Goal: Task Accomplishment & Management: Manage account settings

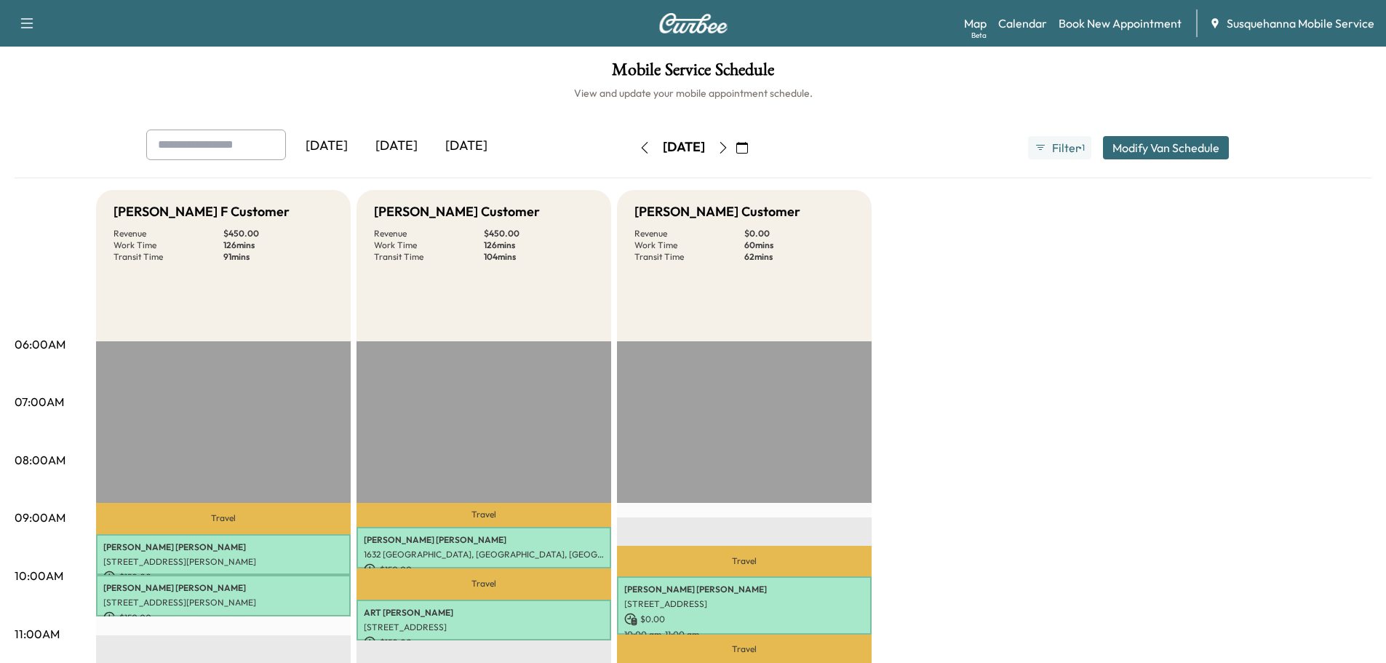
scroll to position [155, 0]
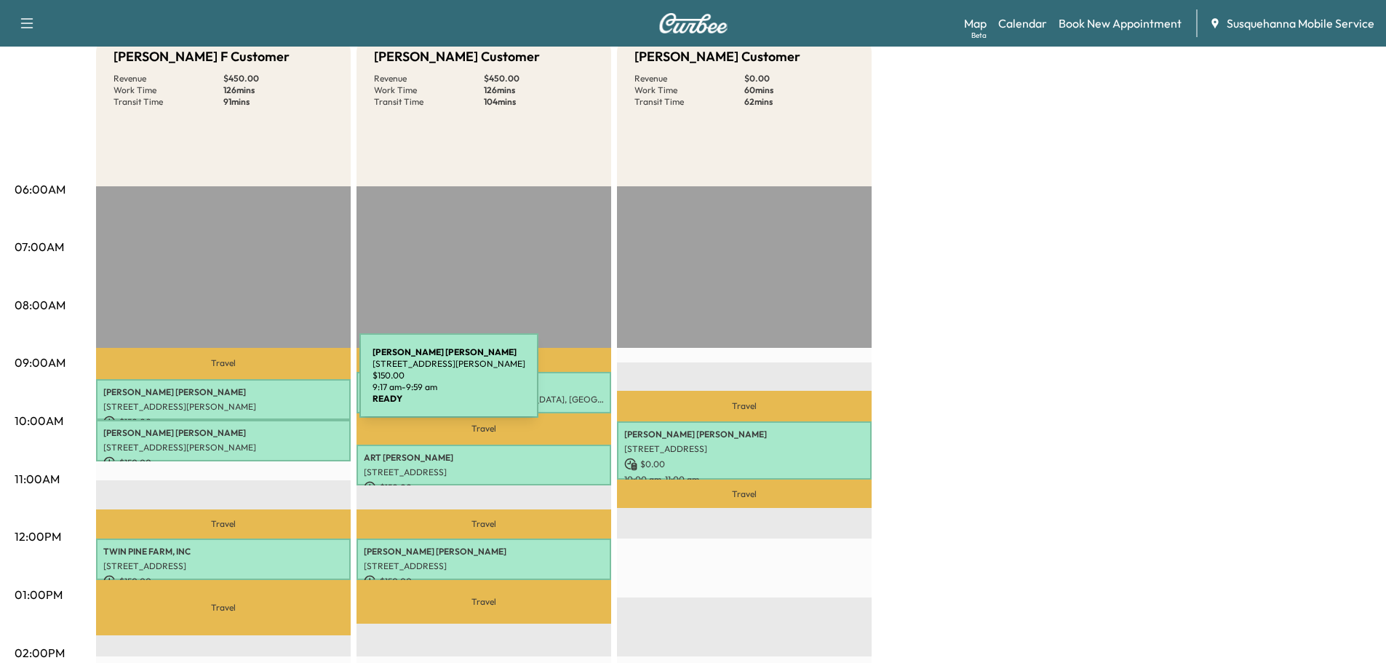
click at [250, 386] on p "NICOLE LAWSON" at bounding box center [223, 392] width 240 height 12
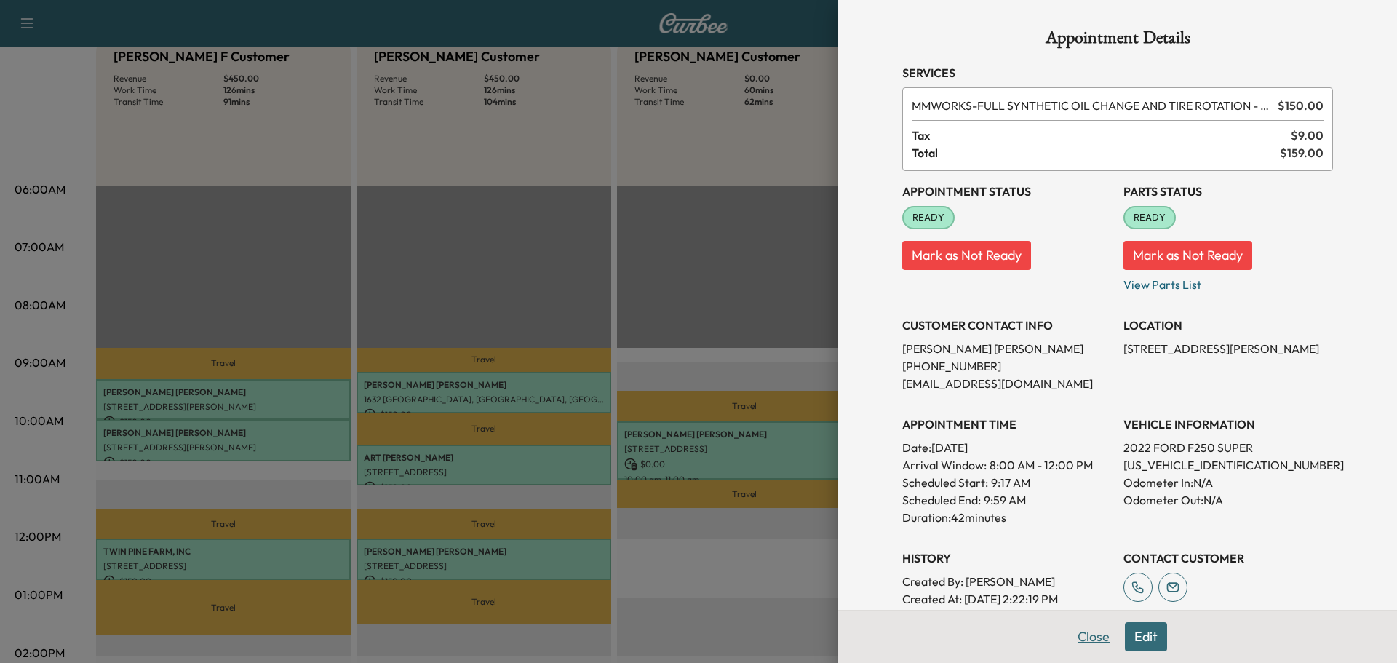
click at [1068, 637] on button "Close" at bounding box center [1093, 636] width 51 height 29
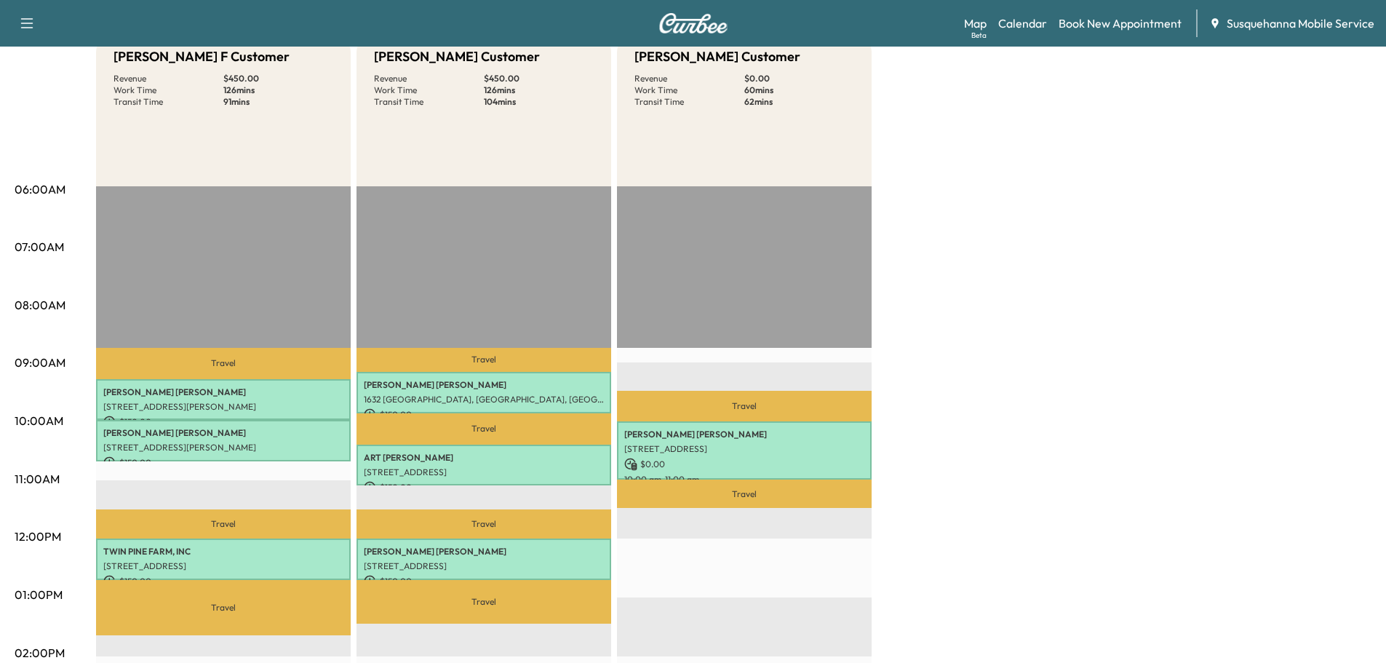
scroll to position [0, 0]
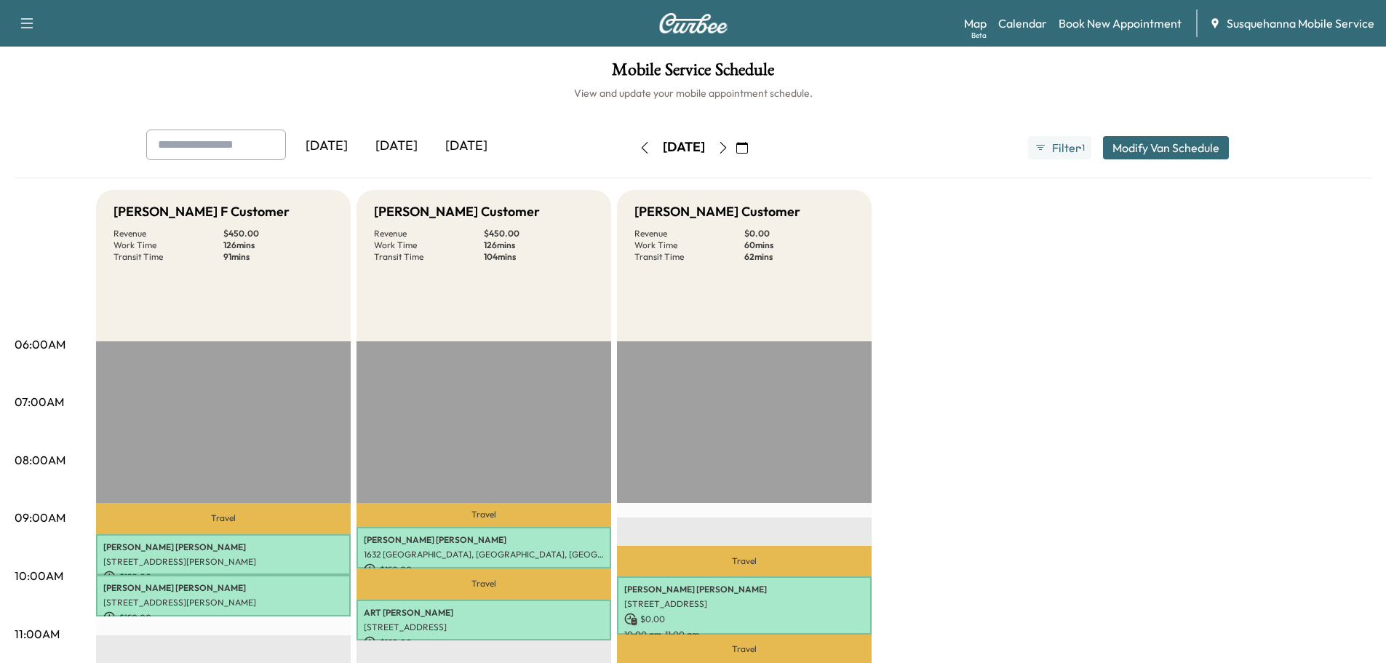
click at [748, 148] on icon "button" at bounding box center [742, 148] width 12 height 12
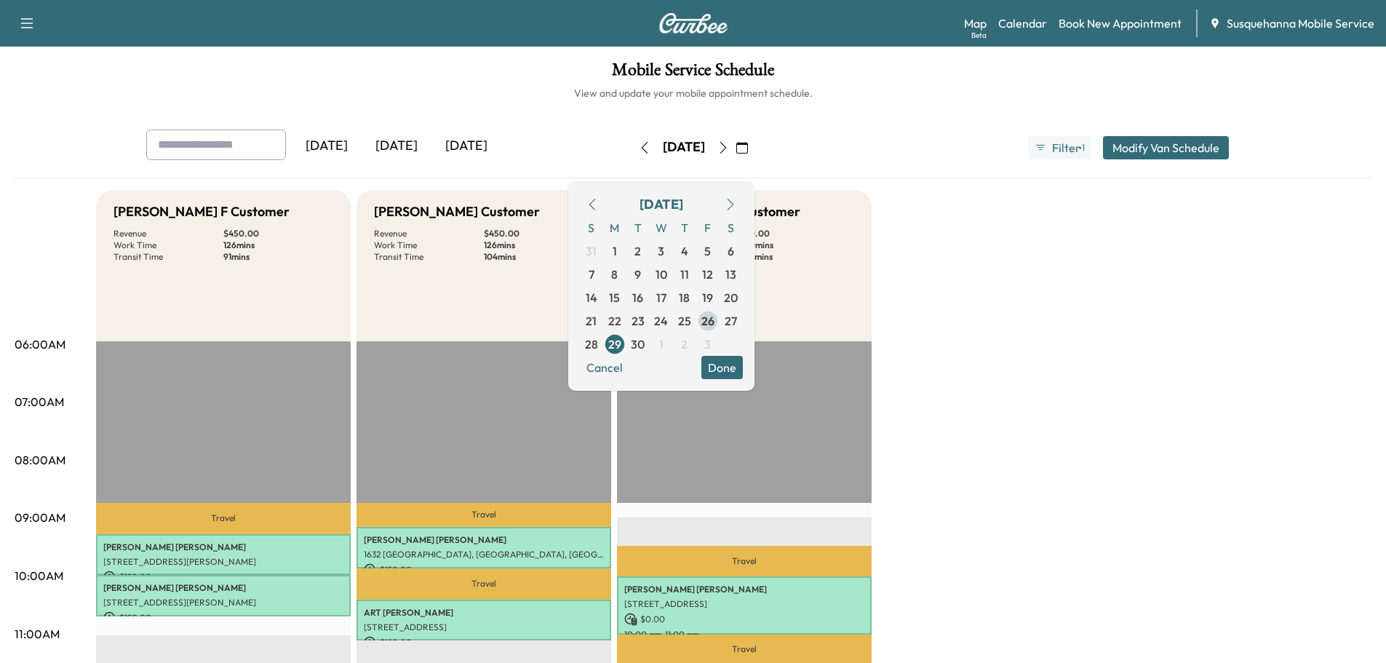
click at [715, 325] on span "26" at bounding box center [707, 320] width 13 height 17
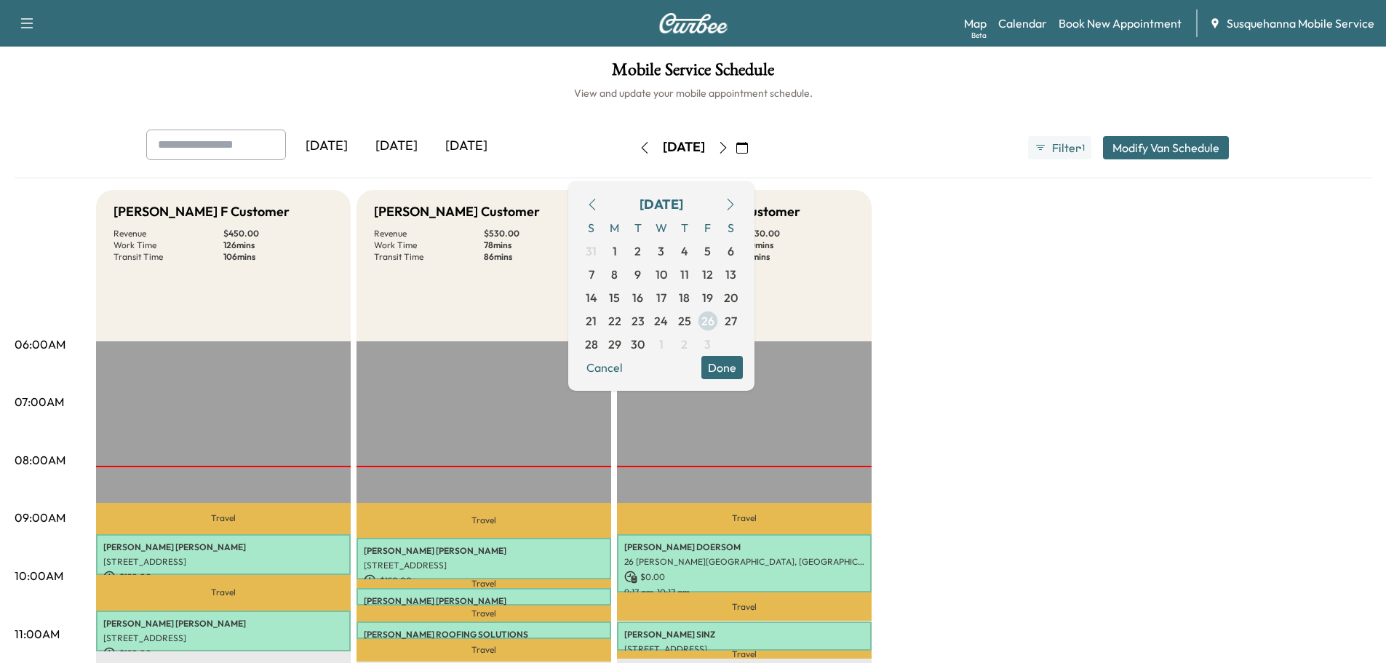
scroll to position [155, 0]
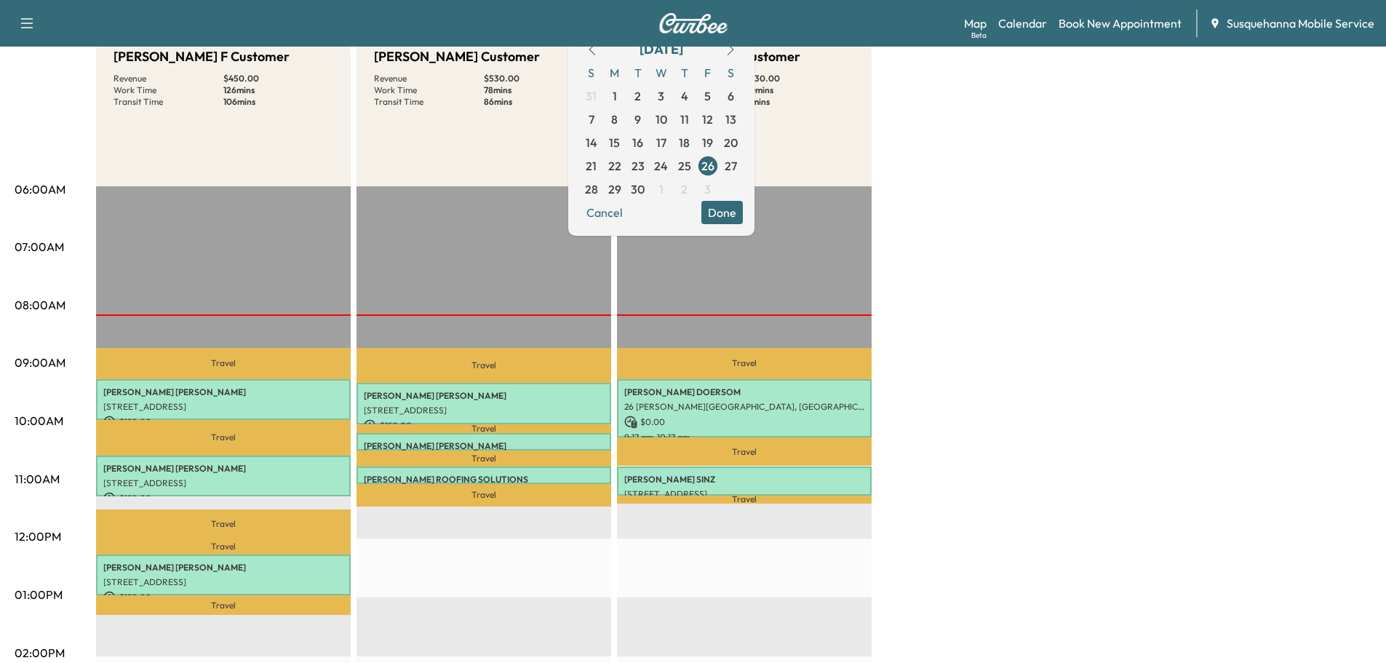
click at [953, 238] on div "Bridgett F Customer Revenue $ 450.00 Work Time 126 mins Transit Time 106 mins T…" at bounding box center [734, 581] width 1276 height 1092
click at [755, 225] on div "September 2025 S M T W T F S 31 1 2 3 4 5 6 7 8 9 10 11 12 13 14 15 16 17 18 19…" at bounding box center [661, 131] width 186 height 210
click at [743, 218] on button "Done" at bounding box center [721, 212] width 41 height 23
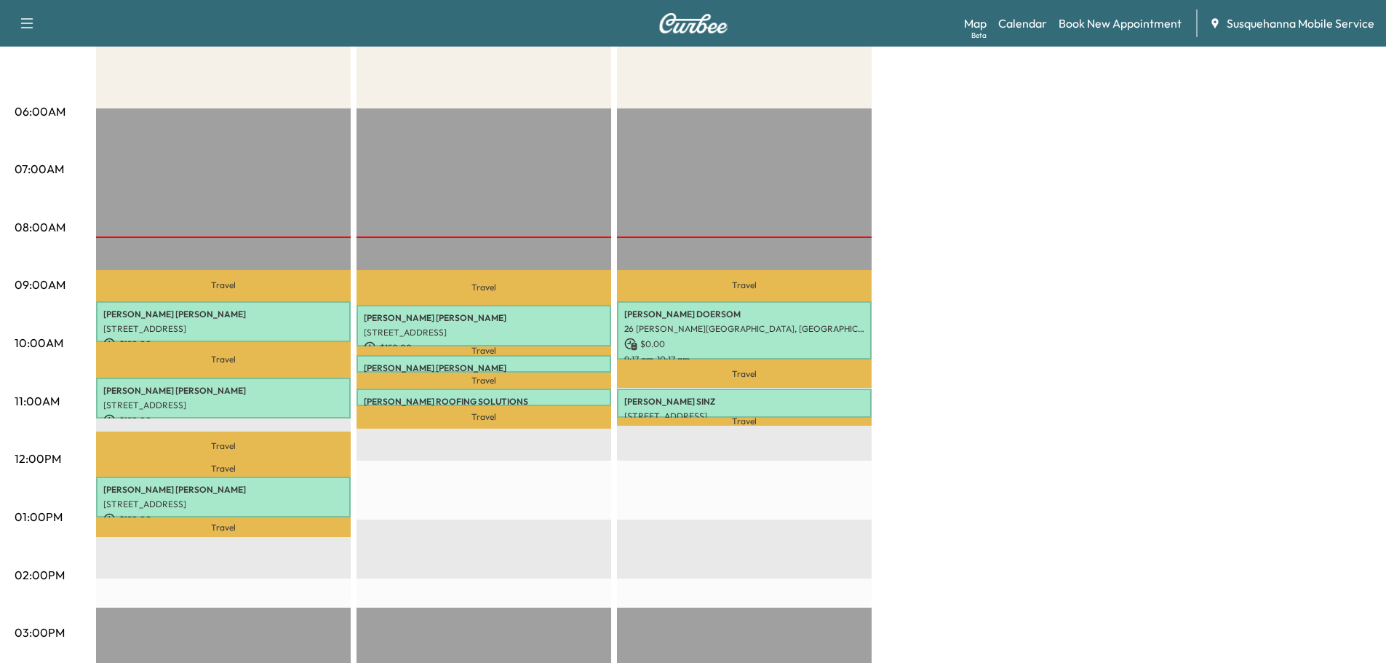
scroll to position [0, 0]
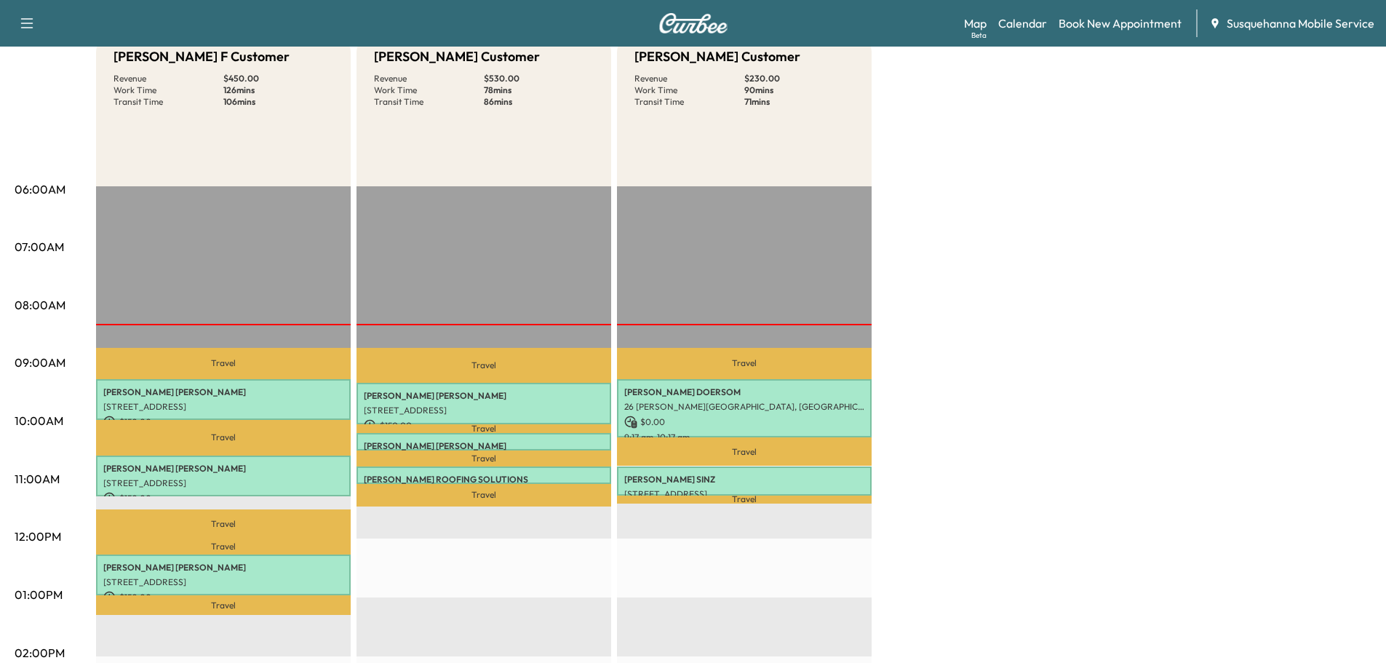
scroll to position [78, 0]
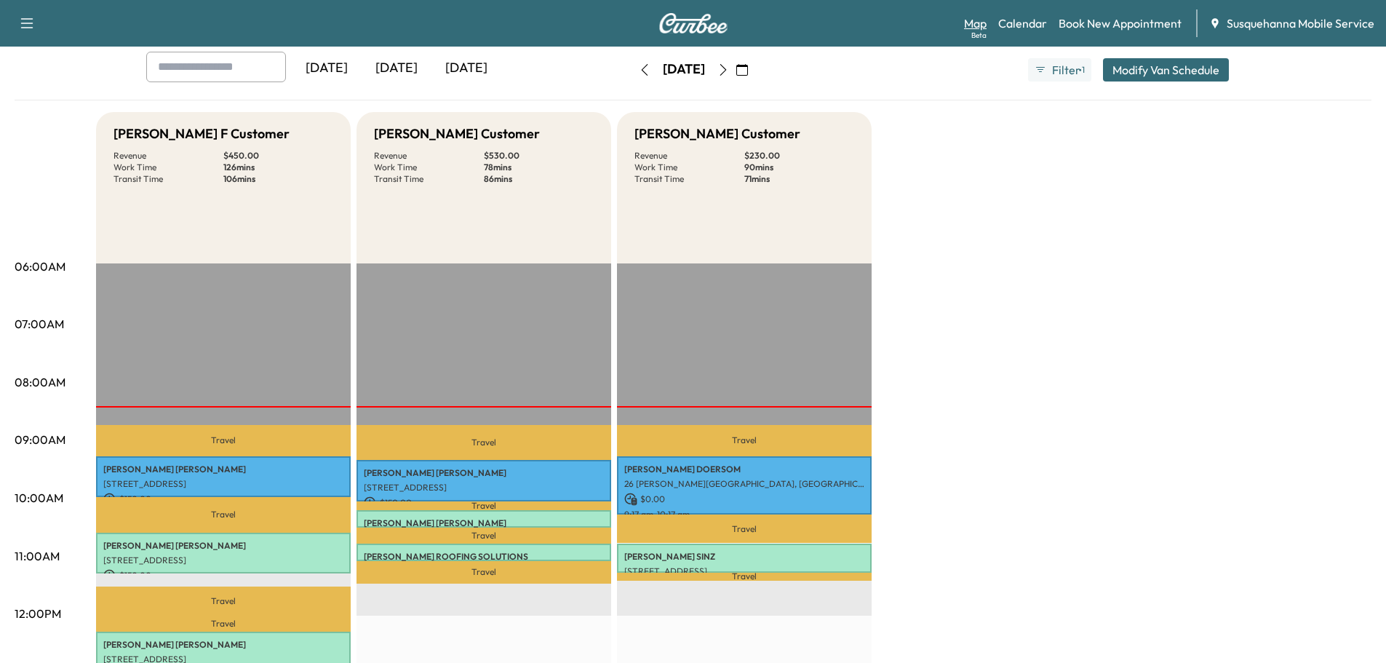
click at [984, 20] on link "Map Beta" at bounding box center [975, 23] width 23 height 17
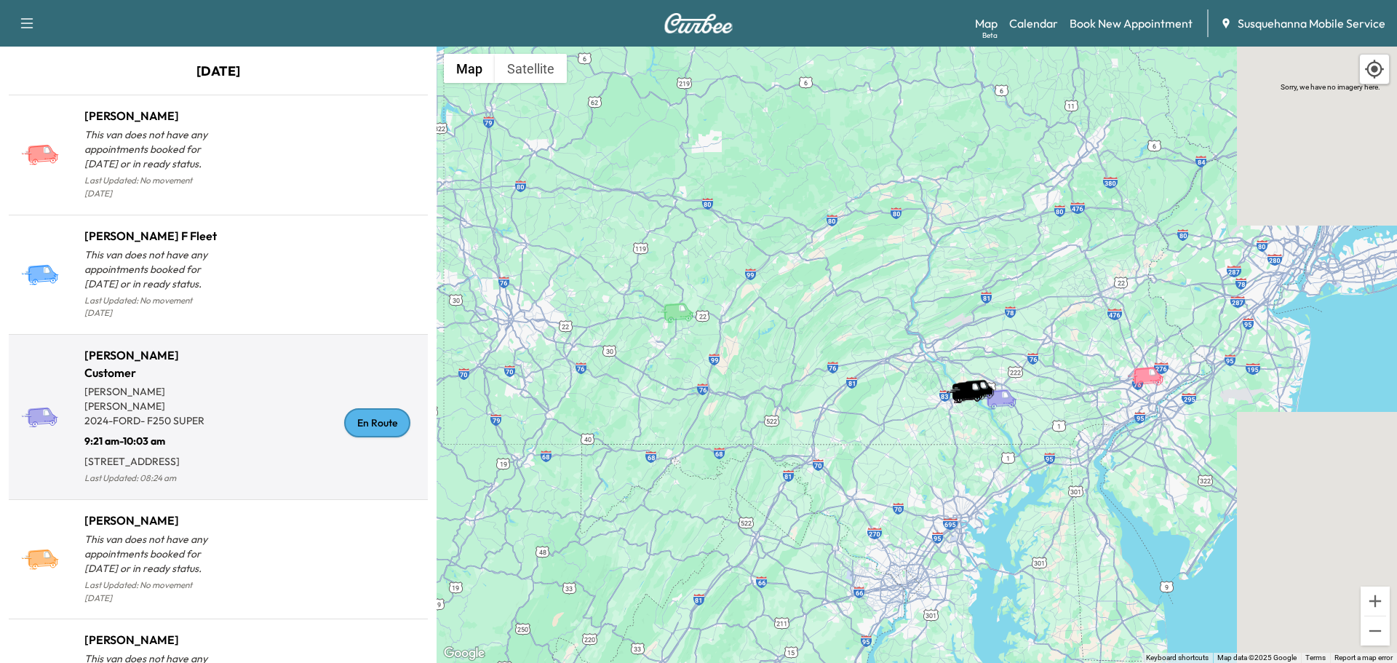
click at [397, 418] on div "En Route" at bounding box center [377, 422] width 66 height 29
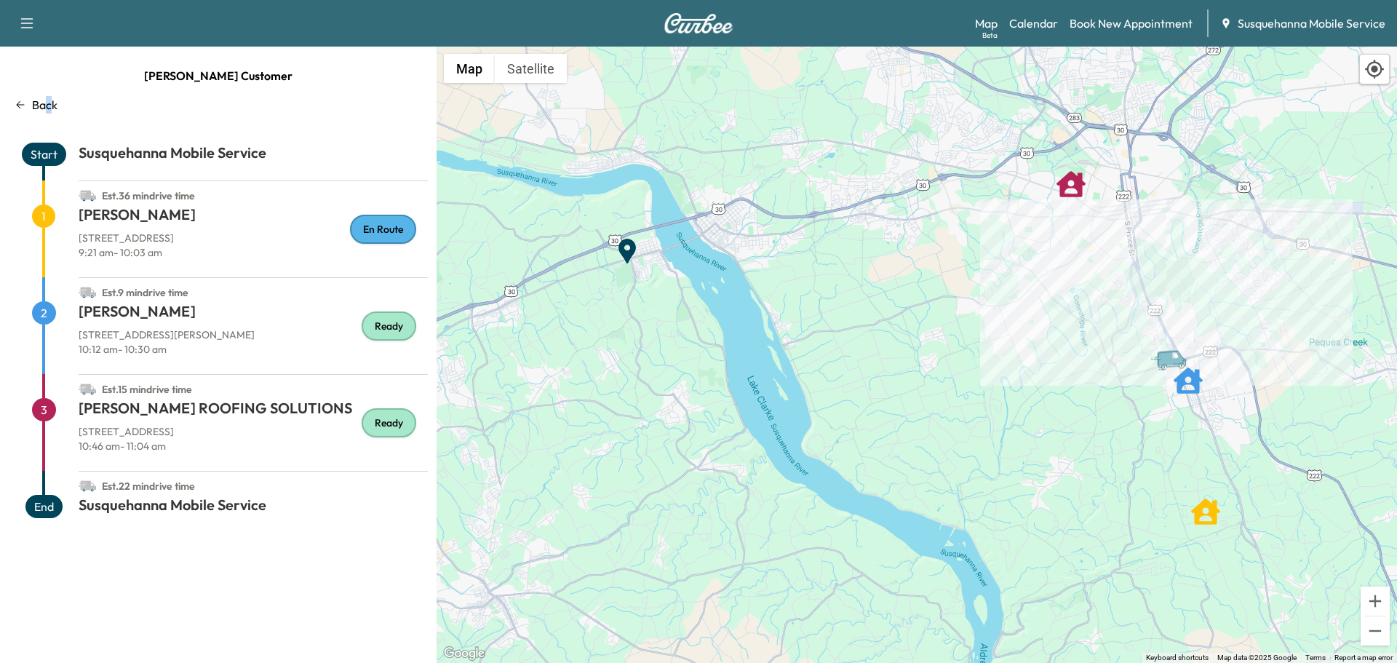
click at [52, 100] on p "Back" at bounding box center [44, 104] width 25 height 17
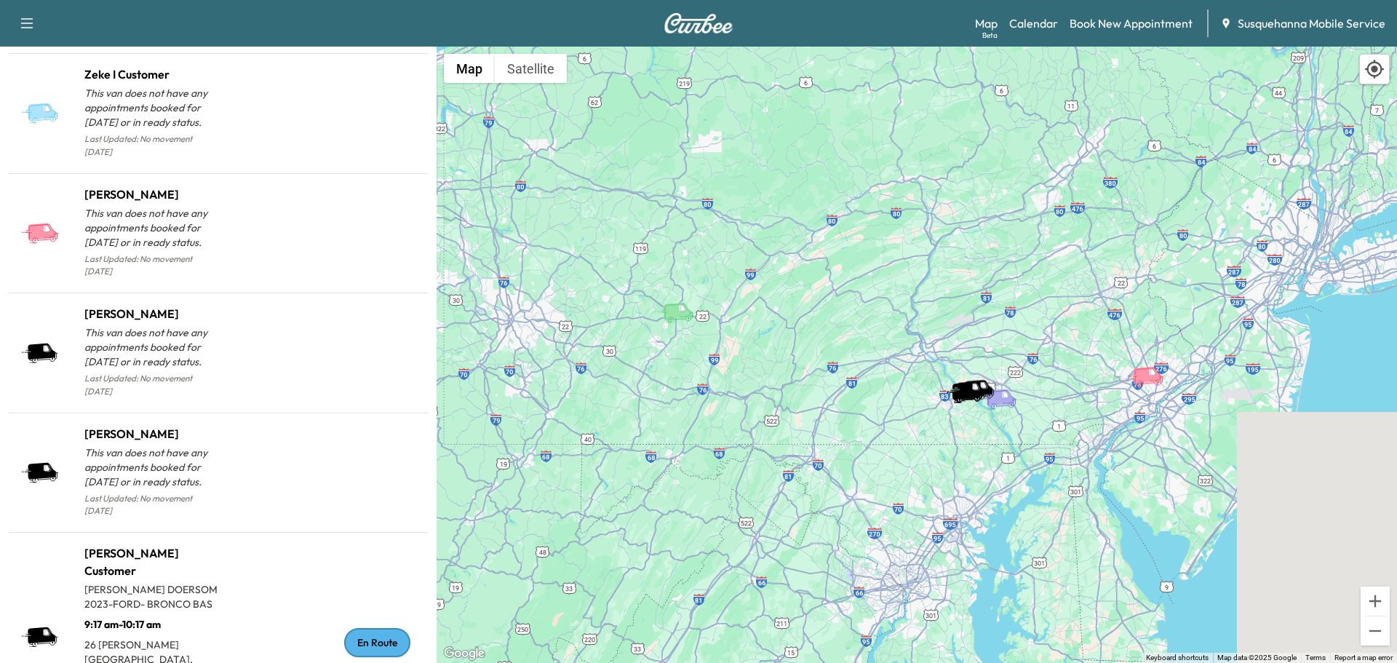
scroll to position [1319, 0]
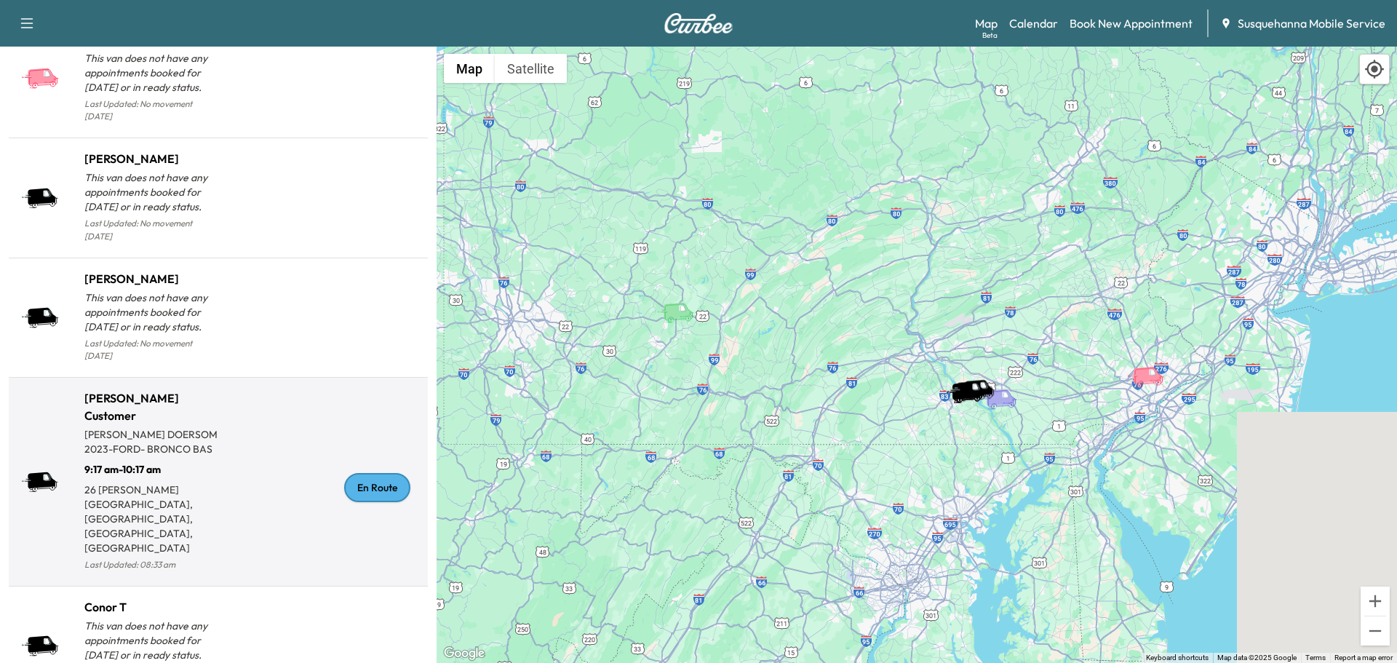
click at [381, 473] on div "En Route" at bounding box center [377, 487] width 66 height 29
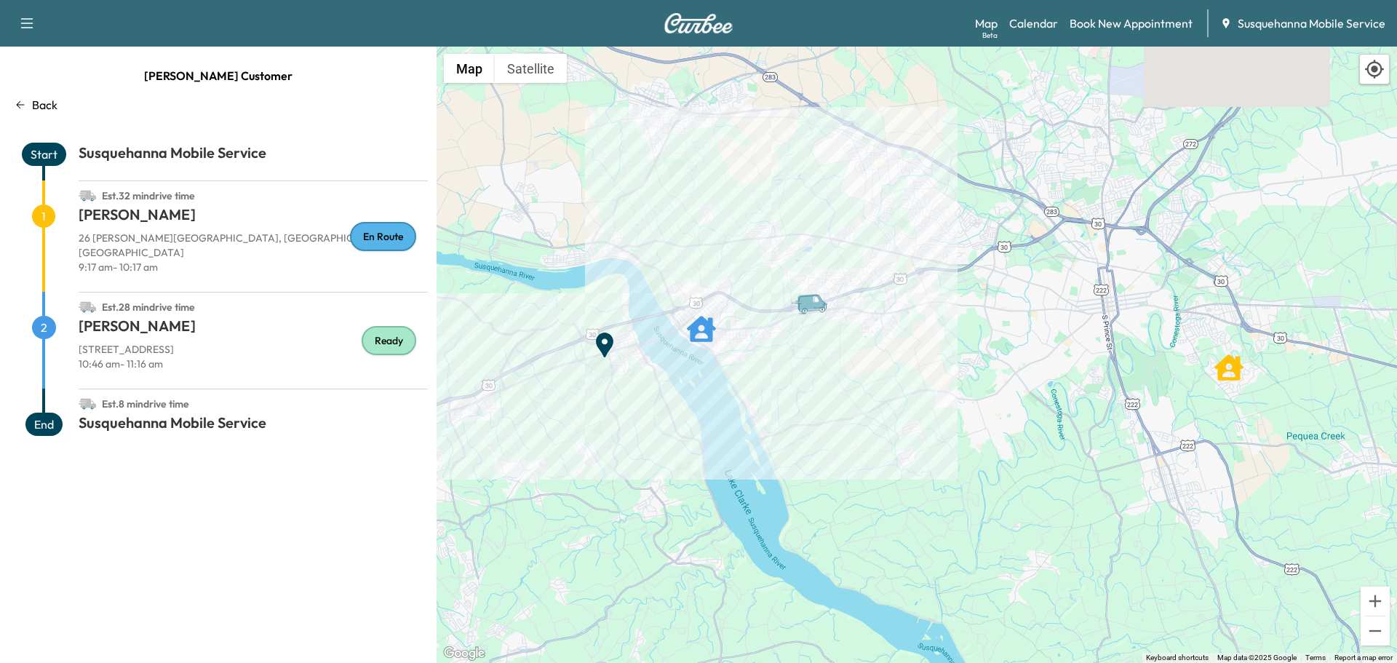
click at [27, 106] on div "Back" at bounding box center [218, 104] width 419 height 17
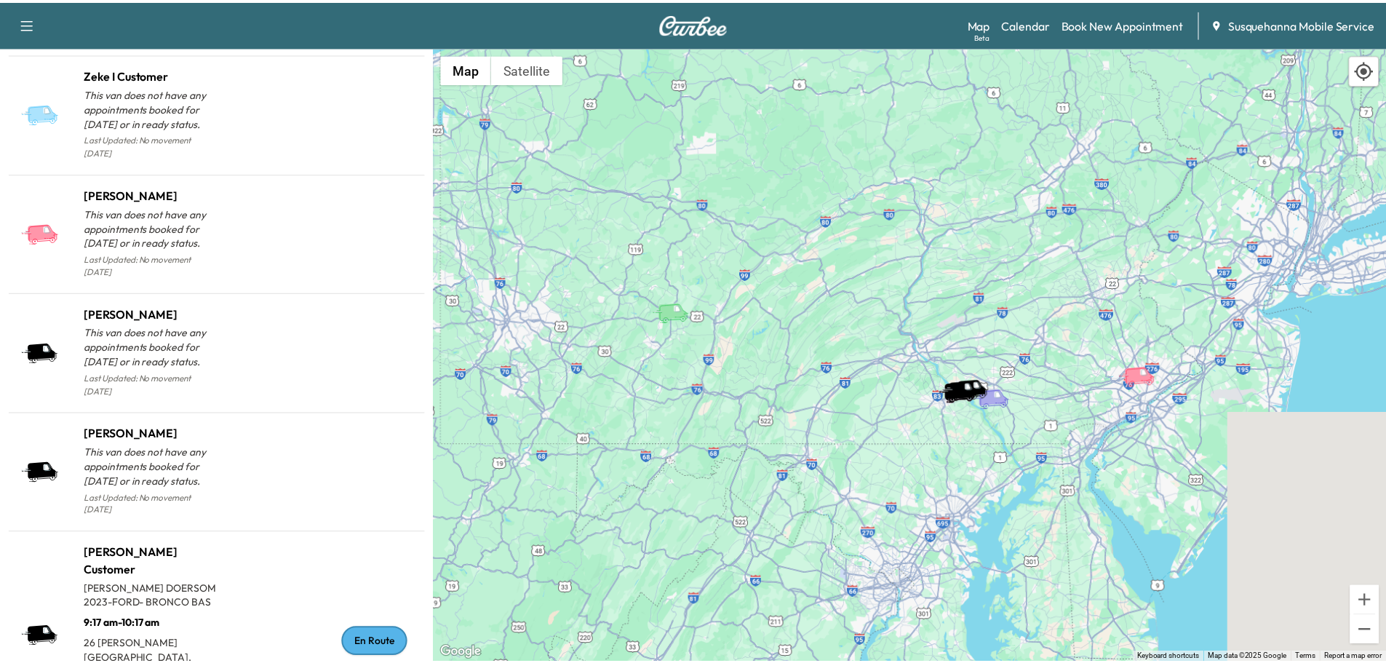
scroll to position [1474, 0]
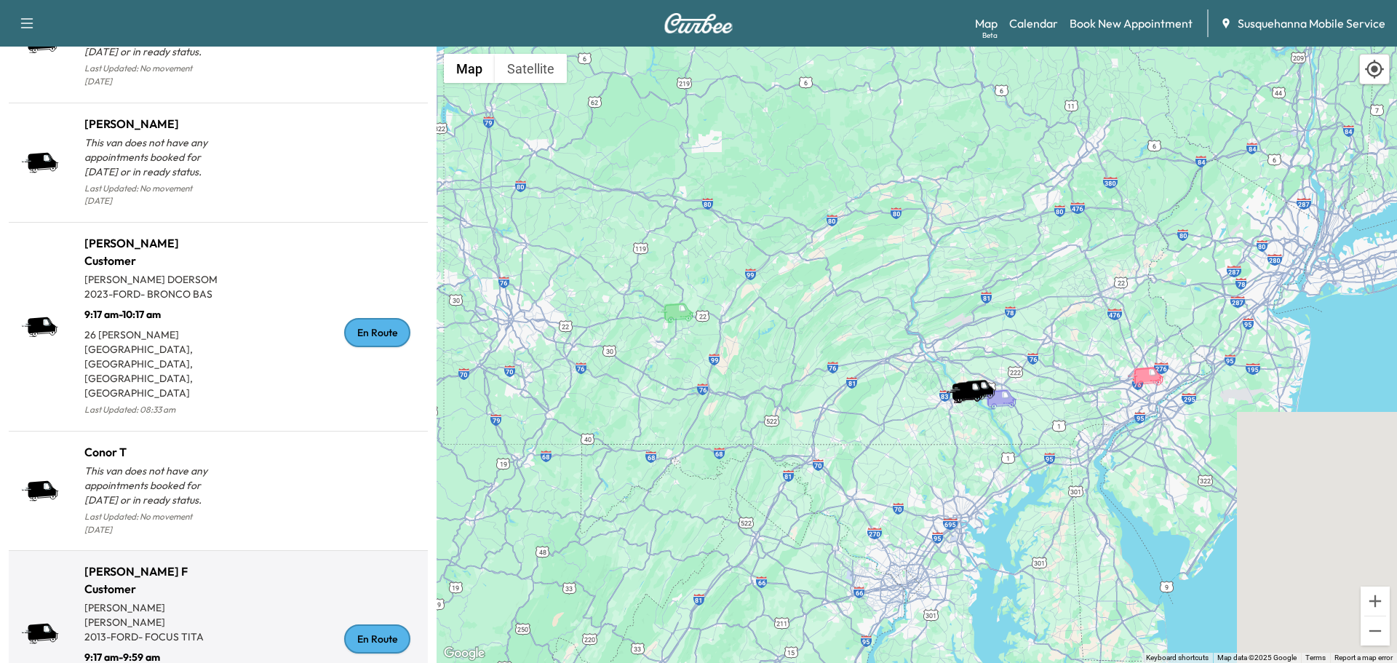
click at [367, 624] on div "En Route" at bounding box center [377, 638] width 66 height 29
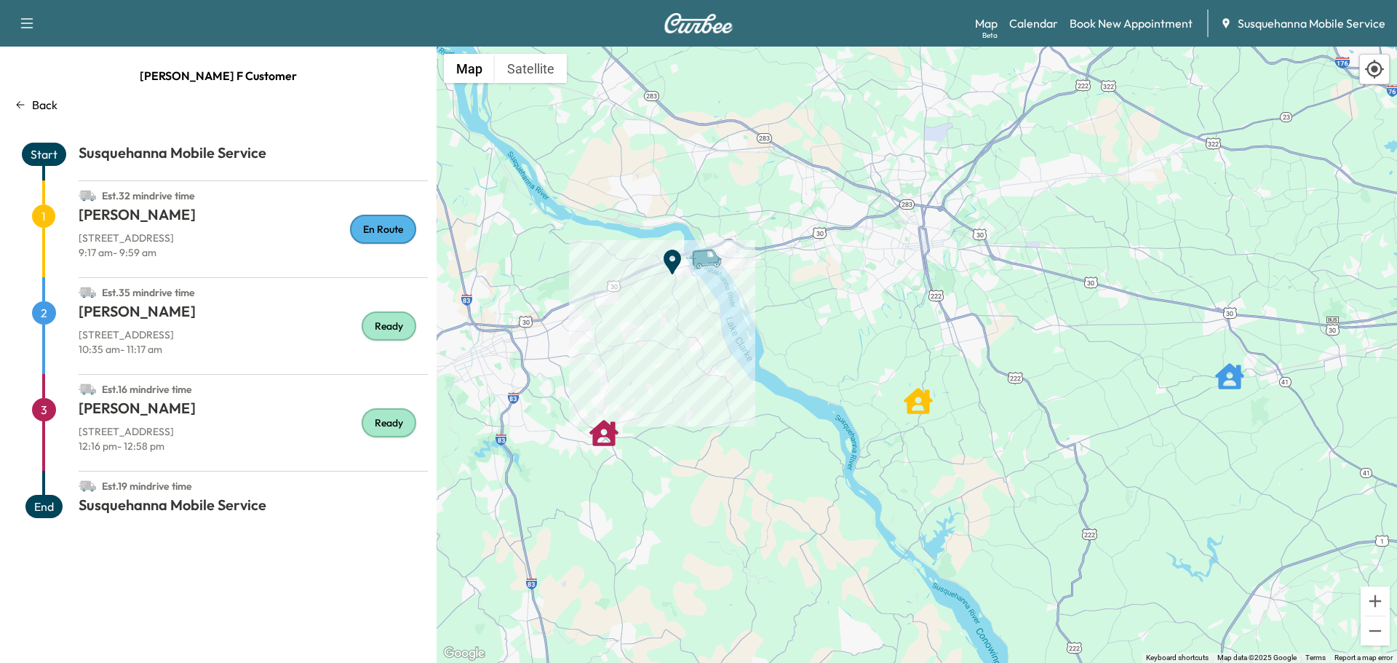
click at [39, 107] on p "Back" at bounding box center [44, 104] width 25 height 17
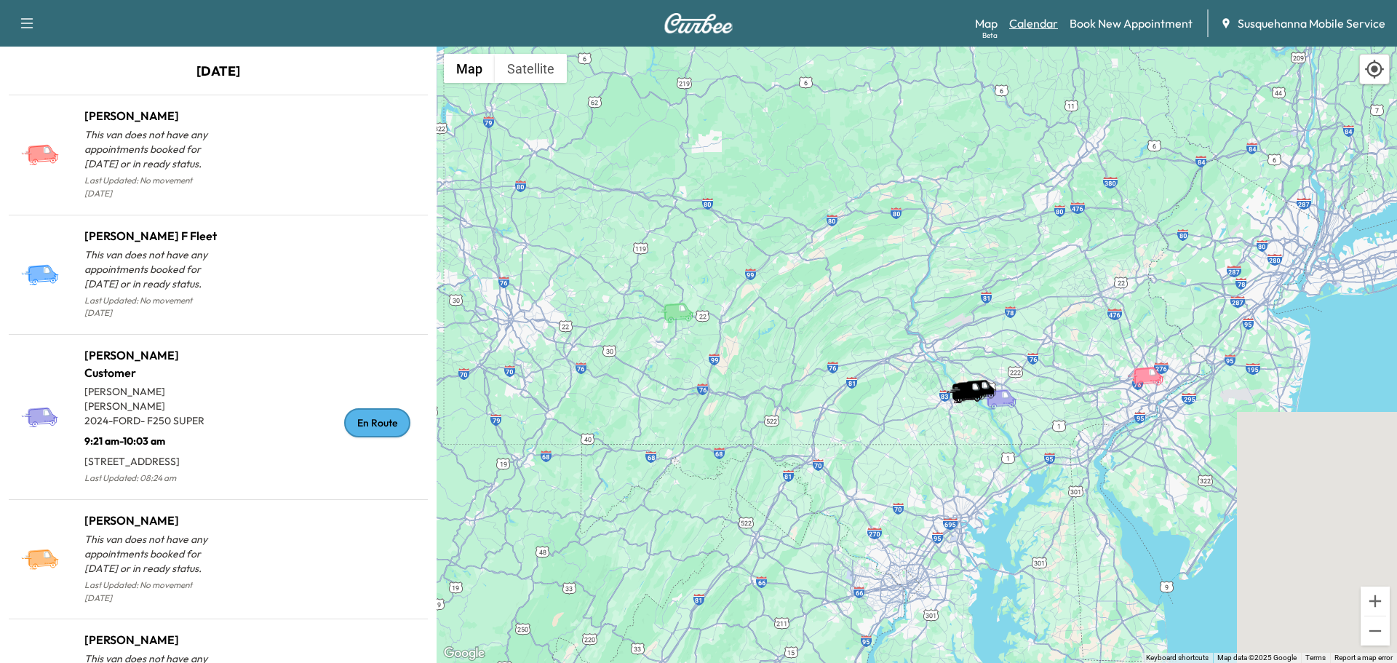
click at [1020, 29] on link "Calendar" at bounding box center [1033, 23] width 49 height 17
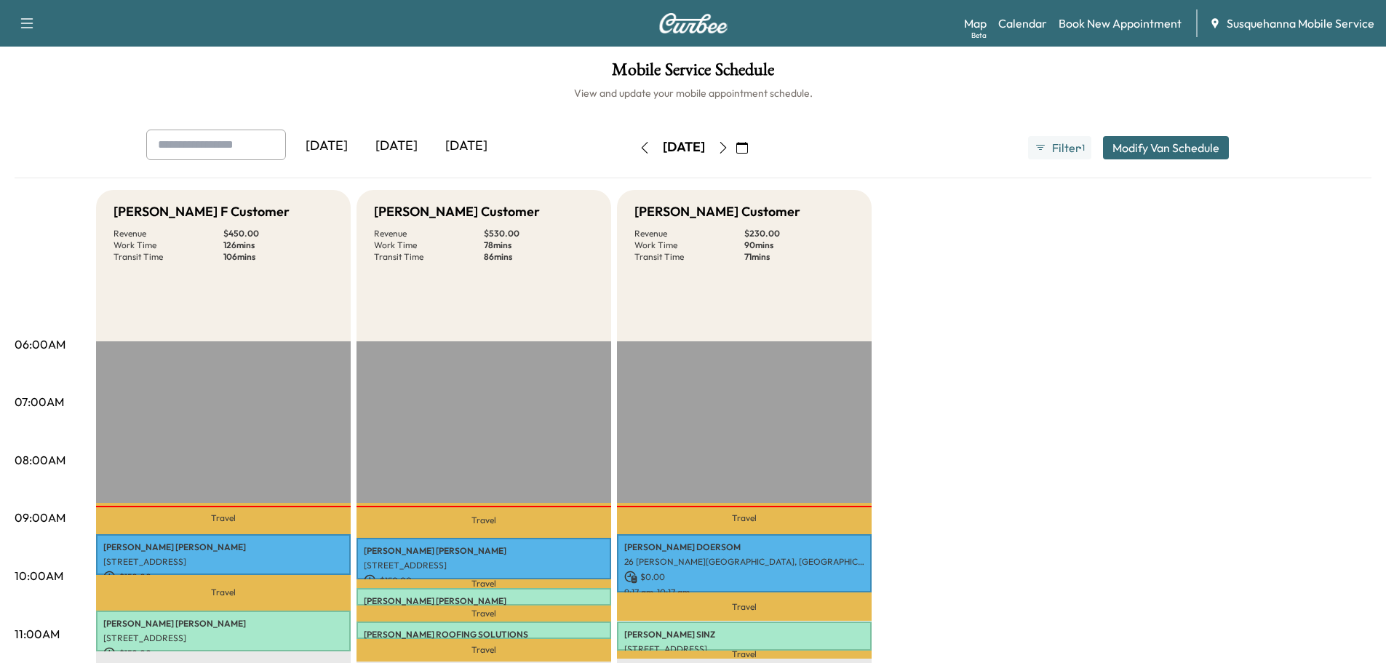
click at [729, 153] on icon "button" at bounding box center [723, 148] width 12 height 12
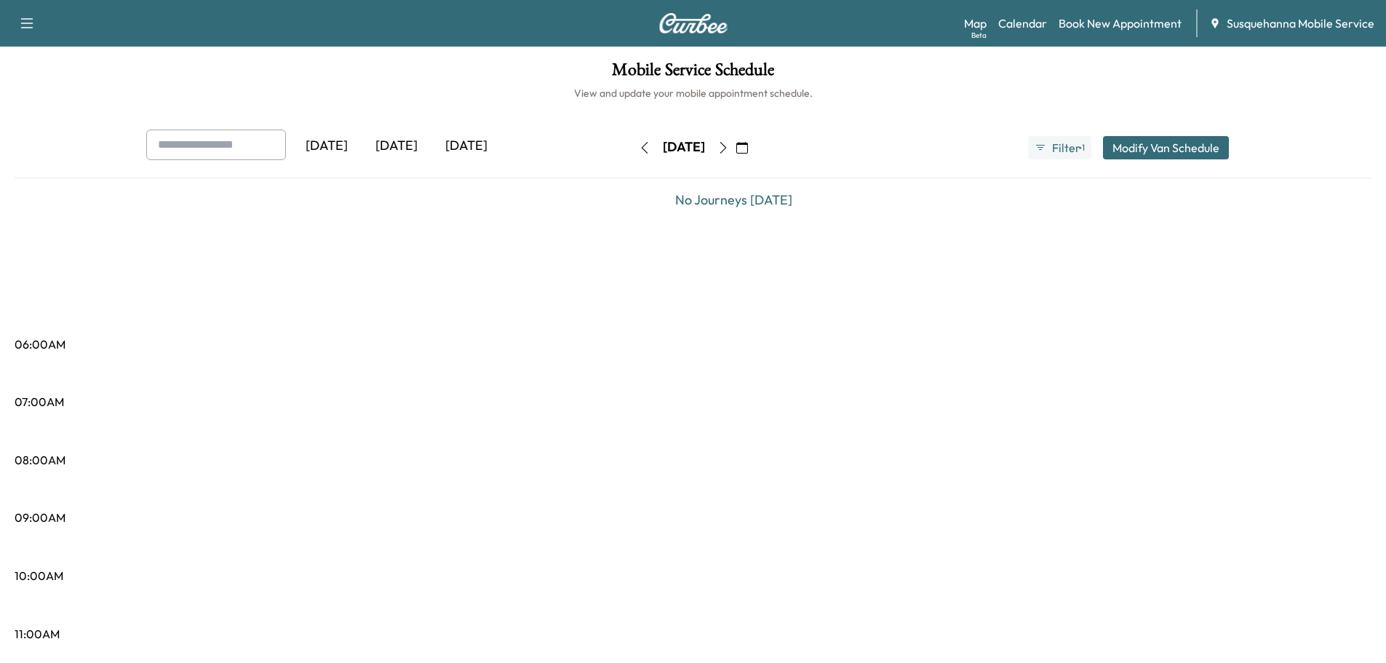
click at [729, 152] on icon "button" at bounding box center [723, 148] width 12 height 12
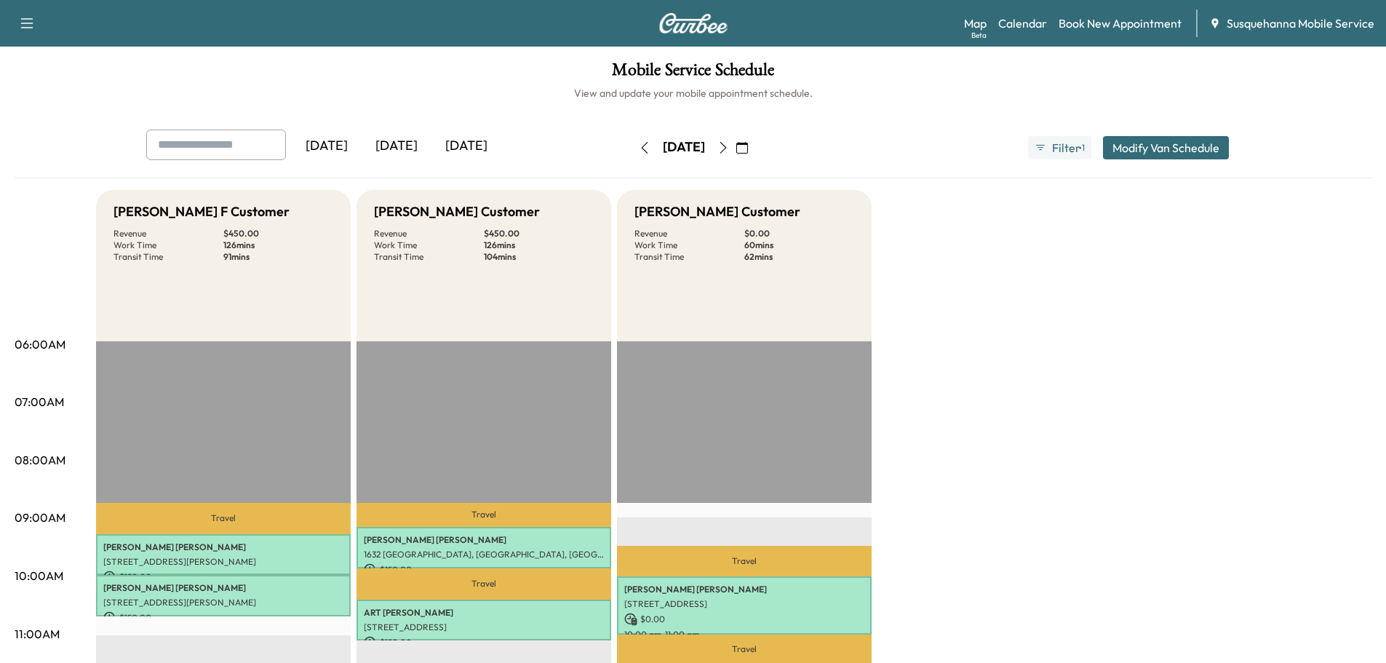
click at [639, 149] on icon "button" at bounding box center [645, 148] width 12 height 12
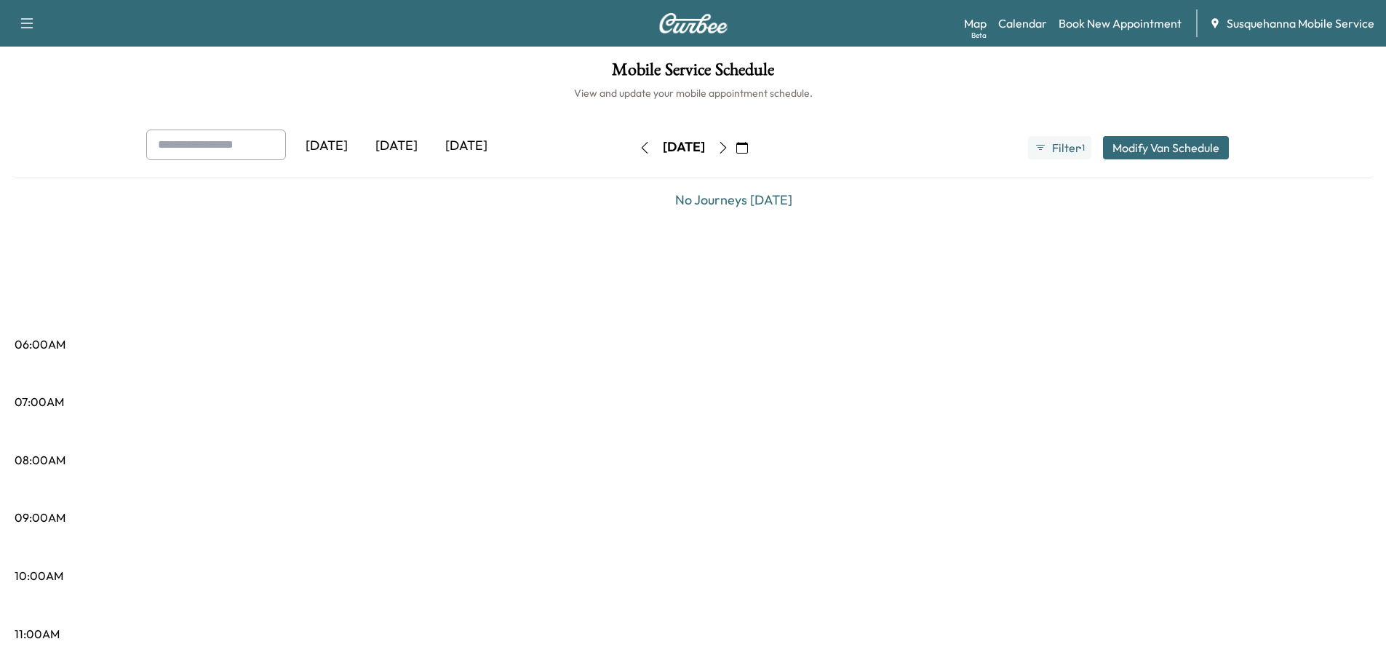
click at [639, 149] on icon "button" at bounding box center [645, 148] width 12 height 12
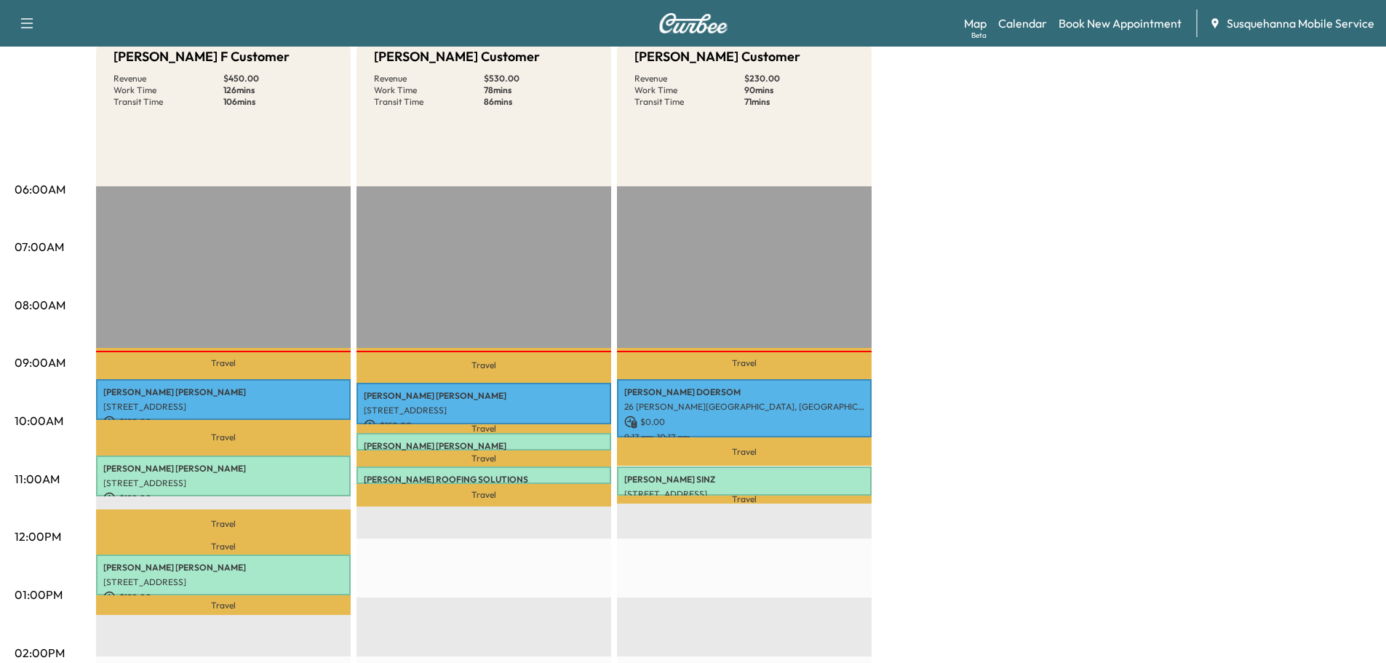
scroll to position [78, 0]
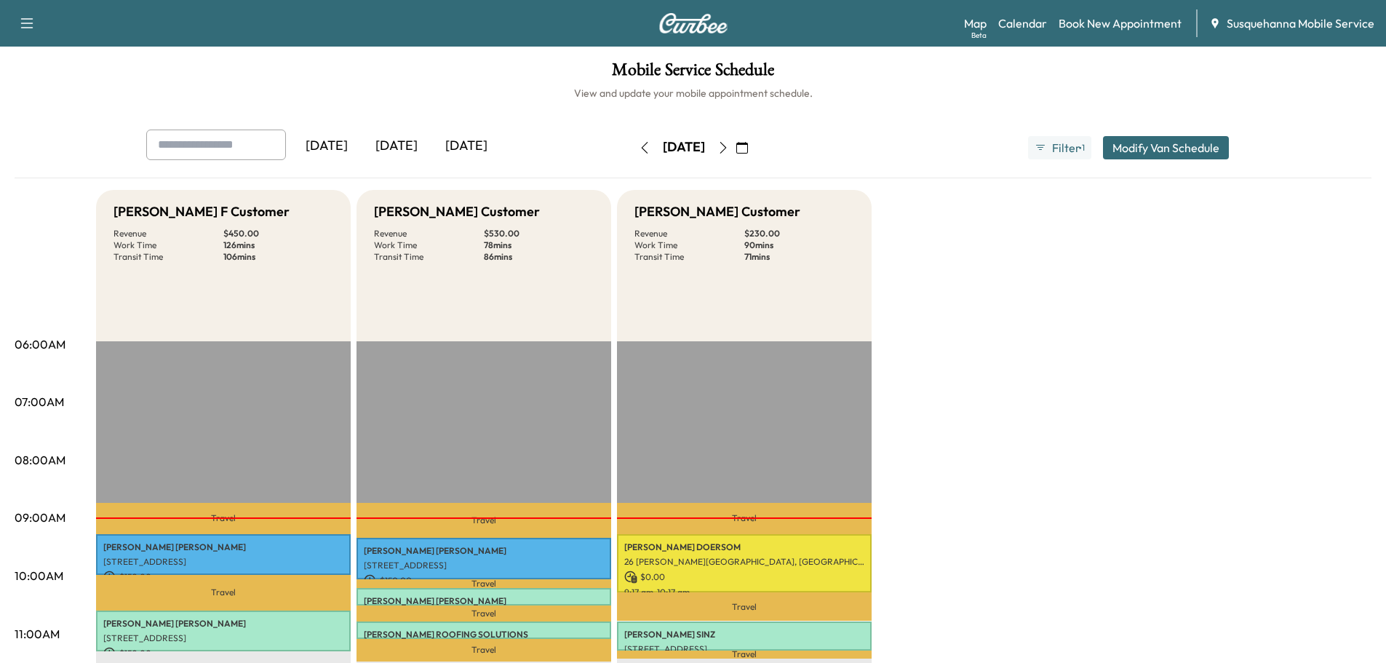
scroll to position [155, 0]
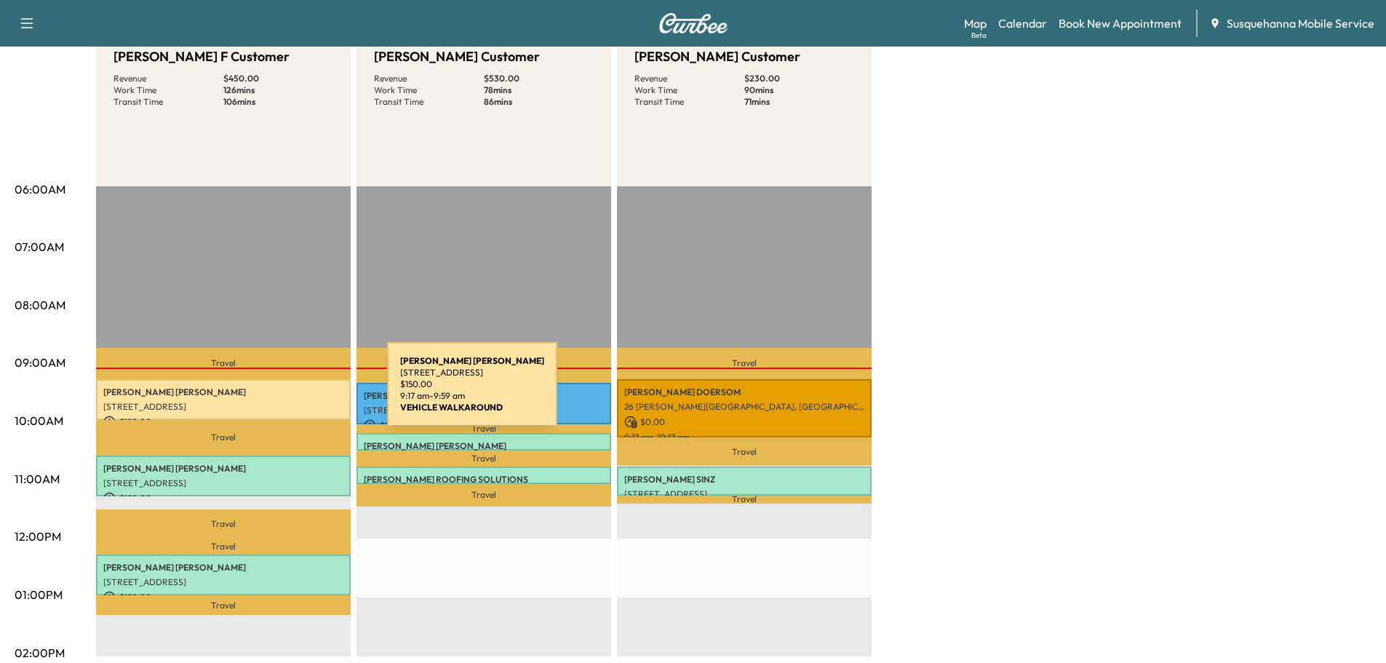
click at [278, 393] on p "LARRY MCCULLOUGH" at bounding box center [223, 392] width 240 height 12
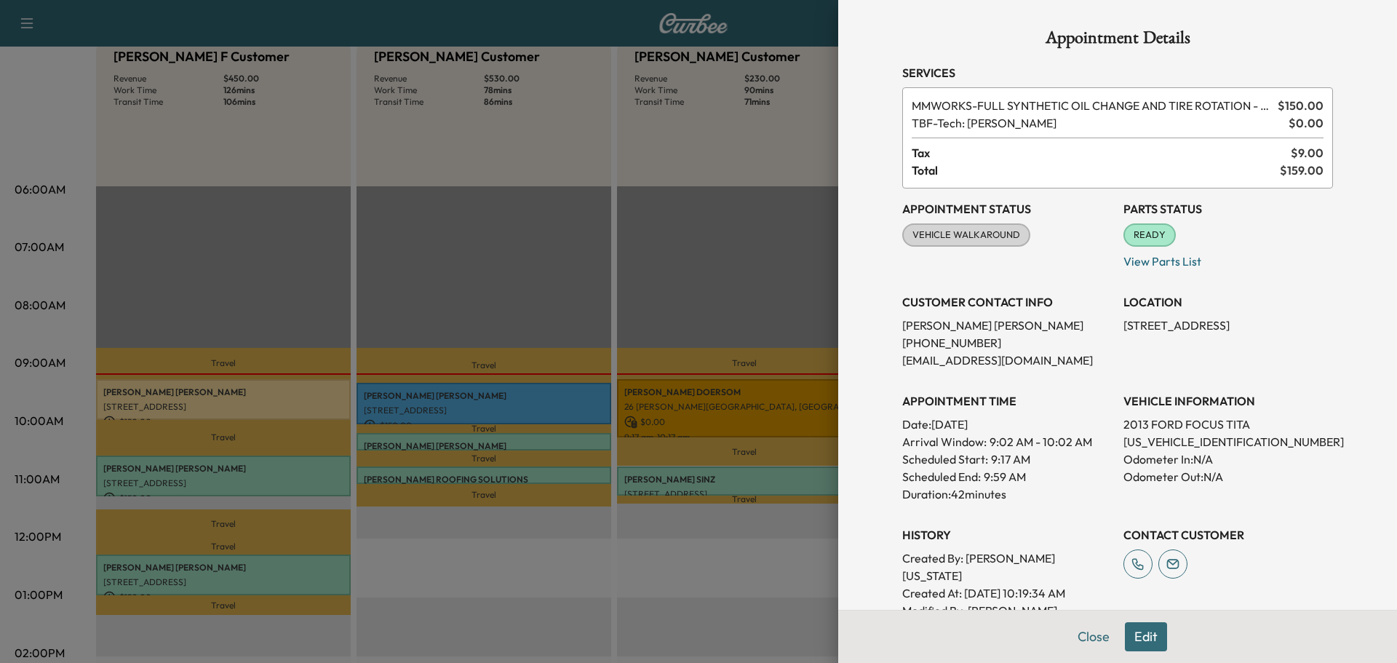
click at [1081, 629] on button "Close" at bounding box center [1093, 636] width 51 height 29
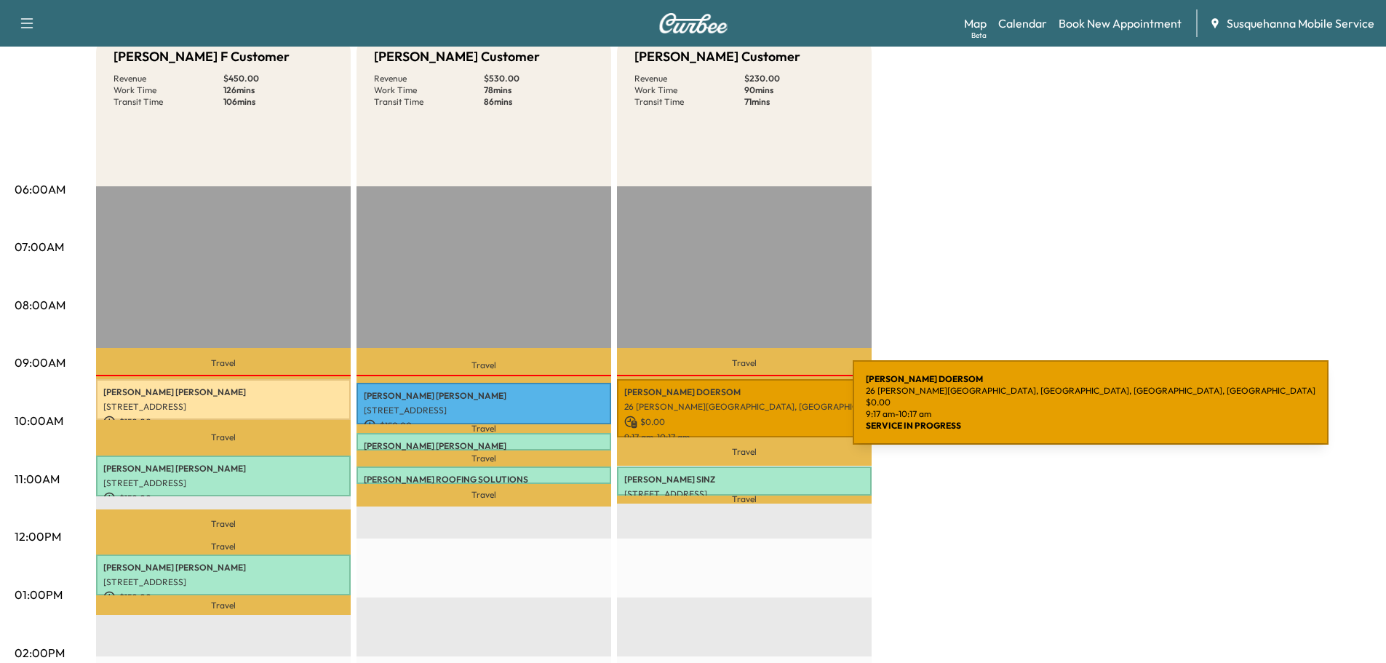
click at [744, 411] on div "JASON DOERSOM 26 MYERS CROSSING, LANCASTER, PA, USA $ 0.00 9:17 am - 10:17 am" at bounding box center [744, 408] width 255 height 59
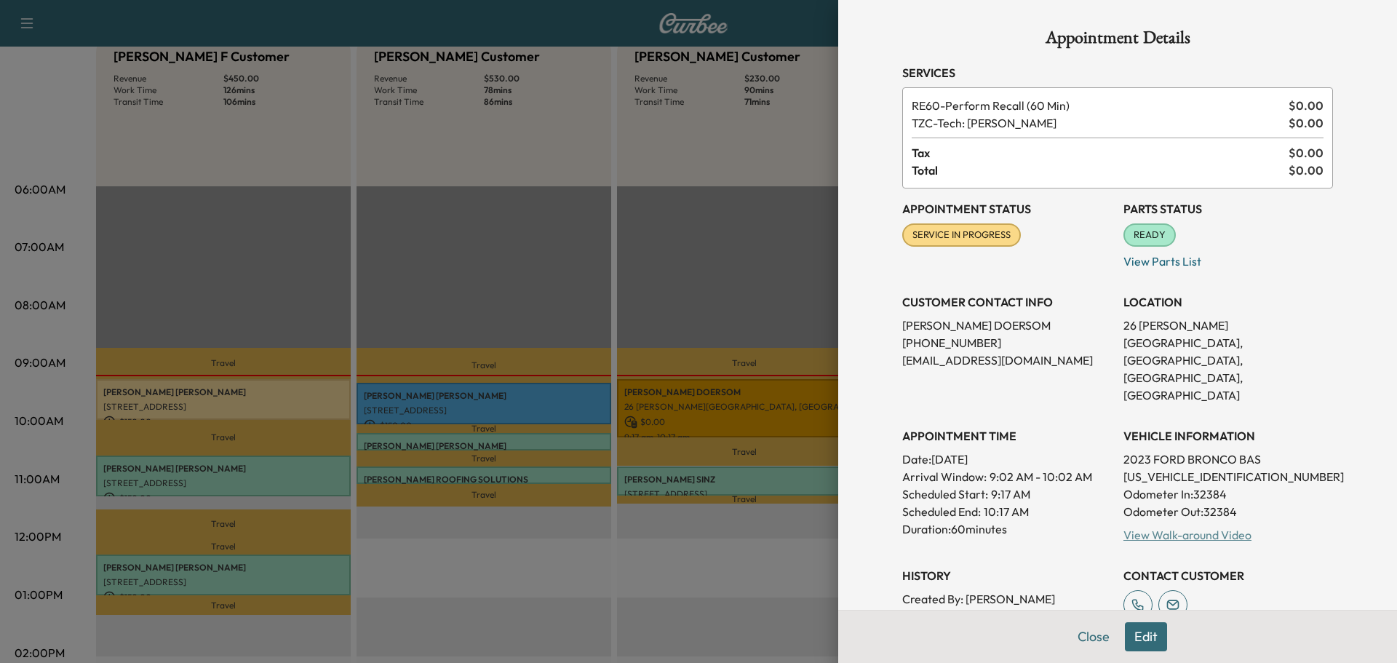
click at [1144, 528] on link "View Walk-around Video" at bounding box center [1188, 535] width 128 height 15
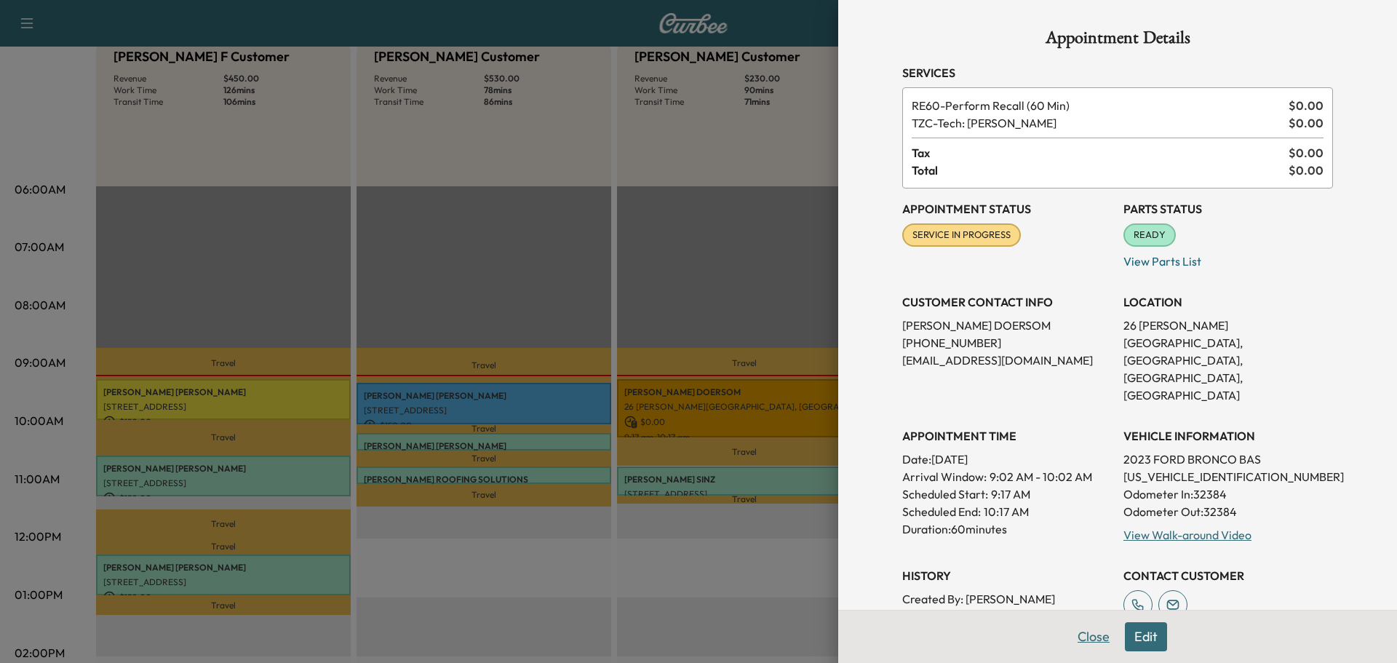
click at [1072, 641] on button "Close" at bounding box center [1093, 636] width 51 height 29
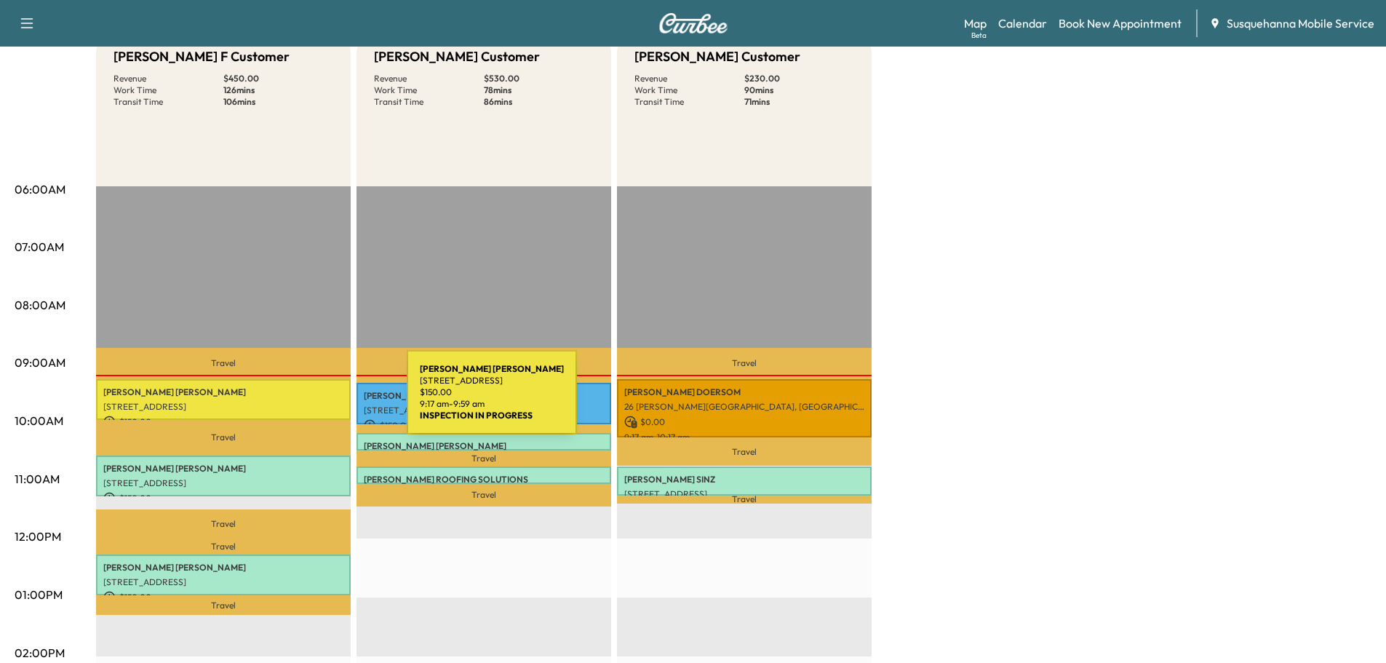
click at [298, 401] on p "[STREET_ADDRESS]" at bounding box center [223, 407] width 240 height 12
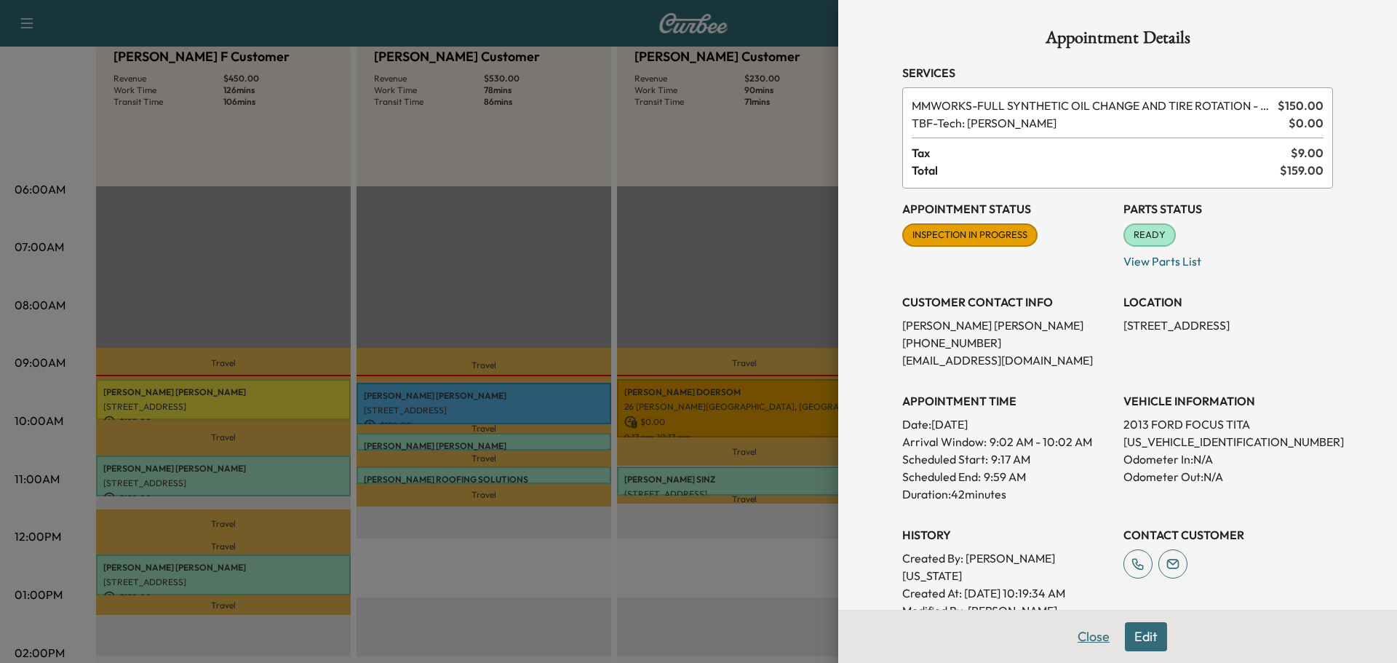
click at [1072, 632] on button "Close" at bounding box center [1093, 636] width 51 height 29
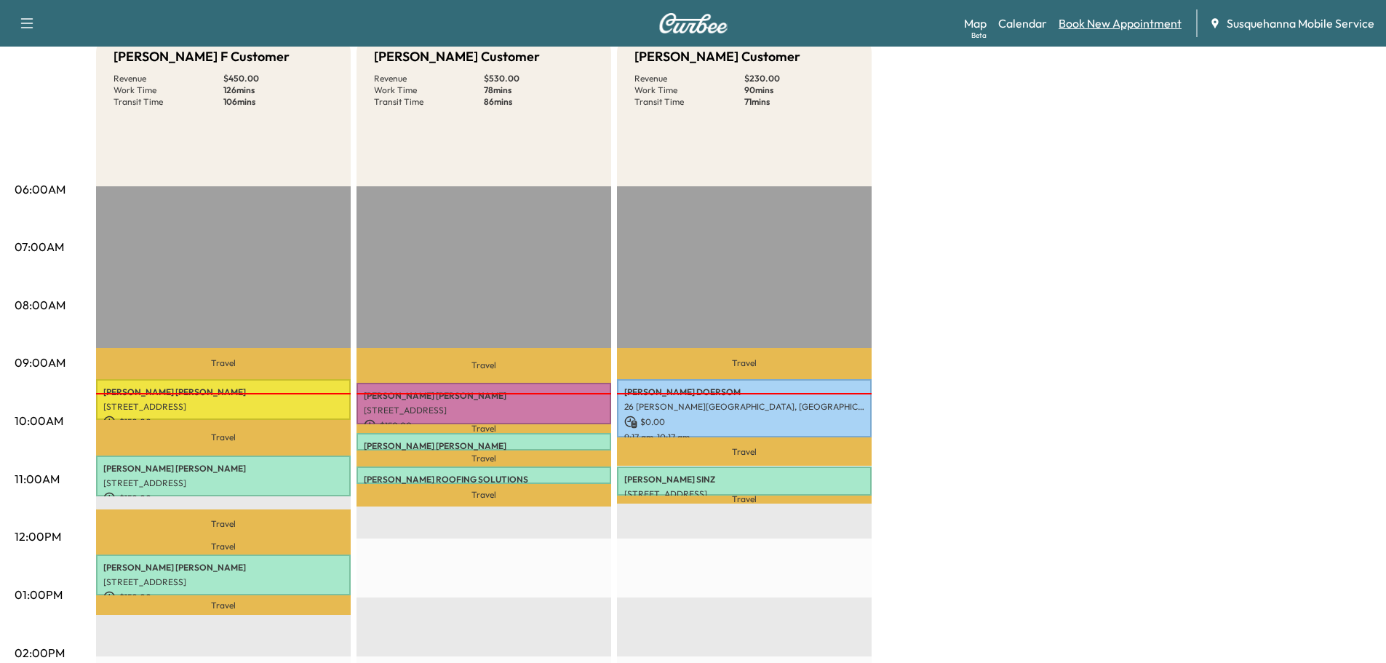
click at [1096, 28] on link "Book New Appointment" at bounding box center [1120, 23] width 123 height 17
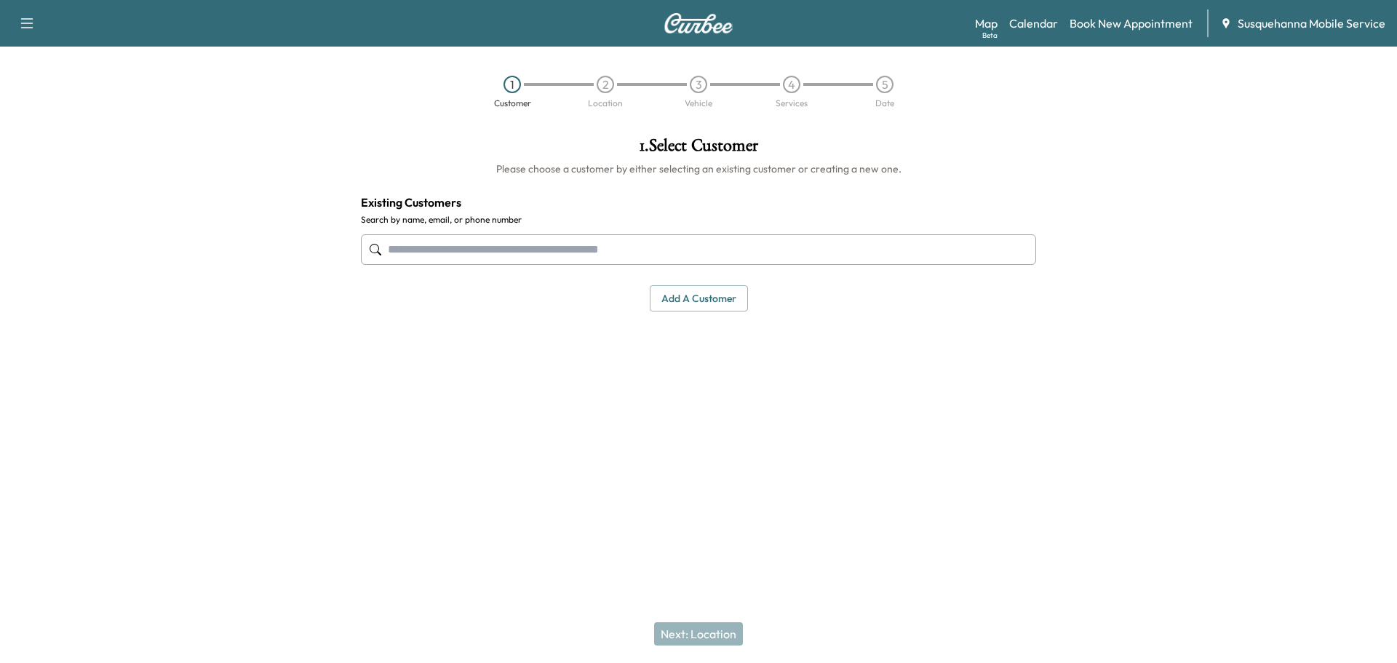
click at [698, 260] on input "text" at bounding box center [698, 249] width 675 height 31
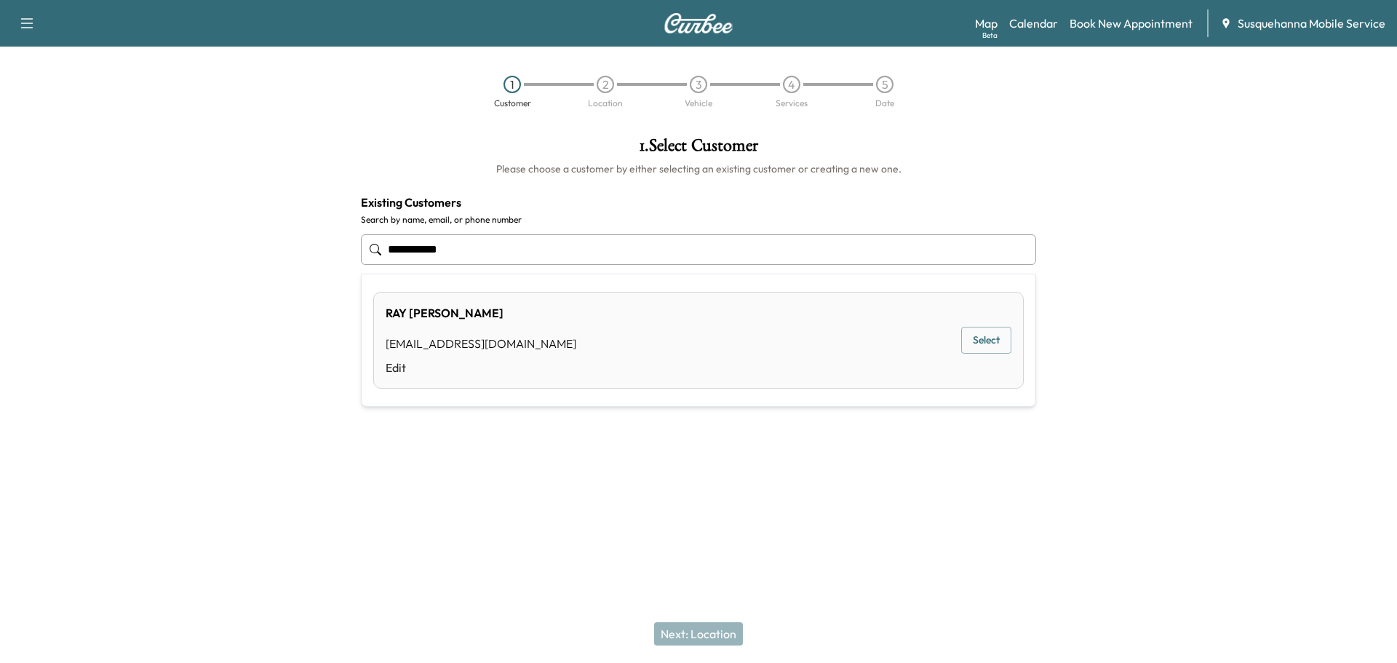
click at [997, 346] on button "Select" at bounding box center [986, 340] width 50 height 27
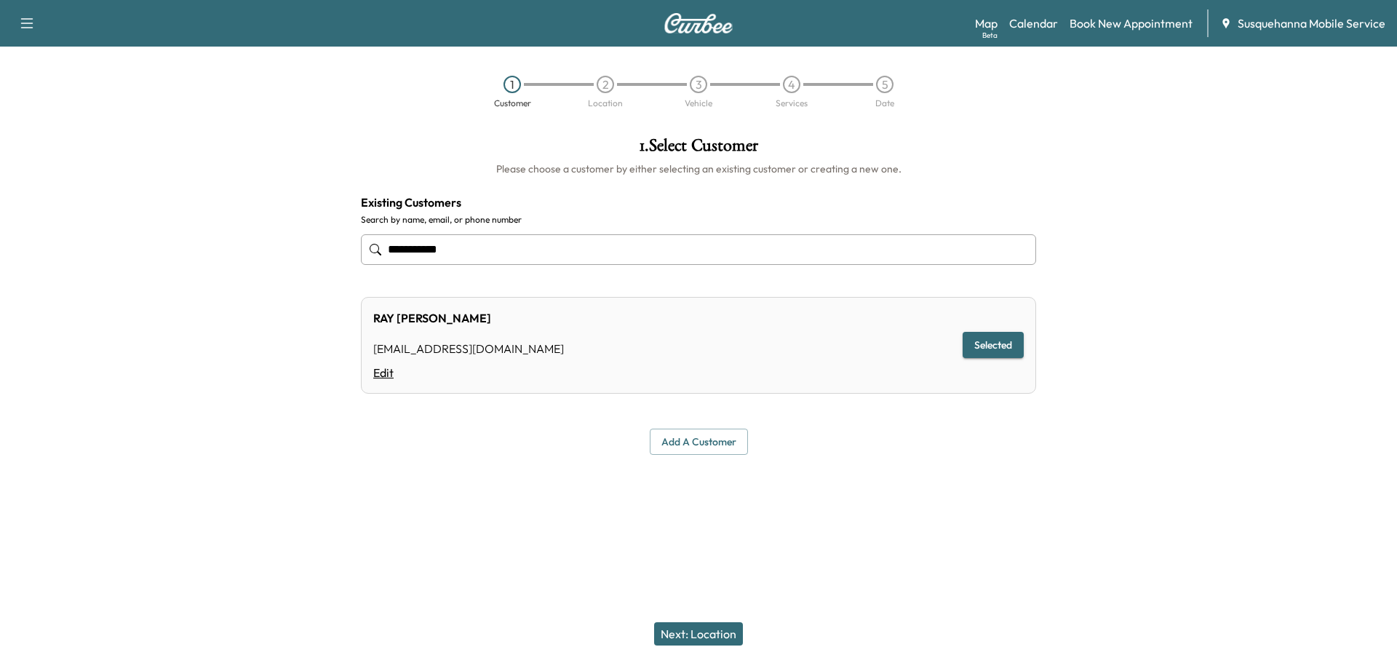
type input "**********"
click at [375, 375] on link "Edit" at bounding box center [468, 372] width 191 height 17
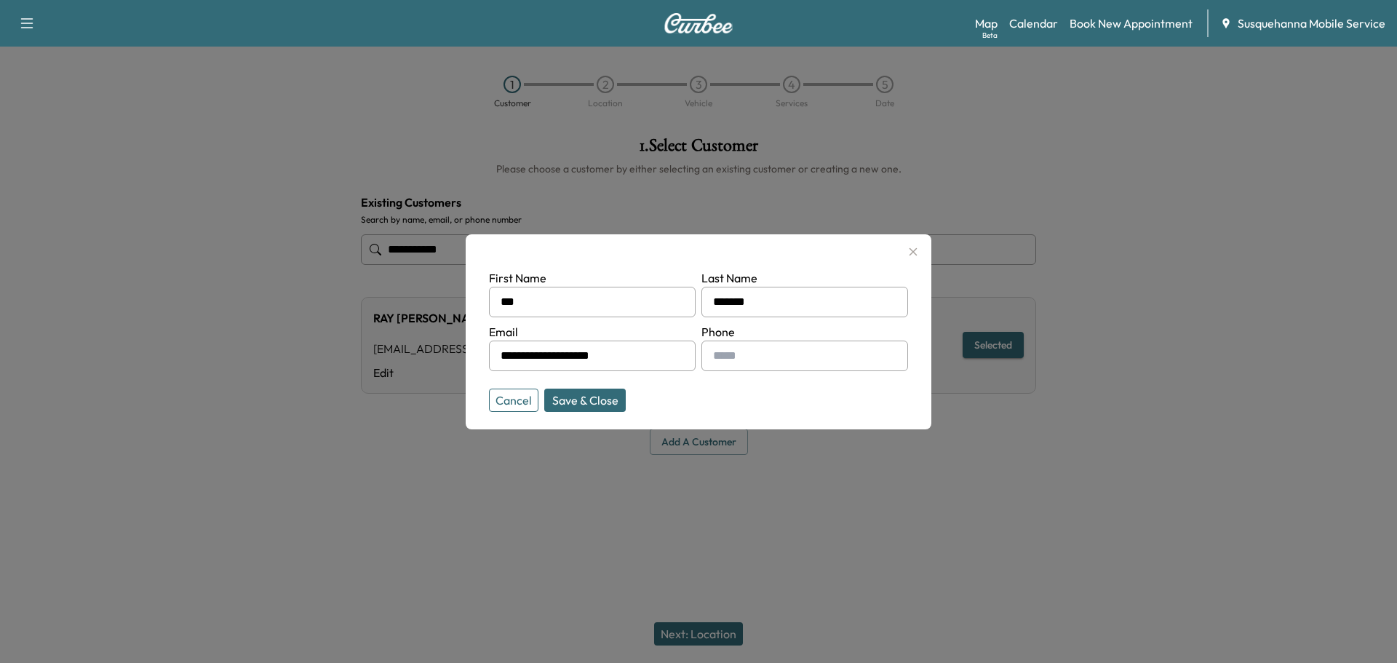
click at [748, 358] on input "text" at bounding box center [804, 356] width 207 height 31
type input "**********"
click at [583, 402] on button "Save & Close" at bounding box center [585, 400] width 82 height 23
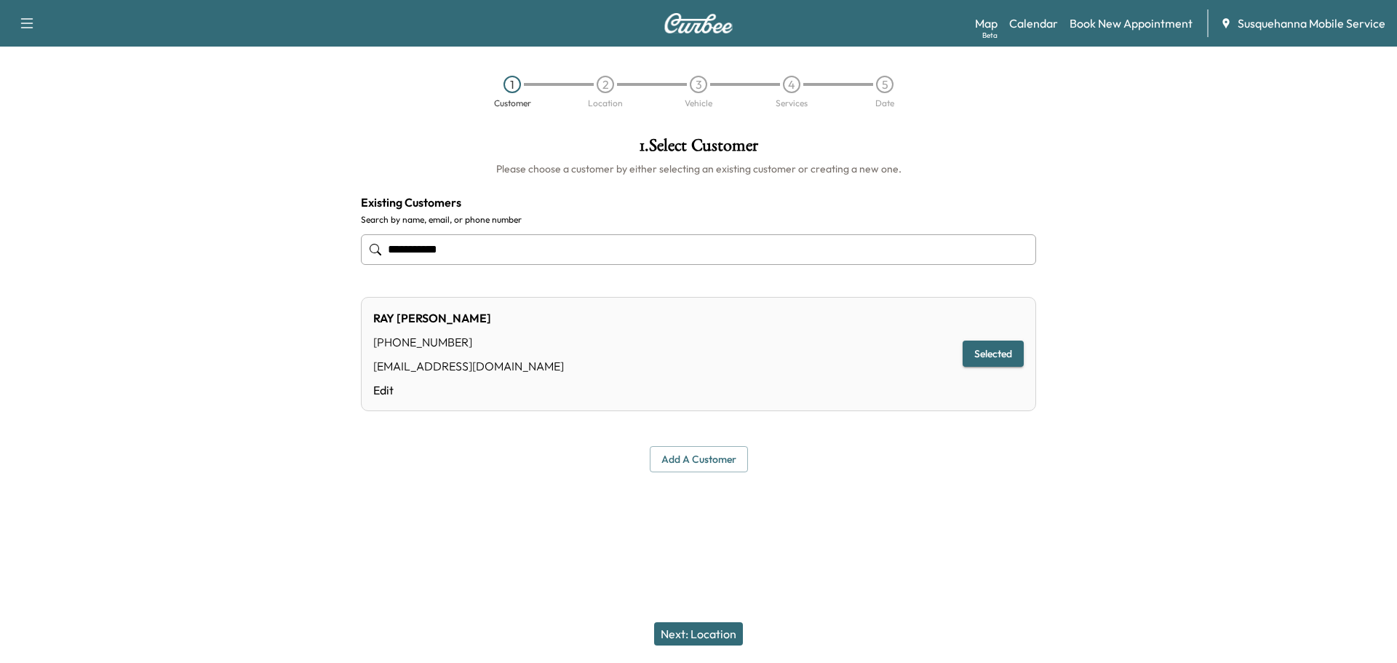
click at [733, 636] on button "Next: Location" at bounding box center [698, 633] width 89 height 23
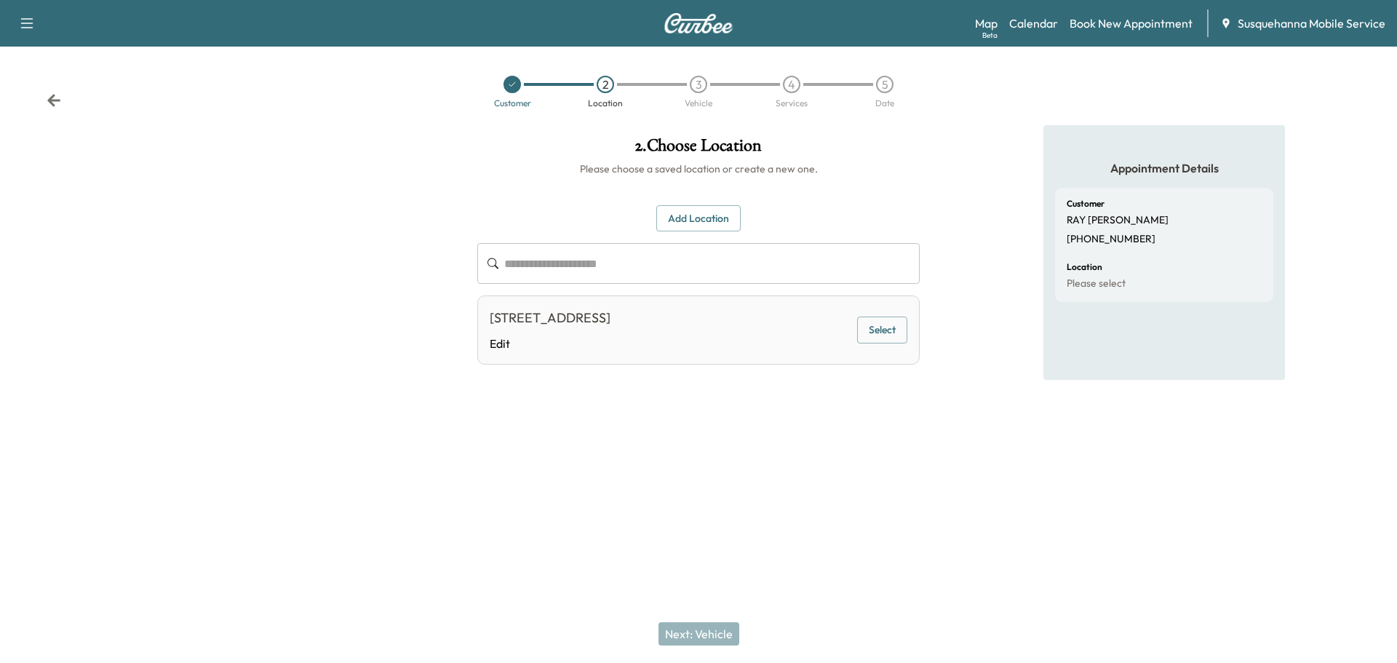
click at [880, 325] on button "Select" at bounding box center [882, 330] width 50 height 27
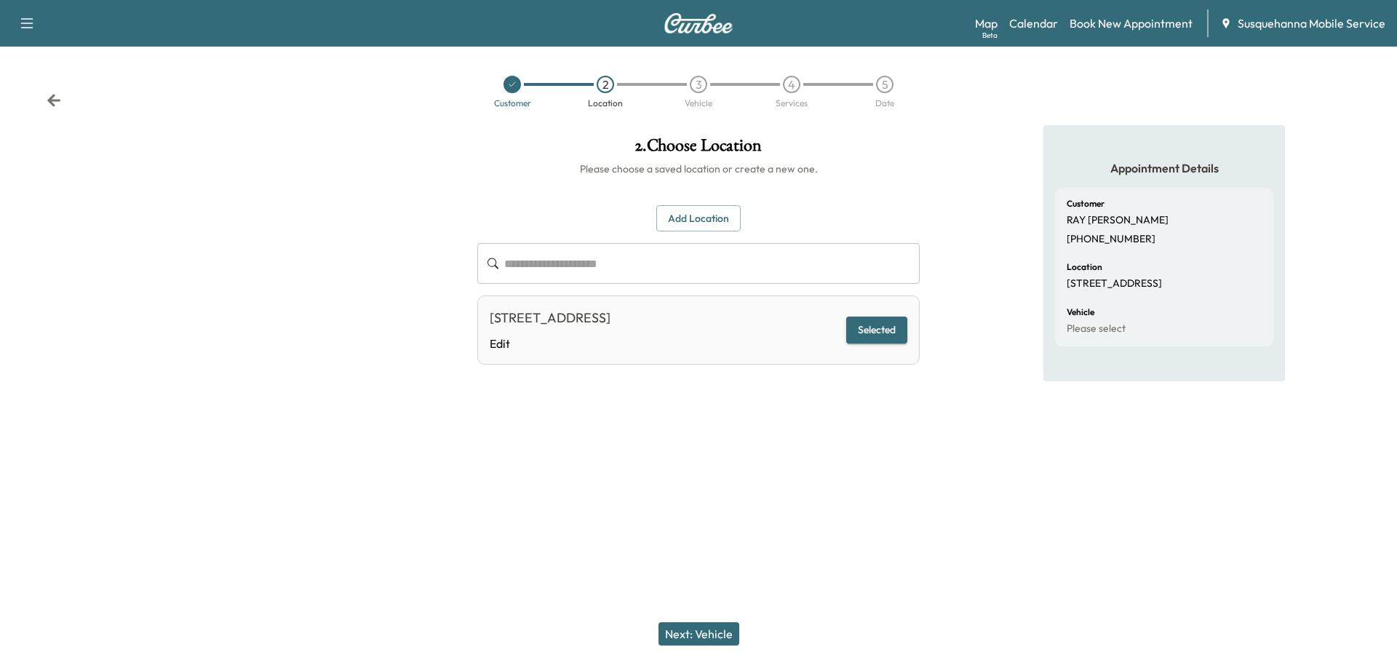
click at [699, 629] on button "Next: Vehicle" at bounding box center [699, 633] width 81 height 23
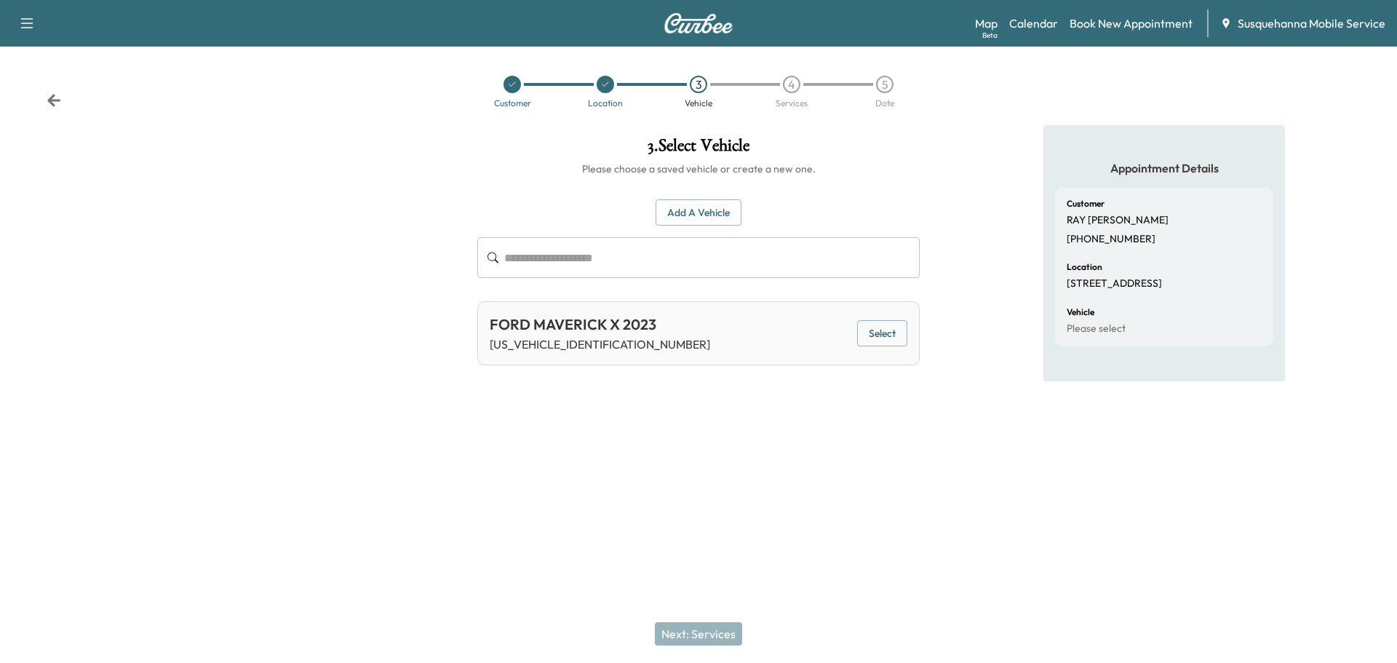
click at [884, 337] on button "Select" at bounding box center [882, 333] width 50 height 27
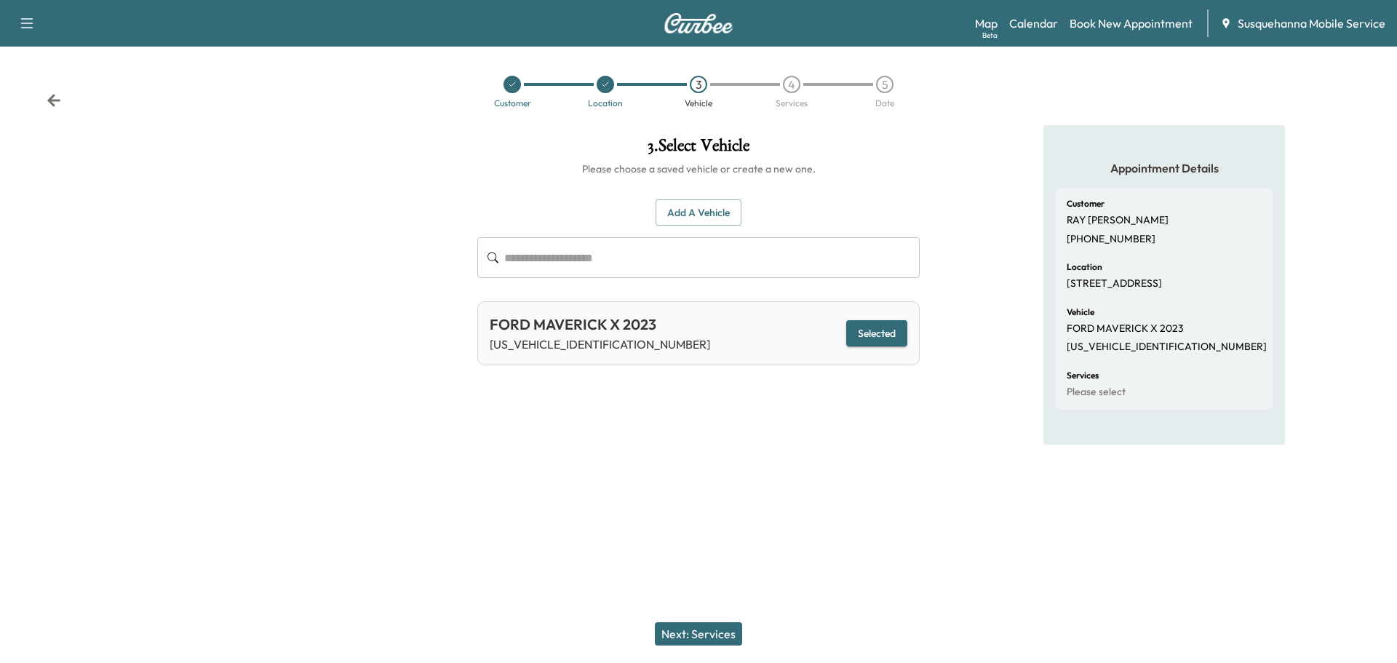
click at [715, 634] on button "Next: Services" at bounding box center [698, 633] width 87 height 23
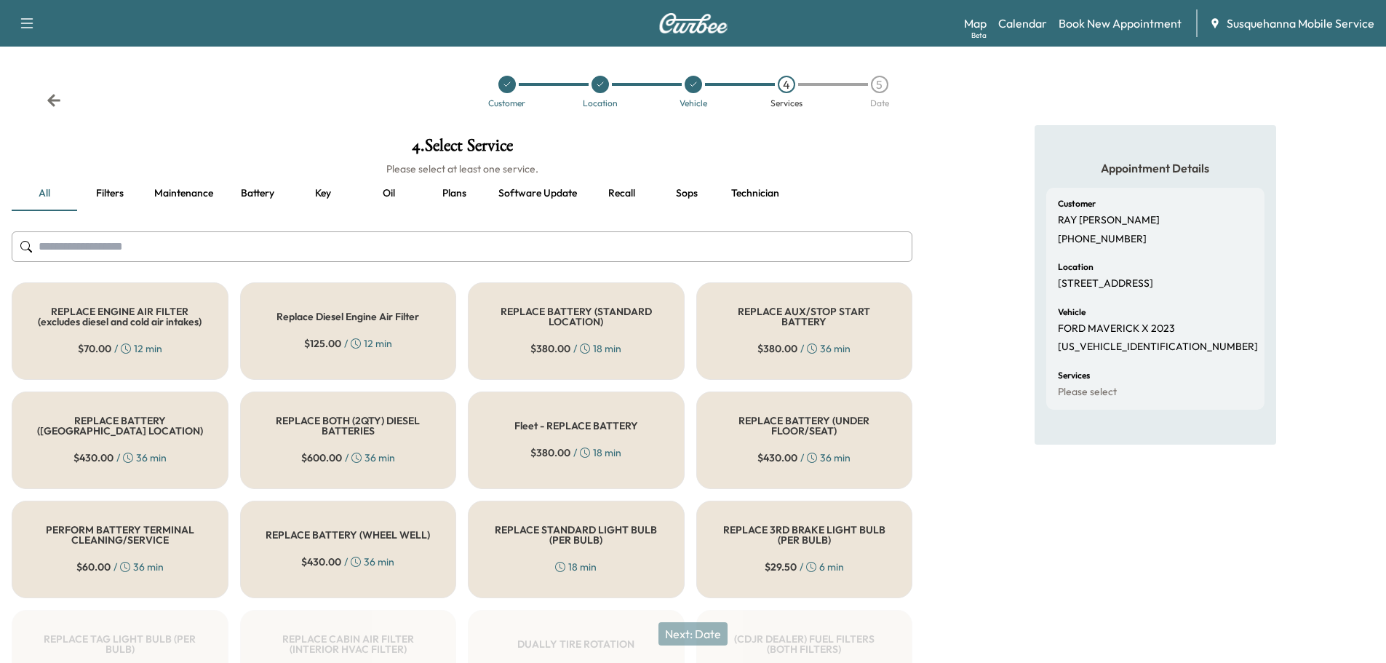
click at [528, 247] on input "text" at bounding box center [462, 246] width 901 height 31
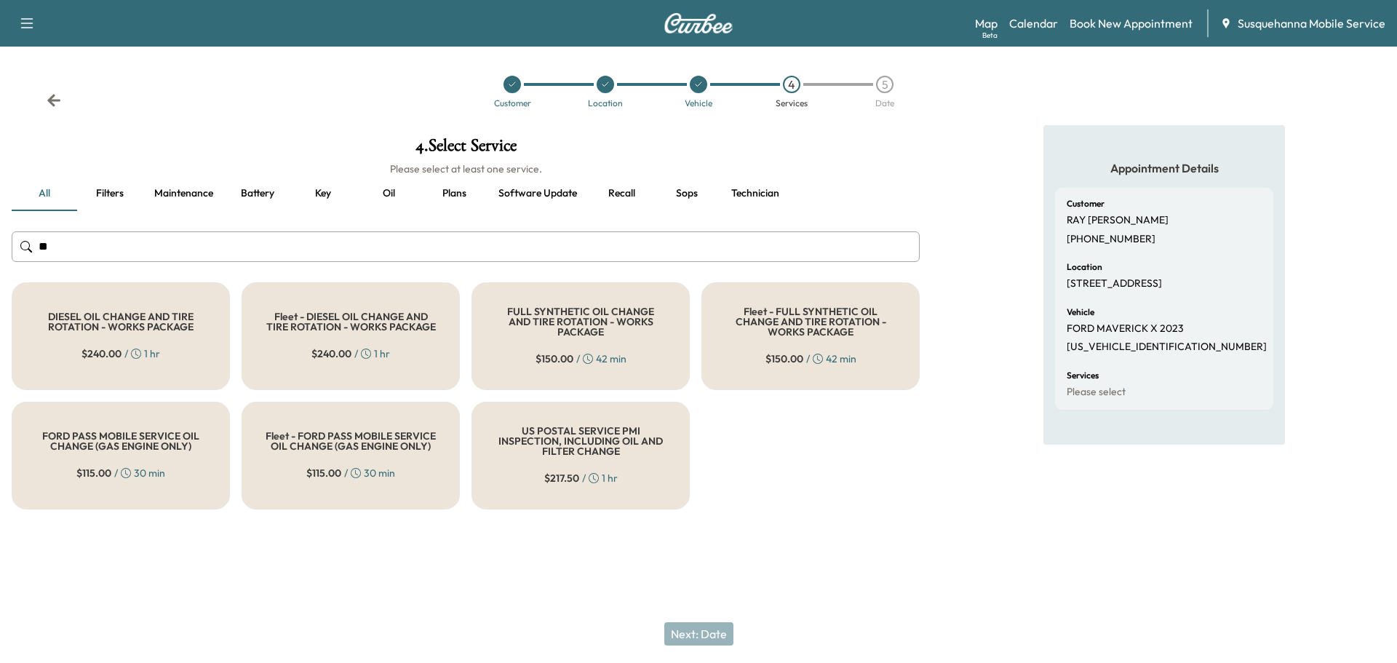
type input "**"
click at [537, 303] on div "FULL SYNTHETIC OIL CHANGE AND TIRE ROTATION - WORKS PACKAGE $ 150.00 / 42 min" at bounding box center [581, 336] width 218 height 108
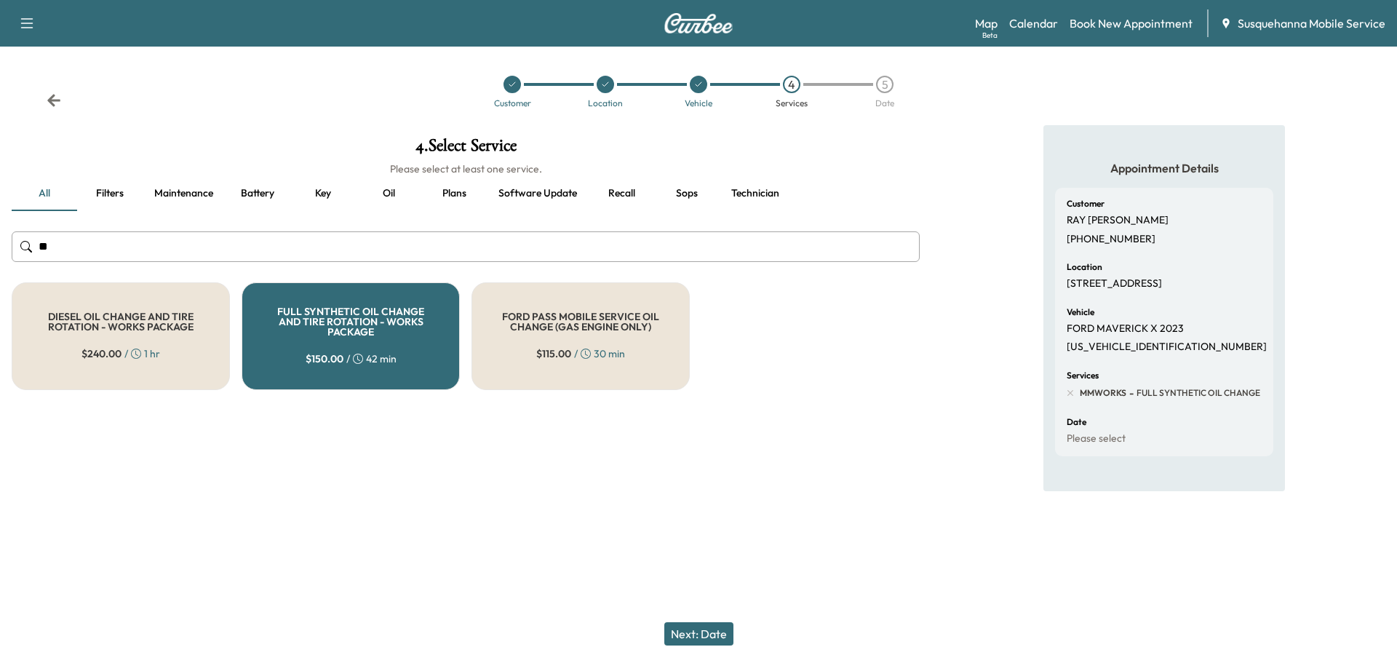
click at [697, 629] on button "Next: Date" at bounding box center [698, 633] width 69 height 23
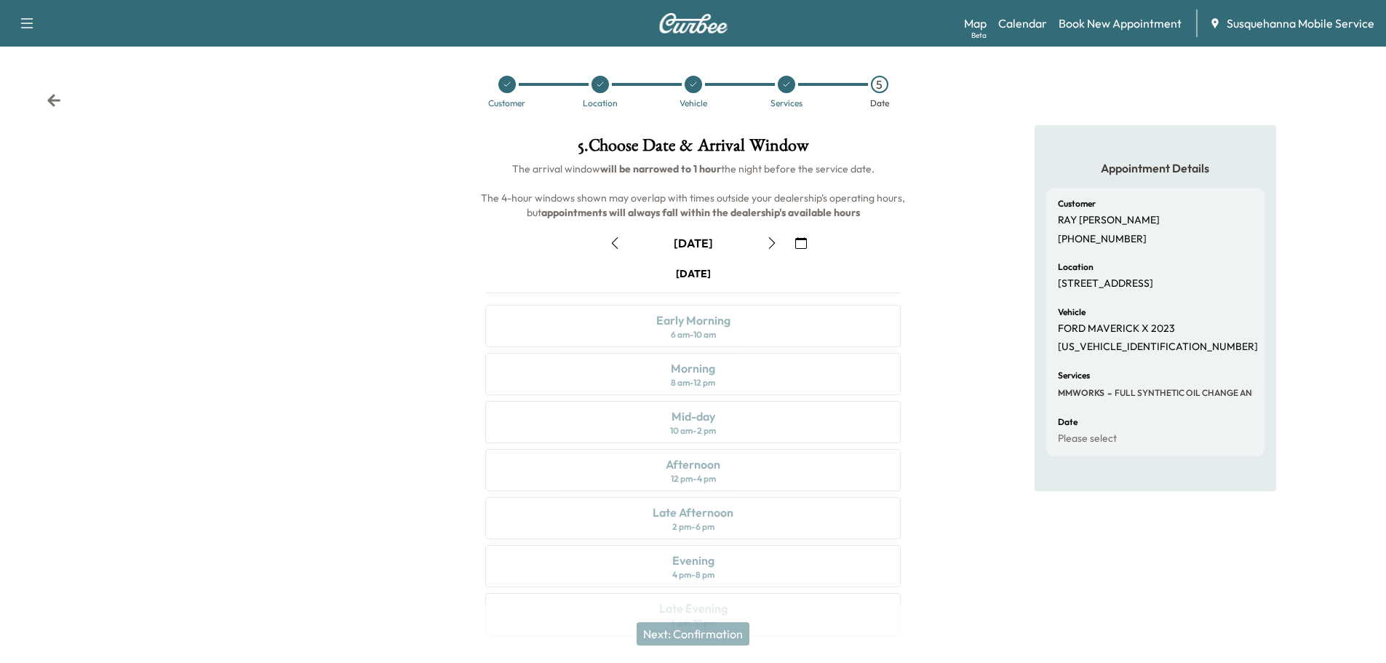
click at [776, 252] on button "button" at bounding box center [772, 242] width 25 height 23
click at [776, 247] on icon "button" at bounding box center [772, 243] width 12 height 12
click at [672, 374] on div "Morning" at bounding box center [693, 367] width 44 height 17
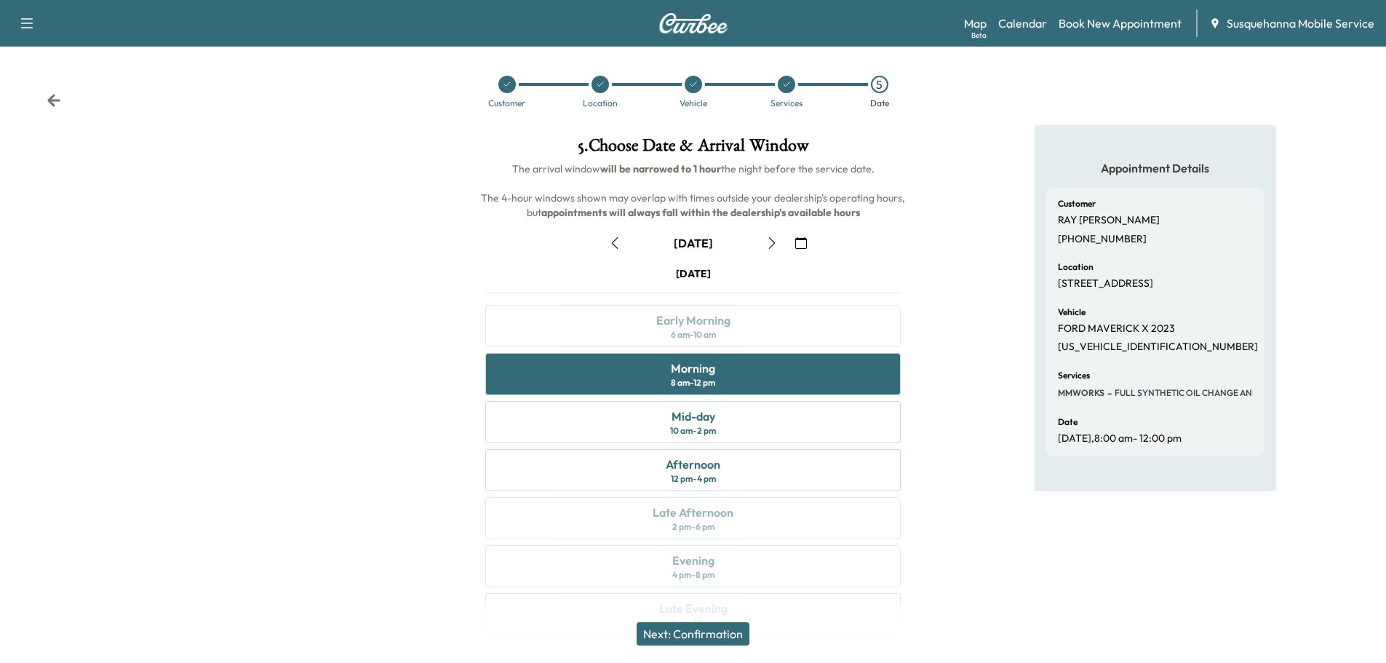
click at [699, 634] on button "Next: Confirmation" at bounding box center [693, 633] width 113 height 23
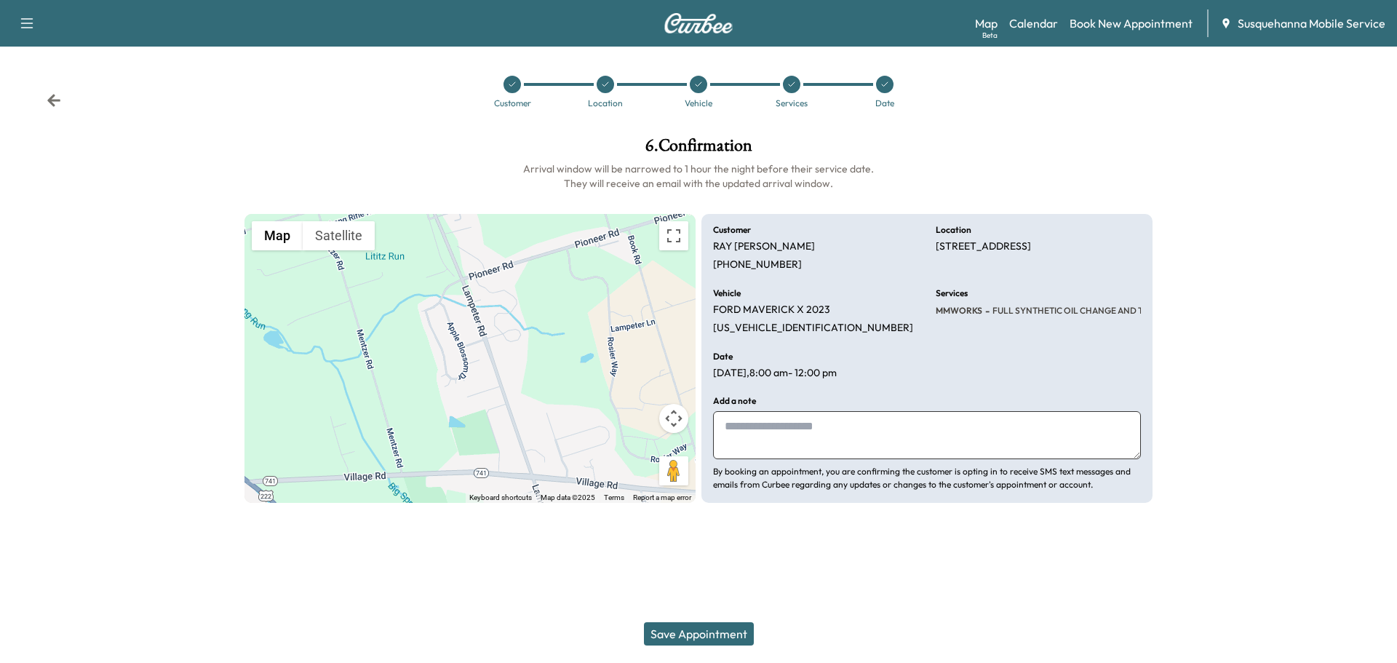
click at [867, 422] on textarea at bounding box center [927, 435] width 428 height 48
type textarea "**********"
click at [669, 627] on button "Save Appointment" at bounding box center [699, 633] width 110 height 23
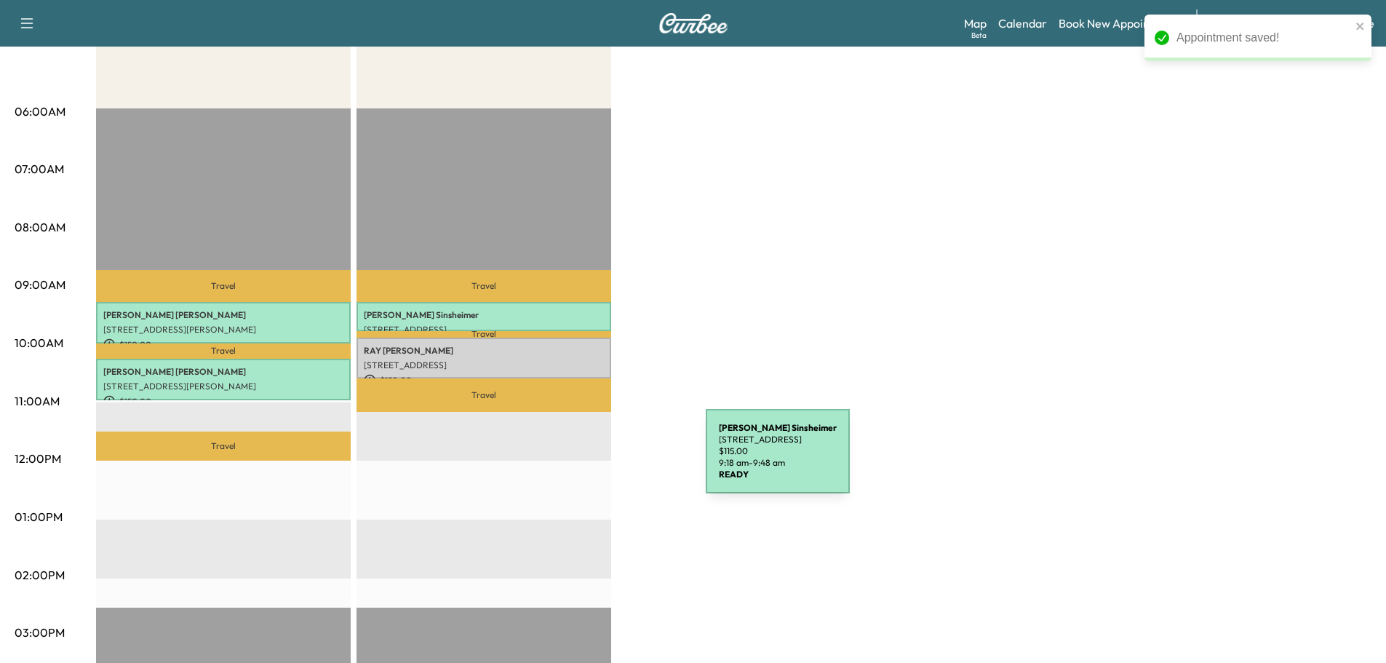
scroll to position [311, 0]
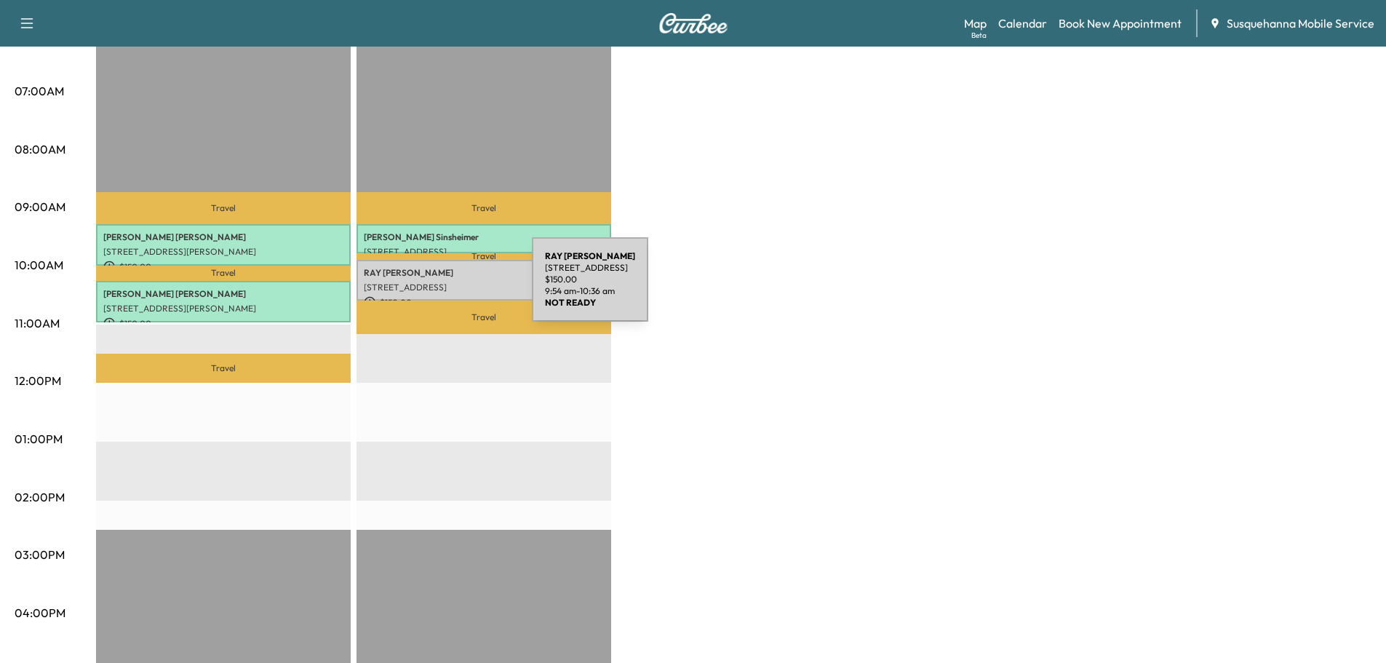
click at [423, 288] on p "[STREET_ADDRESS]" at bounding box center [484, 288] width 240 height 12
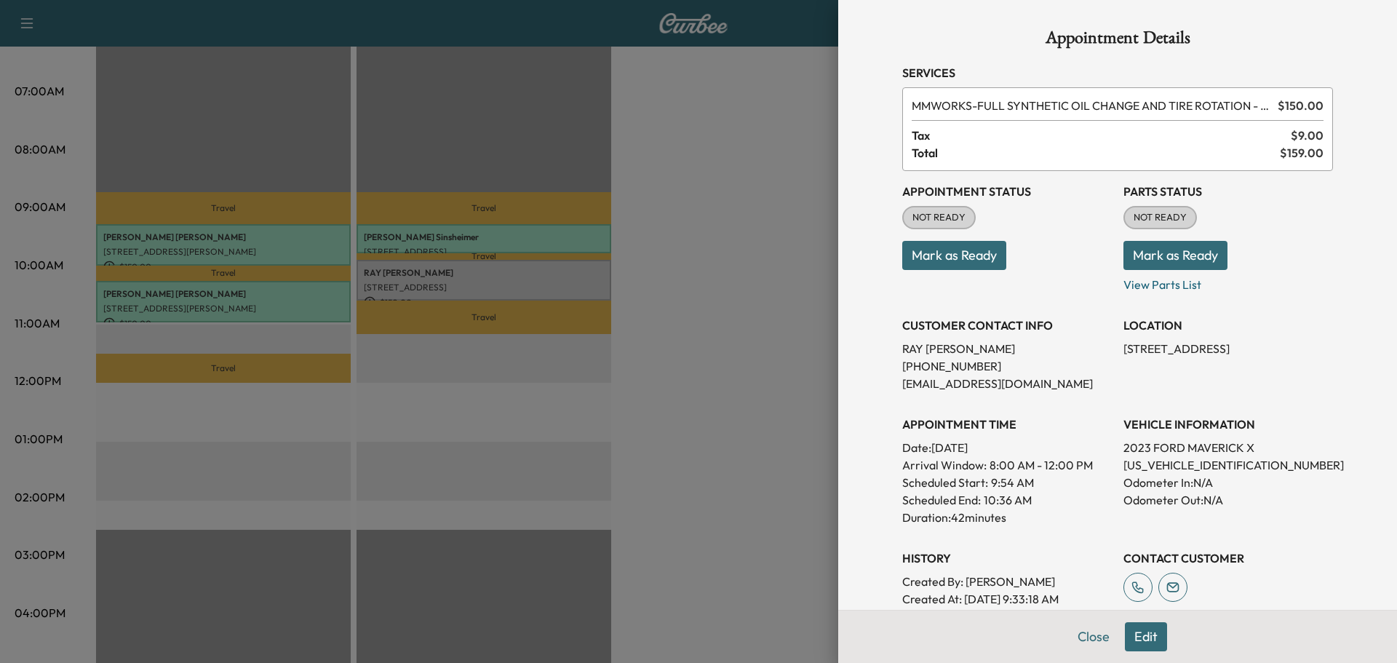
click at [1182, 248] on button "Mark as Ready" at bounding box center [1176, 255] width 104 height 29
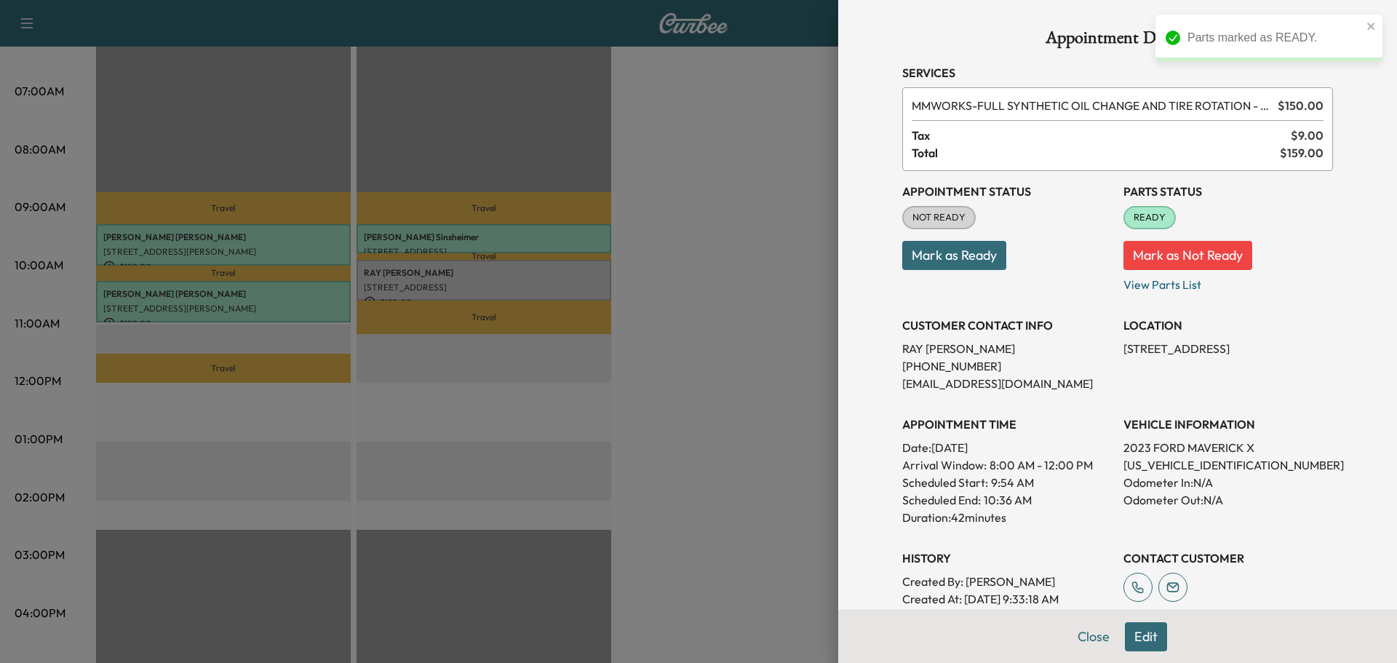
click at [935, 252] on button "Mark as Ready" at bounding box center [954, 255] width 104 height 29
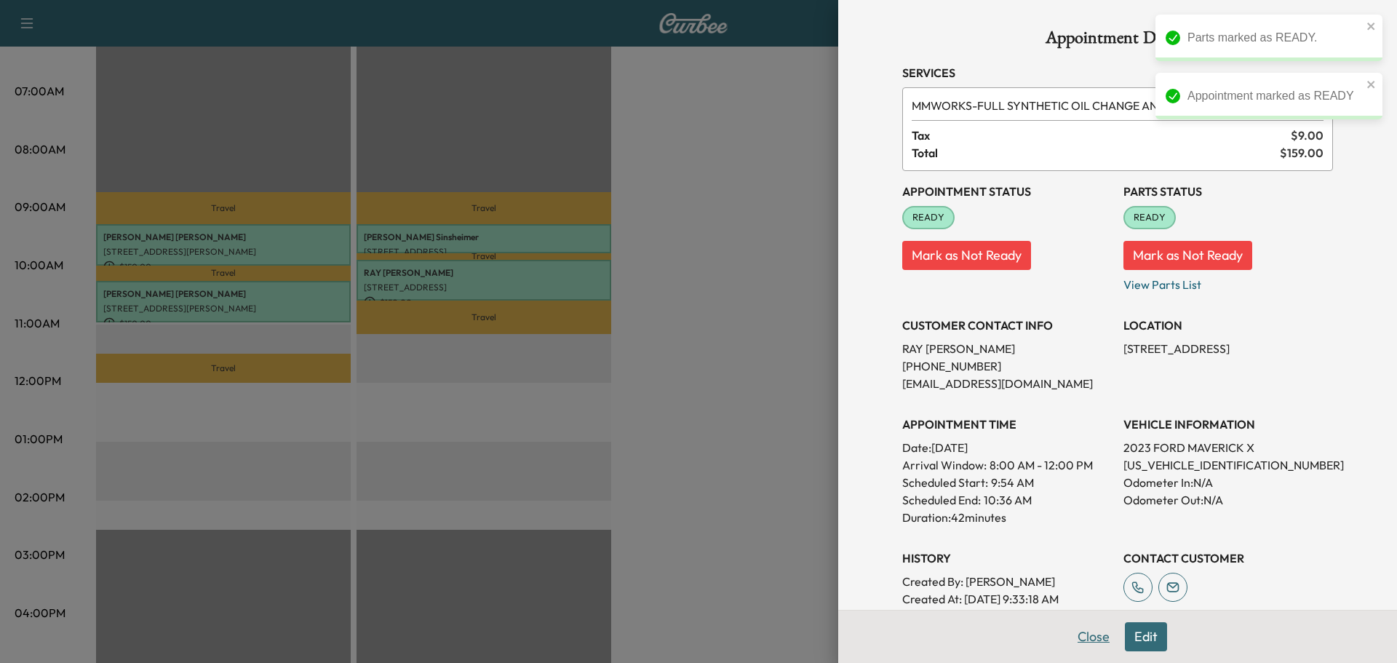
click at [1081, 643] on button "Close" at bounding box center [1093, 636] width 51 height 29
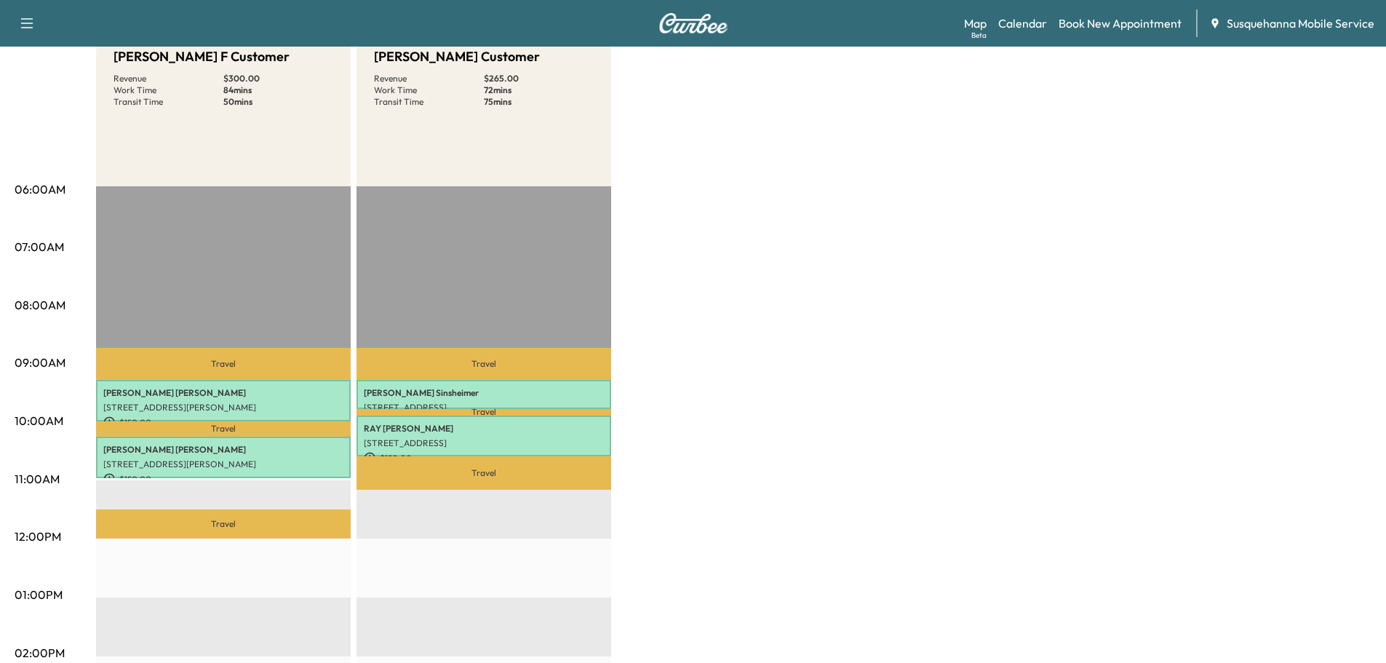
scroll to position [78, 0]
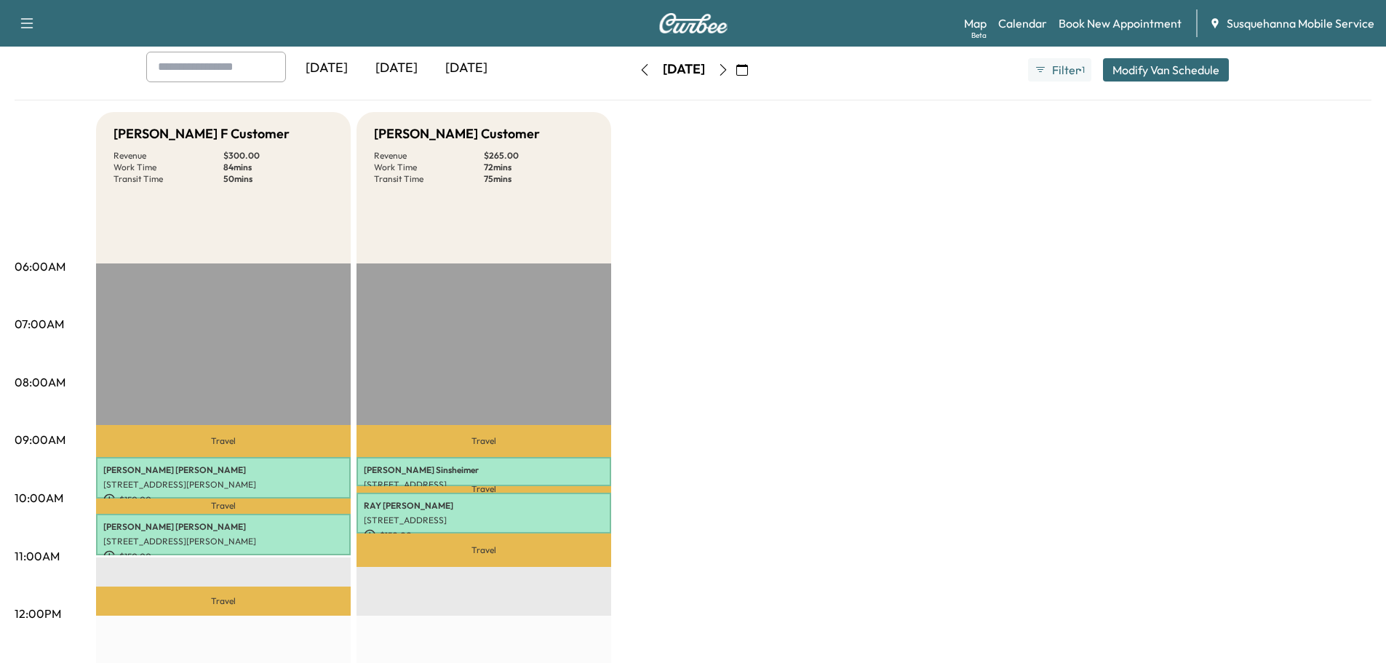
click at [639, 70] on icon "button" at bounding box center [645, 70] width 12 height 12
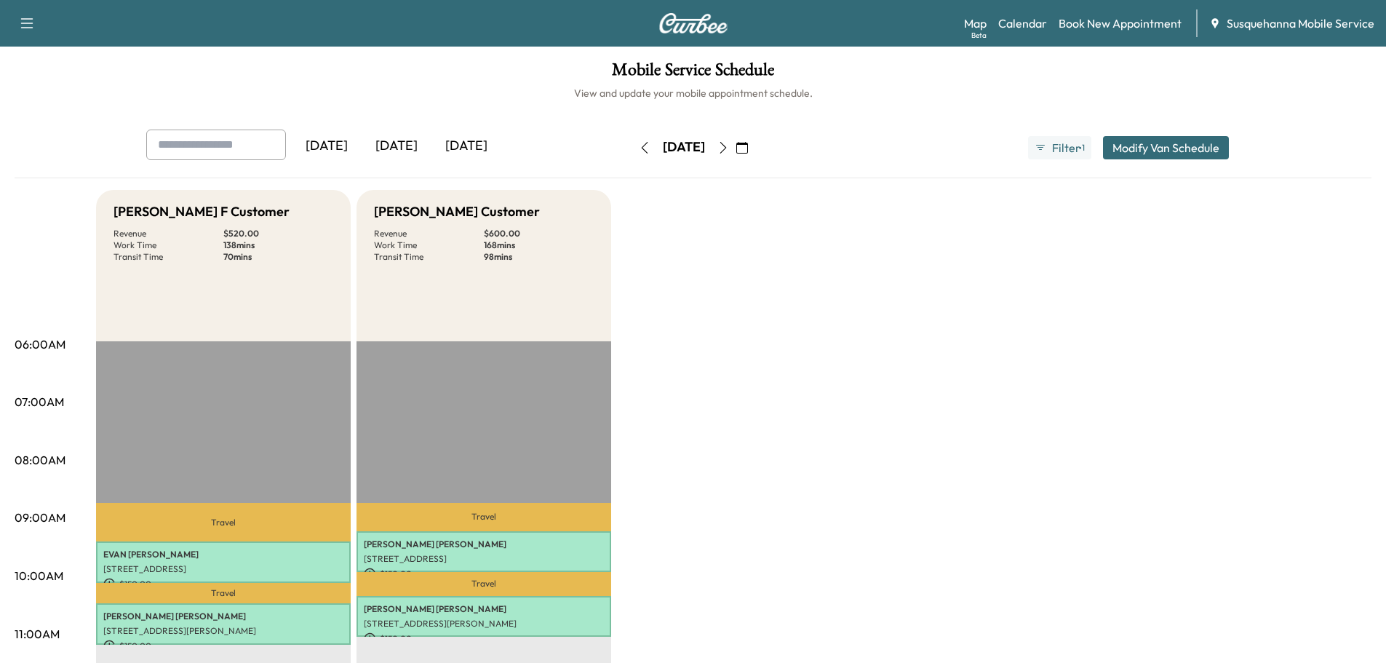
click at [639, 147] on icon "button" at bounding box center [645, 148] width 12 height 12
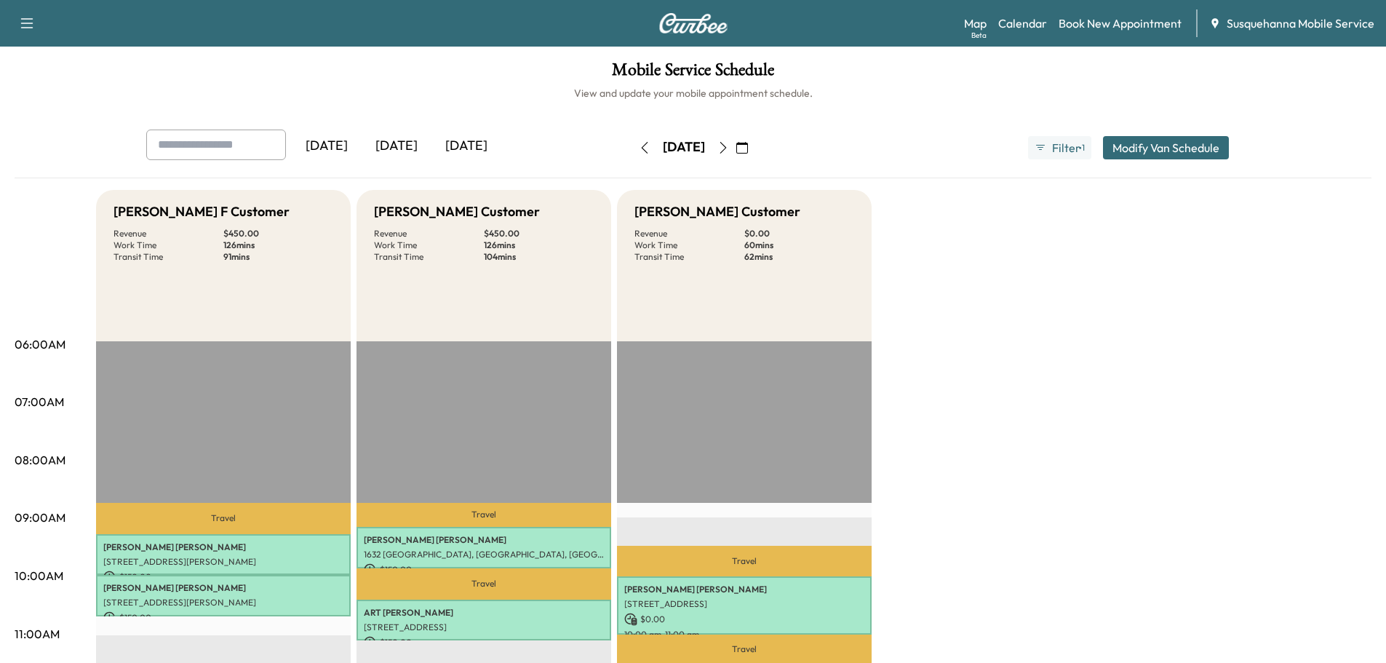
click at [748, 149] on icon "button" at bounding box center [742, 148] width 12 height 12
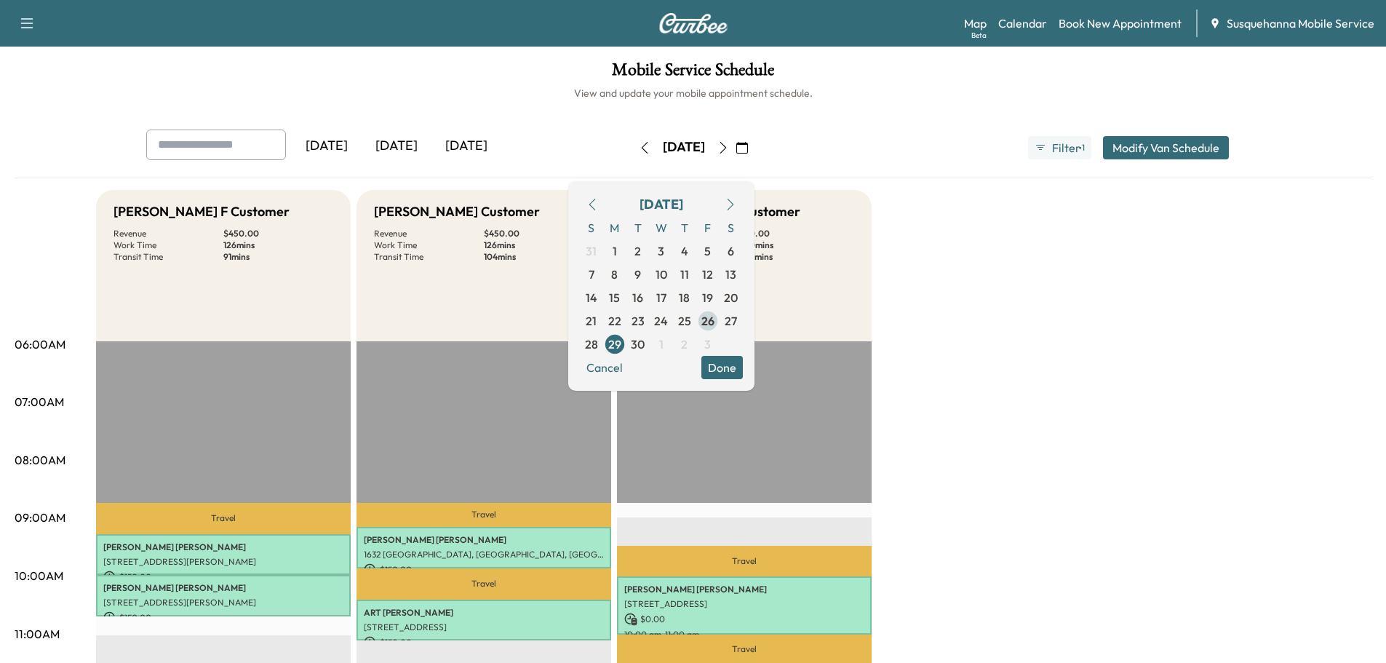
click at [715, 322] on span "26" at bounding box center [707, 320] width 13 height 17
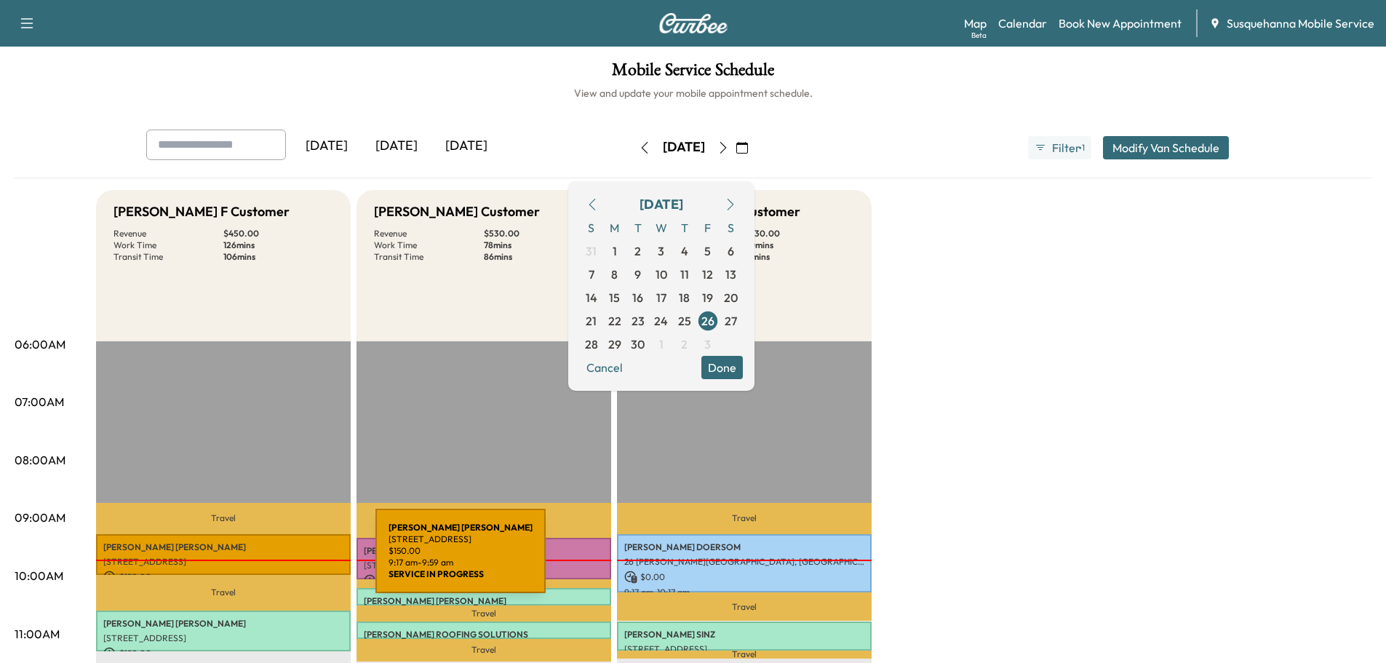
click at [266, 560] on p "[STREET_ADDRESS]" at bounding box center [223, 562] width 240 height 12
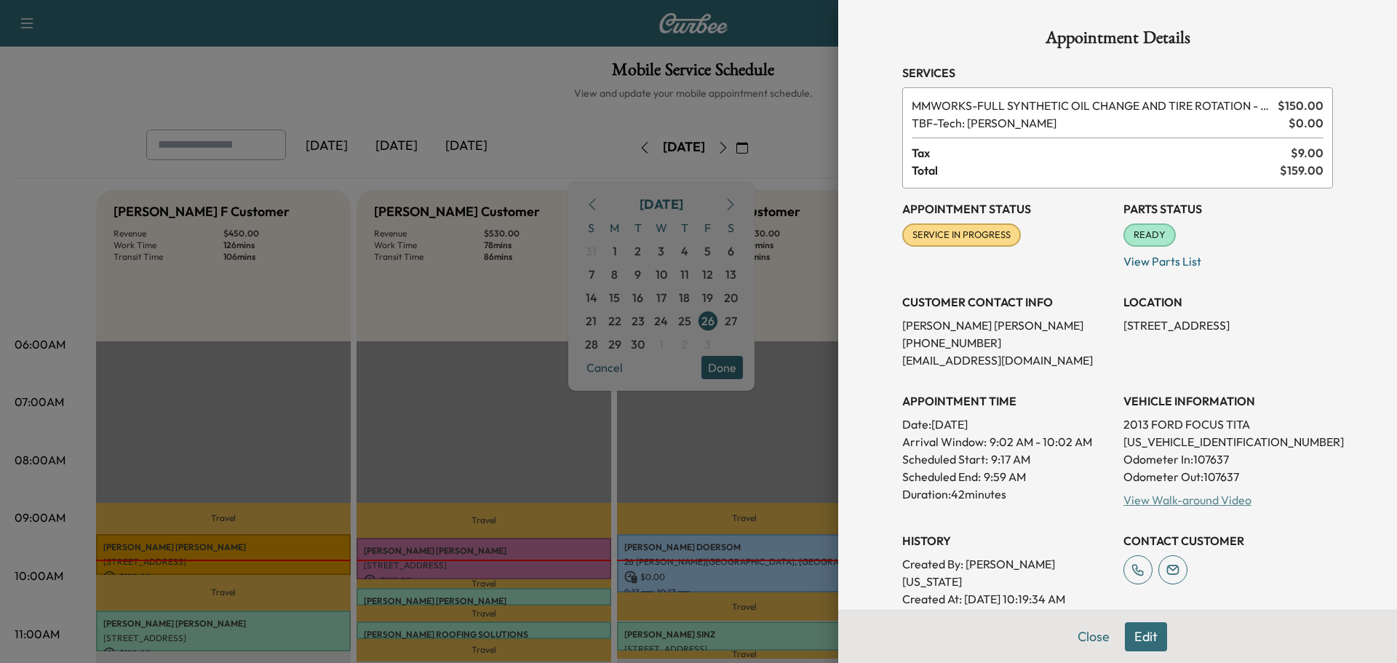
click at [1155, 505] on link "View Walk-around Video" at bounding box center [1188, 500] width 128 height 15
drag, startPoint x: 1097, startPoint y: 635, endPoint x: 775, endPoint y: 603, distance: 323.2
click at [1094, 635] on button "Close" at bounding box center [1093, 636] width 51 height 29
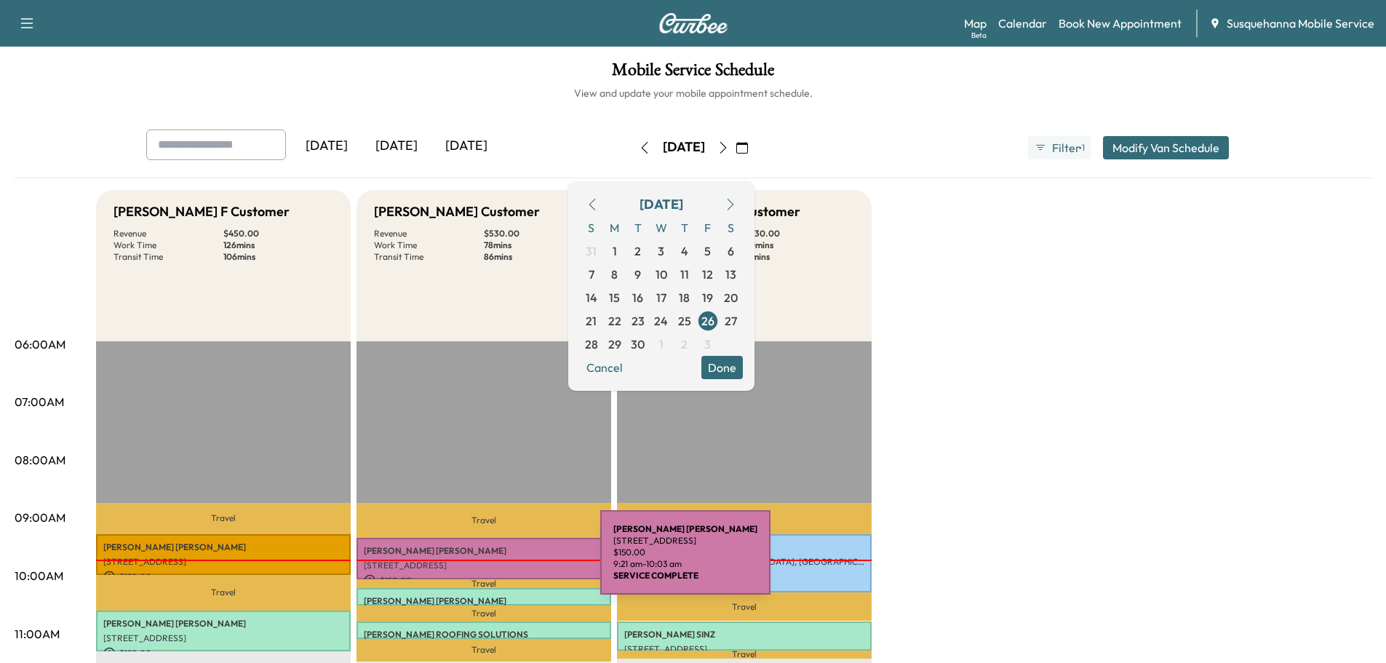
click at [491, 560] on p "[STREET_ADDRESS]" at bounding box center [484, 566] width 240 height 12
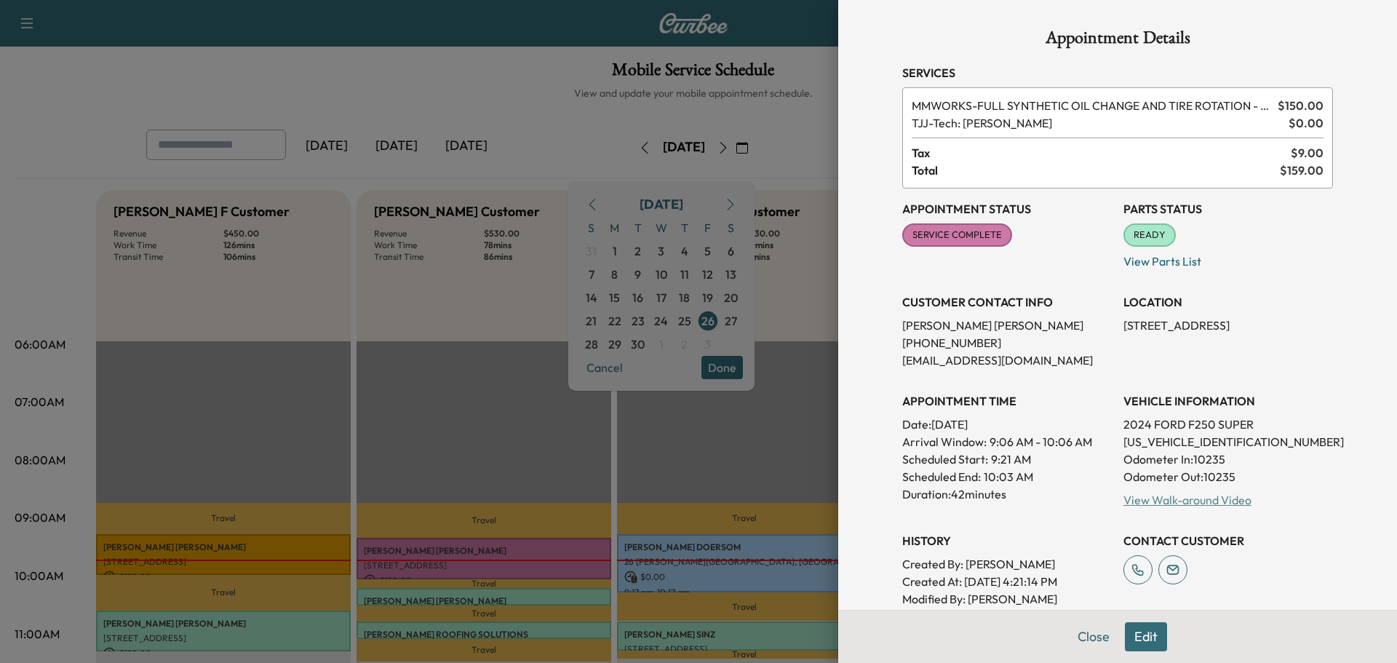
click at [1186, 498] on link "View Walk-around Video" at bounding box center [1188, 500] width 128 height 15
click at [1090, 633] on button "Close" at bounding box center [1093, 636] width 51 height 29
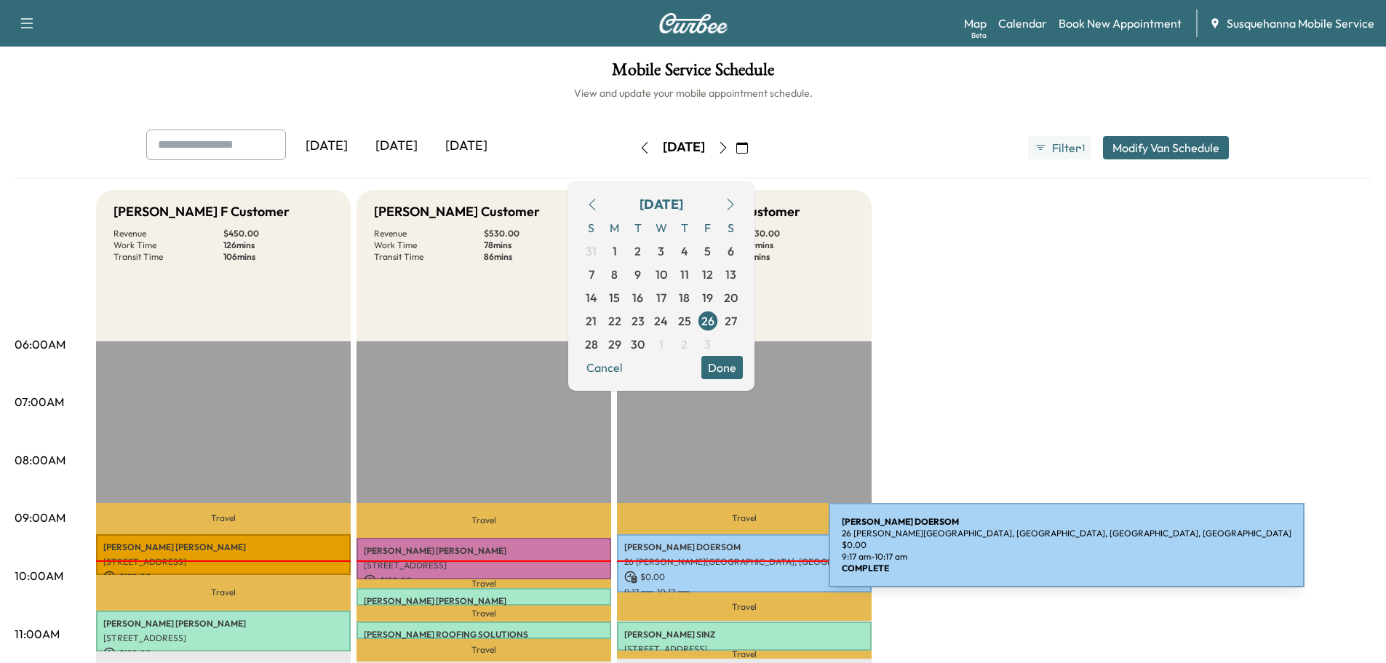
click at [720, 556] on p "26 [PERSON_NAME][GEOGRAPHIC_DATA], [GEOGRAPHIC_DATA], [GEOGRAPHIC_DATA], [GEOGR…" at bounding box center [744, 562] width 240 height 12
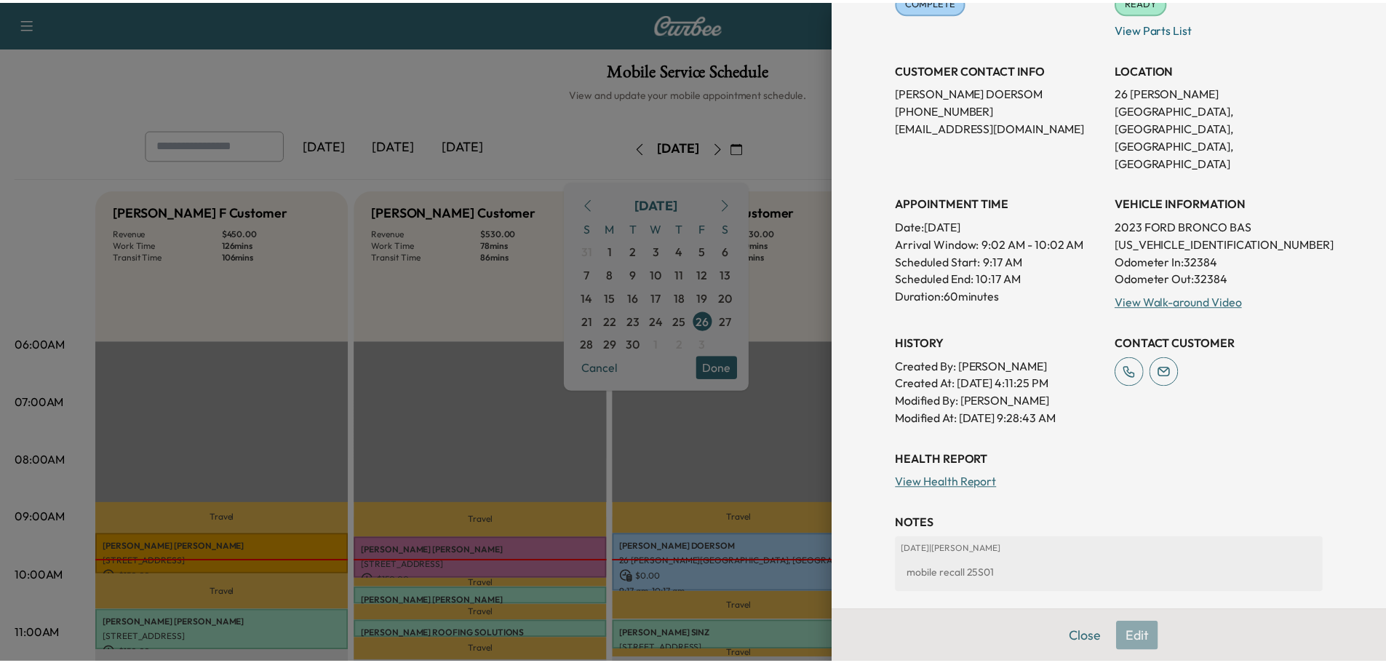
scroll to position [280, 0]
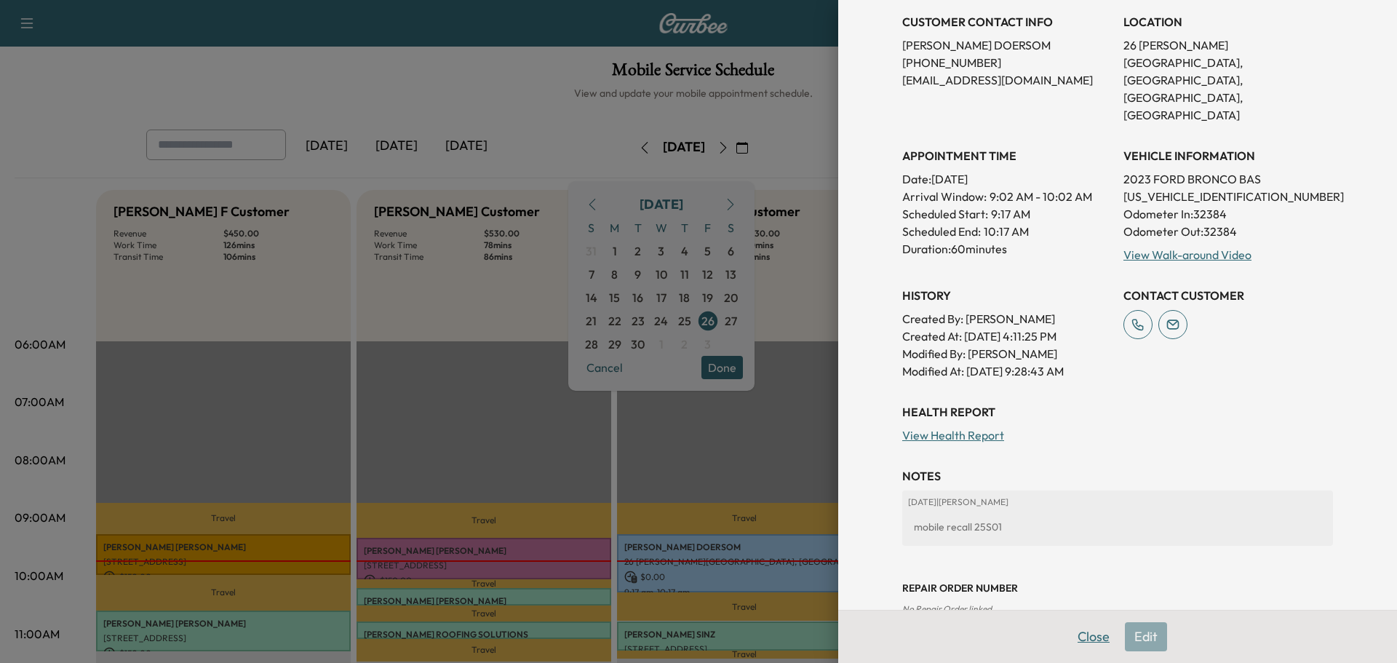
click at [1086, 635] on button "Close" at bounding box center [1093, 636] width 51 height 29
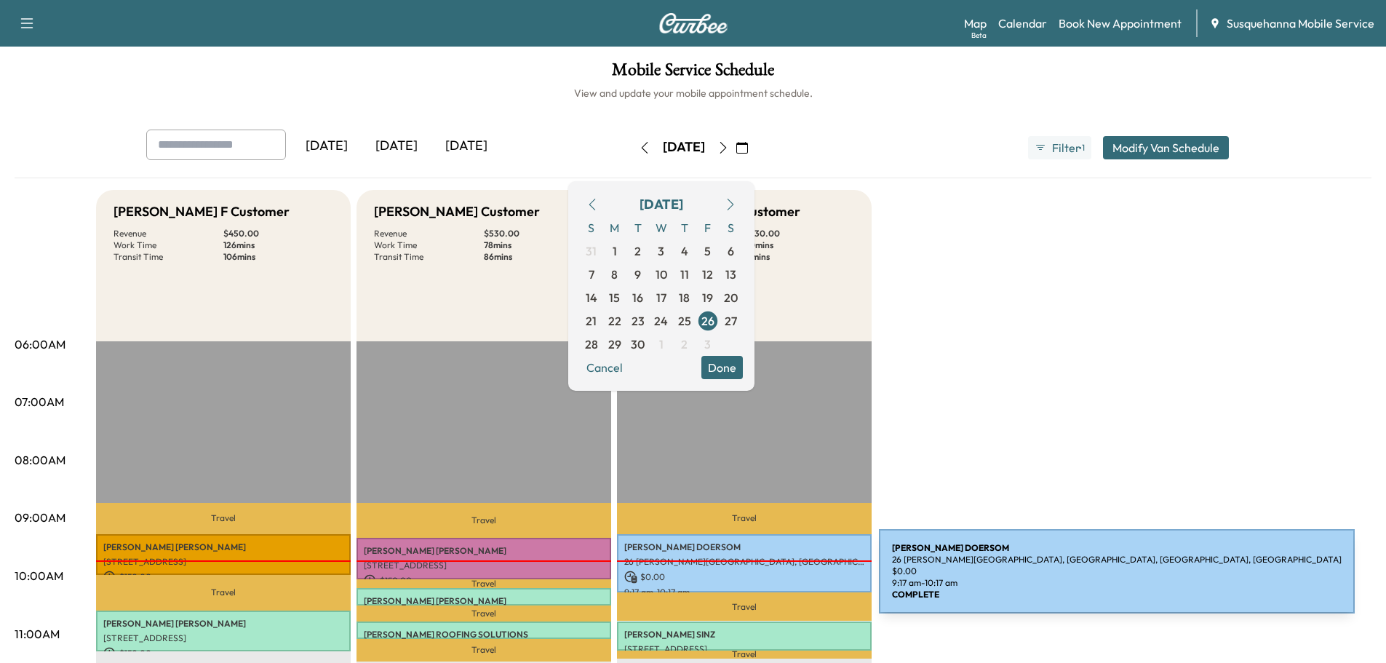
click at [770, 580] on p "$ 0.00" at bounding box center [744, 577] width 240 height 13
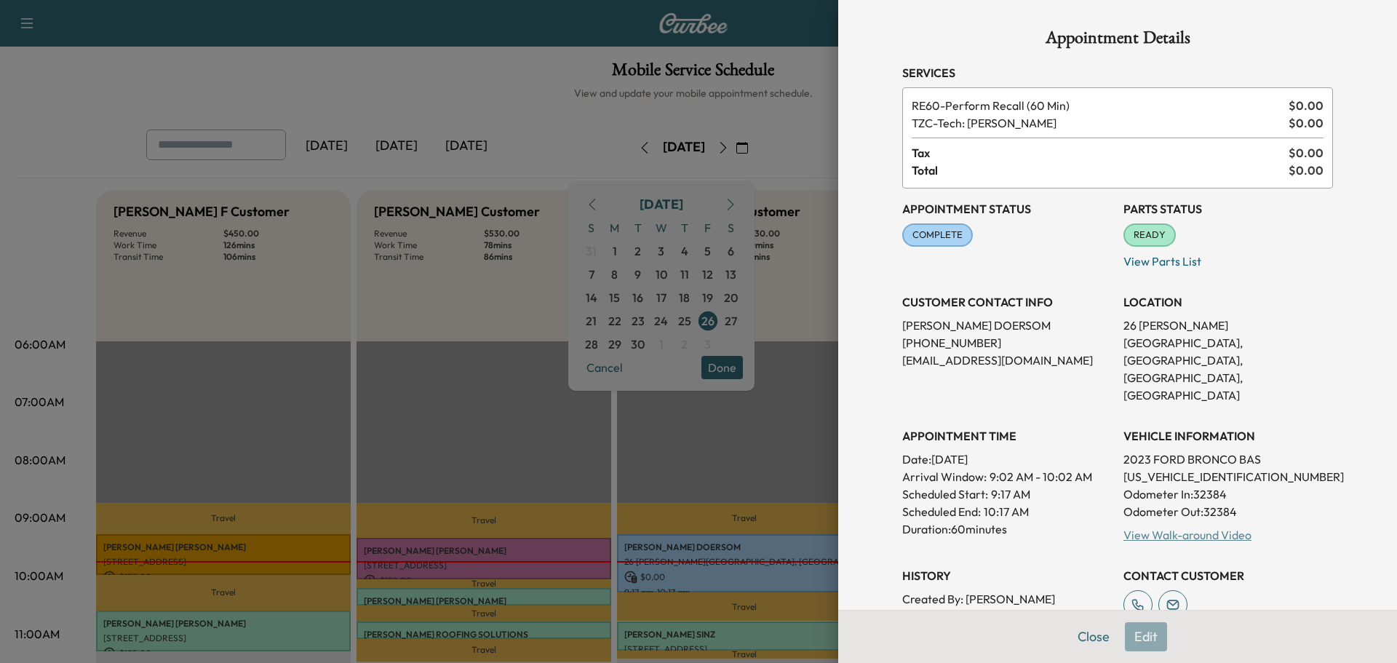
click at [1164, 528] on link "View Walk-around Video" at bounding box center [1188, 535] width 128 height 15
click at [1084, 643] on button "Close" at bounding box center [1093, 636] width 51 height 29
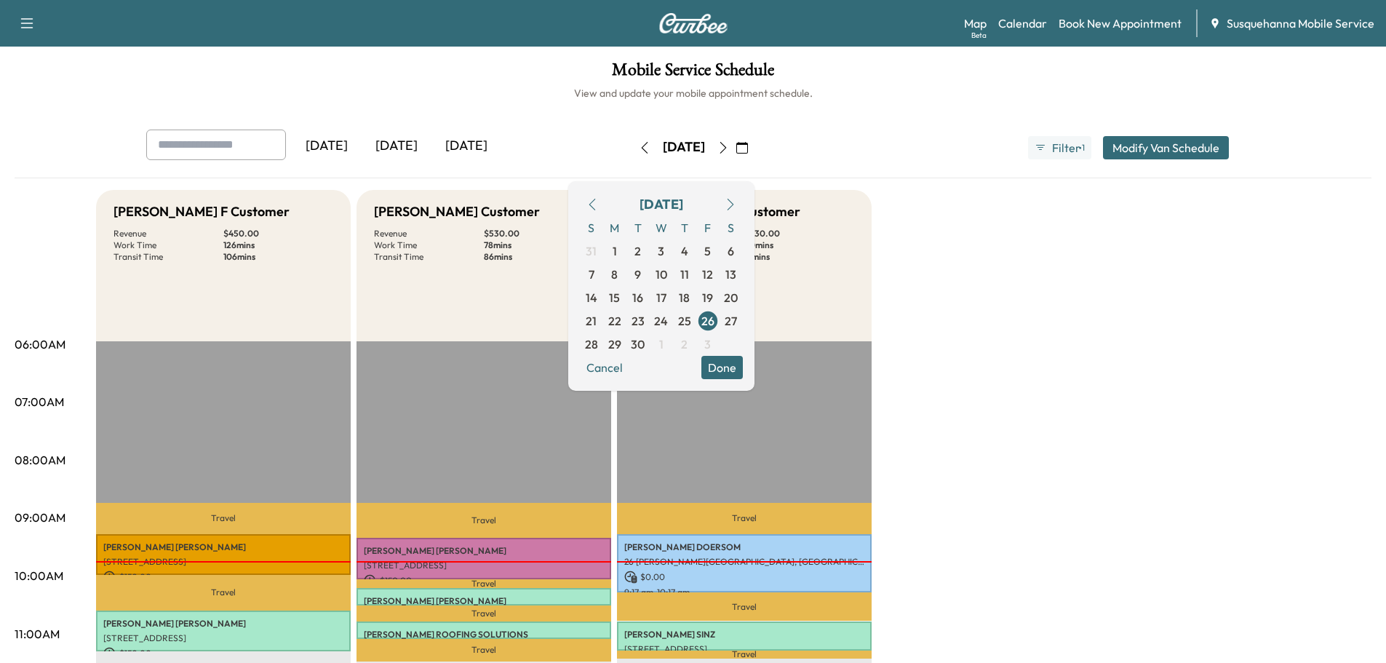
click at [743, 371] on button "Done" at bounding box center [721, 367] width 41 height 23
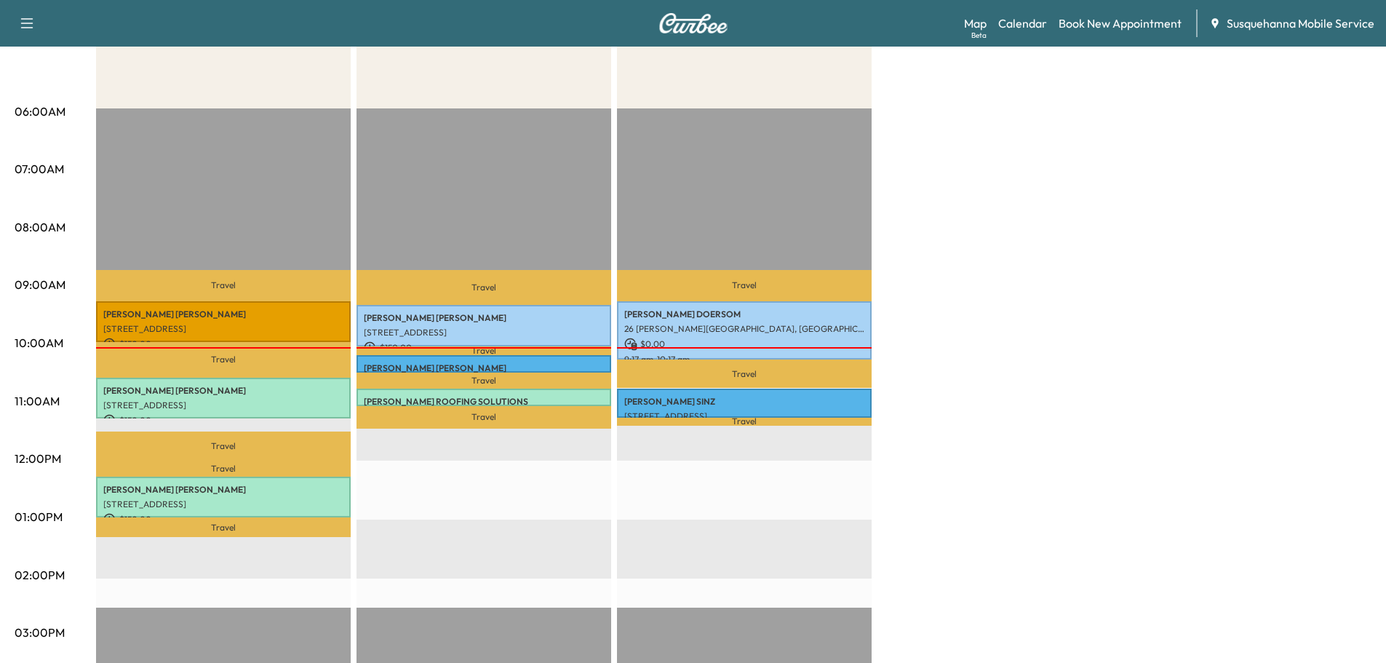
scroll to position [0, 0]
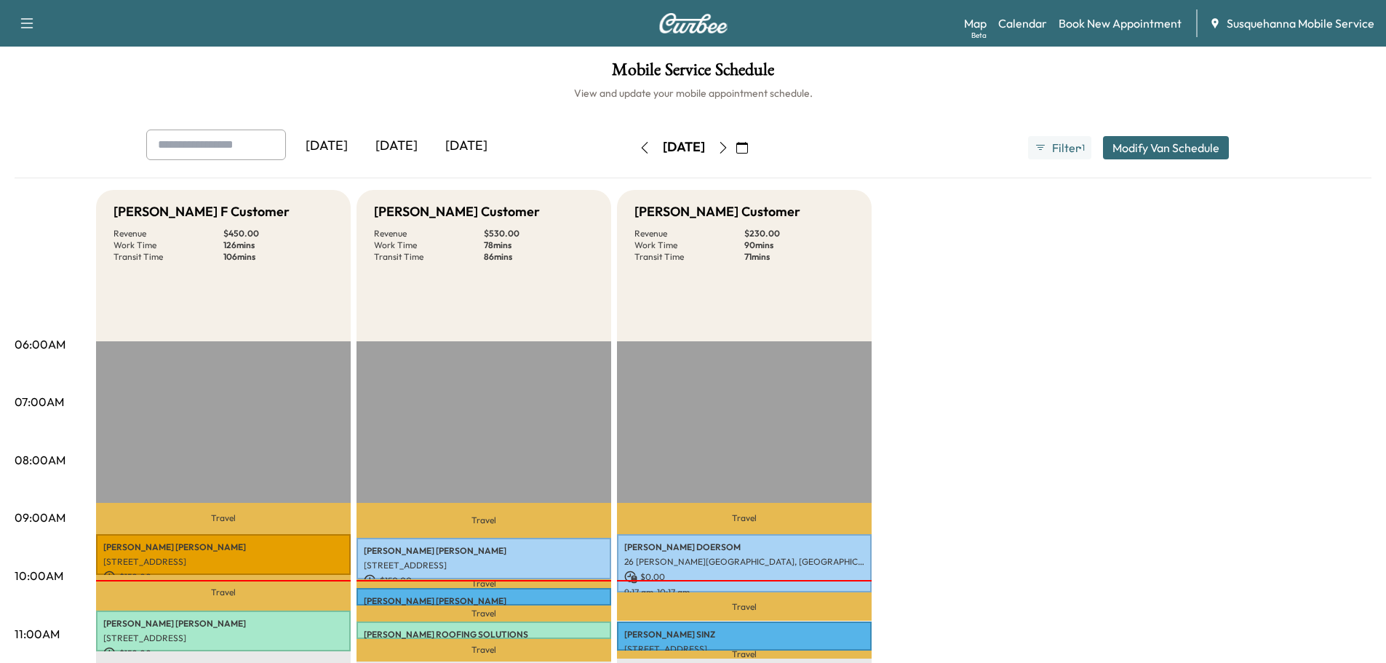
click at [729, 148] on icon "button" at bounding box center [723, 148] width 12 height 12
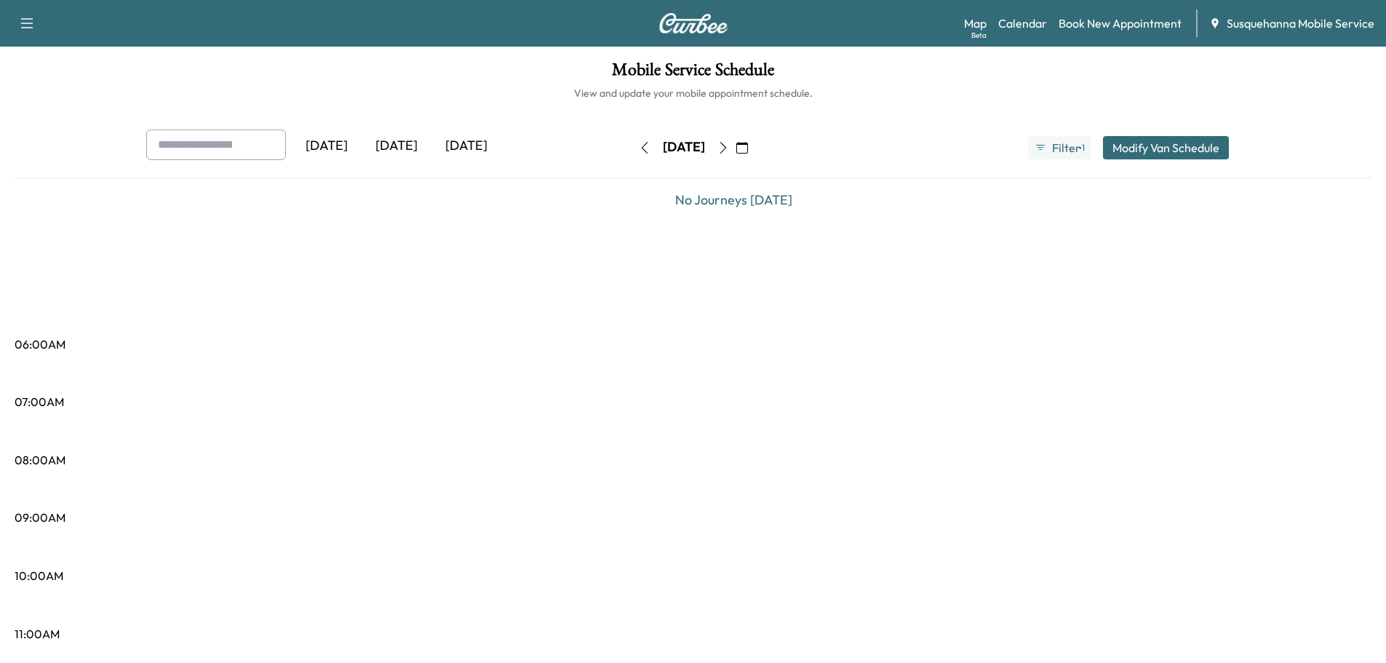
click at [729, 151] on icon "button" at bounding box center [723, 148] width 12 height 12
click at [755, 151] on button "button" at bounding box center [742, 147] width 25 height 23
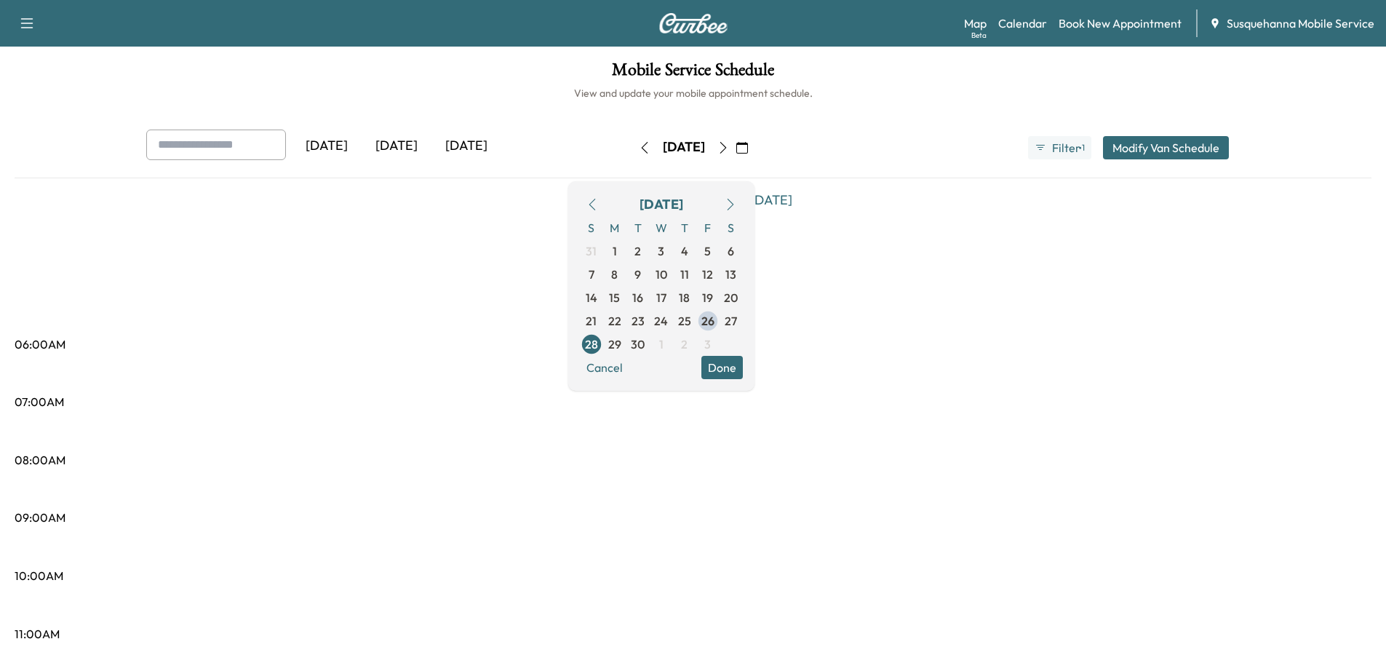
click at [729, 147] on icon "button" at bounding box center [723, 148] width 12 height 12
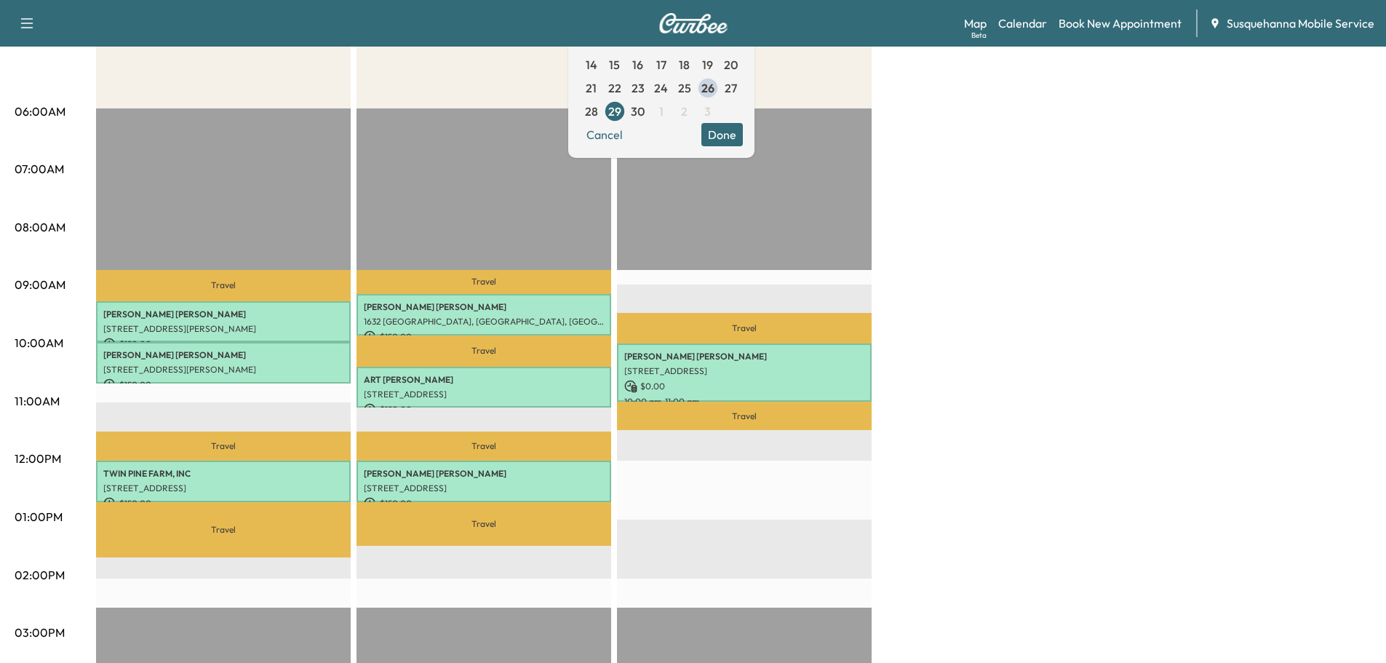
scroll to position [78, 0]
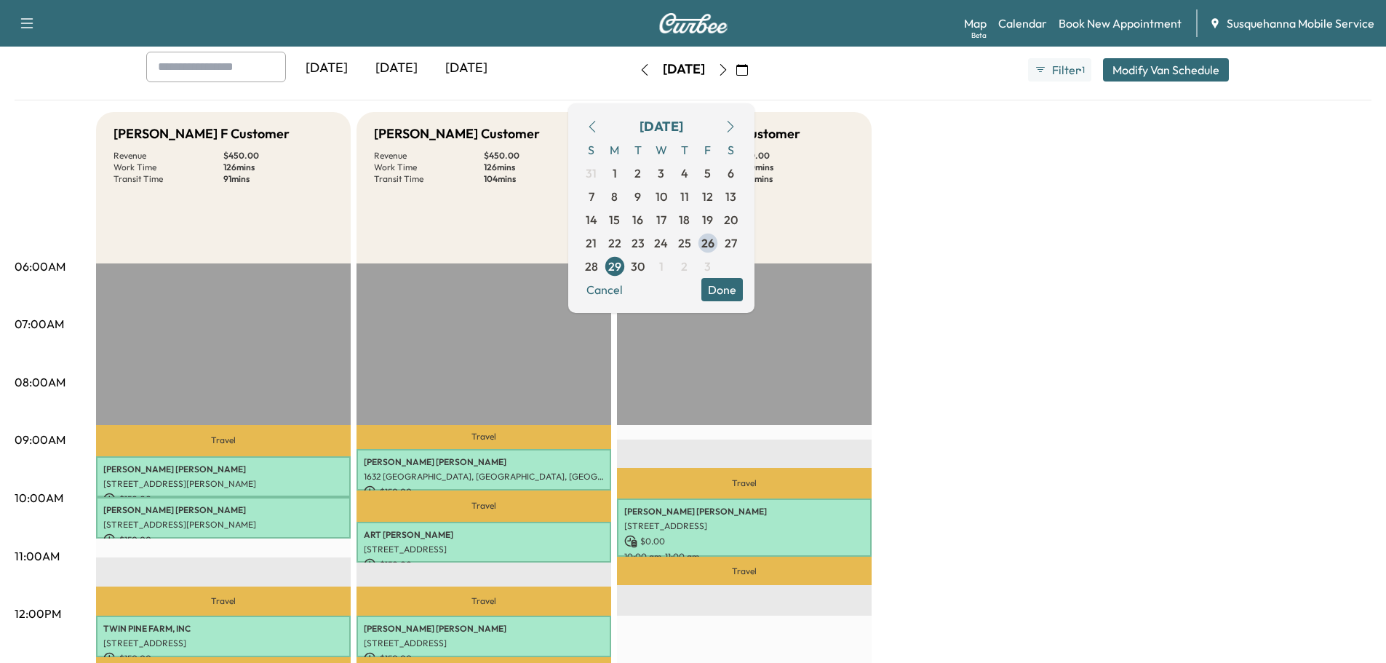
click at [645, 267] on span "30" at bounding box center [638, 266] width 14 height 17
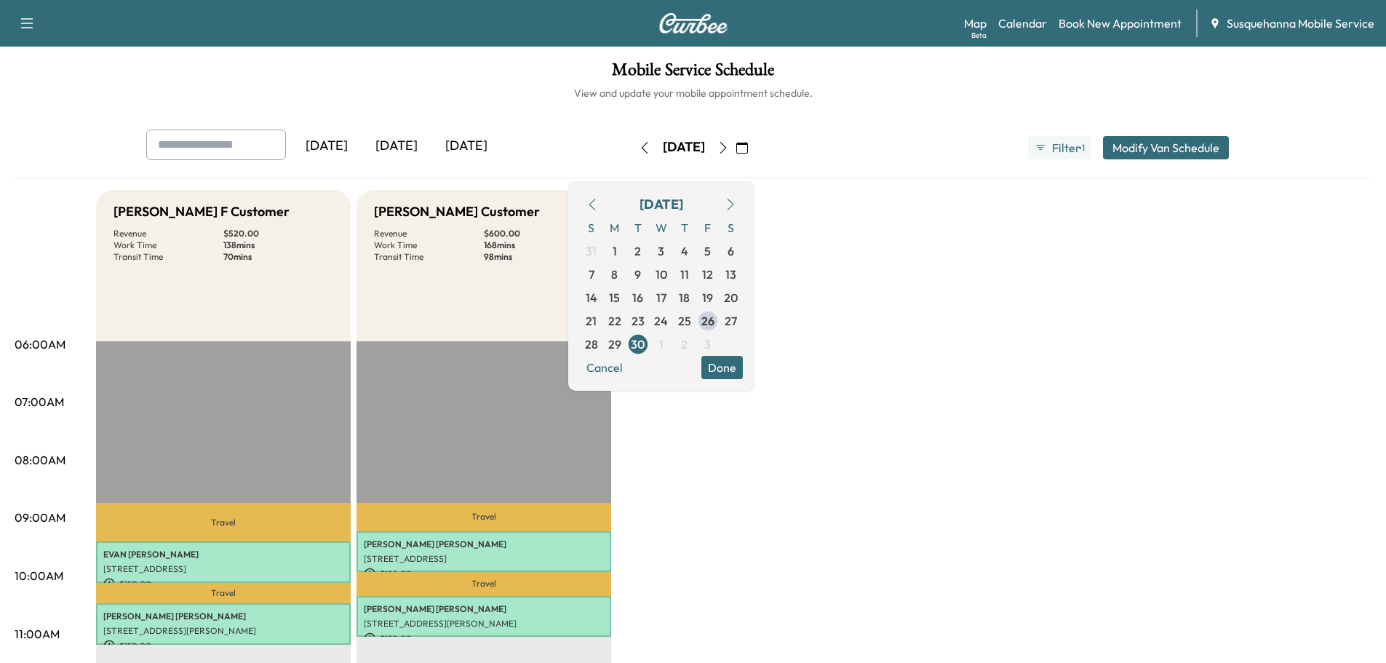
click at [743, 367] on button "Done" at bounding box center [721, 367] width 41 height 23
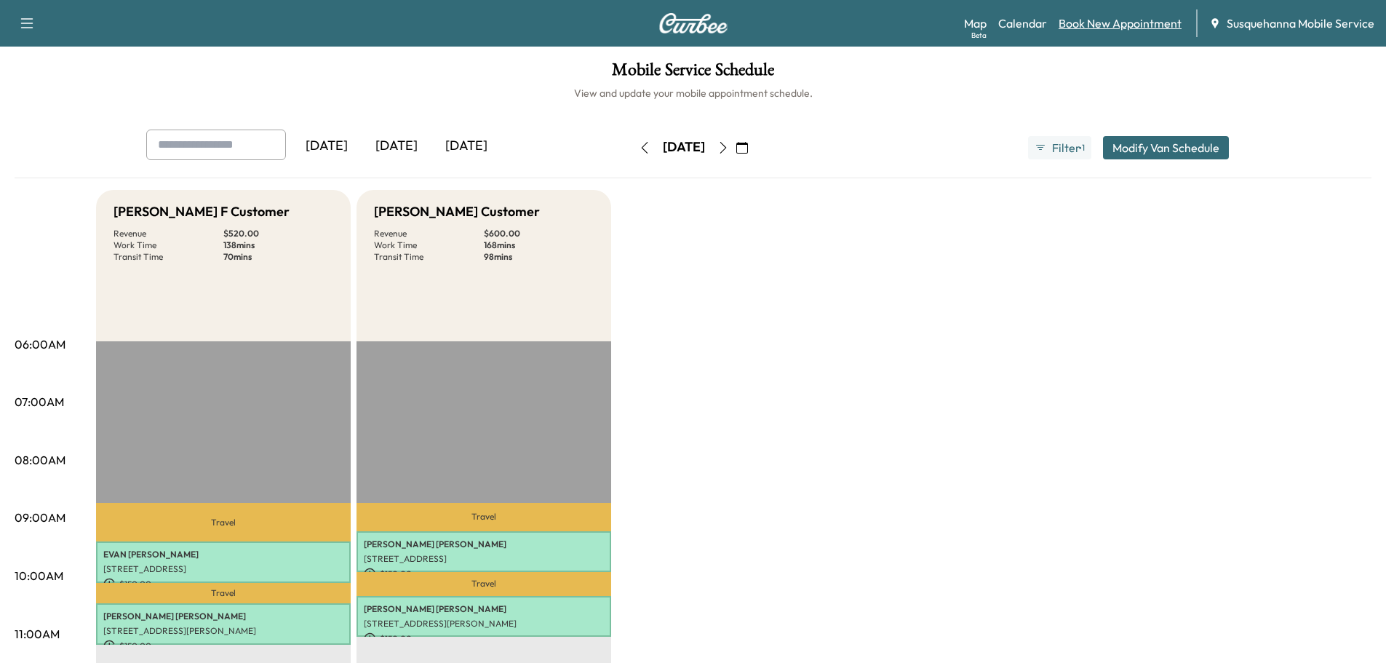
click at [1113, 28] on link "Book New Appointment" at bounding box center [1120, 23] width 123 height 17
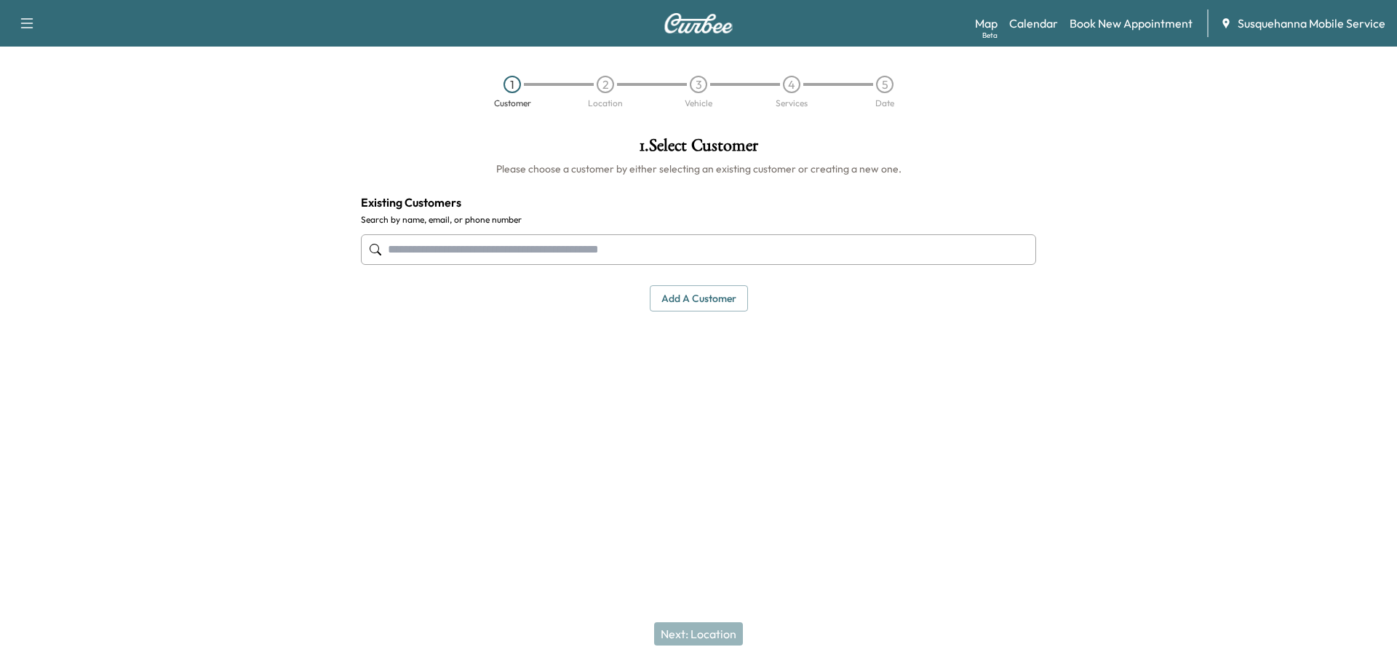
click at [723, 258] on input "text" at bounding box center [698, 249] width 675 height 31
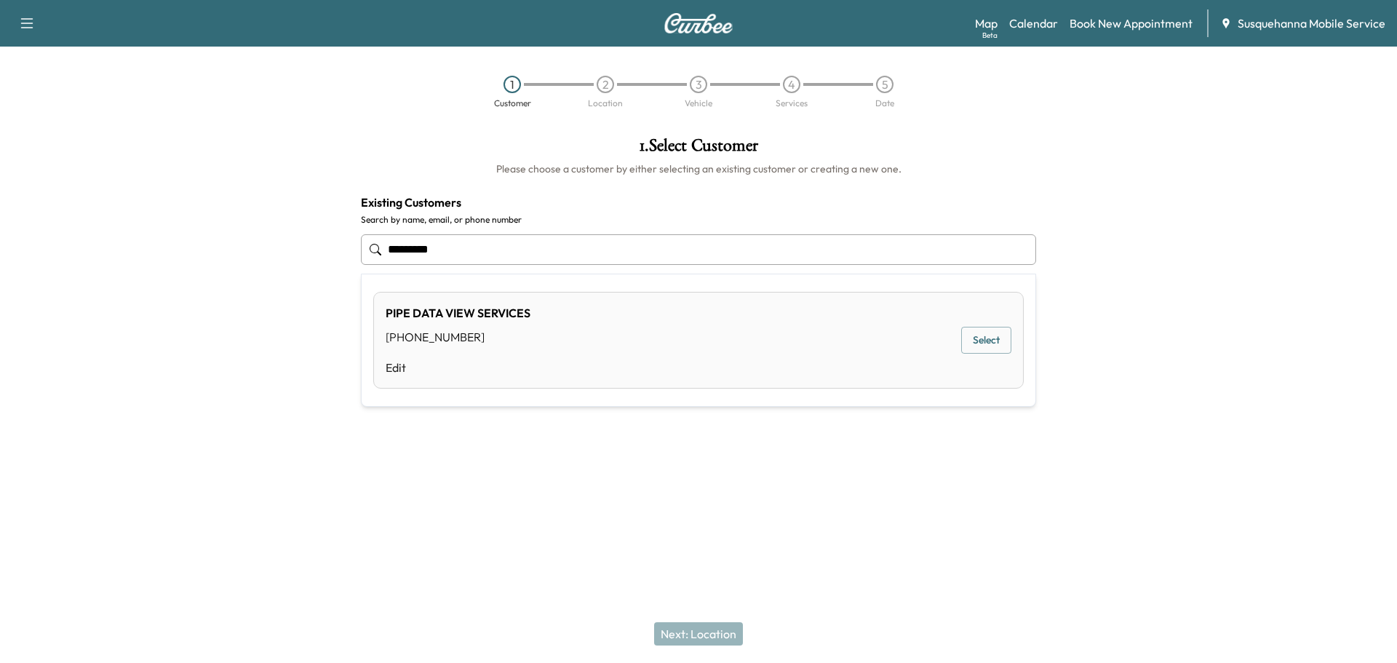
click at [990, 349] on button "Select" at bounding box center [986, 340] width 50 height 27
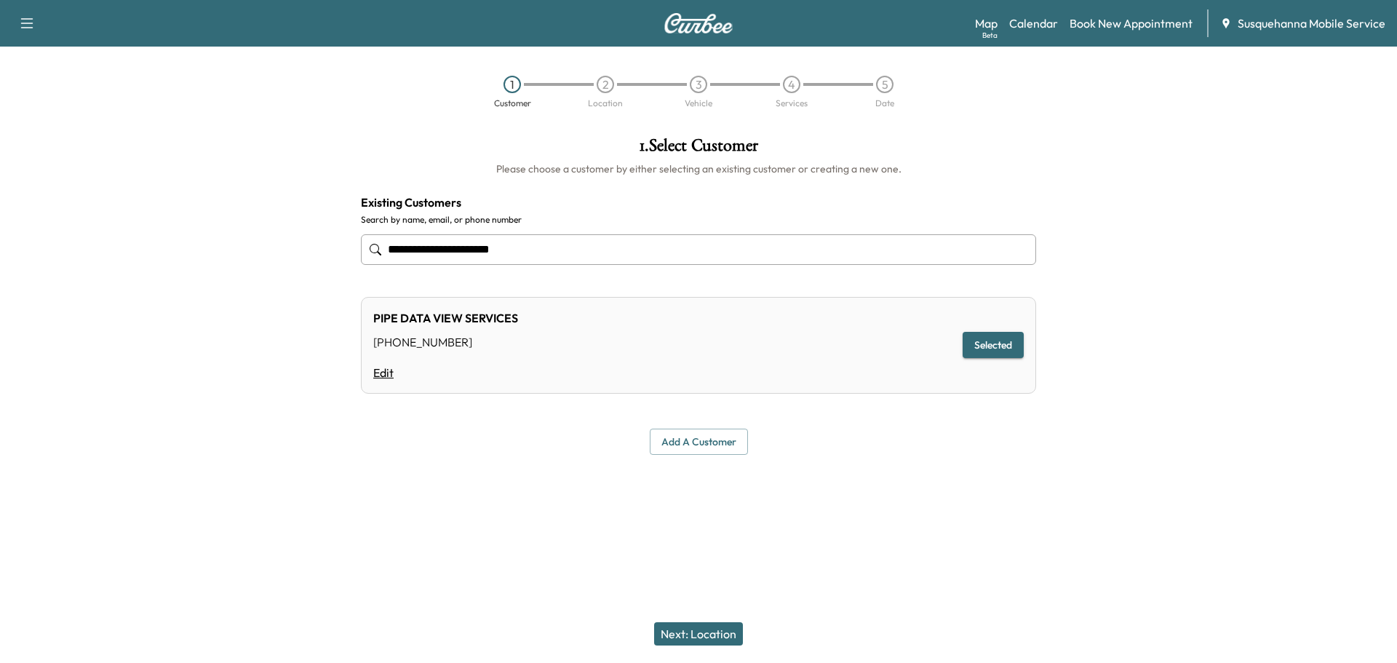
type input "**********"
click at [385, 377] on link "Edit" at bounding box center [445, 372] width 145 height 17
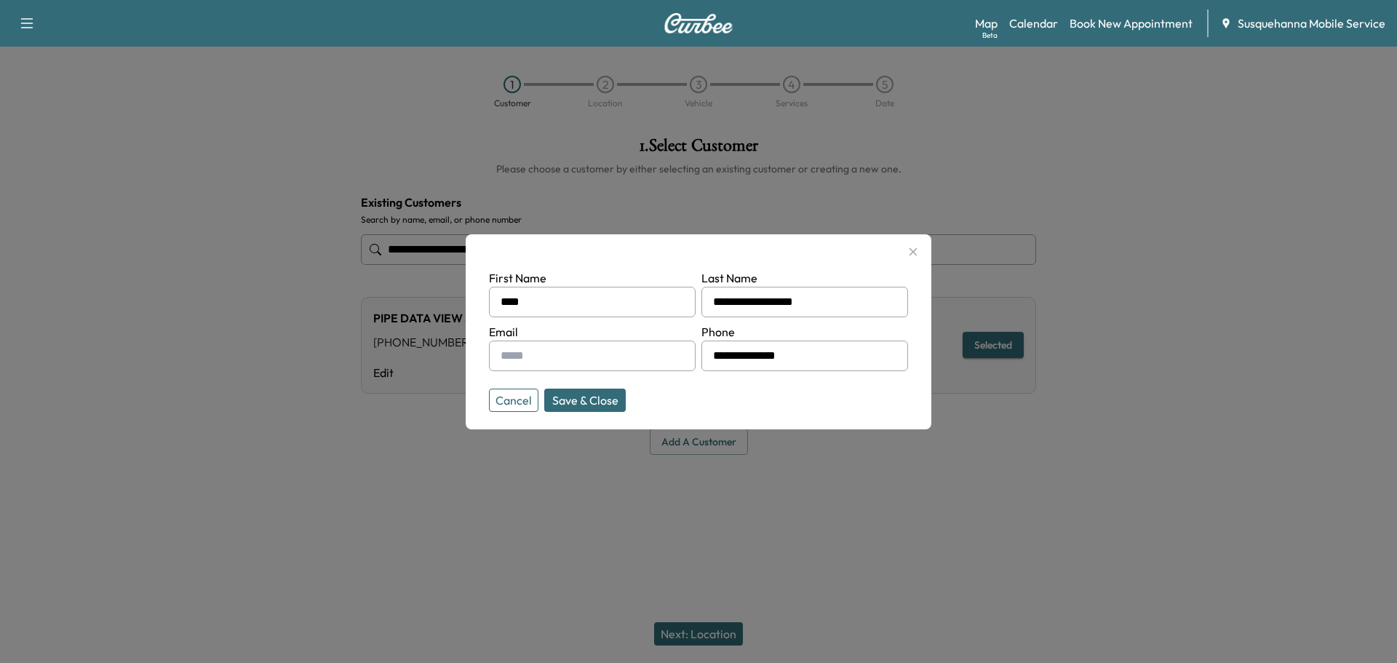
click at [602, 364] on input "text" at bounding box center [592, 356] width 207 height 31
type input "**********"
click at [604, 402] on button "Save & Close" at bounding box center [585, 400] width 82 height 23
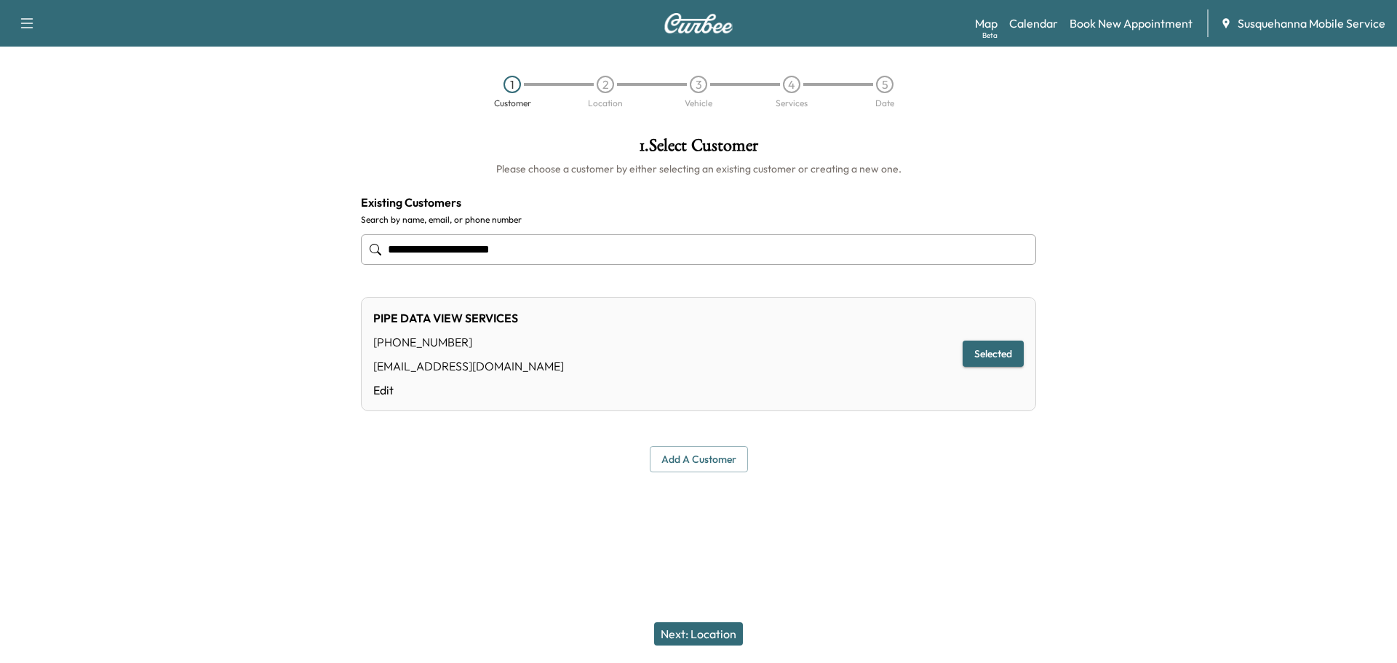
click at [704, 624] on button "Next: Location" at bounding box center [698, 633] width 89 height 23
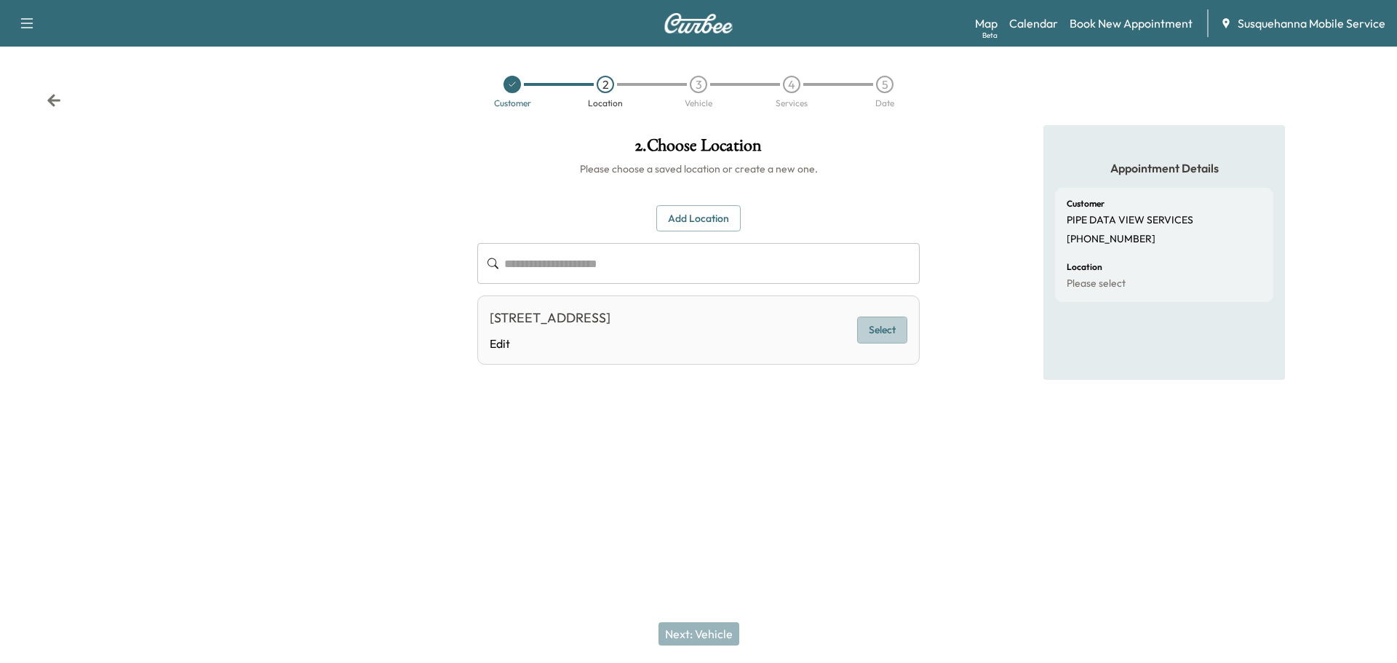
click at [880, 341] on button "Select" at bounding box center [882, 330] width 50 height 27
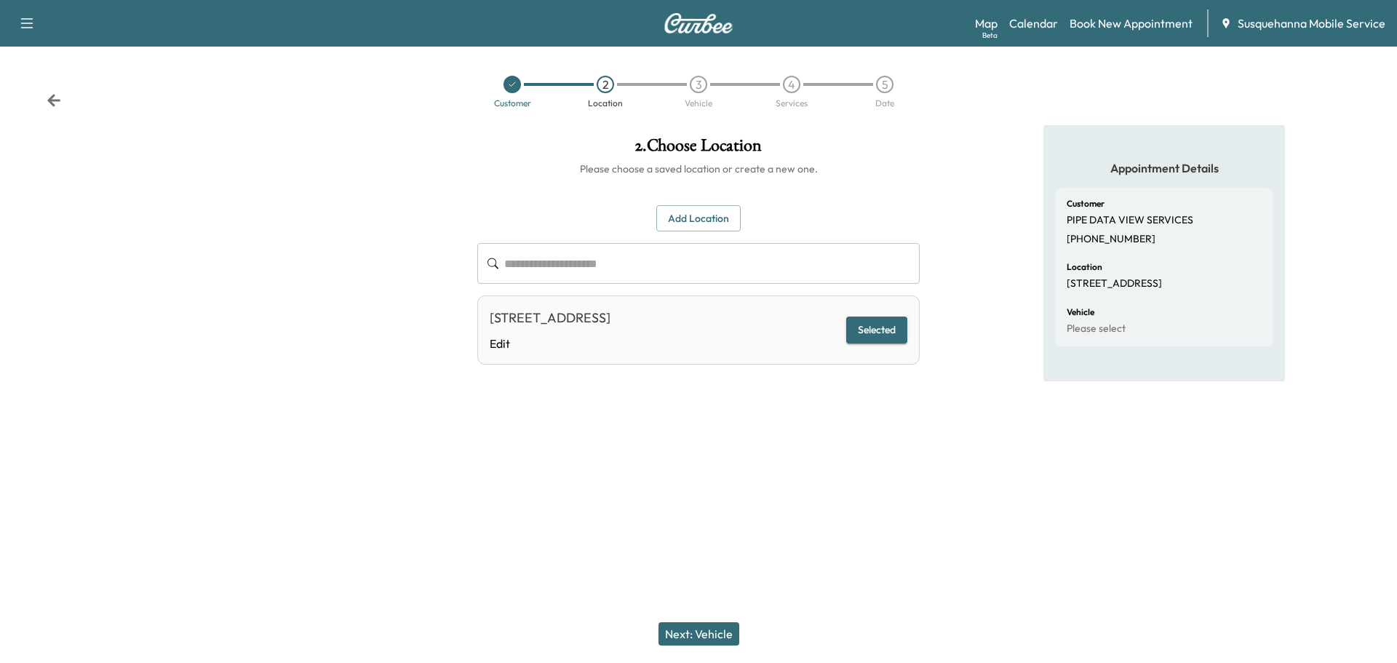
click at [728, 640] on button "Next: Vehicle" at bounding box center [699, 633] width 81 height 23
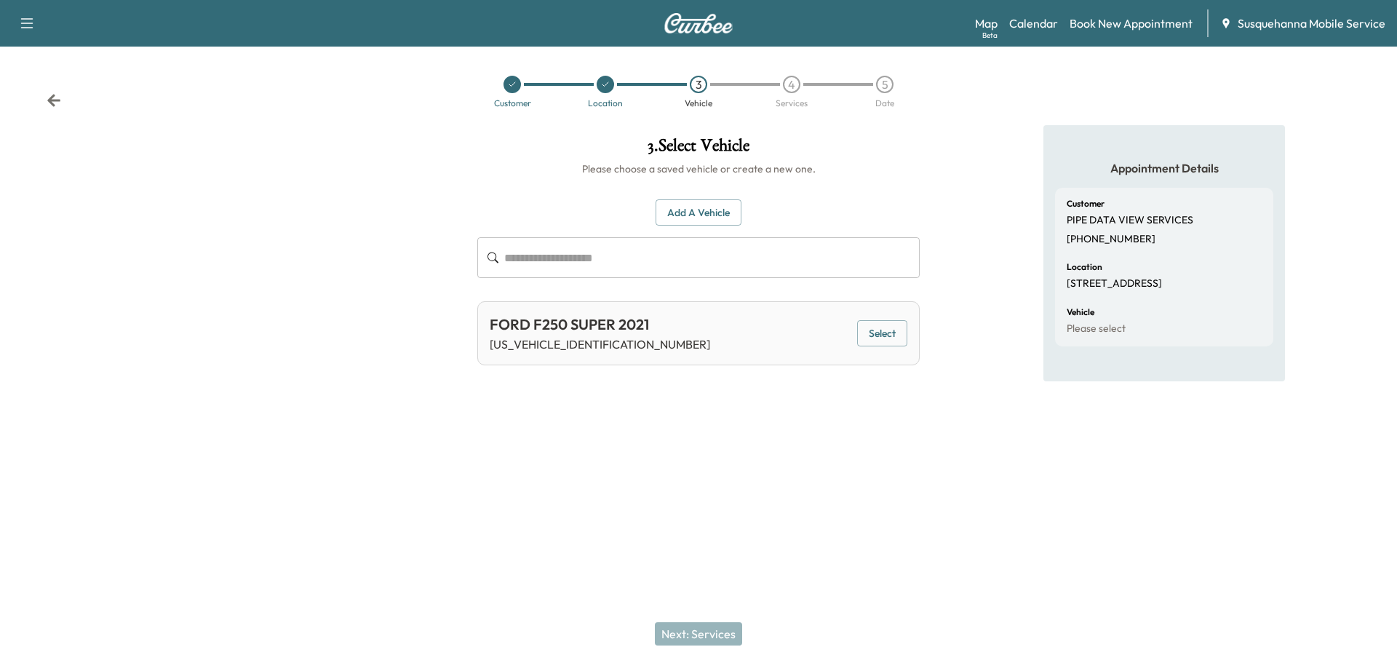
click at [893, 325] on button "Select" at bounding box center [882, 333] width 50 height 27
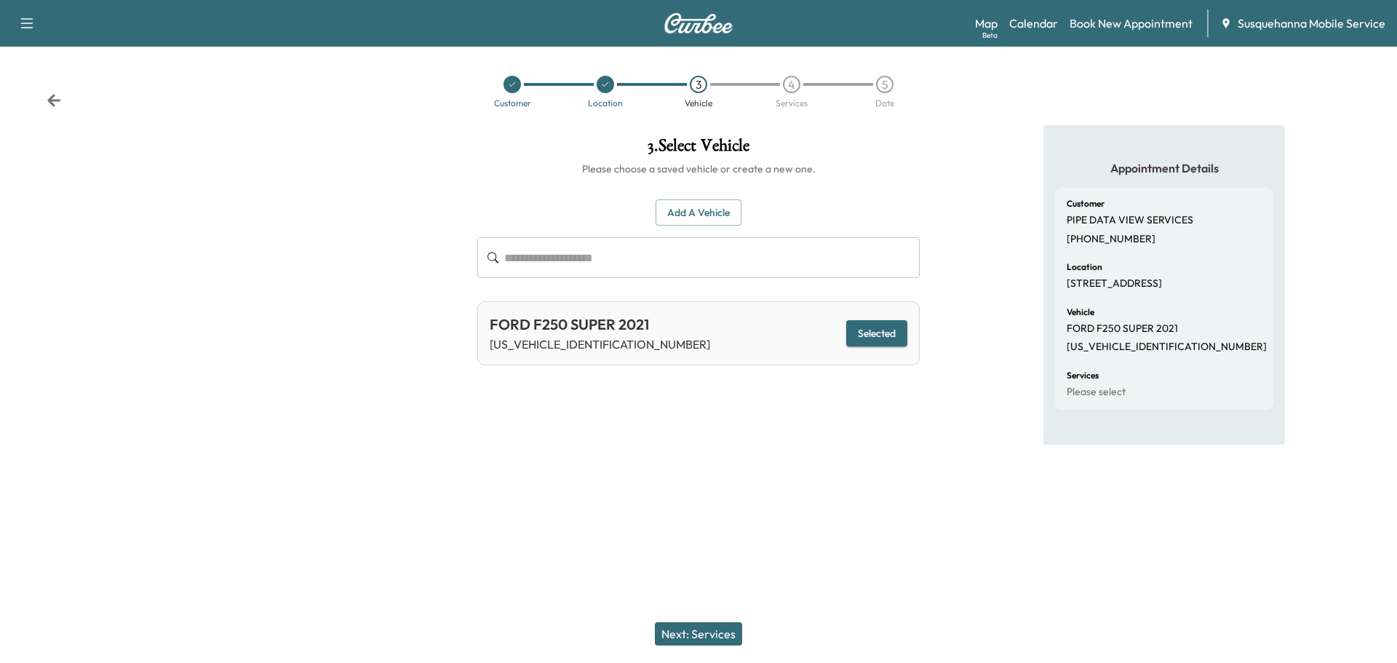
click at [720, 632] on button "Next: Services" at bounding box center [698, 633] width 87 height 23
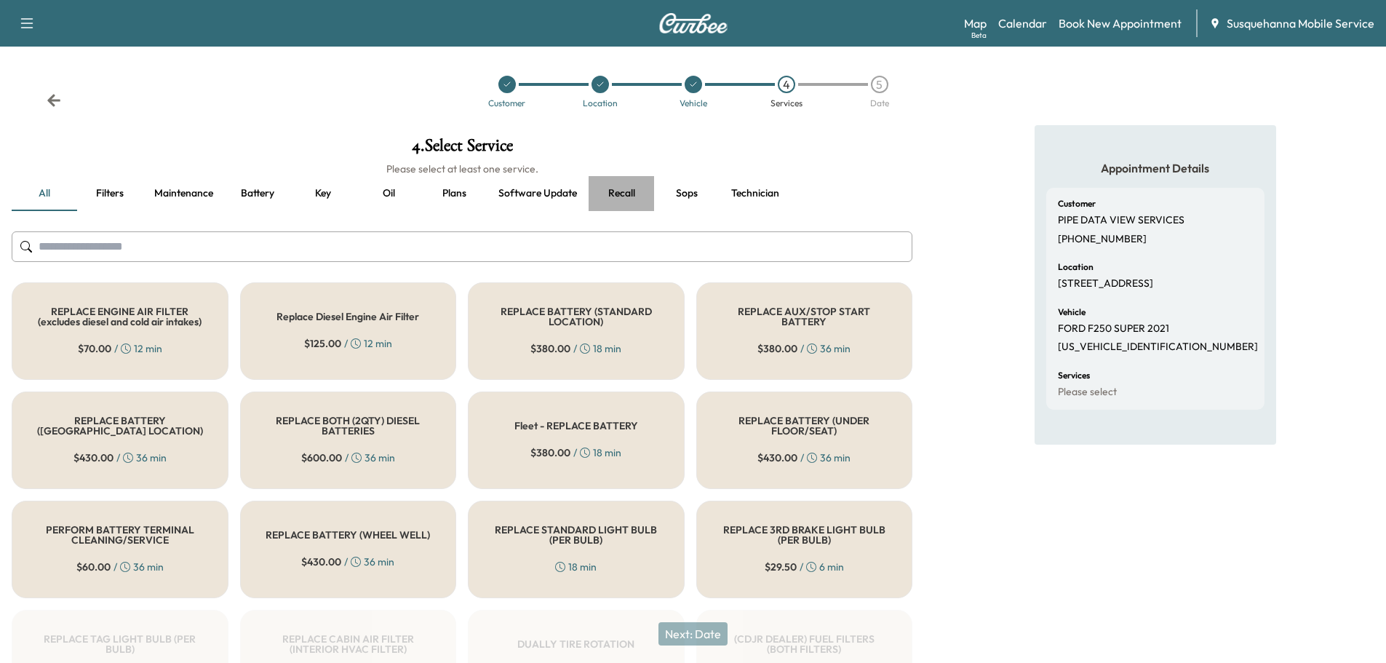
click at [621, 184] on button "Recall" at bounding box center [621, 193] width 65 height 35
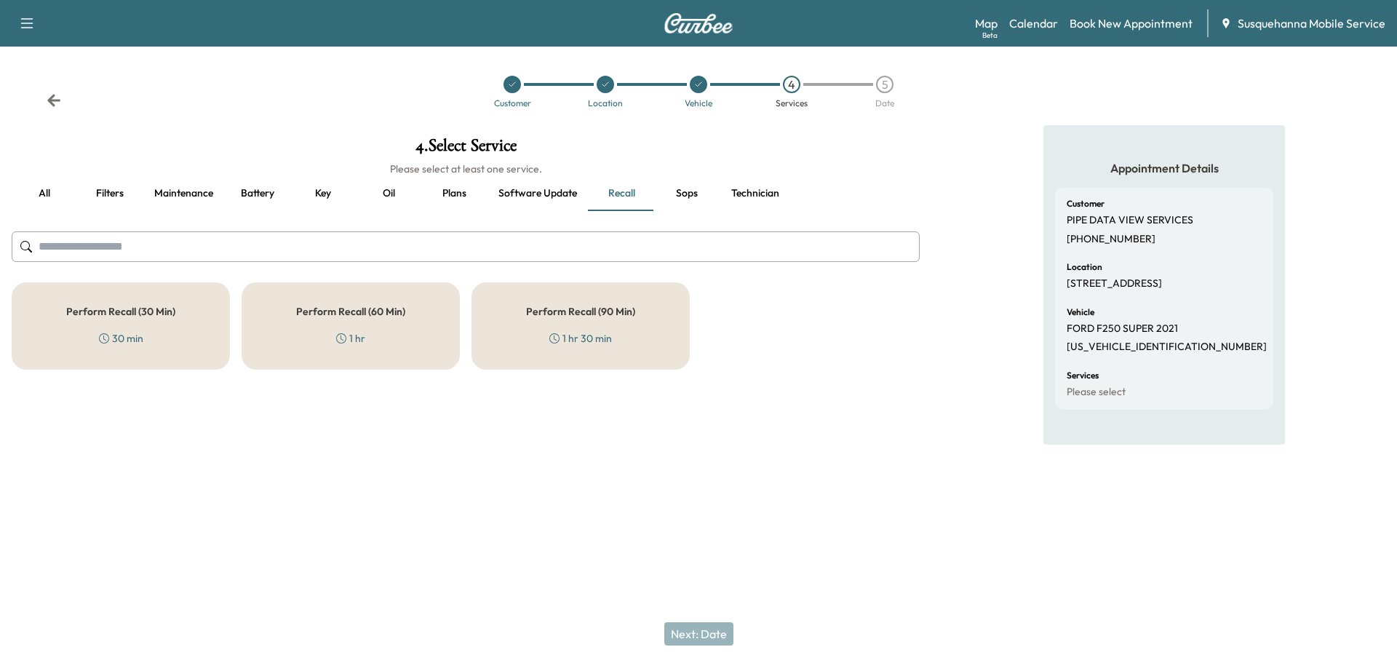
click at [399, 320] on div "Perform Recall (60 Min) 1 hr" at bounding box center [351, 325] width 218 height 87
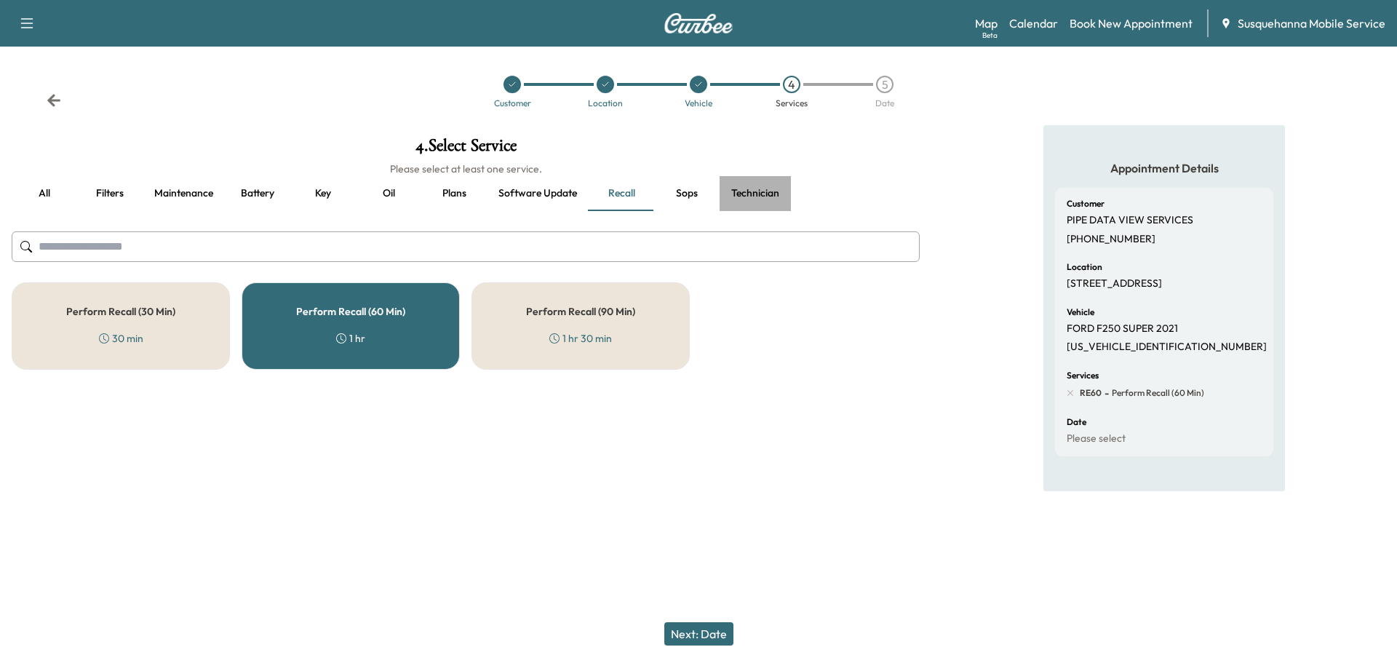
click at [760, 194] on button "Technician" at bounding box center [755, 193] width 71 height 35
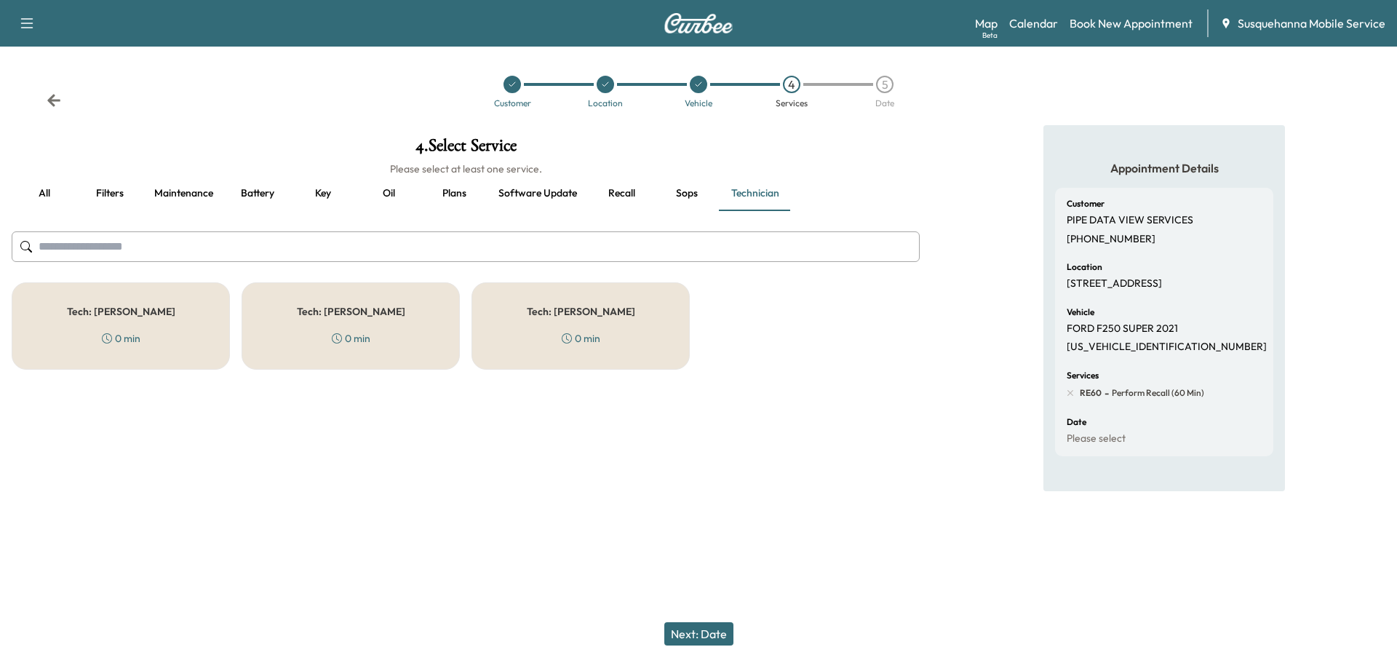
click at [624, 337] on div "Tech: Zach C 0 min" at bounding box center [581, 325] width 218 height 87
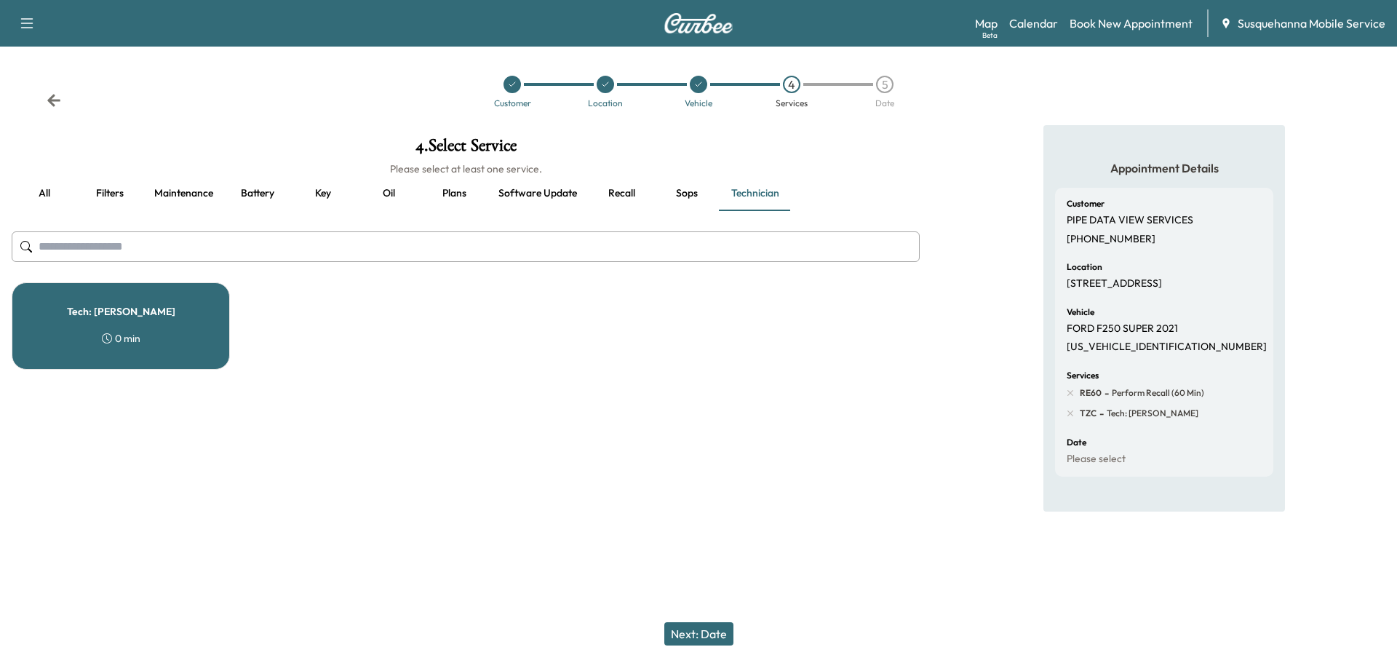
click at [720, 635] on button "Next: Date" at bounding box center [698, 633] width 69 height 23
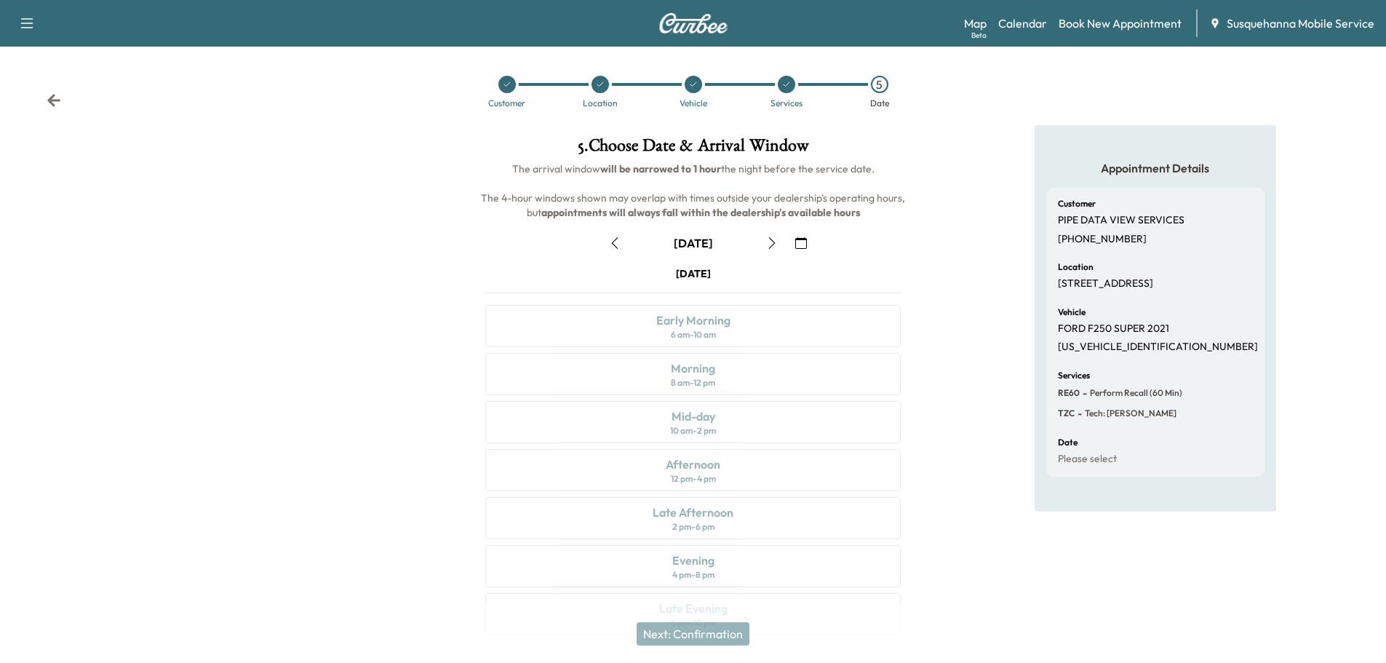
click at [805, 249] on button "button" at bounding box center [801, 242] width 25 height 23
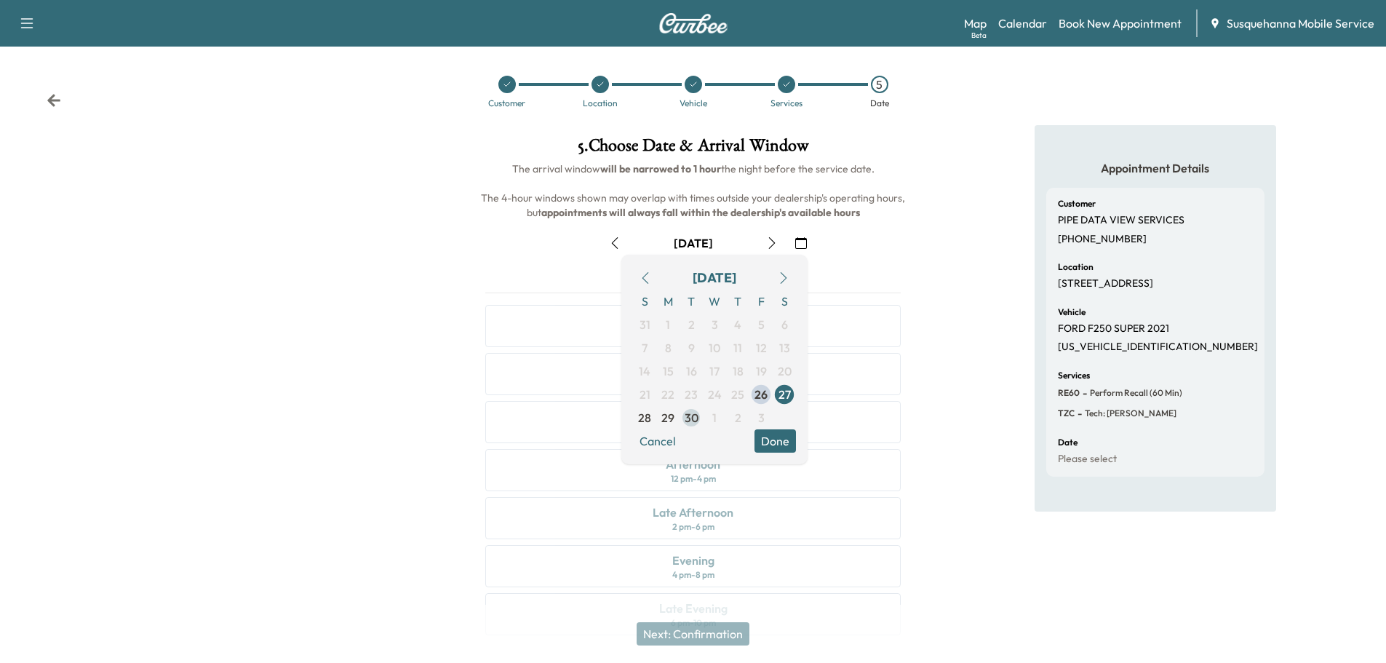
click at [691, 418] on span "30" at bounding box center [692, 417] width 14 height 17
click at [780, 442] on button "Done" at bounding box center [775, 440] width 41 height 23
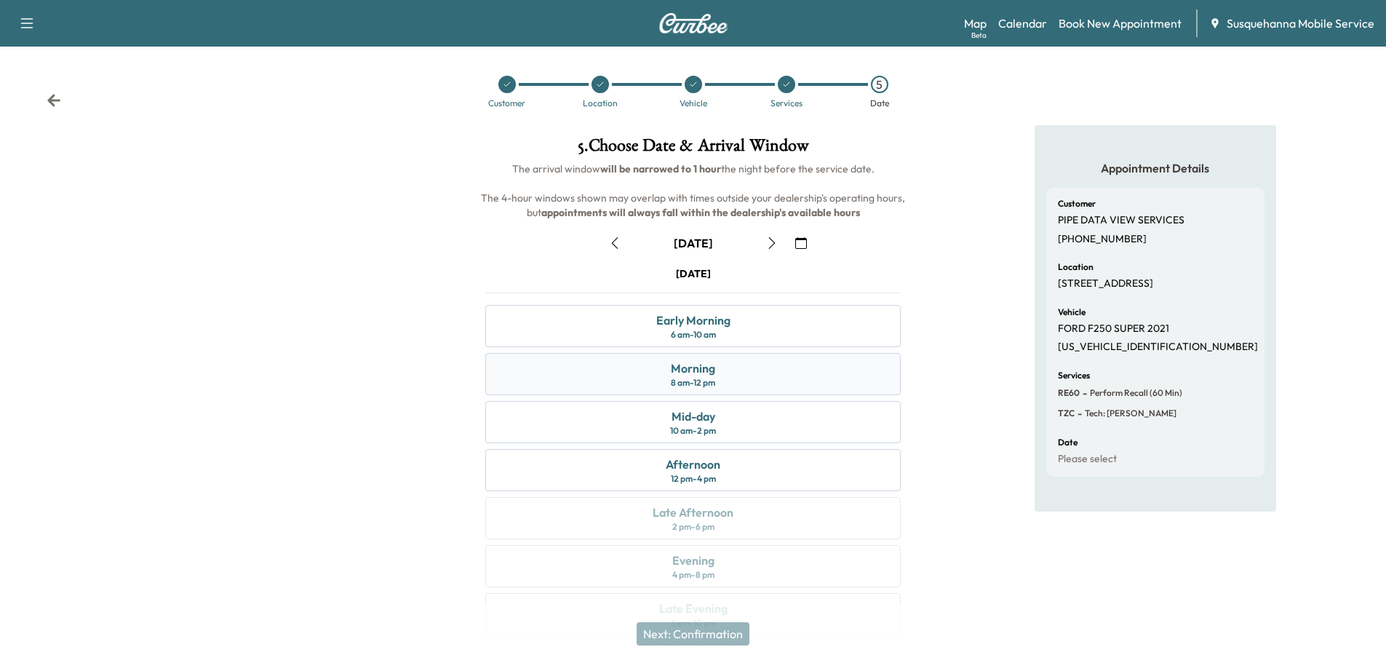
click at [782, 384] on div "Morning 8 am - 12 pm" at bounding box center [693, 374] width 416 height 42
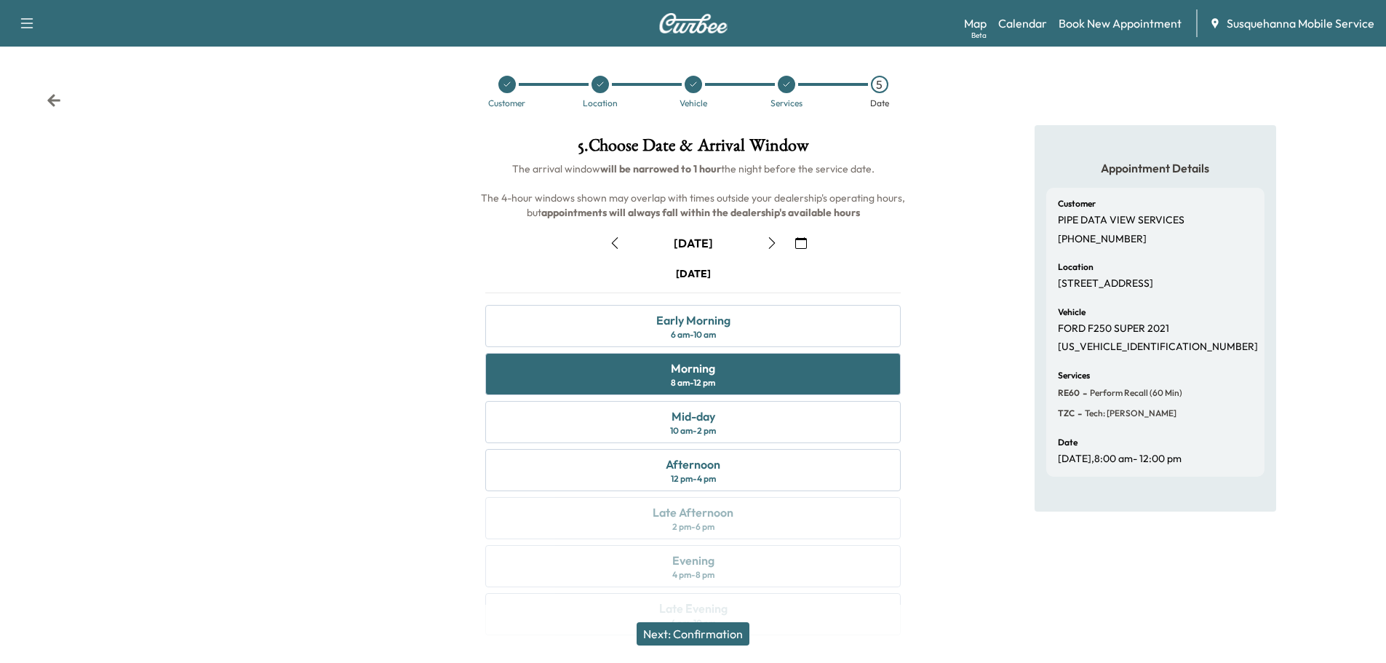
click at [750, 637] on button "Next: Confirmation" at bounding box center [693, 633] width 113 height 23
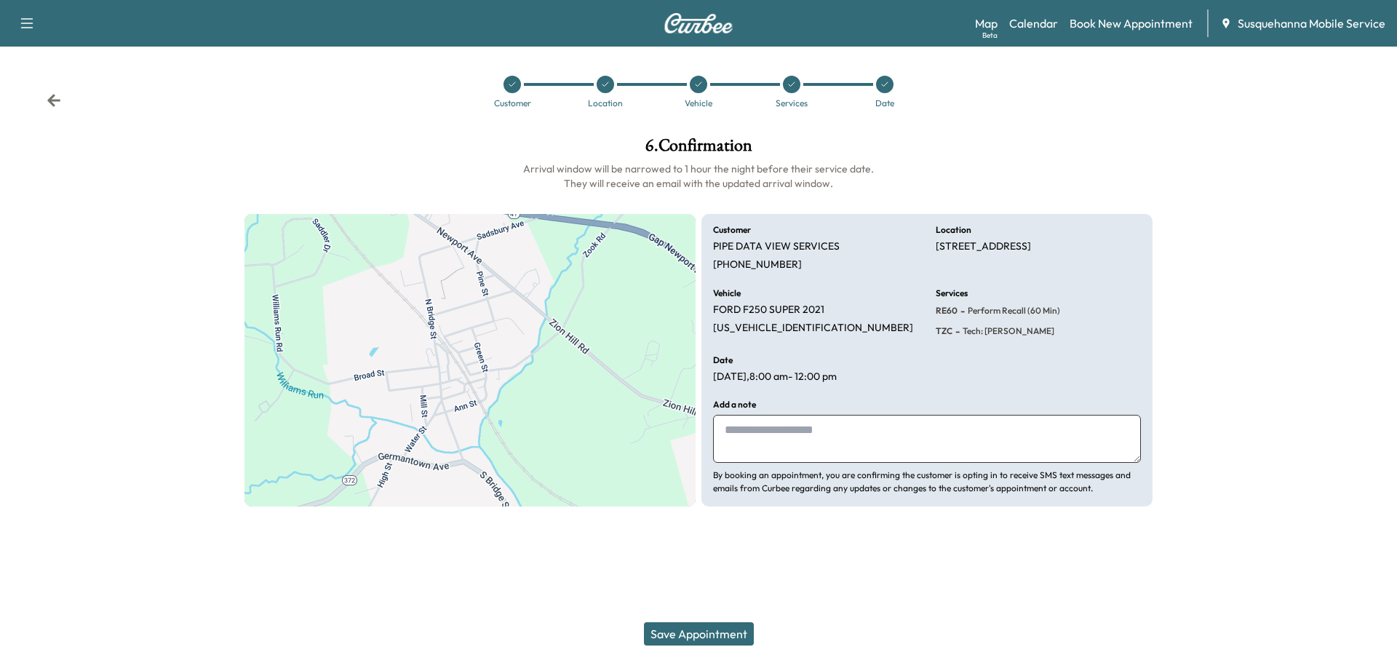
click at [845, 431] on textarea at bounding box center [927, 439] width 428 height 48
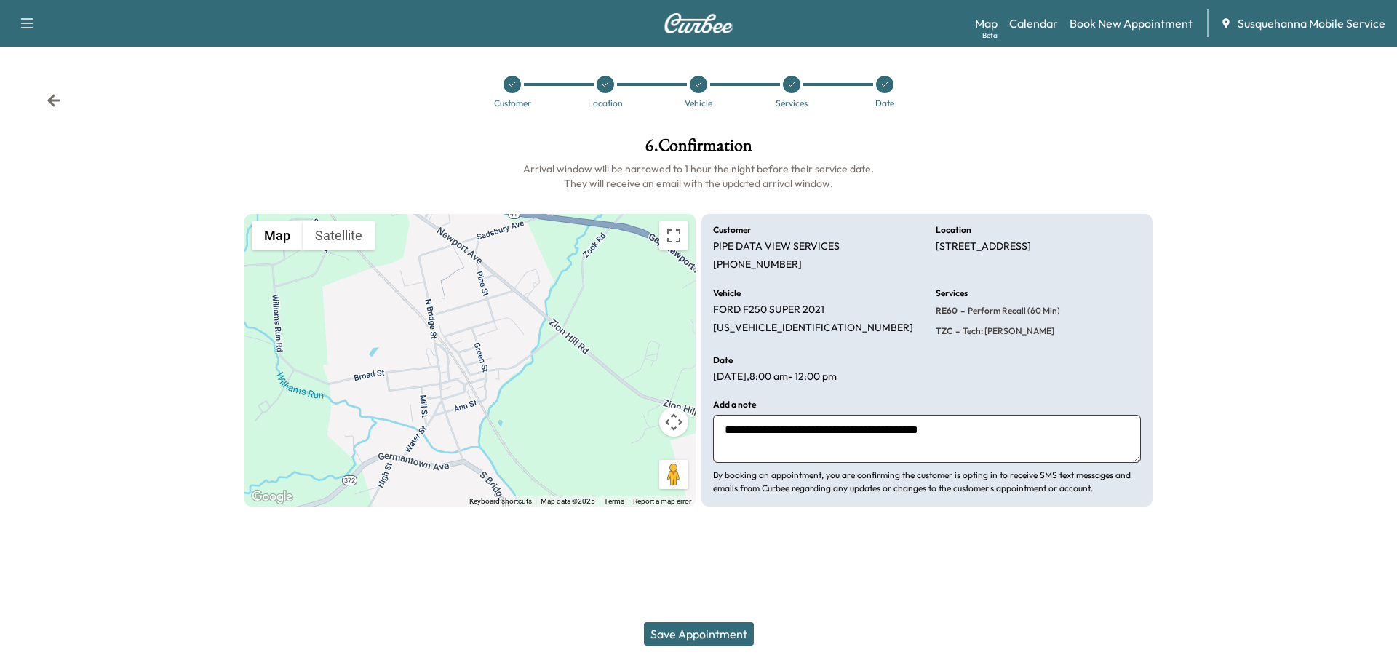
type textarea "**********"
click at [691, 621] on div "Save Appointment" at bounding box center [698, 634] width 1397 height 58
click at [692, 631] on button "Save Appointment" at bounding box center [699, 633] width 110 height 23
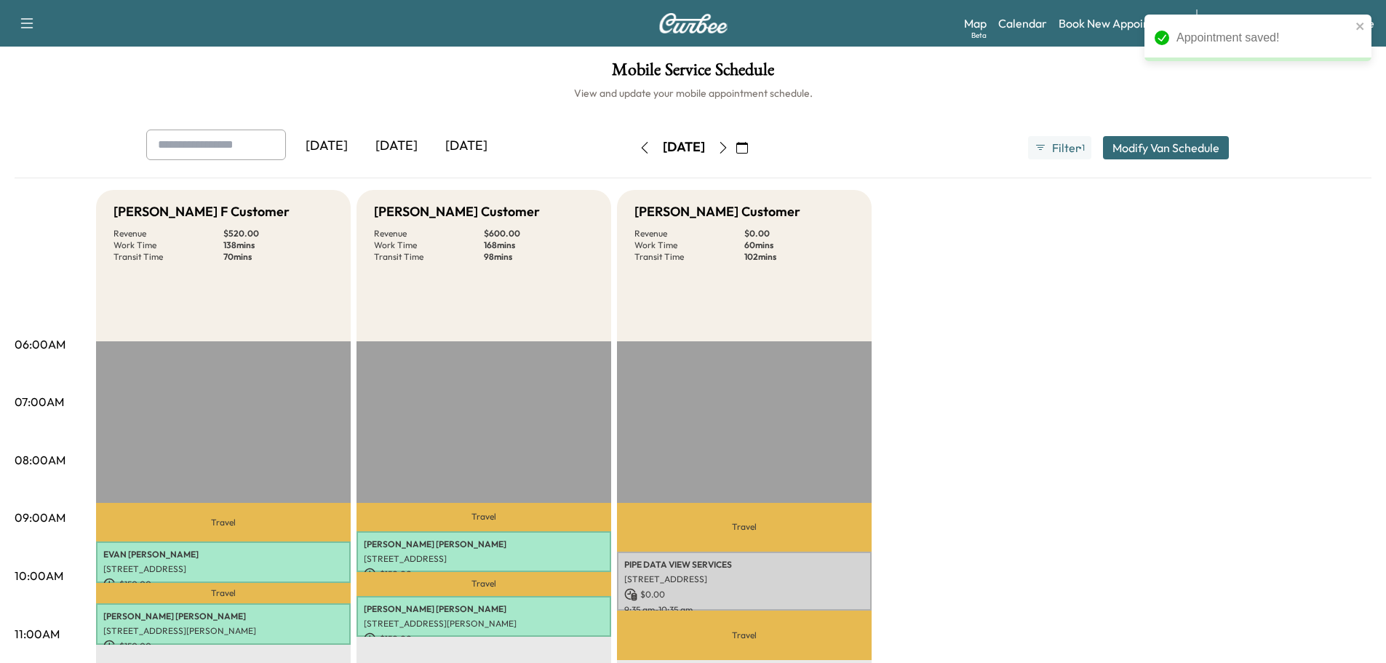
click at [1237, 98] on h6 "View and update your mobile appointment schedule." at bounding box center [693, 93] width 1357 height 15
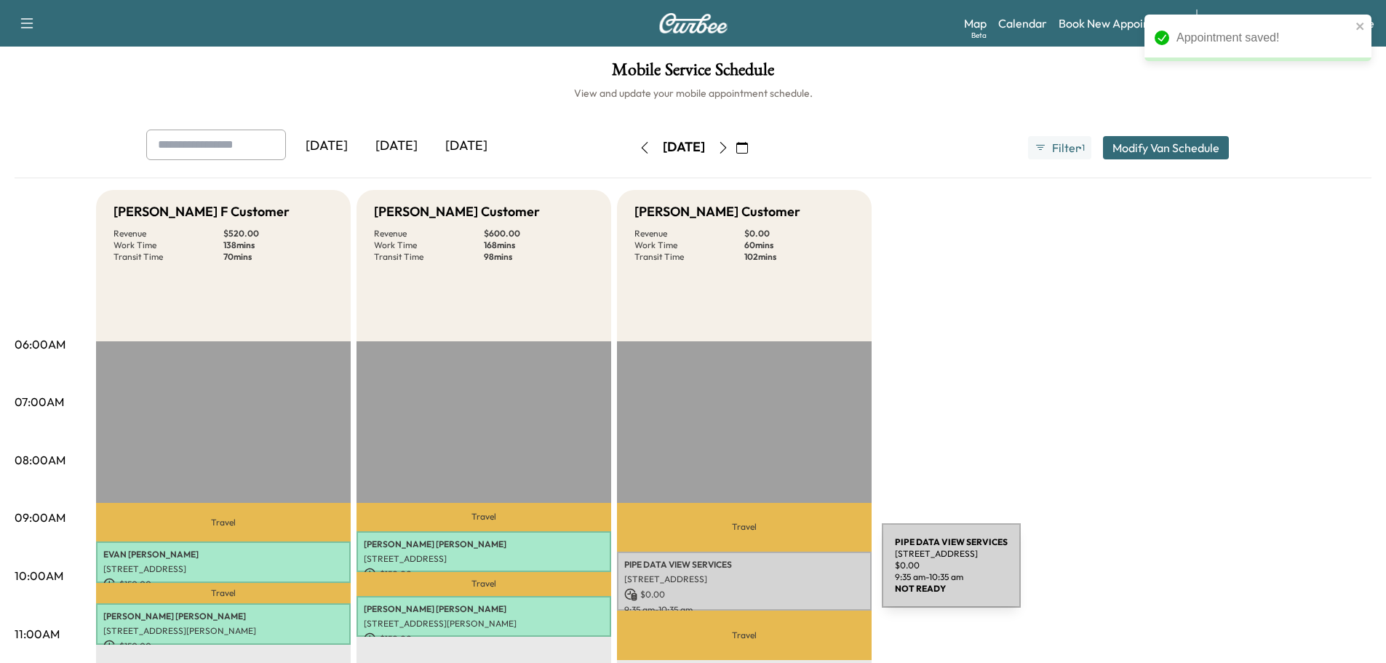
click at [773, 574] on p "[STREET_ADDRESS]" at bounding box center [744, 579] width 240 height 12
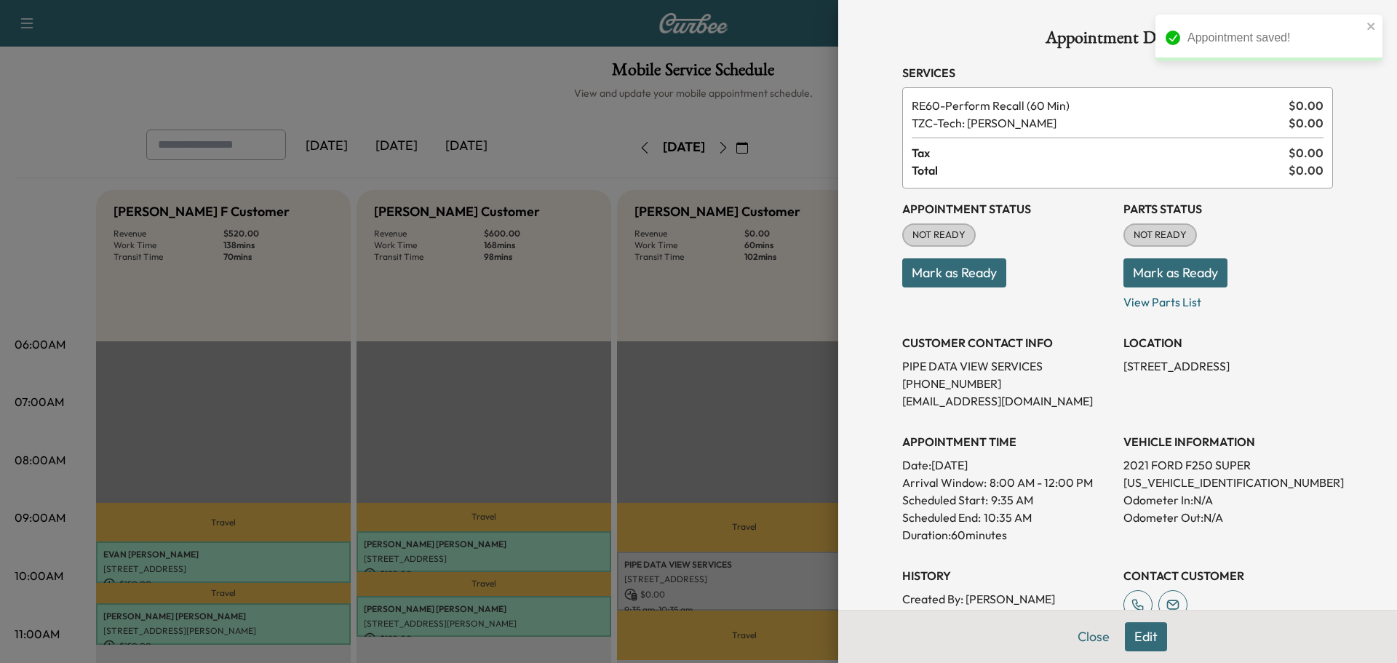
click at [1182, 258] on button "Mark as Ready" at bounding box center [1176, 272] width 104 height 29
click at [964, 277] on button "Mark as Ready" at bounding box center [954, 272] width 104 height 29
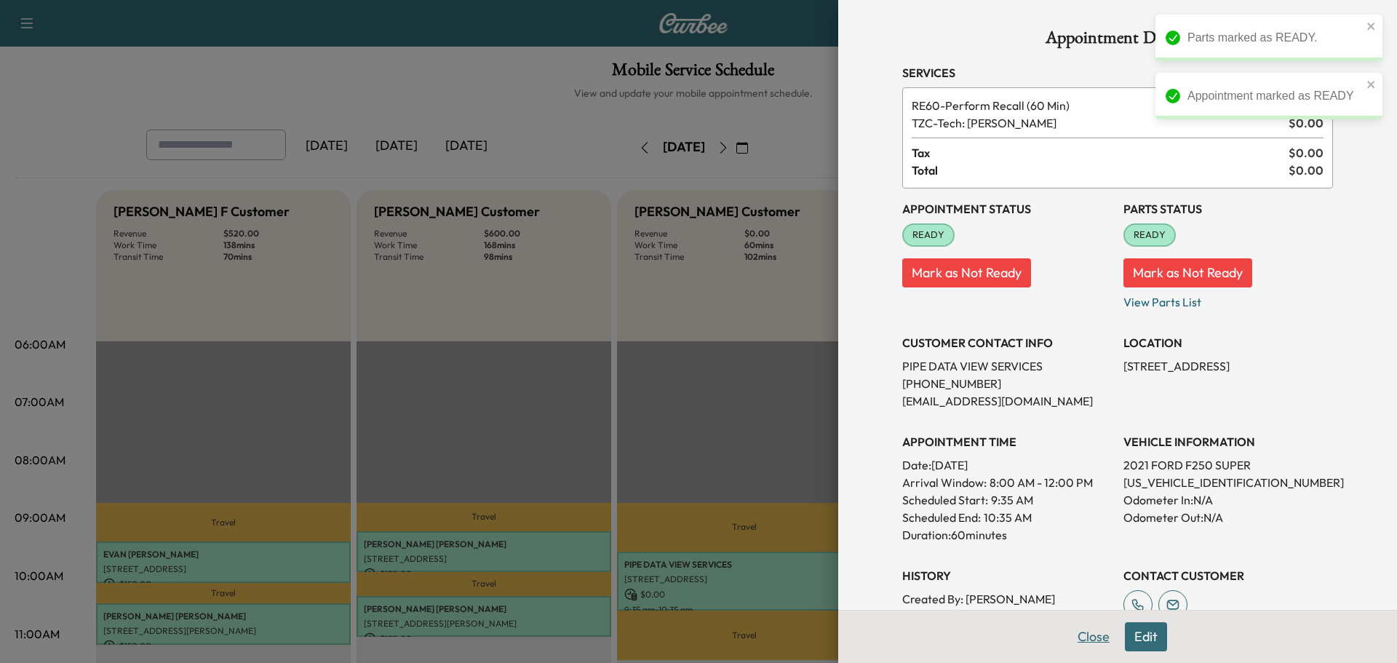
click at [1081, 637] on button "Close" at bounding box center [1093, 636] width 51 height 29
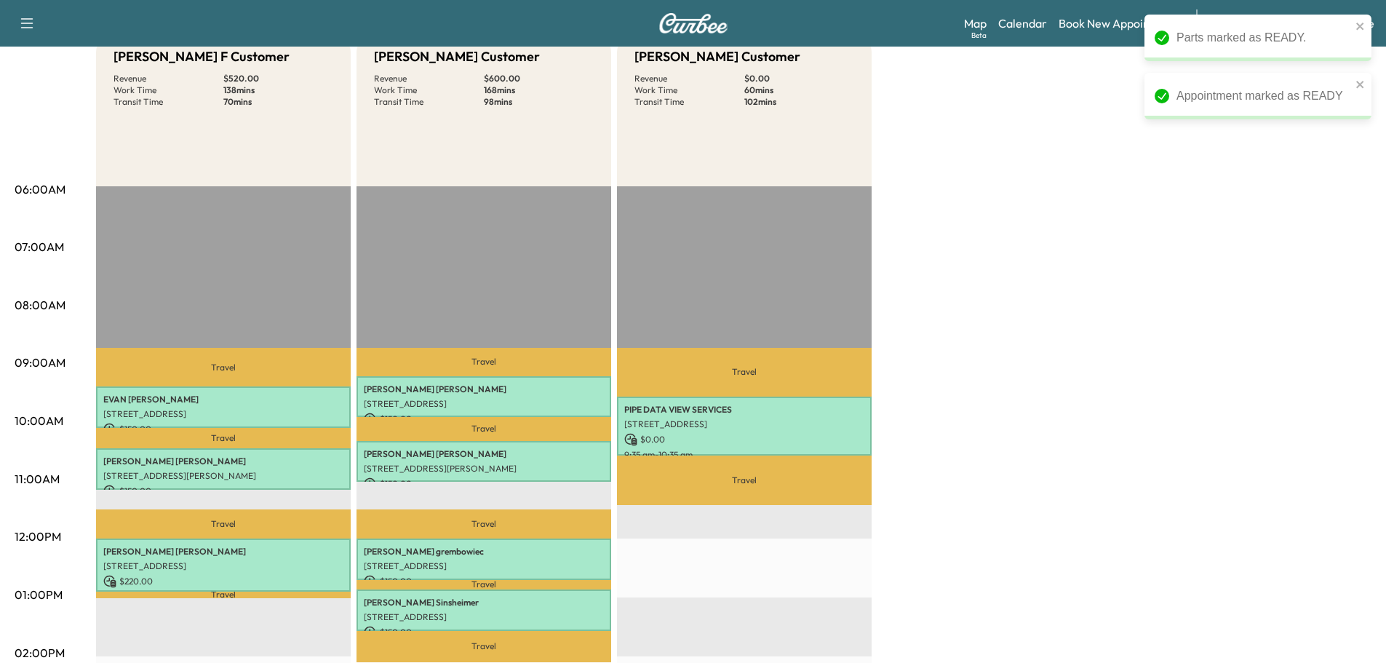
scroll to position [233, 0]
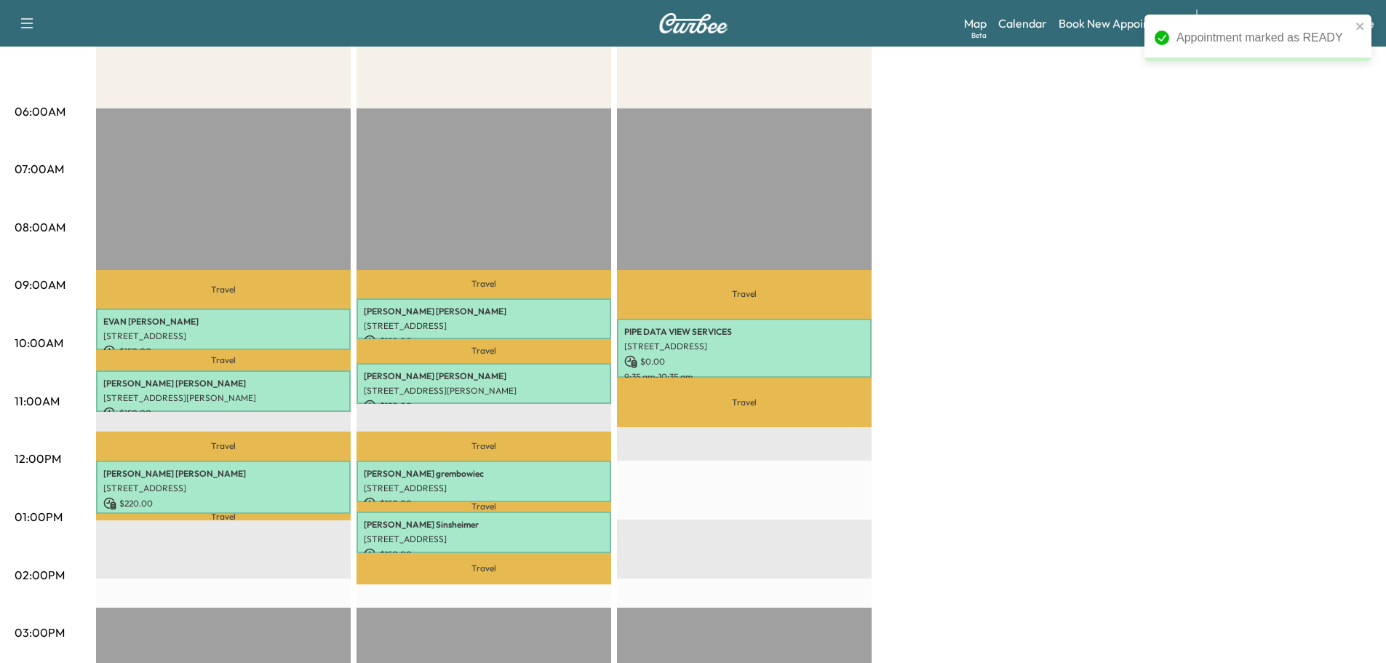
click at [1265, 364] on div "Bridgett F Customer Revenue $ 520.00 Work Time 138 mins Transit Time 70 mins Tr…" at bounding box center [734, 503] width 1276 height 1092
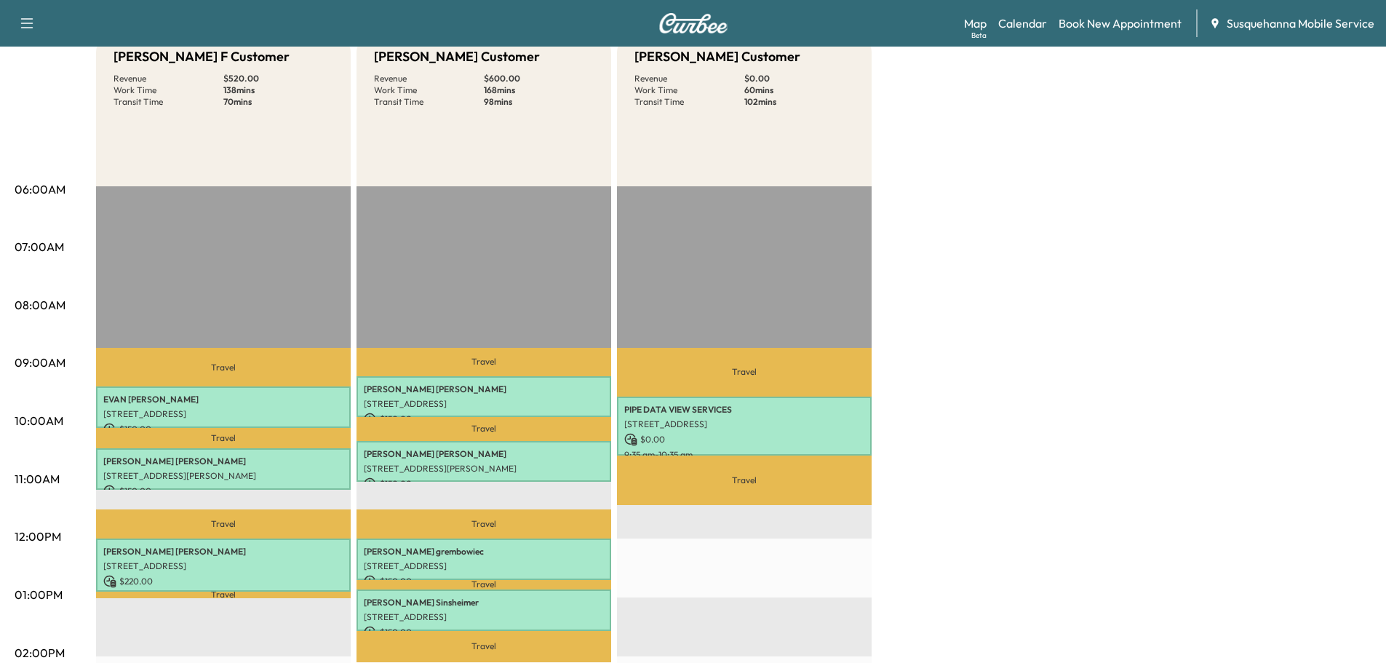
scroll to position [78, 0]
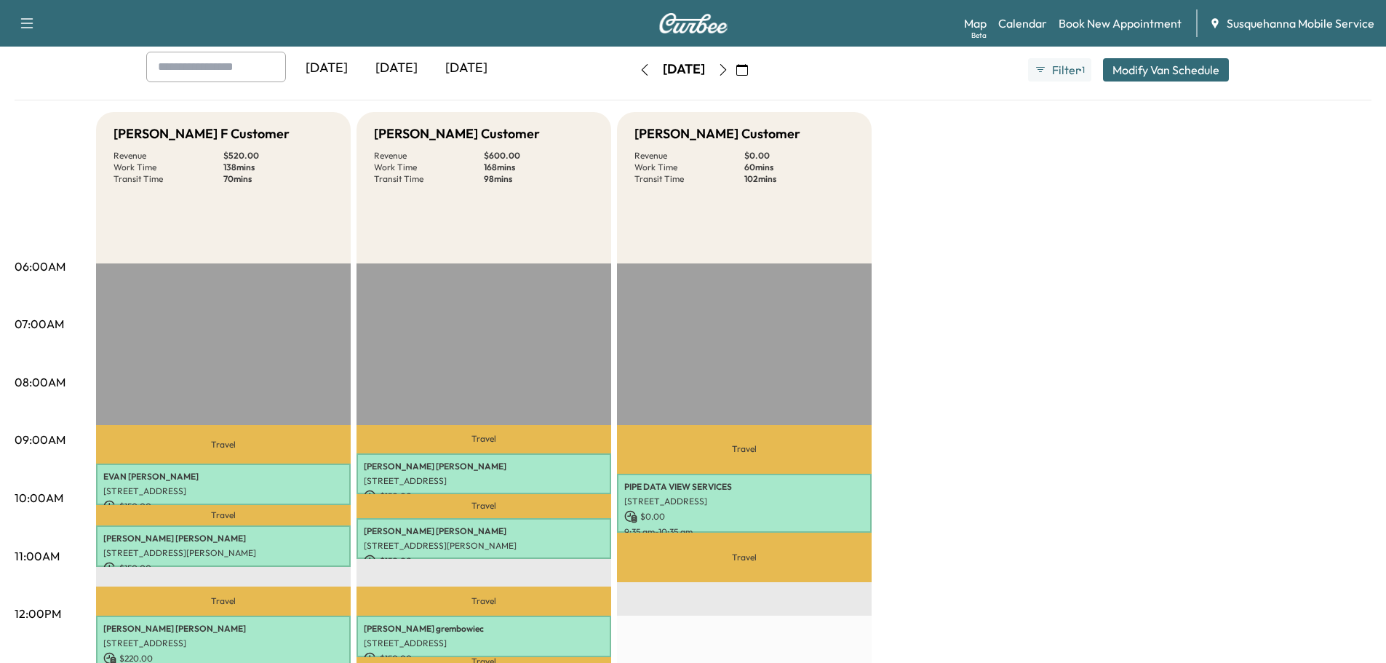
click at [748, 72] on icon "button" at bounding box center [742, 70] width 12 height 12
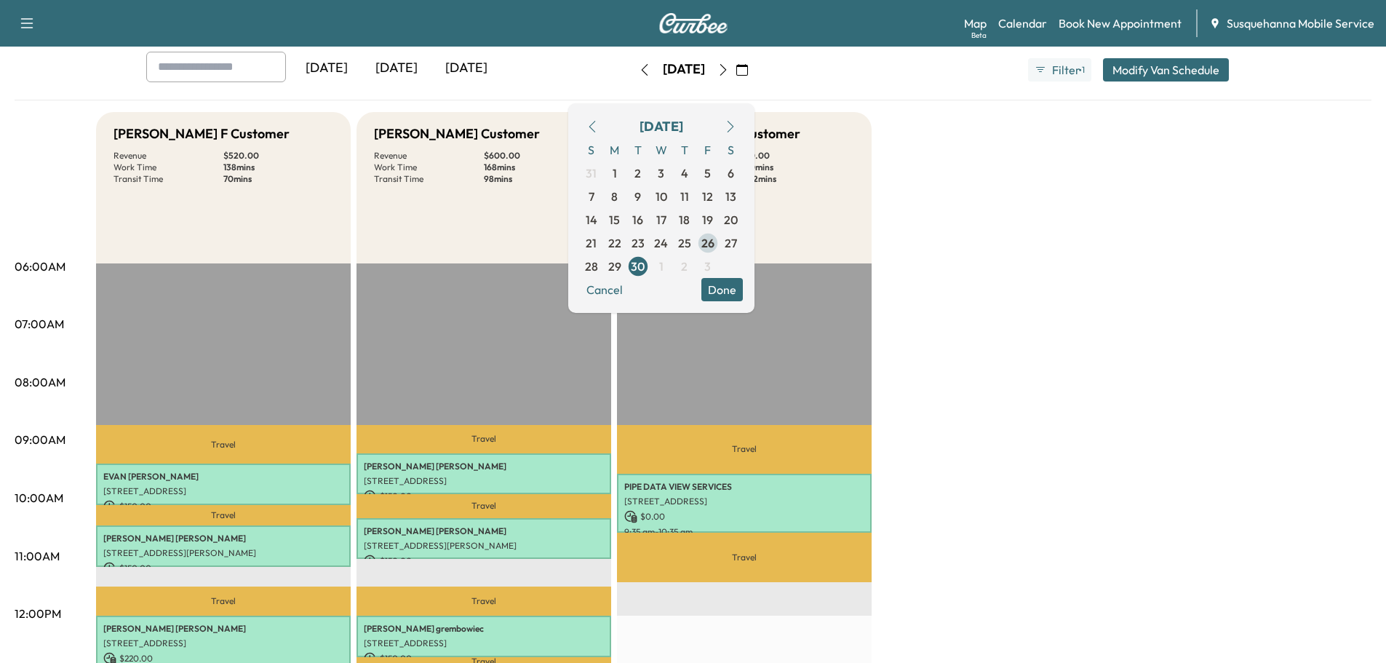
click at [715, 246] on span "26" at bounding box center [707, 242] width 13 height 17
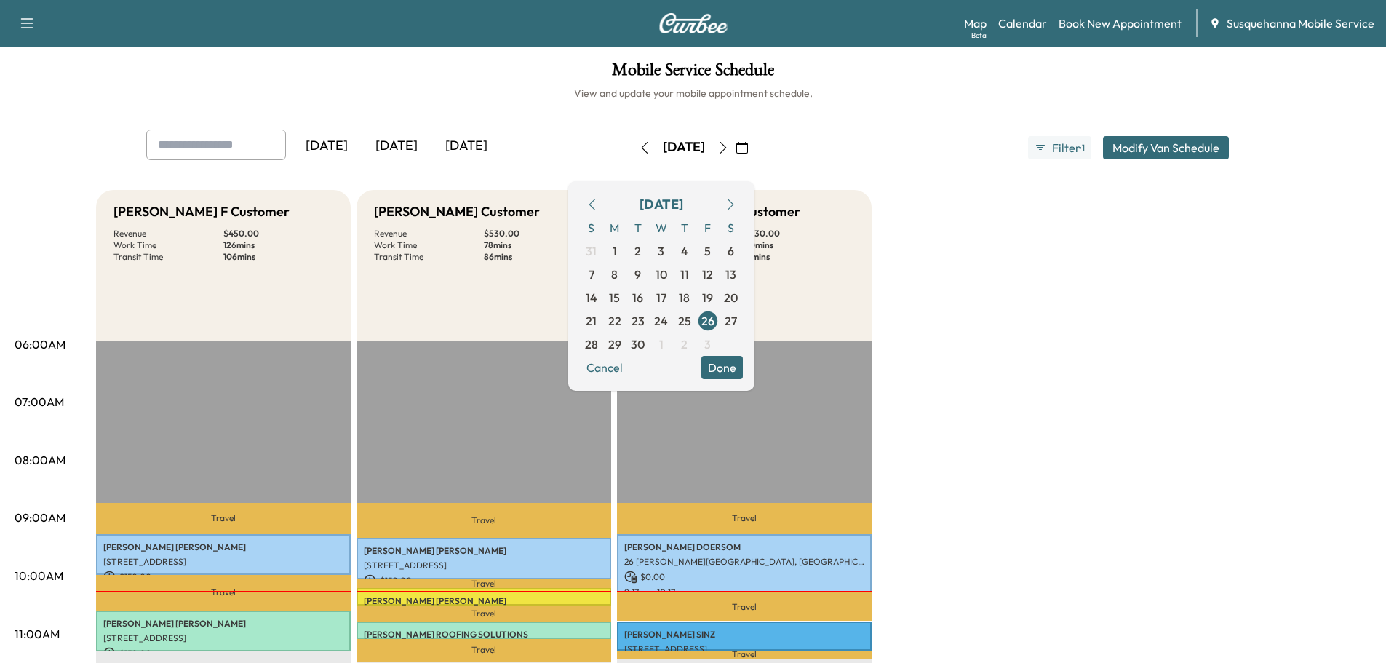
click at [743, 365] on button "Done" at bounding box center [721, 367] width 41 height 23
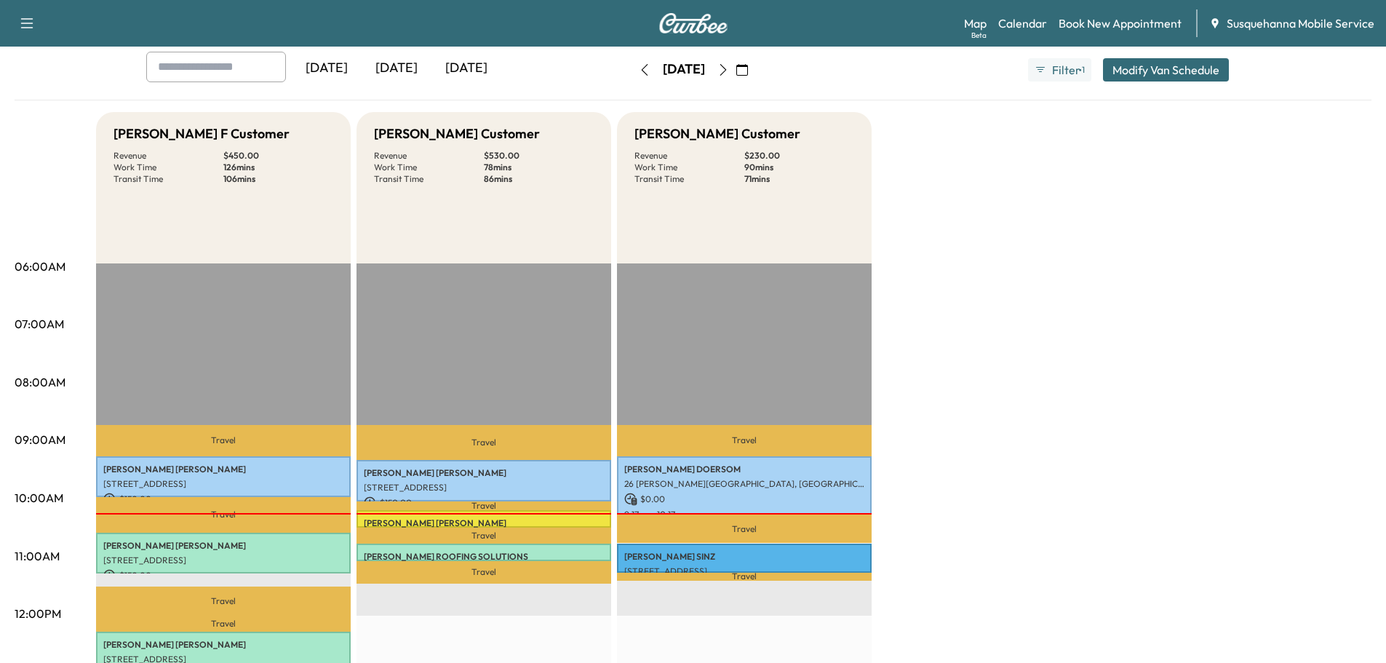
scroll to position [155, 0]
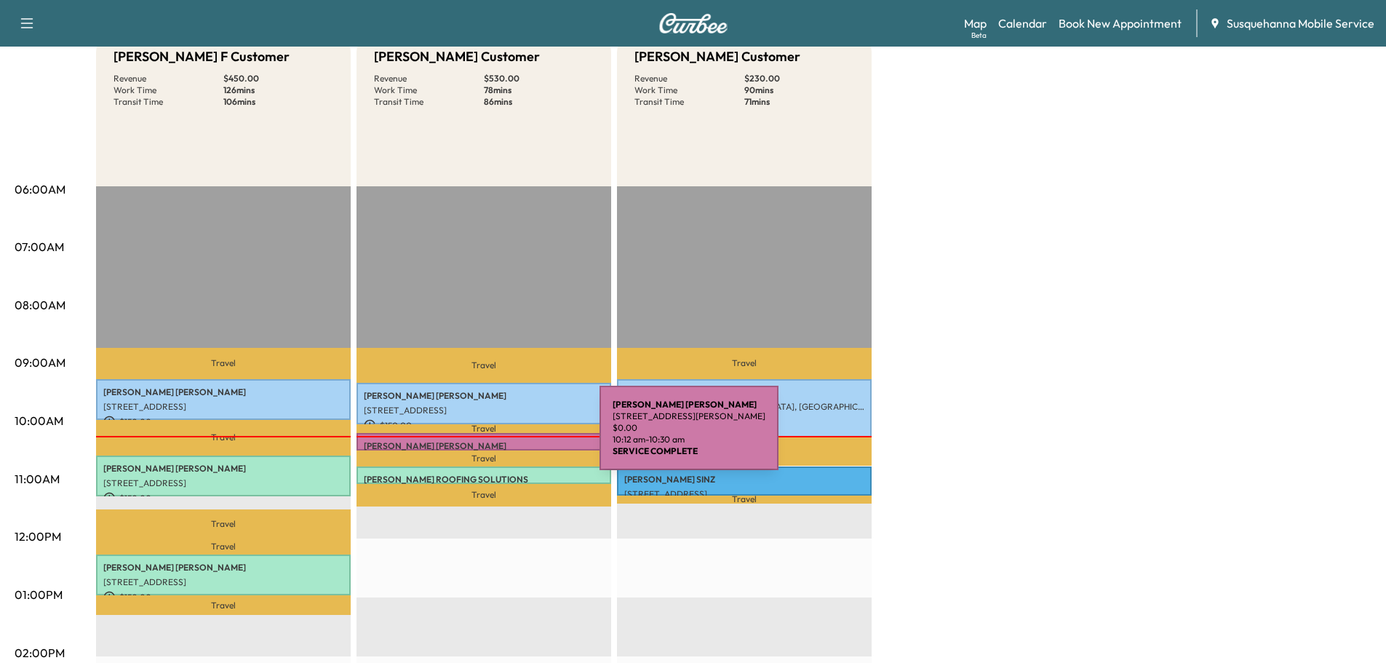
click at [490, 440] on p "[PERSON_NAME]" at bounding box center [484, 446] width 240 height 12
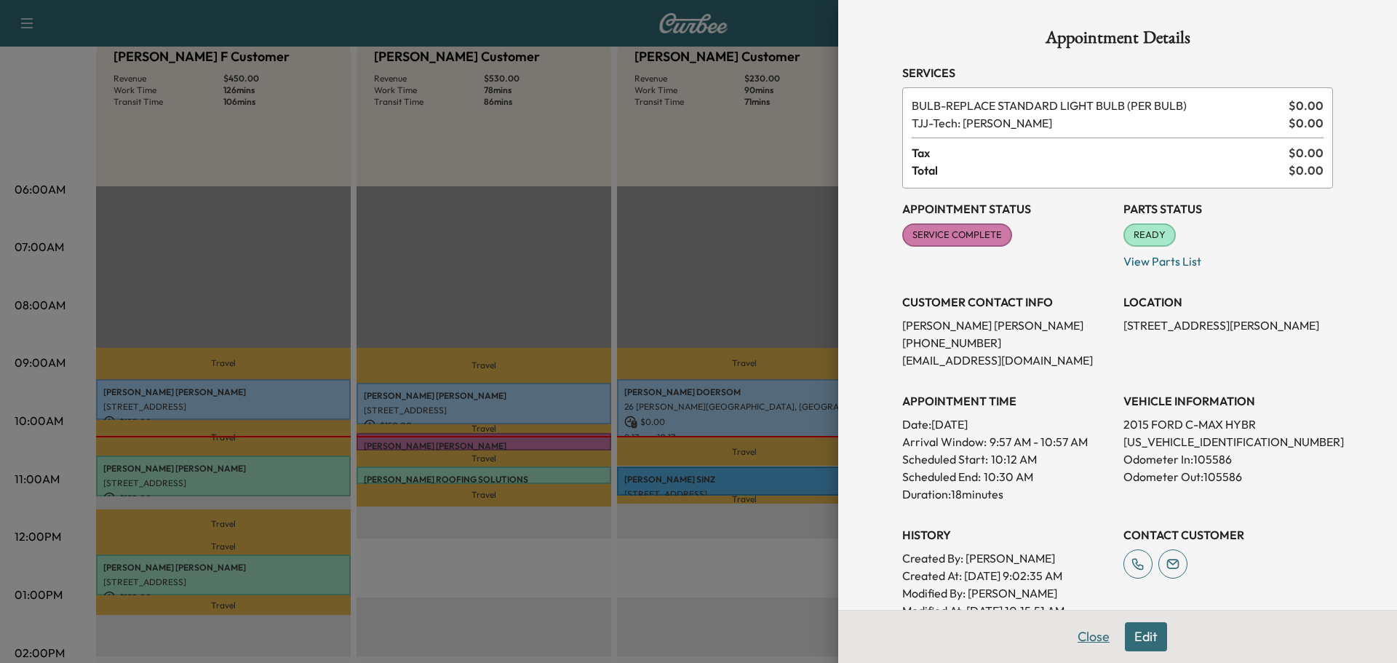
click at [1085, 629] on button "Close" at bounding box center [1093, 636] width 51 height 29
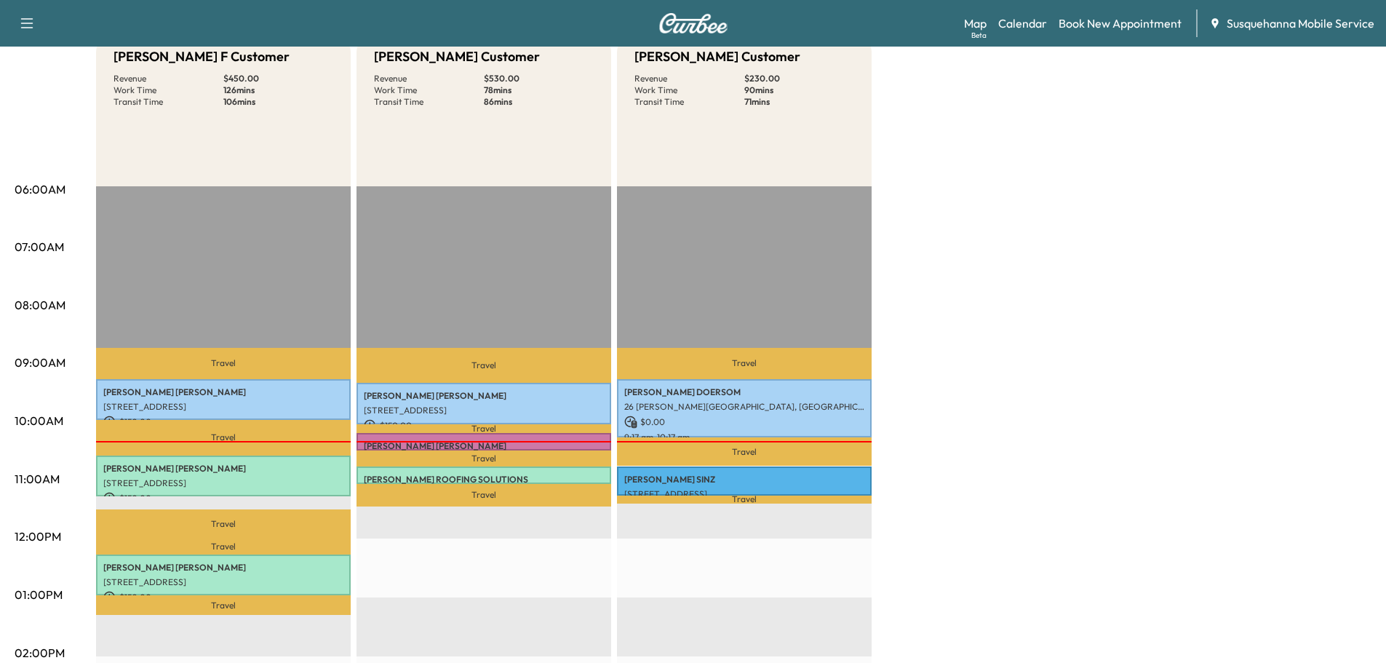
click at [504, 450] on p "Travel" at bounding box center [484, 458] width 255 height 16
click at [506, 441] on div at bounding box center [484, 441] width 255 height 1
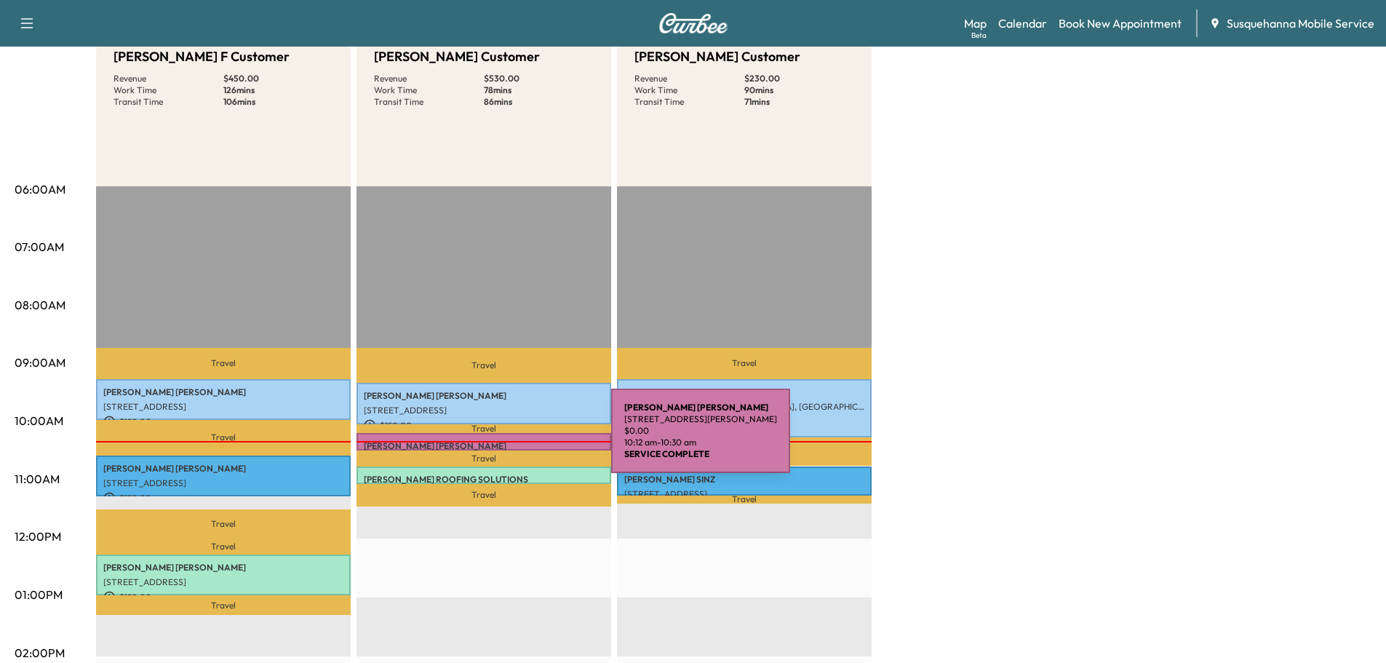
click at [502, 440] on p "[PERSON_NAME]" at bounding box center [484, 446] width 240 height 12
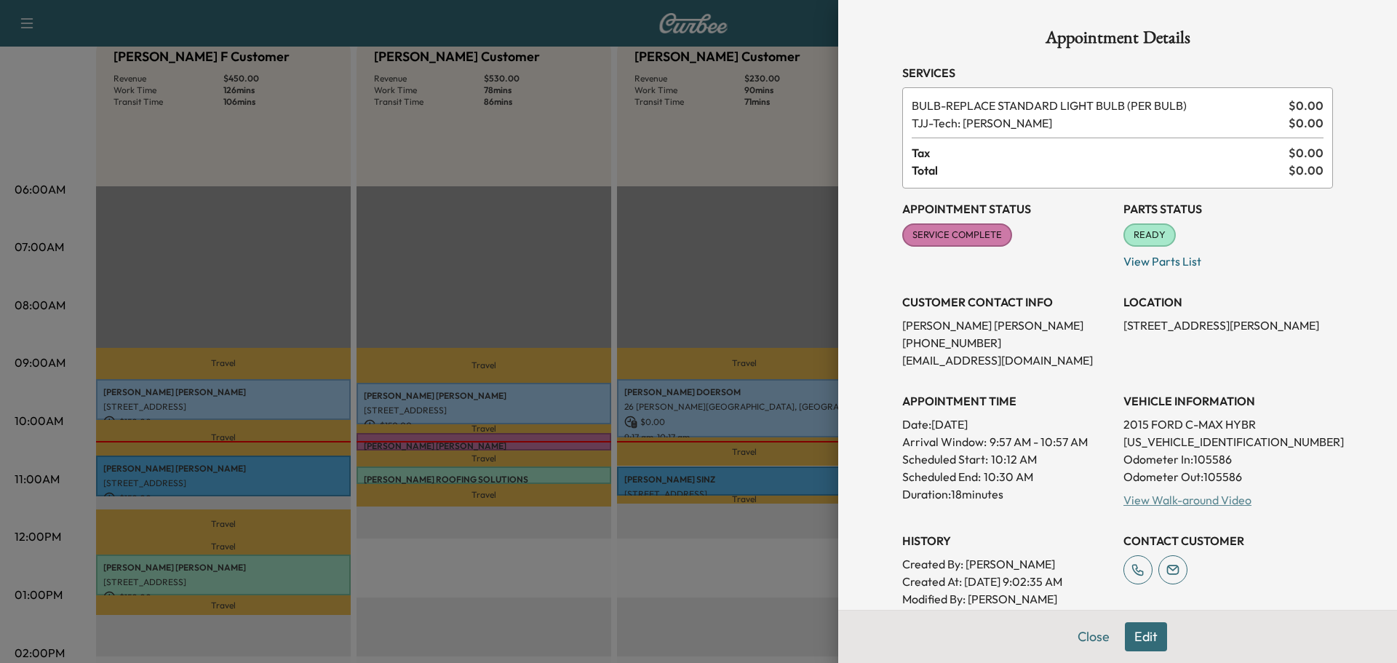
click at [1147, 498] on link "View Walk-around Video" at bounding box center [1188, 500] width 128 height 15
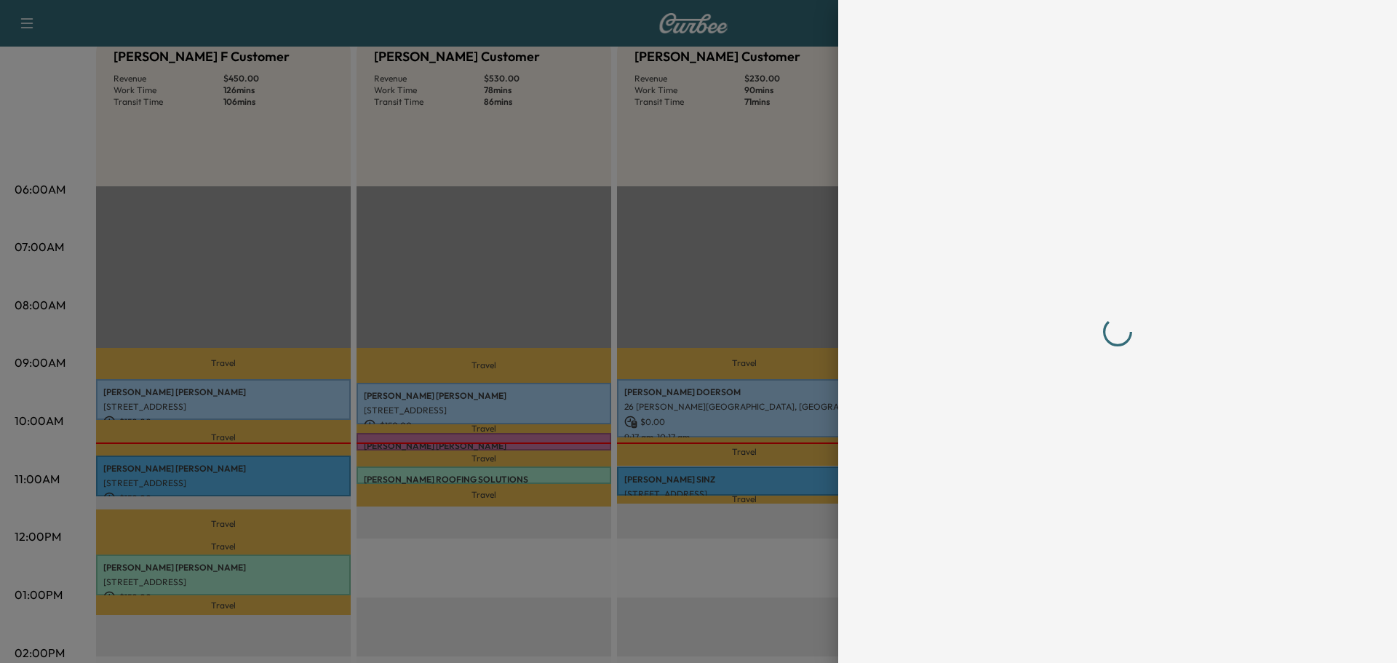
click at [1077, 639] on div at bounding box center [1118, 331] width 466 height 663
click at [1090, 640] on div at bounding box center [1118, 331] width 466 height 663
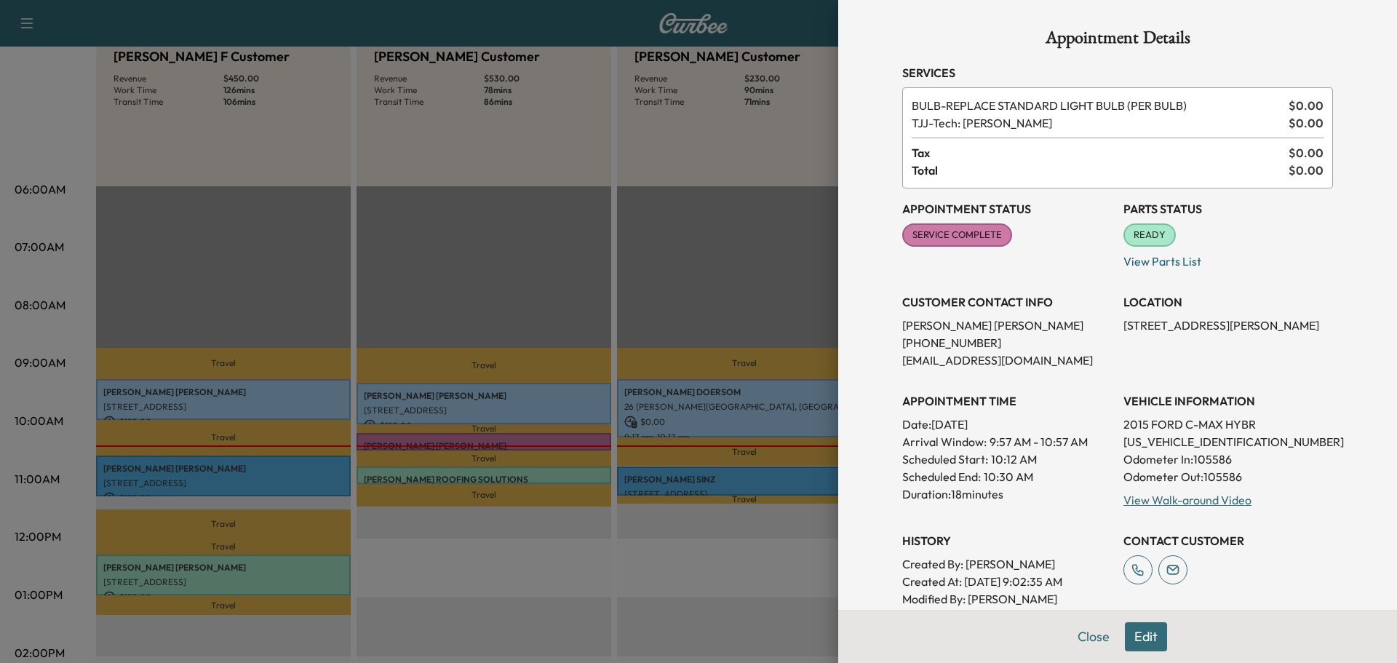
click at [1087, 640] on button "Close" at bounding box center [1093, 636] width 51 height 29
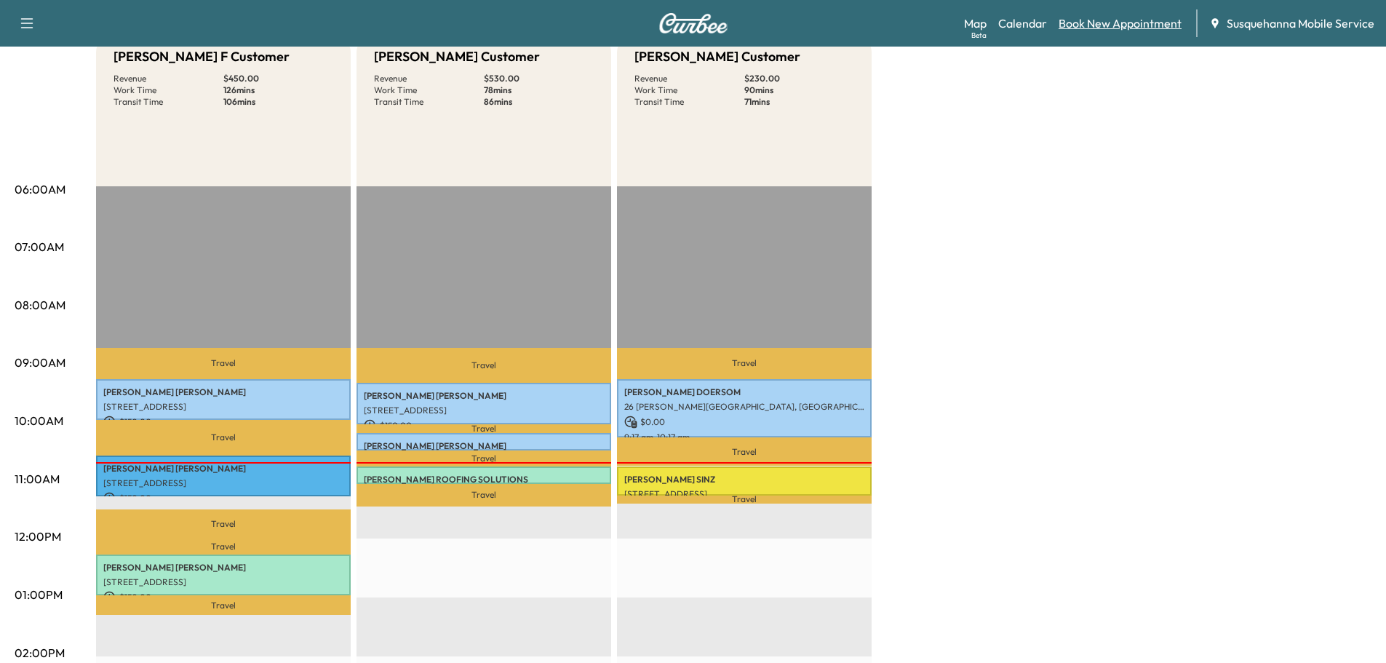
click at [1098, 28] on link "Book New Appointment" at bounding box center [1120, 23] width 123 height 17
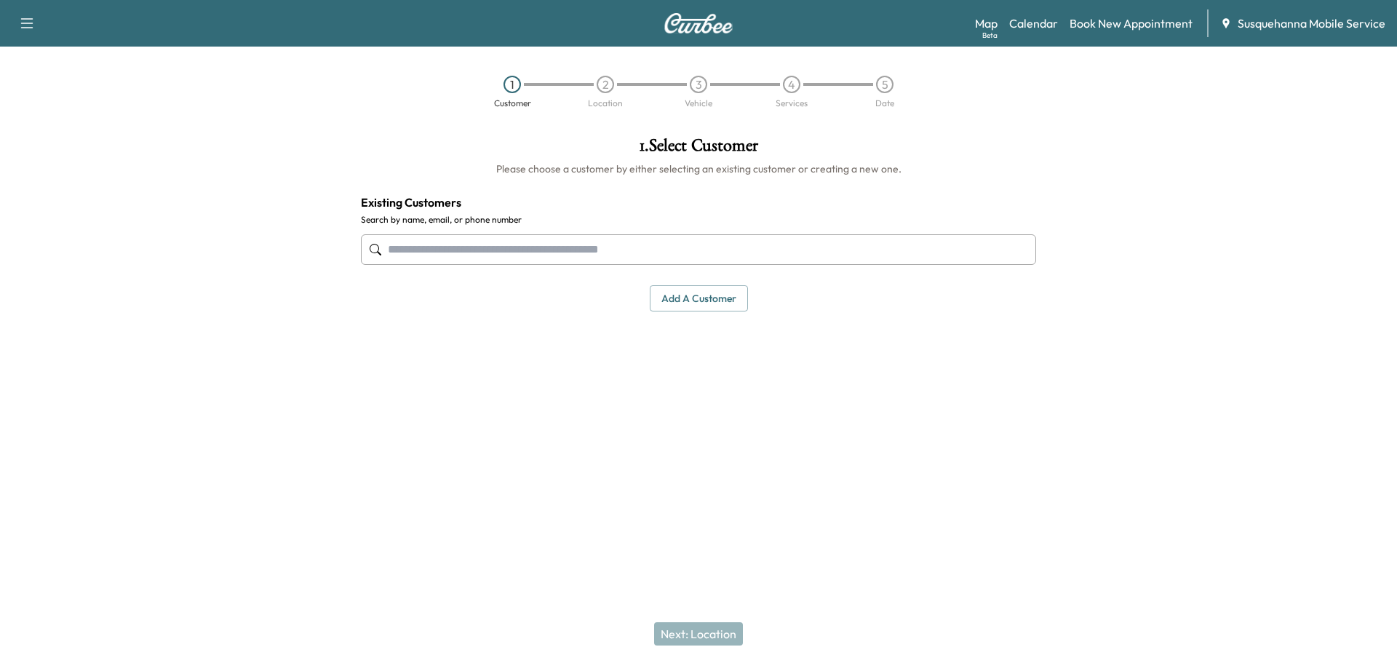
click at [601, 253] on input "text" at bounding box center [698, 249] width 675 height 31
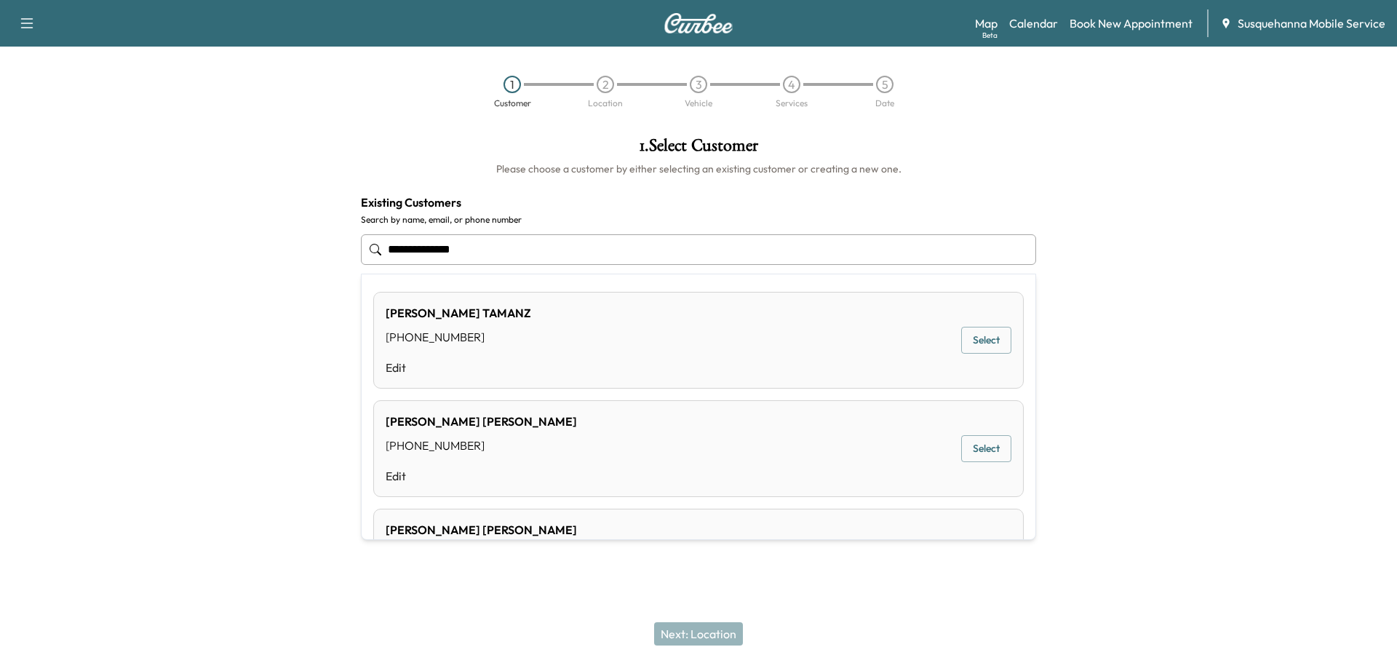
type input "**********"
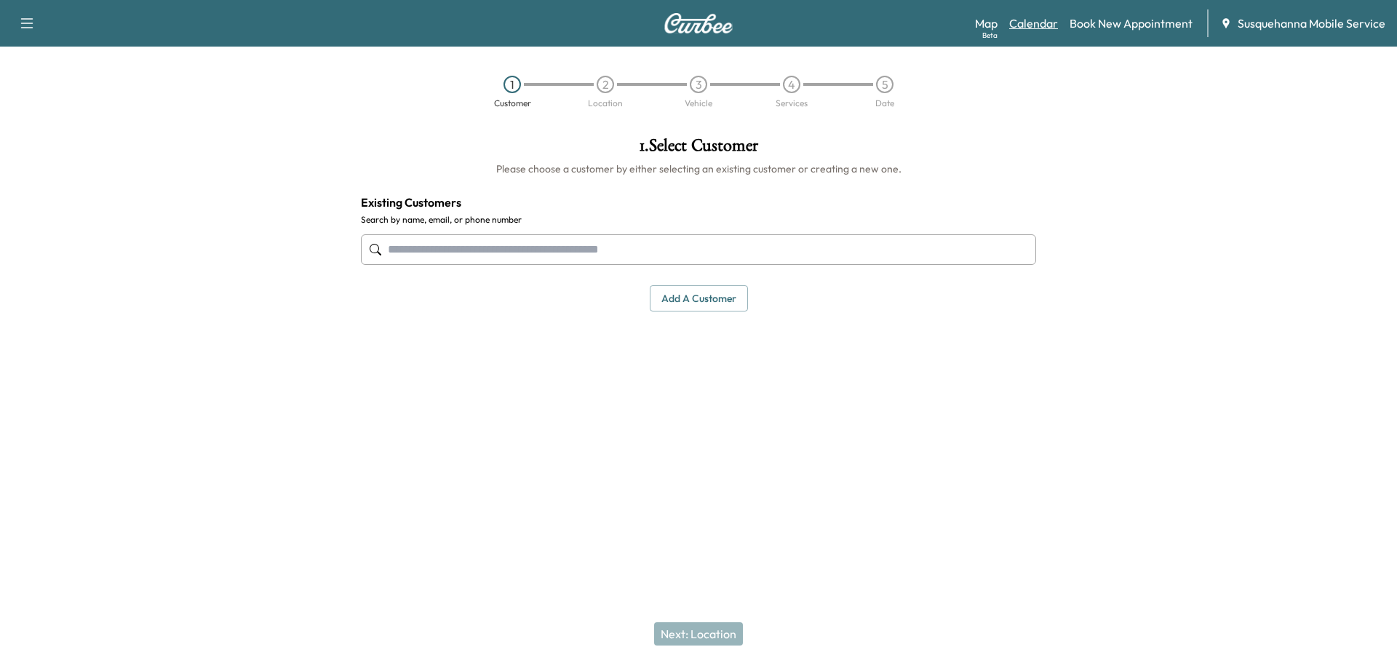
click at [1044, 27] on link "Calendar" at bounding box center [1033, 23] width 49 height 17
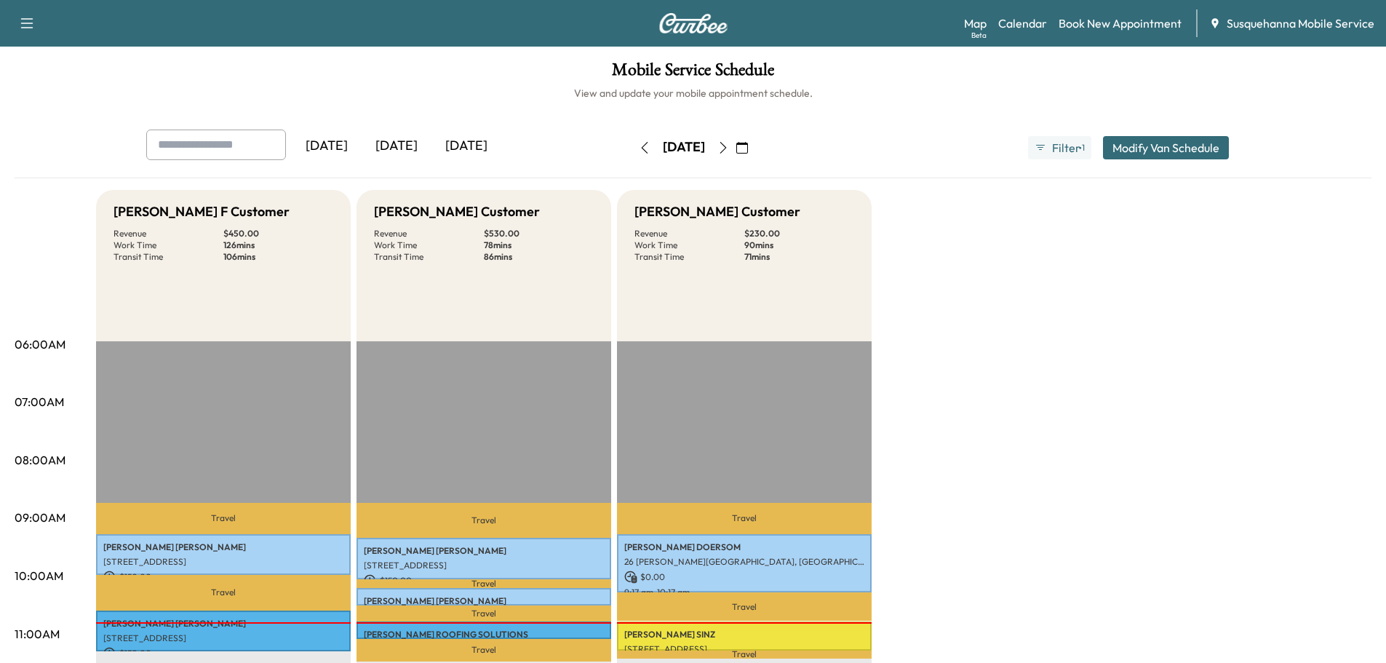
scroll to position [155, 0]
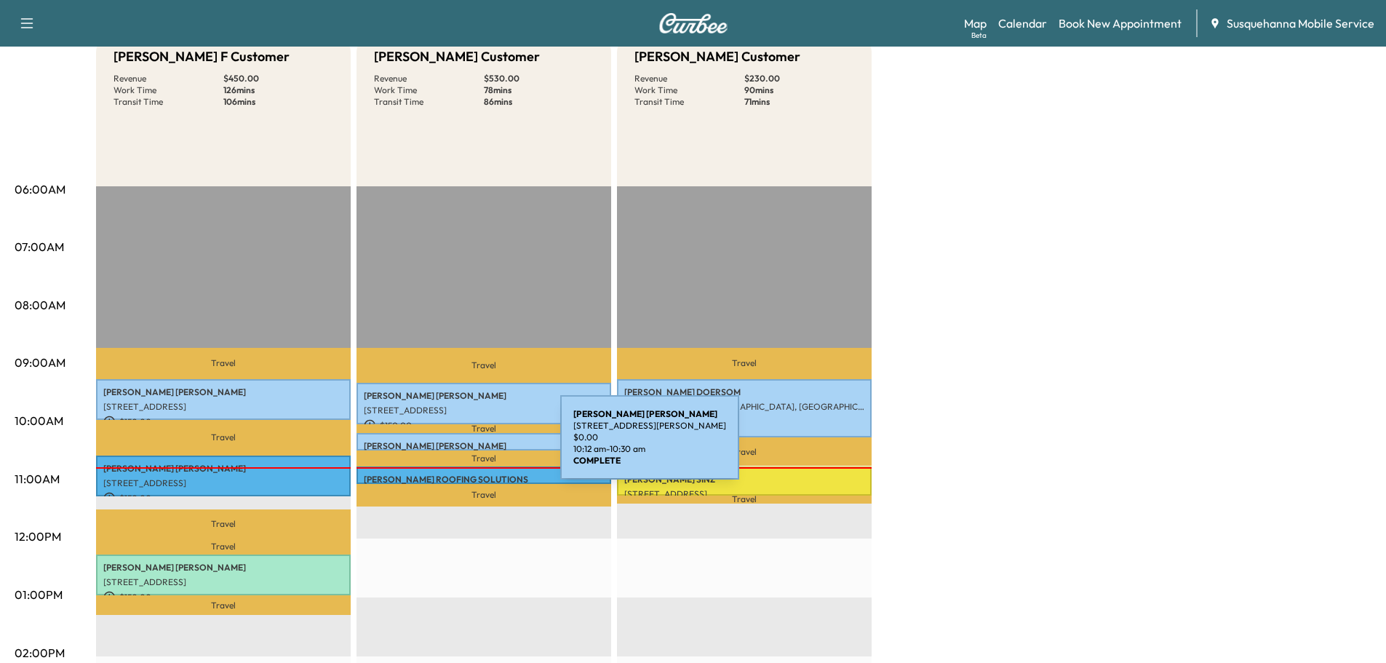
click at [451, 446] on p "[PERSON_NAME]" at bounding box center [484, 446] width 240 height 12
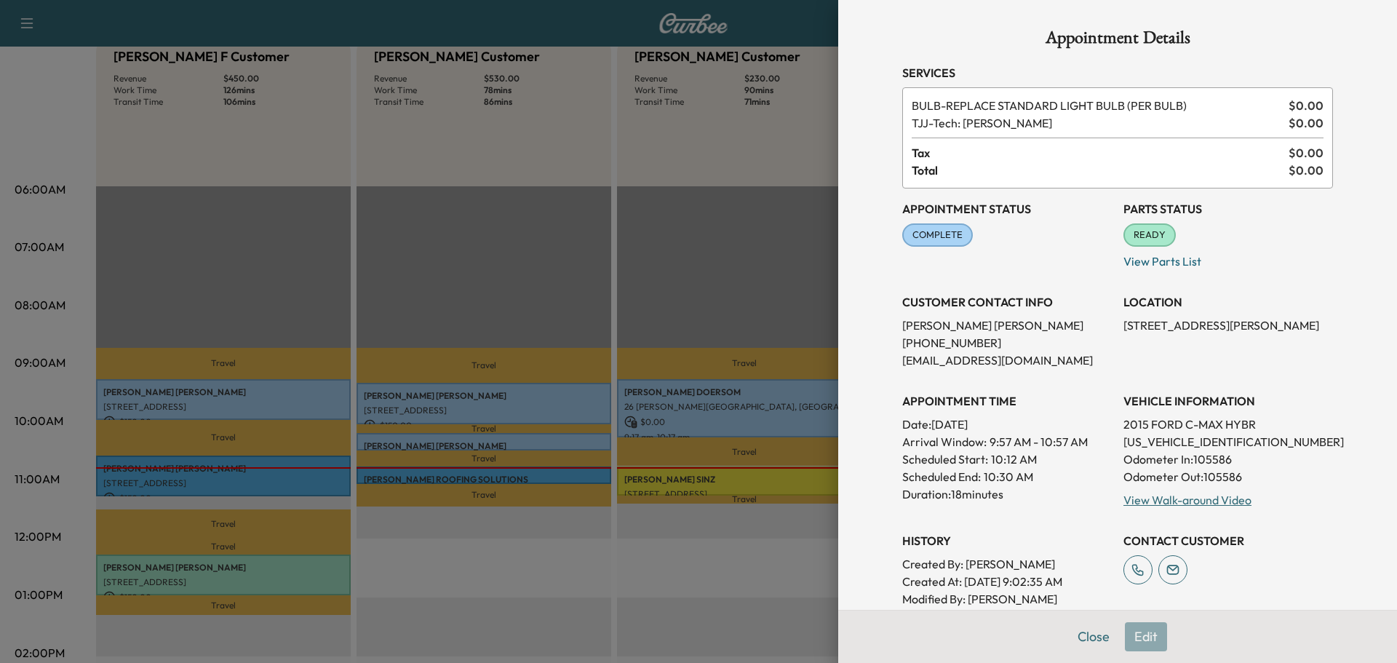
click at [657, 472] on div at bounding box center [698, 331] width 1397 height 663
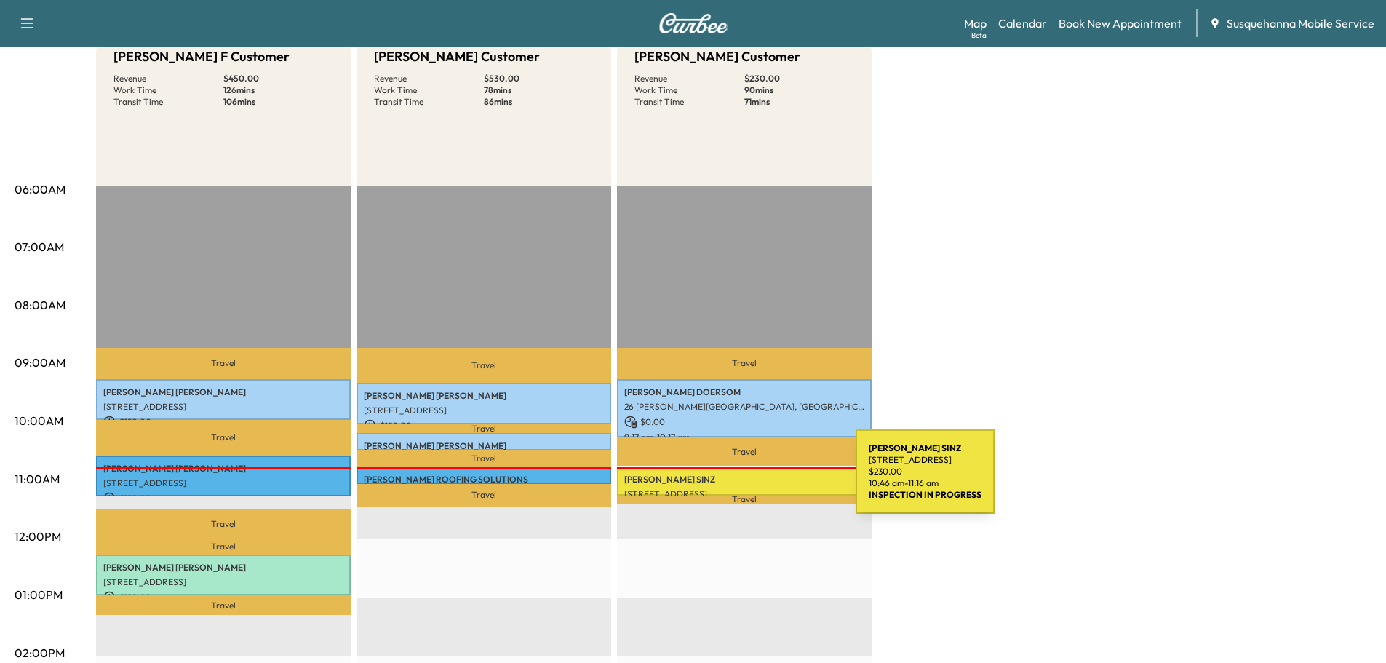
click at [747, 480] on p "[PERSON_NAME]" at bounding box center [744, 480] width 240 height 12
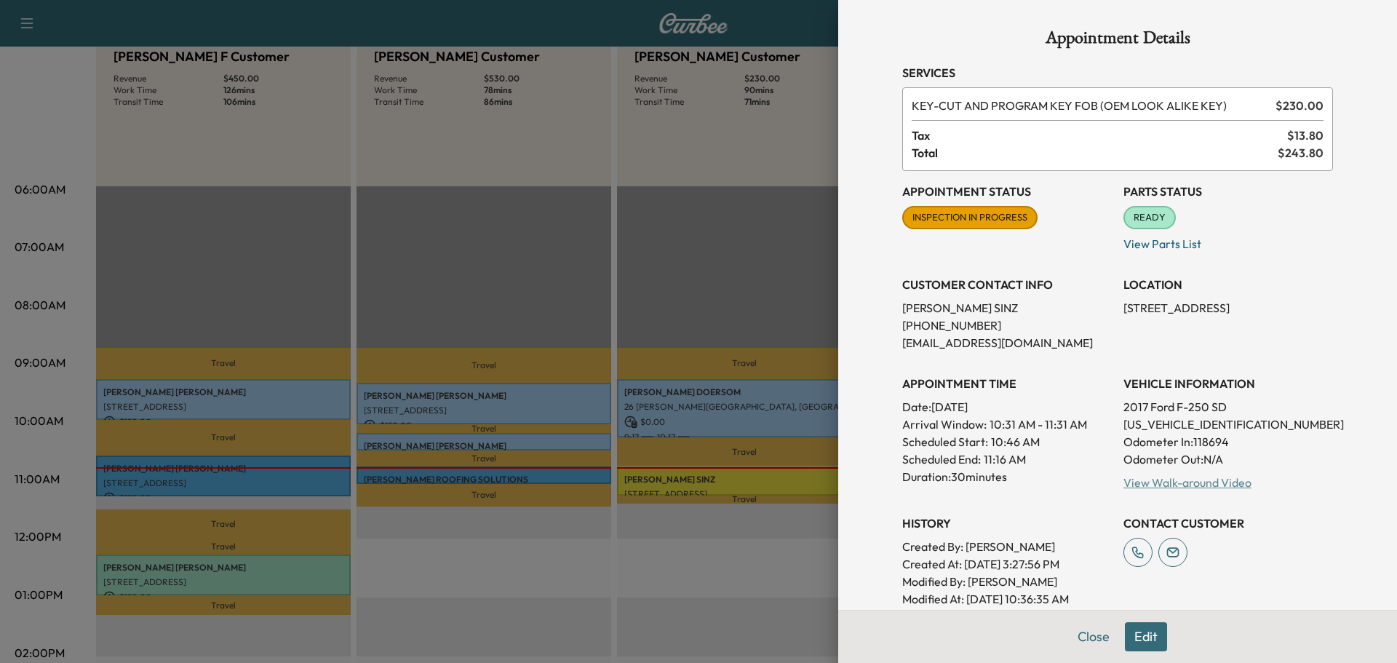
click at [1165, 489] on link "View Walk-around Video" at bounding box center [1188, 482] width 128 height 15
click at [1088, 632] on button "Close" at bounding box center [1093, 636] width 51 height 29
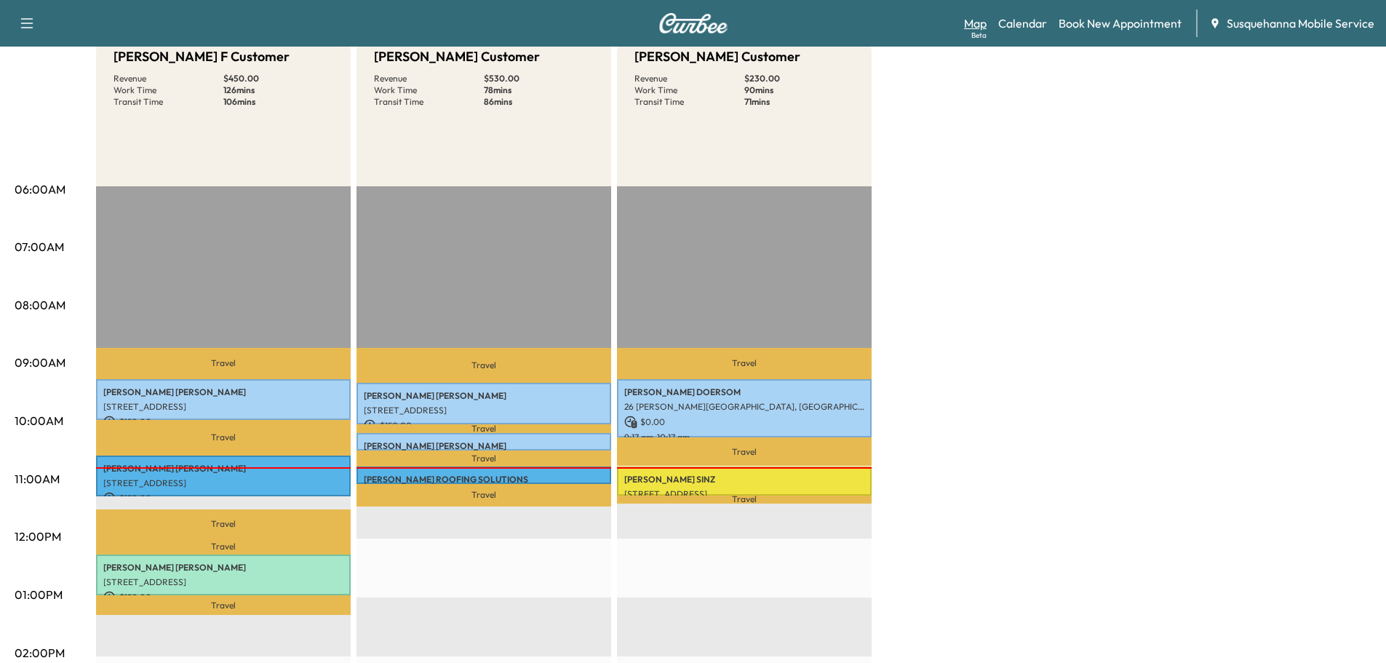
click at [971, 24] on link "Map Beta" at bounding box center [975, 23] width 23 height 17
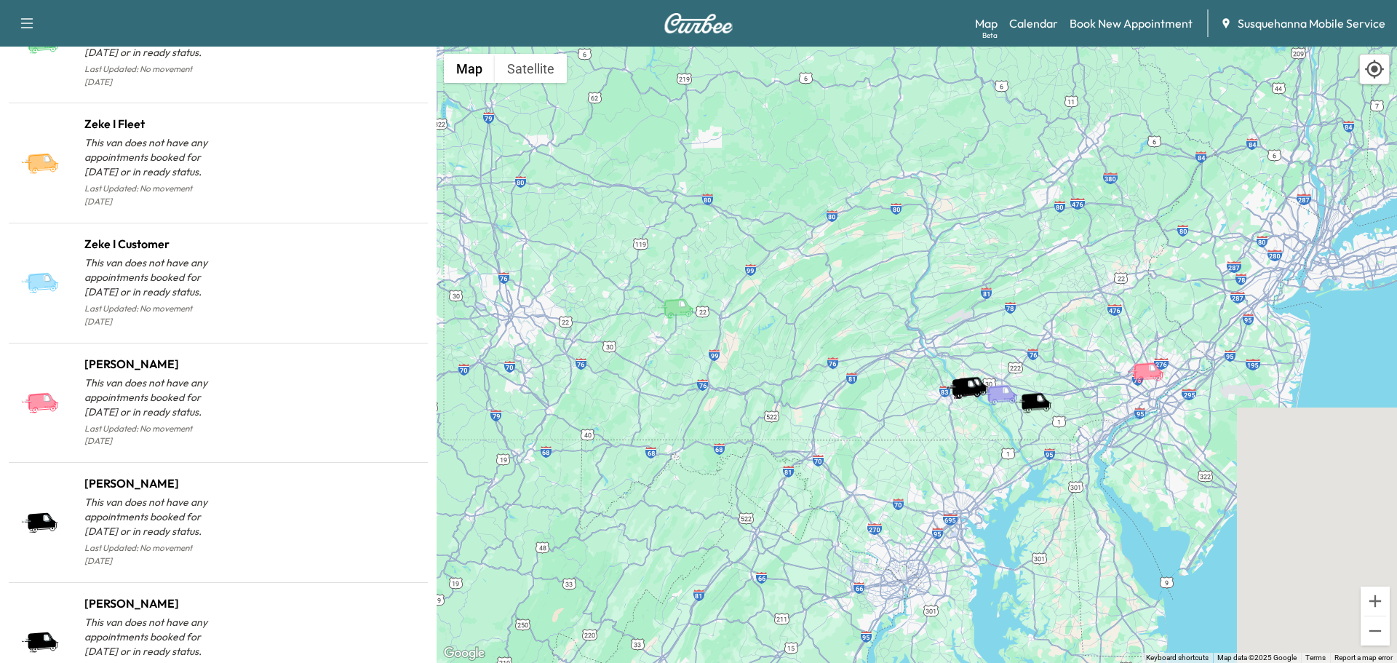
scroll to position [1460, 0]
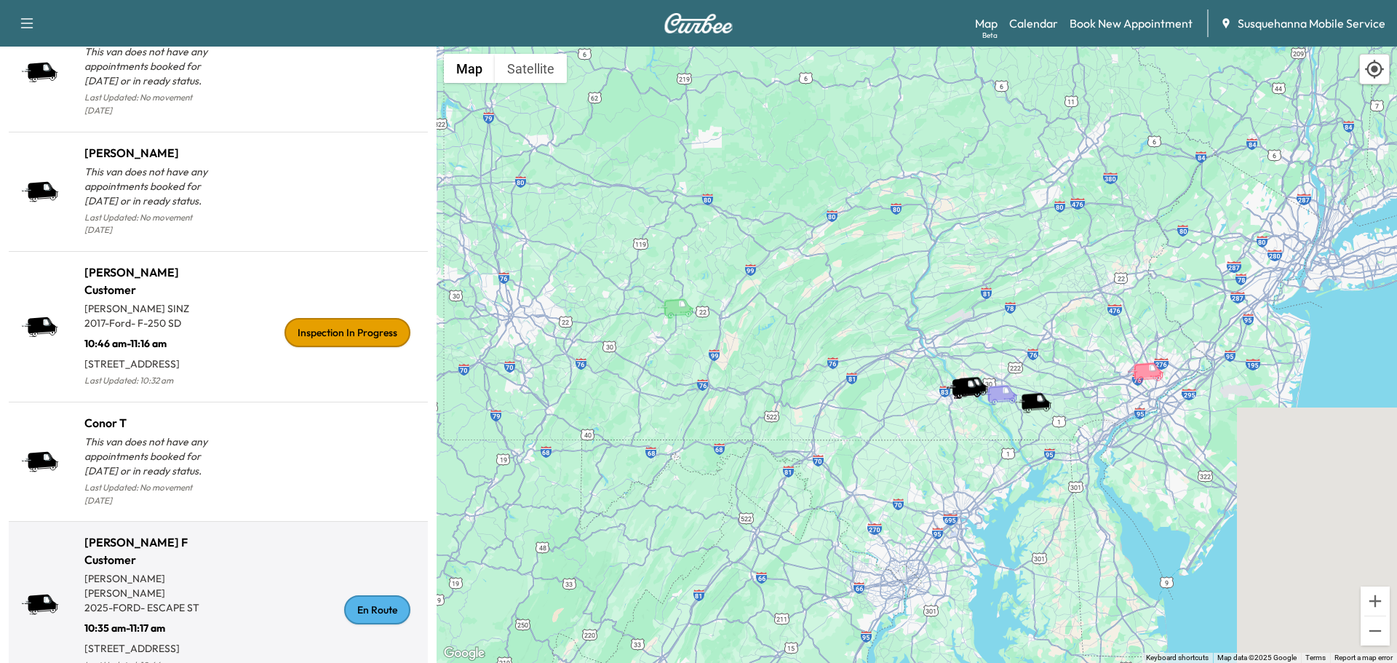
click at [363, 595] on div "En Route" at bounding box center [377, 609] width 66 height 29
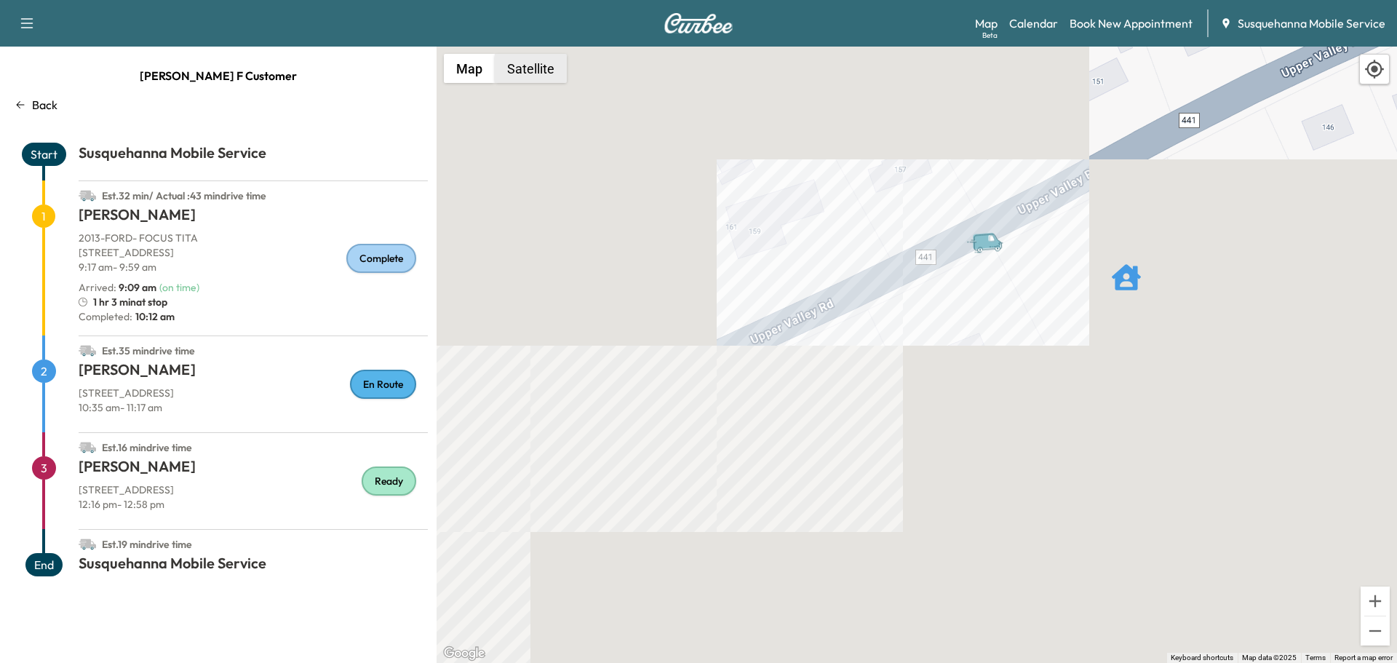
click at [546, 67] on button "Satellite" at bounding box center [531, 68] width 72 height 29
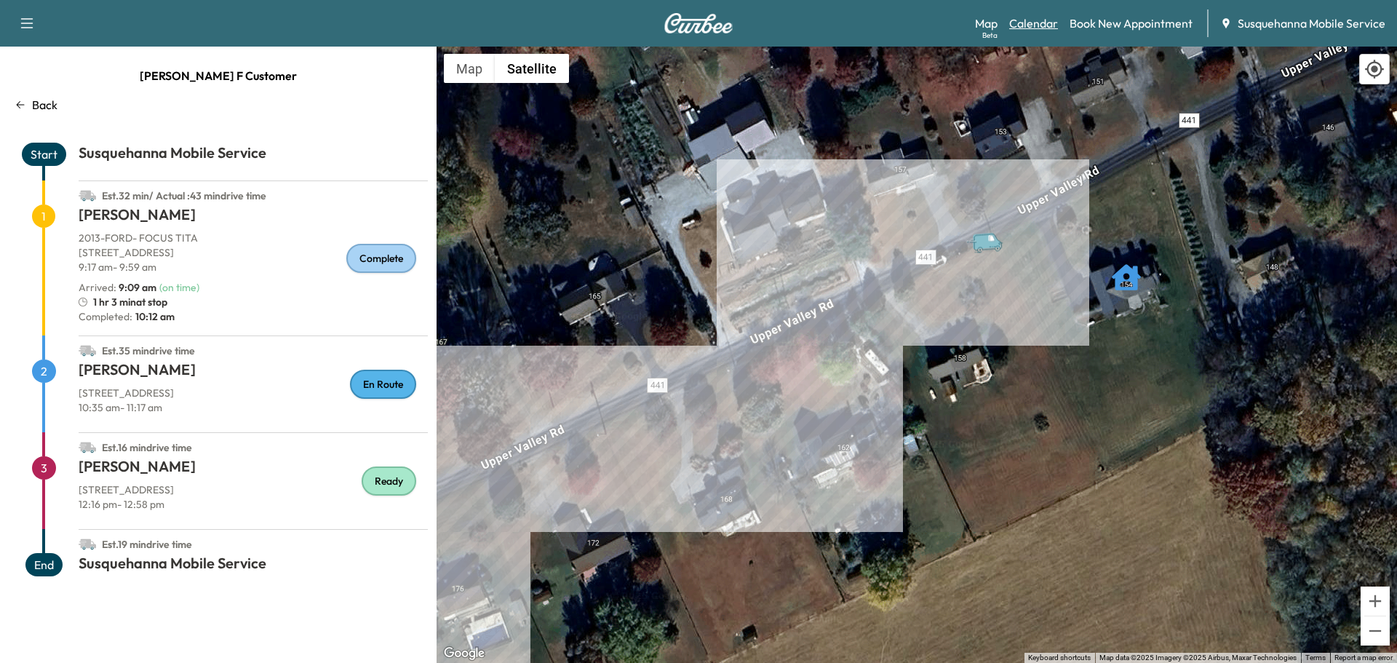
click at [1050, 15] on link "Calendar" at bounding box center [1033, 23] width 49 height 17
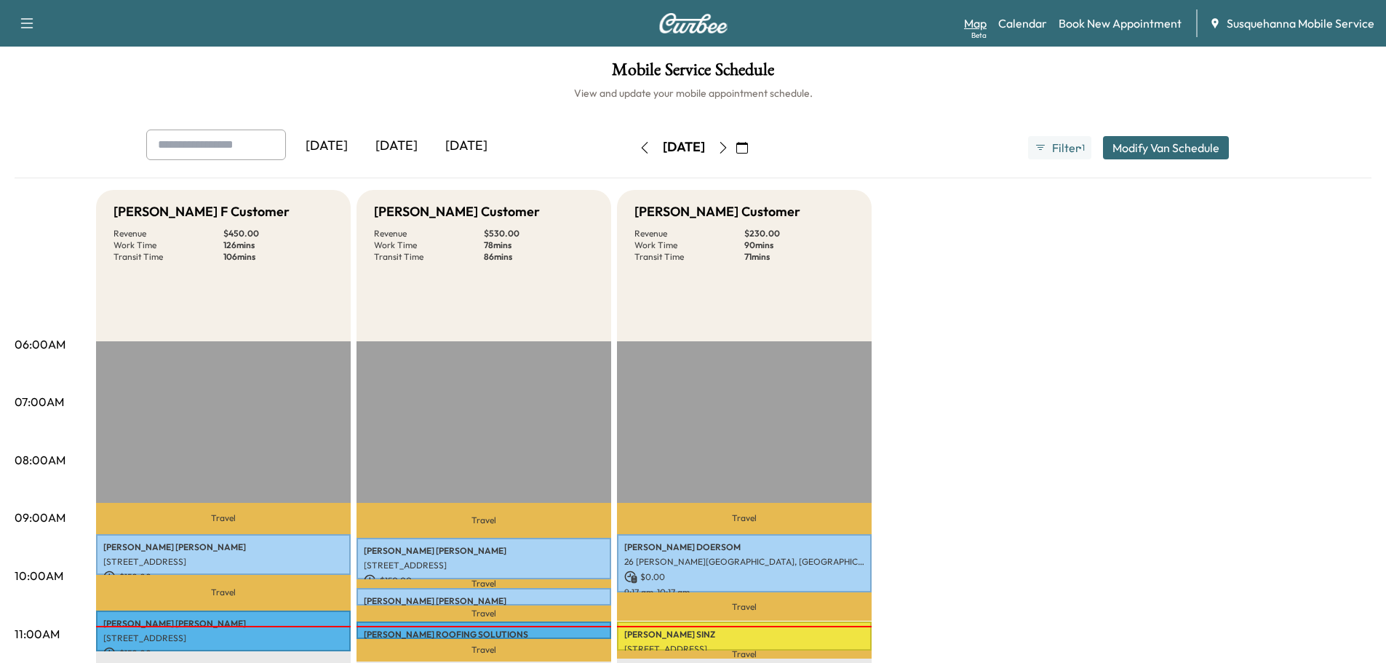
click at [979, 24] on link "Map Beta" at bounding box center [975, 23] width 23 height 17
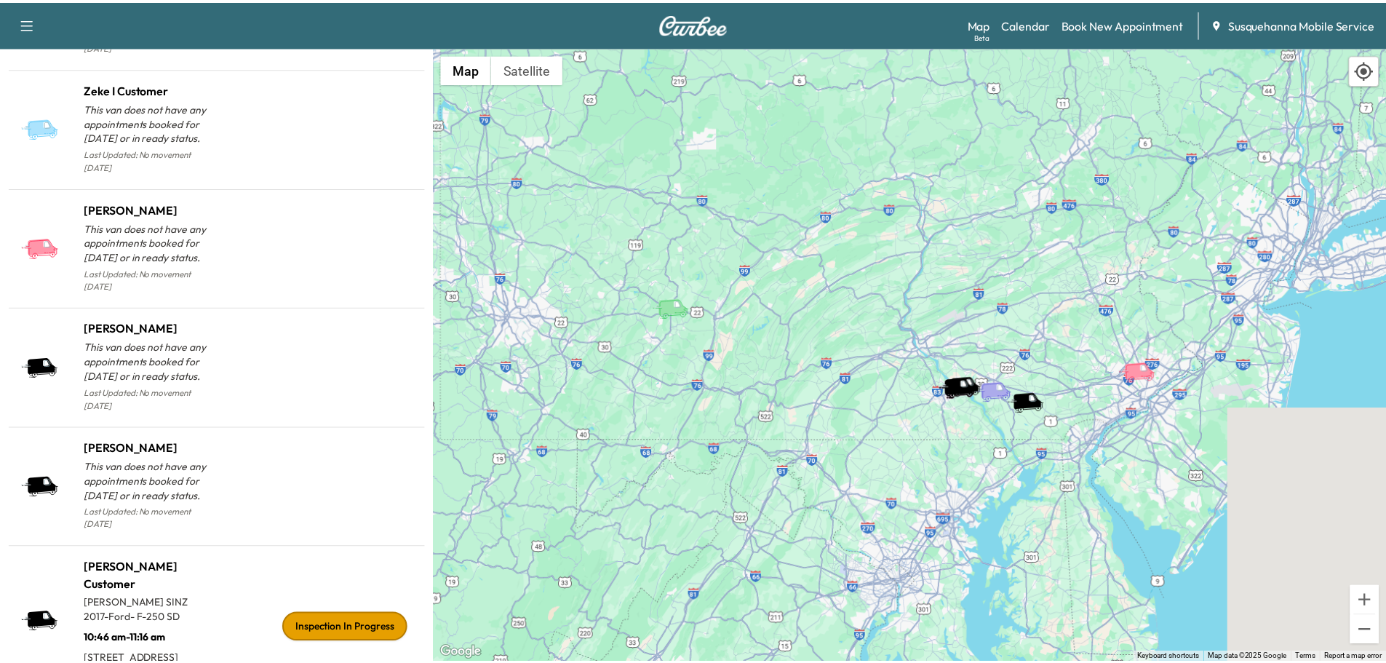
scroll to position [1460, 0]
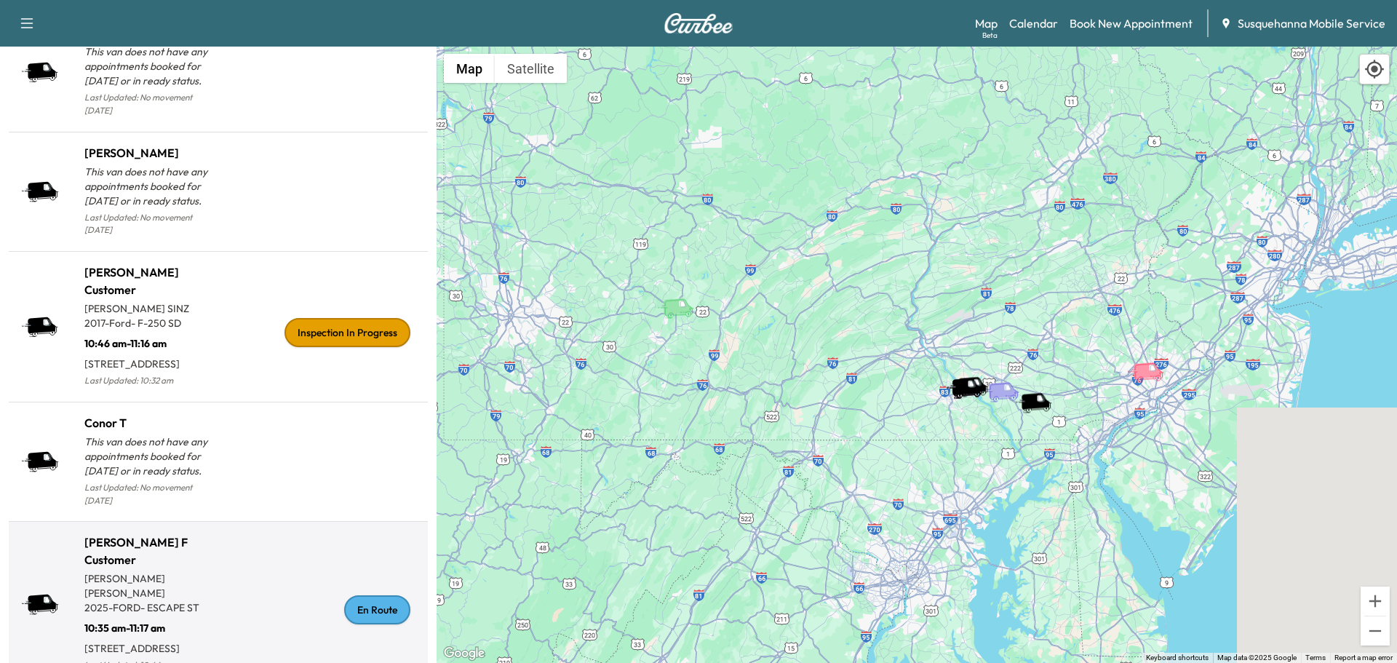
click at [373, 595] on div "En Route" at bounding box center [377, 609] width 66 height 29
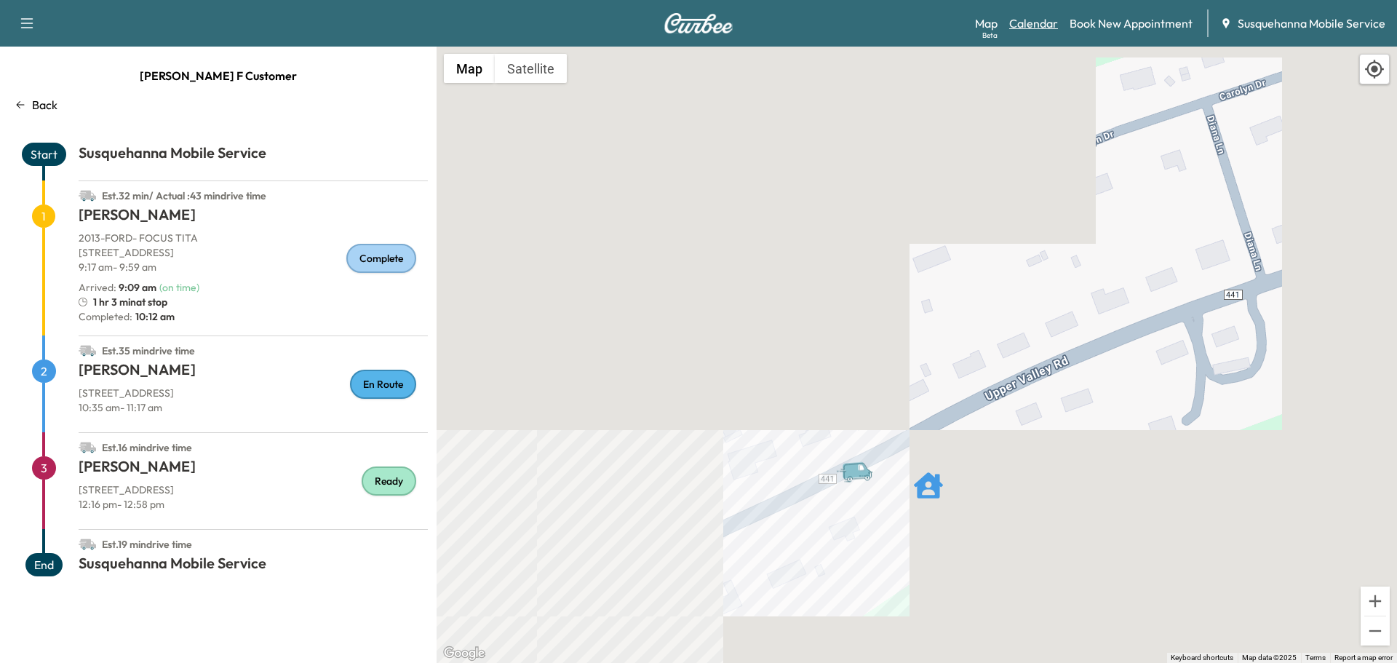
click at [1033, 22] on link "Calendar" at bounding box center [1033, 23] width 49 height 17
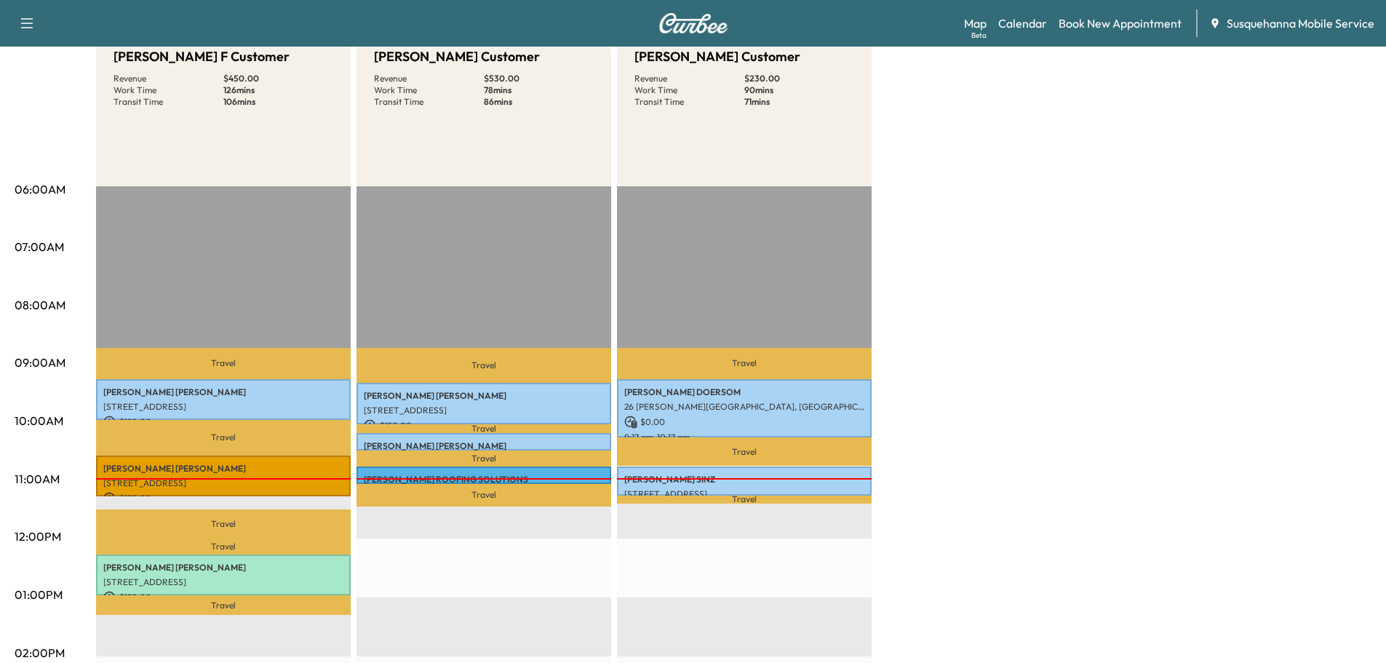
scroll to position [233, 0]
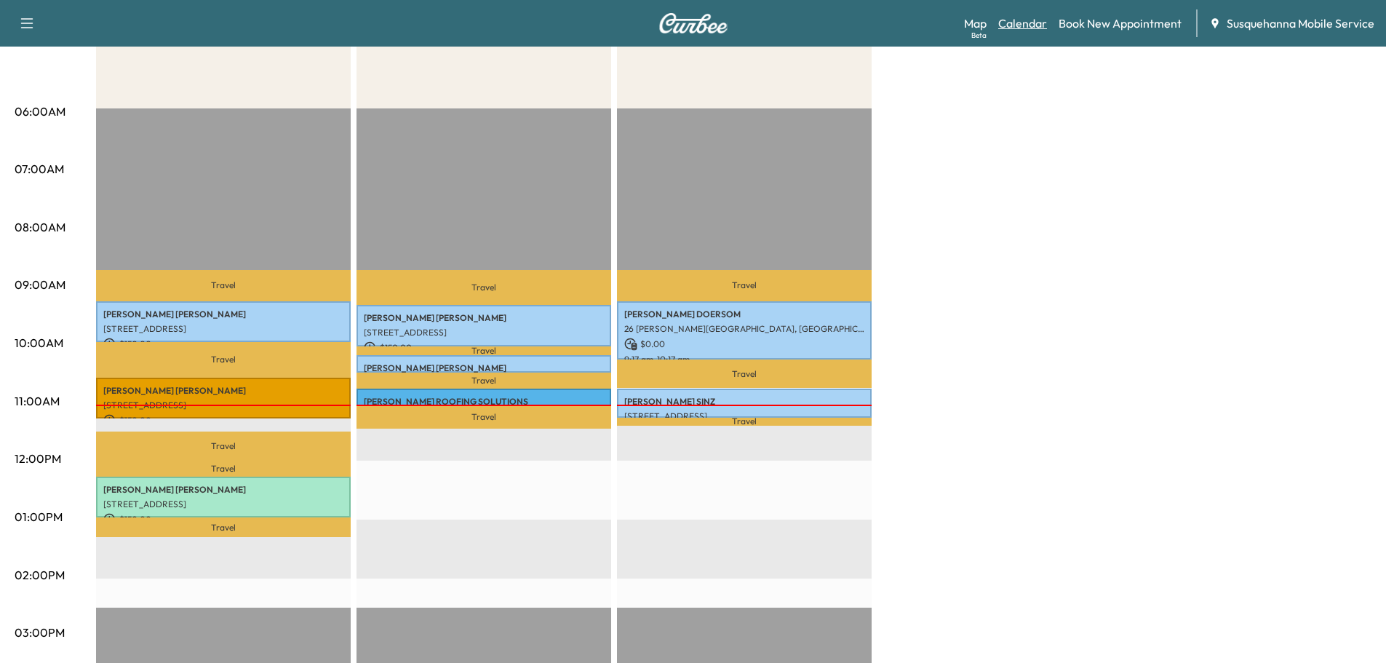
click at [1016, 20] on link "Calendar" at bounding box center [1022, 23] width 49 height 17
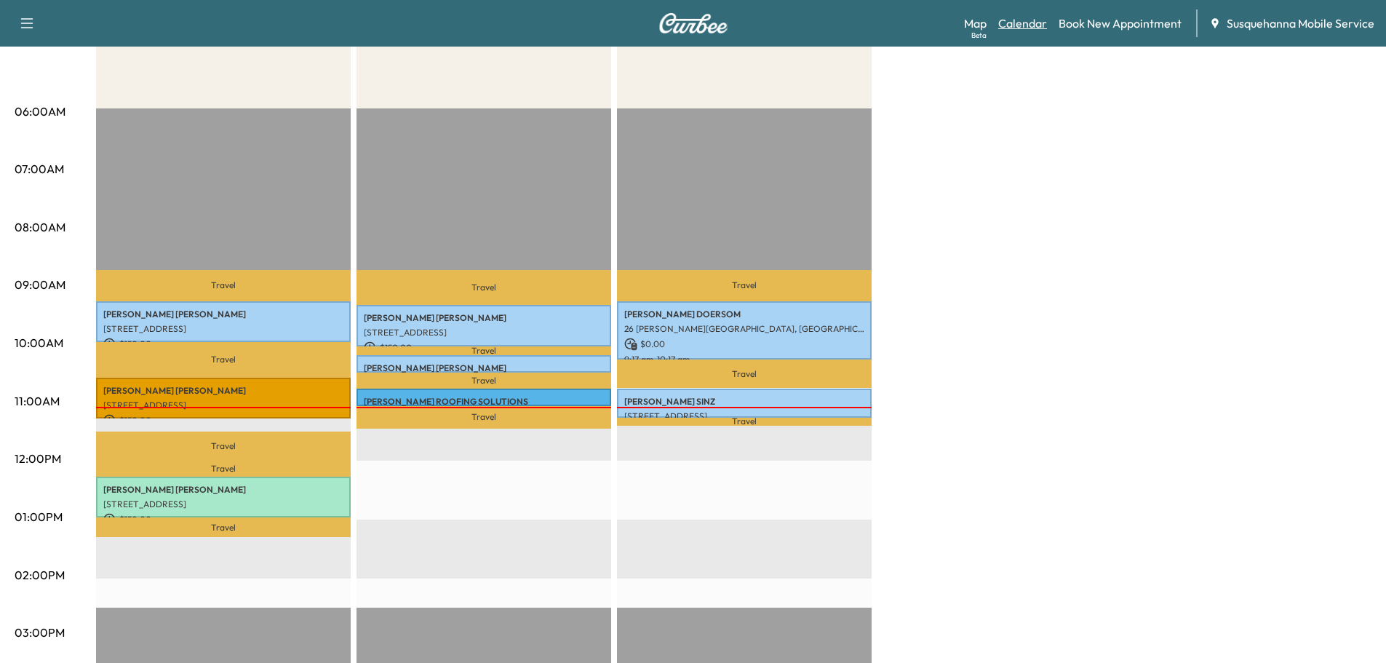
click at [1014, 23] on link "Calendar" at bounding box center [1022, 23] width 49 height 17
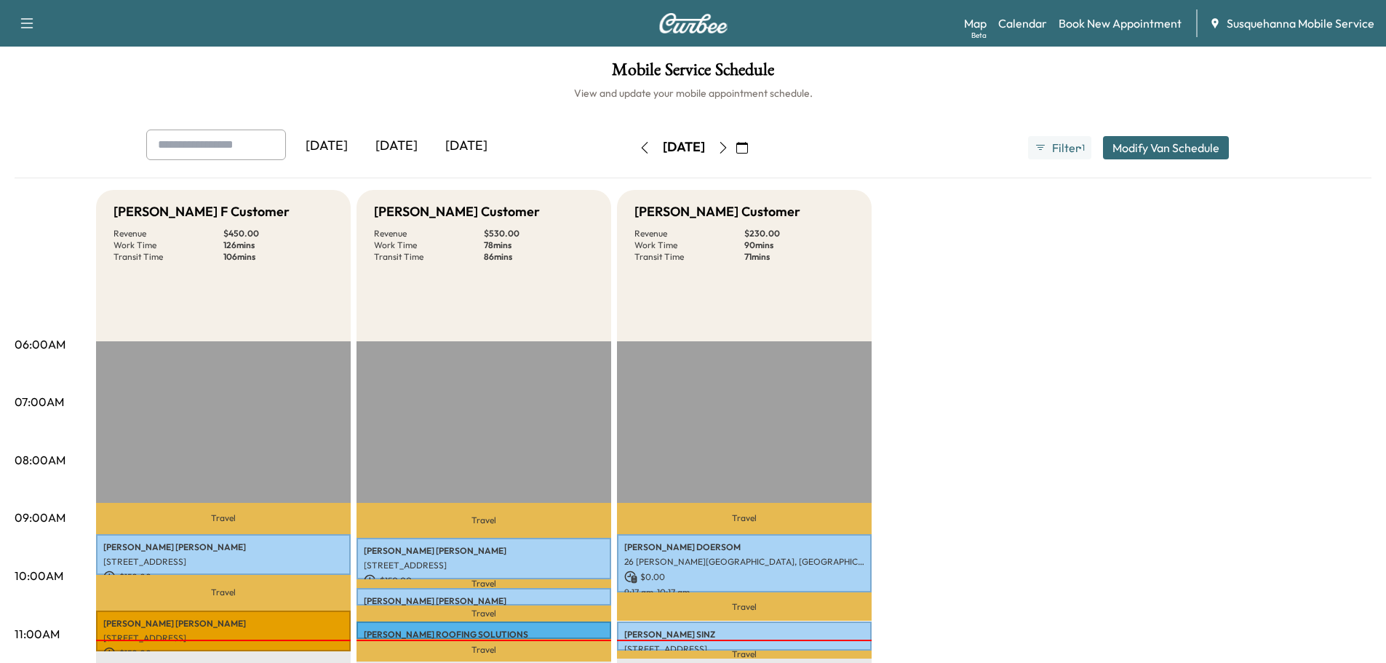
click at [729, 149] on icon "button" at bounding box center [723, 148] width 12 height 12
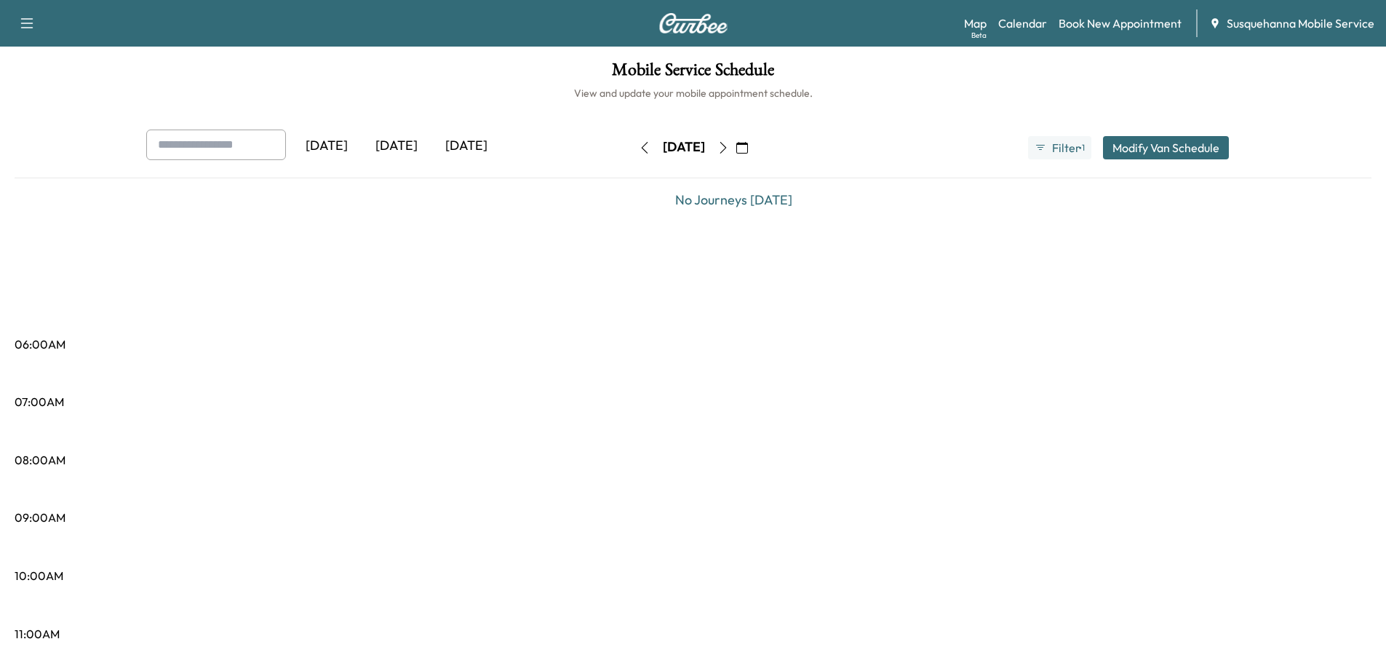
click at [726, 149] on icon "button" at bounding box center [723, 148] width 7 height 12
click at [760, 149] on button "button" at bounding box center [747, 147] width 25 height 23
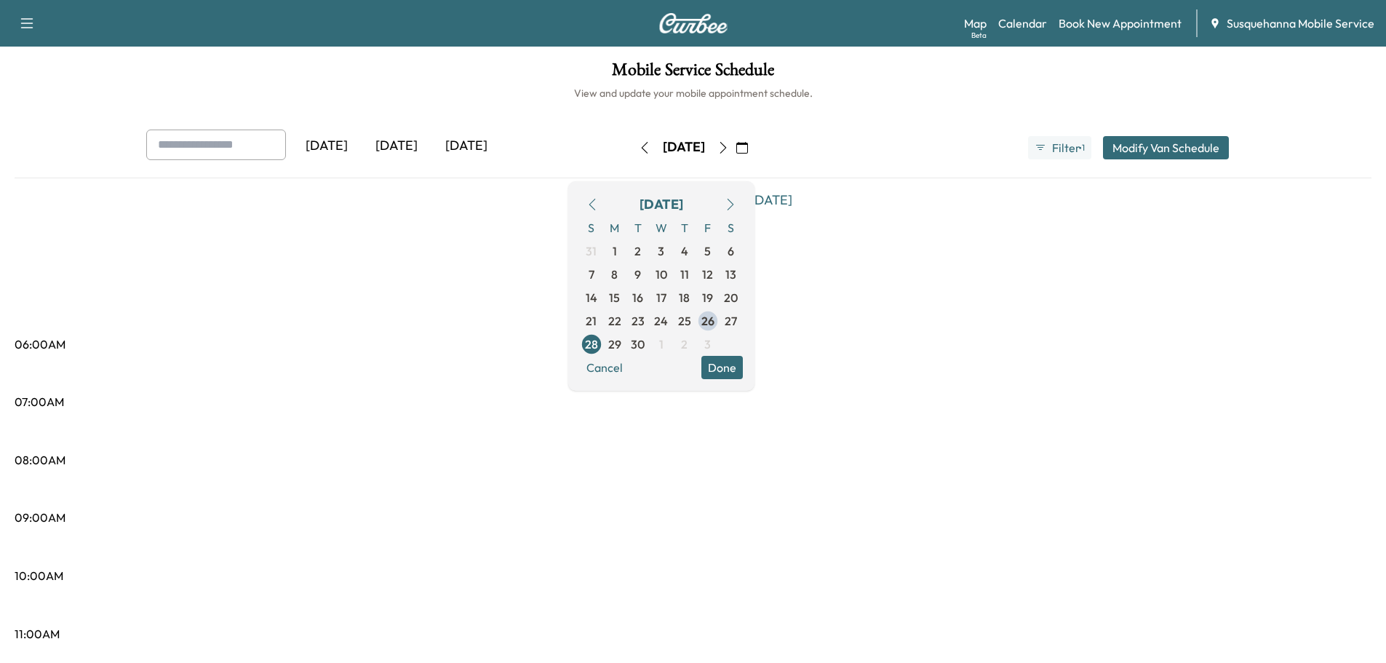
click at [755, 149] on button "button" at bounding box center [742, 147] width 25 height 23
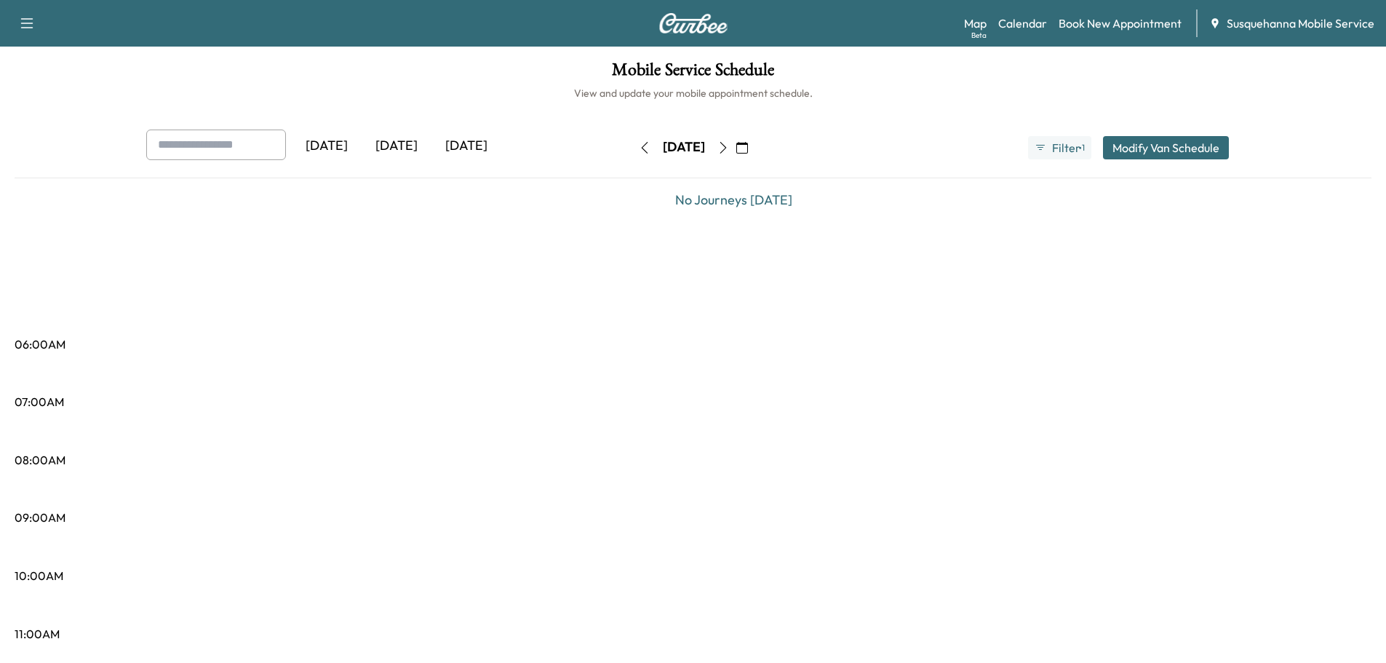
click at [729, 149] on icon "button" at bounding box center [723, 148] width 12 height 12
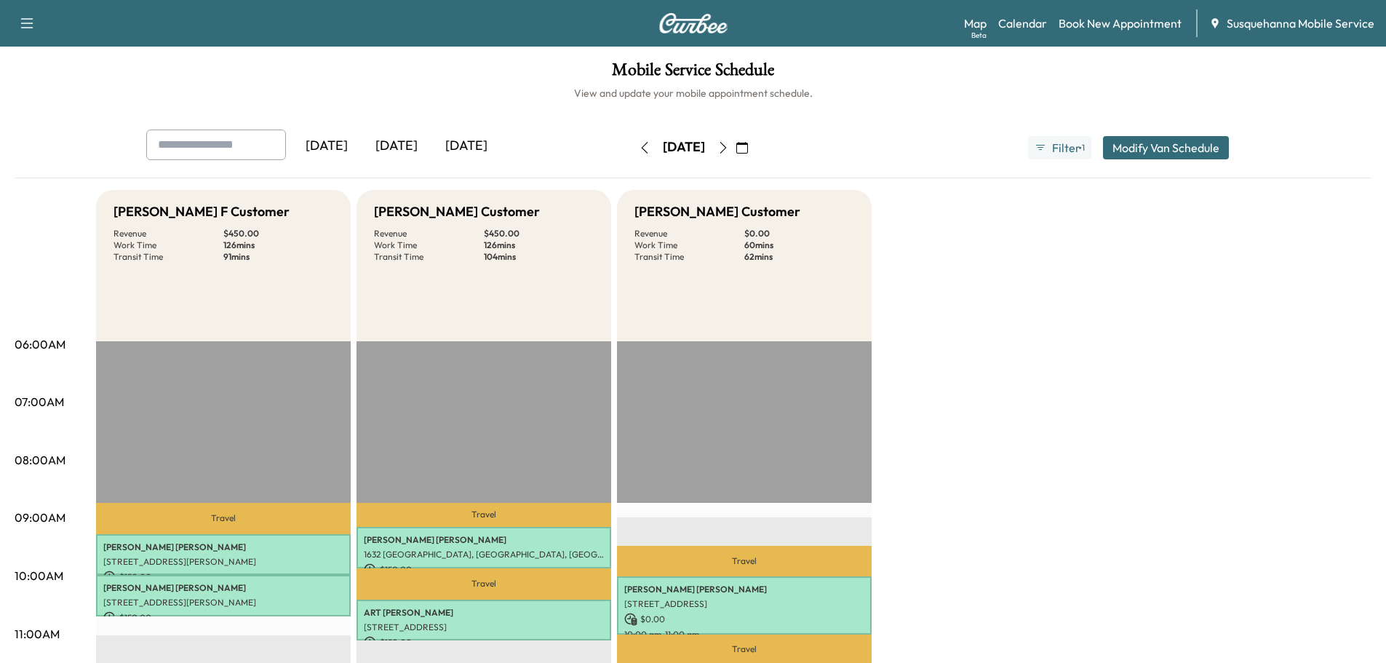
click at [736, 146] on button "button" at bounding box center [723, 147] width 25 height 23
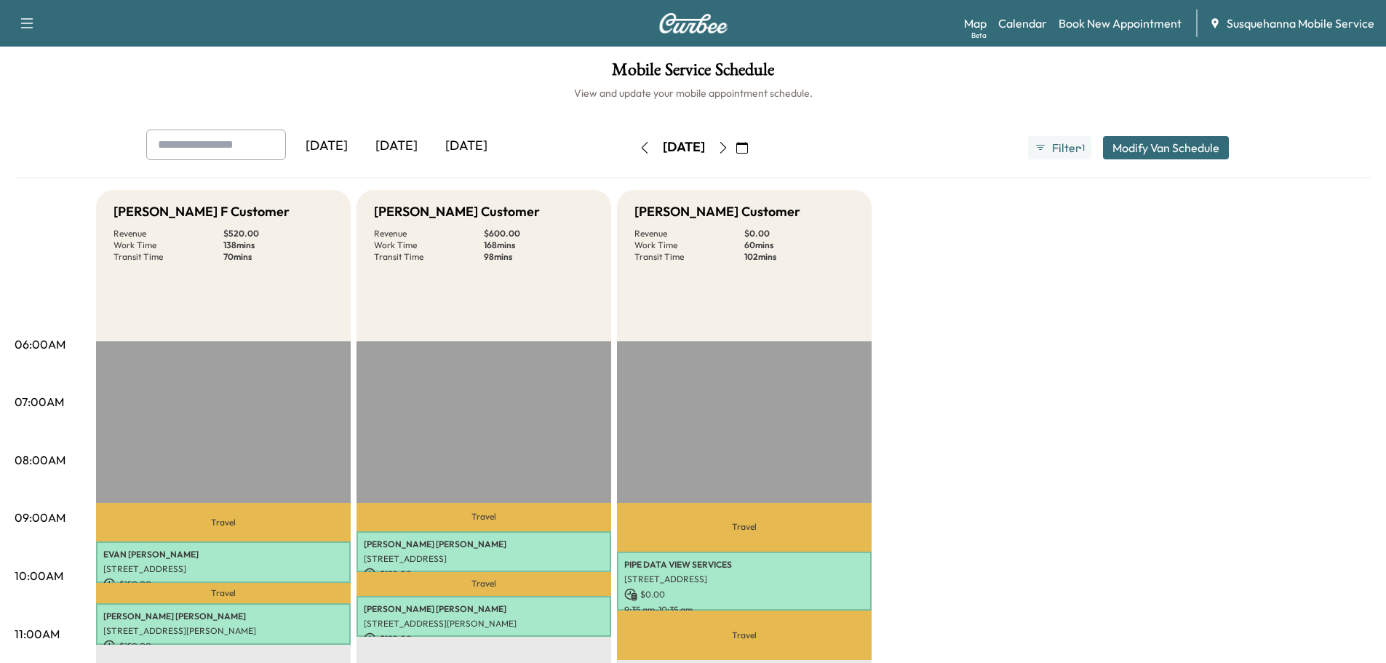
click at [729, 151] on icon "button" at bounding box center [723, 148] width 12 height 12
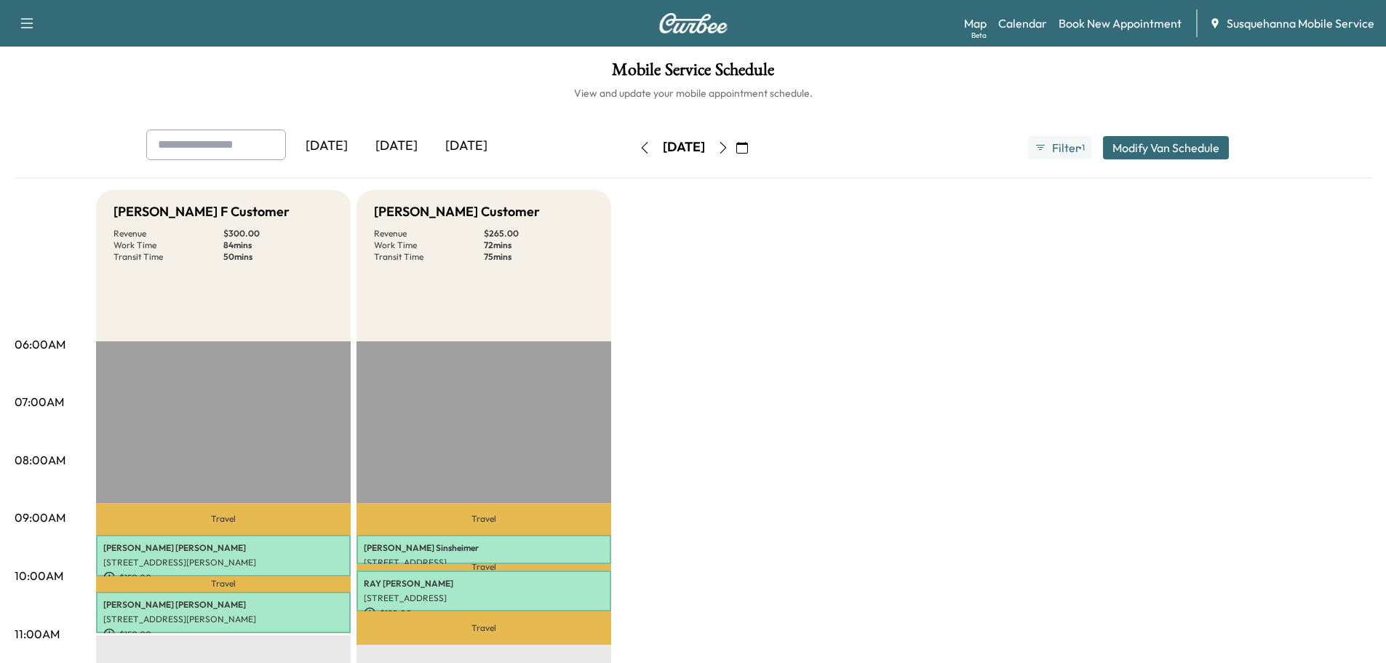
scroll to position [78, 0]
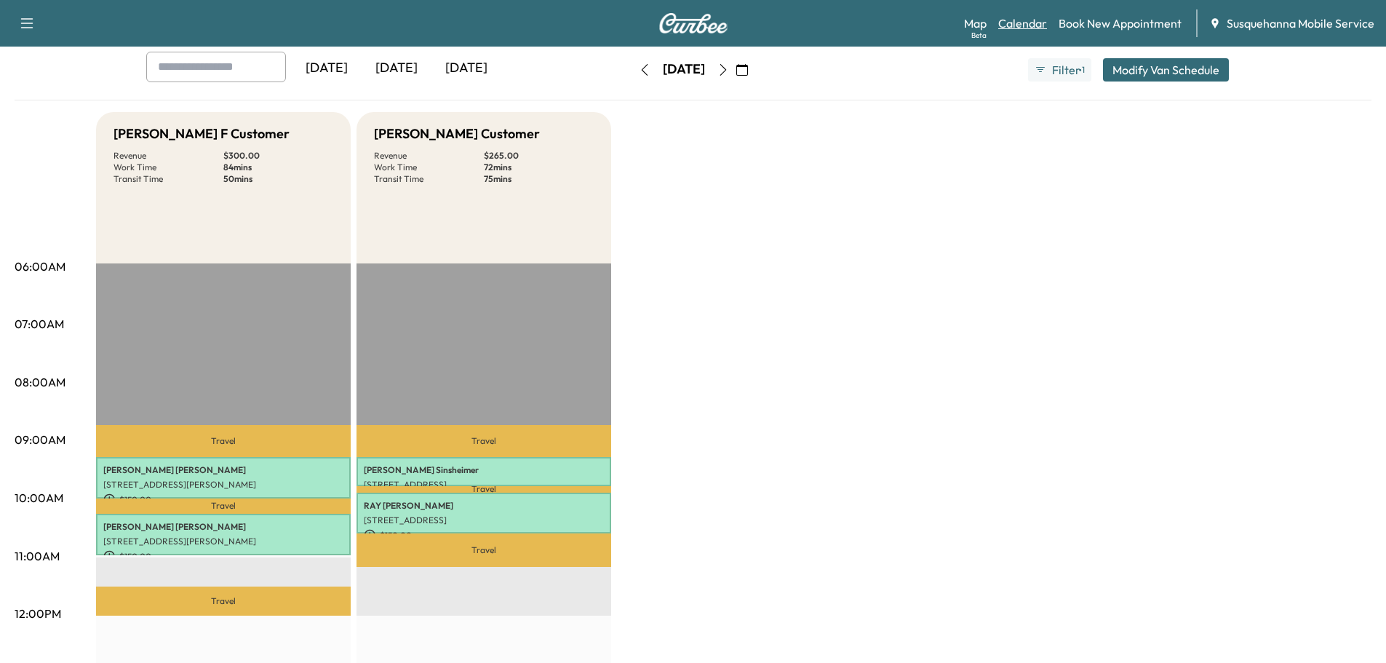
drag, startPoint x: 1017, startPoint y: 17, endPoint x: 507, endPoint y: 229, distance: 552.6
click at [1017, 17] on link "Calendar" at bounding box center [1022, 23] width 49 height 17
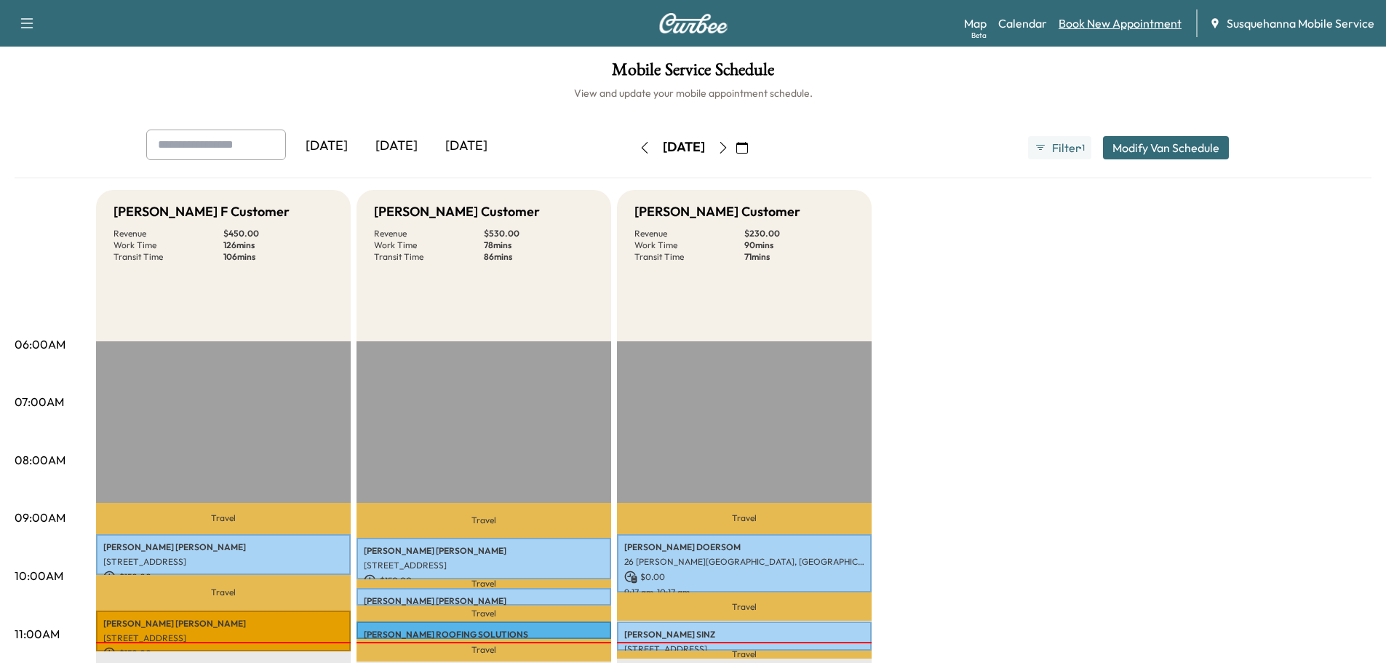
click at [1073, 23] on link "Book New Appointment" at bounding box center [1120, 23] width 123 height 17
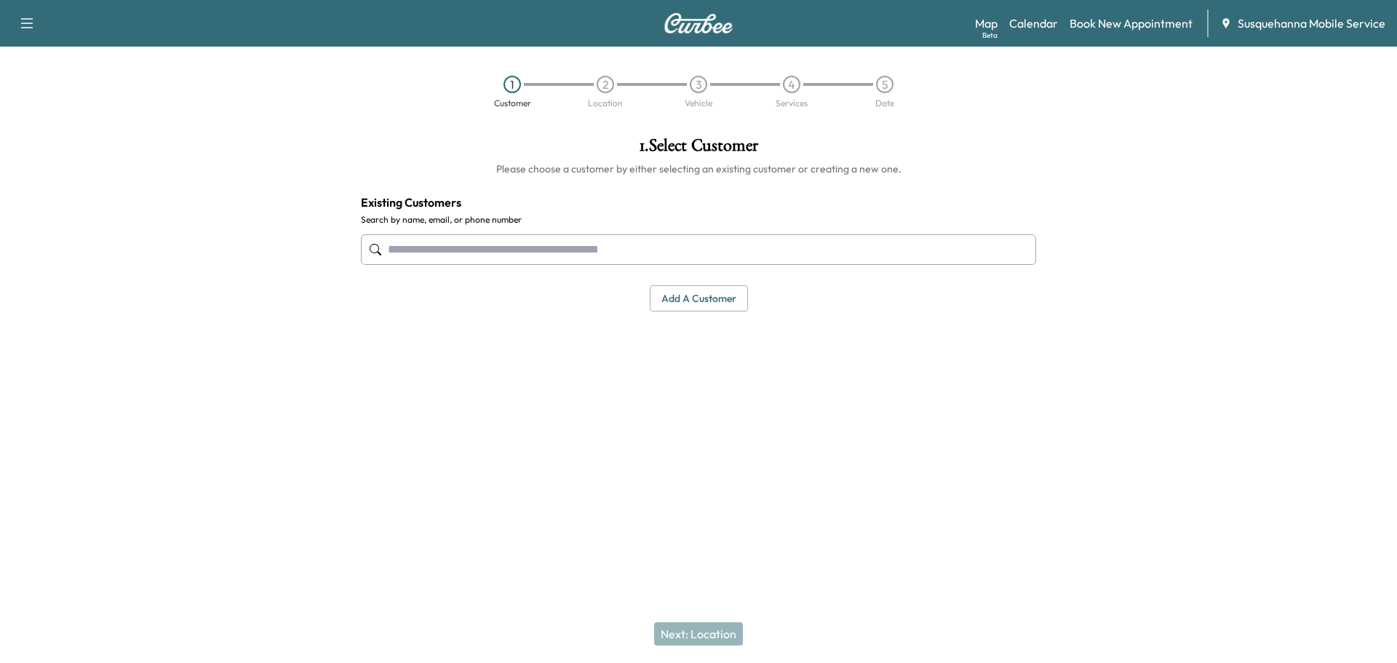
click at [603, 241] on input "text" at bounding box center [698, 249] width 675 height 31
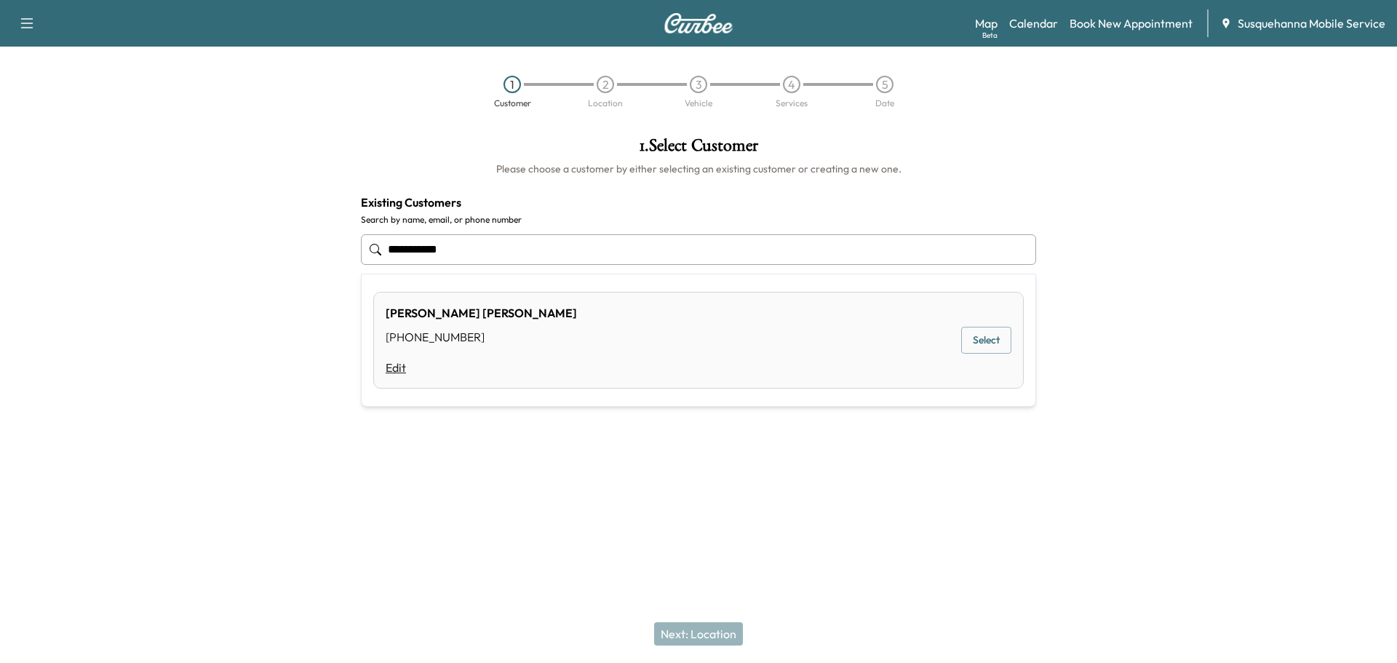
click at [395, 367] on link "Edit" at bounding box center [481, 367] width 191 height 17
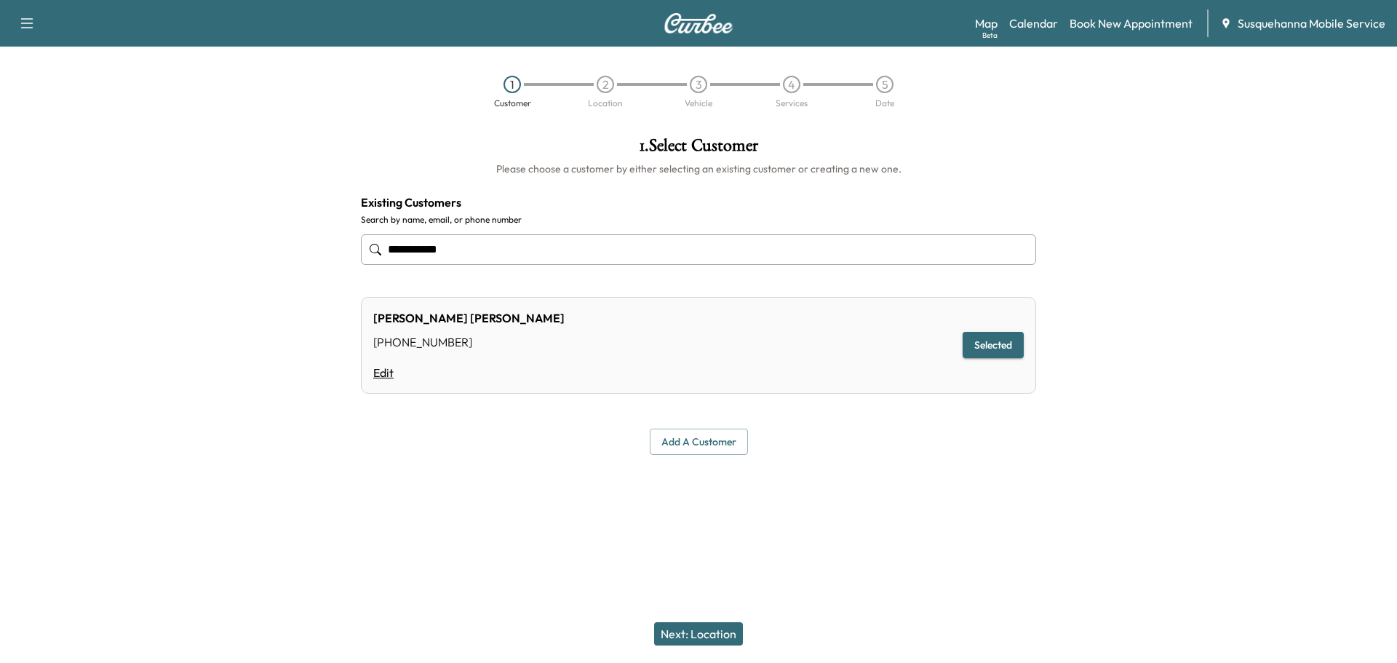
type input "**********"
click at [391, 369] on link "Edit" at bounding box center [468, 372] width 191 height 17
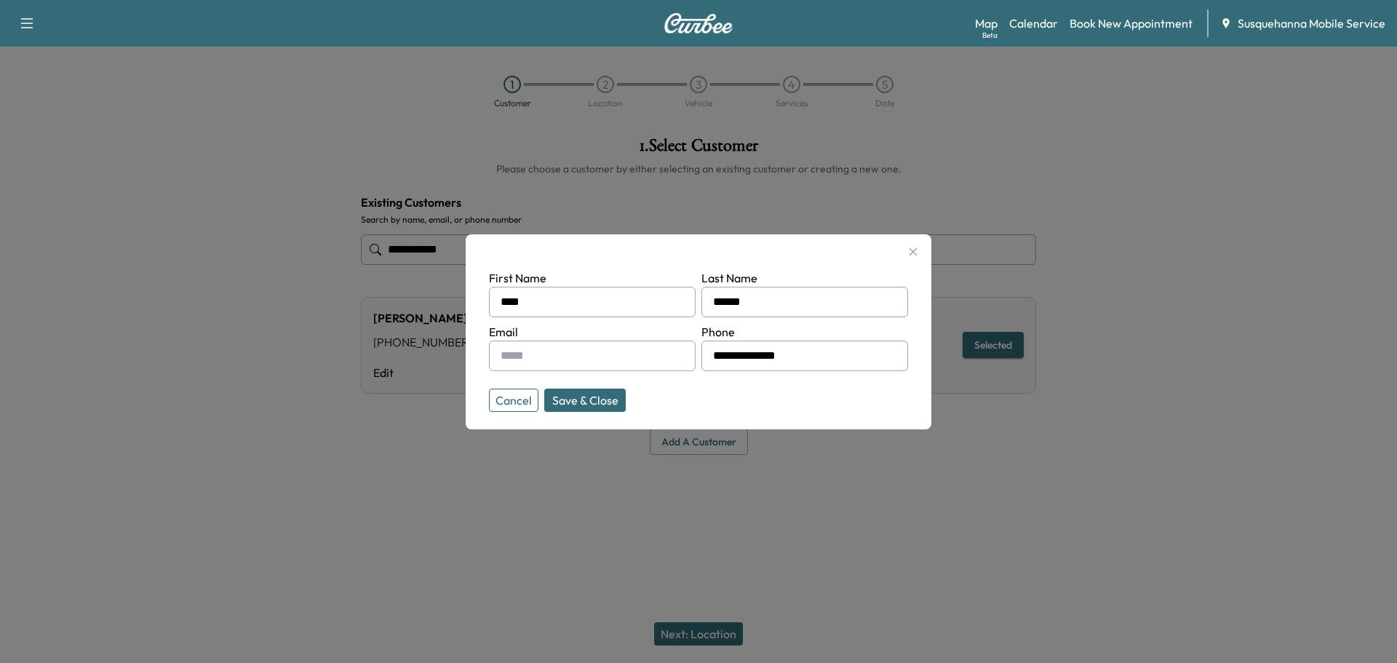
click at [584, 350] on input "text" at bounding box center [592, 356] width 207 height 31
type input "**********"
click at [567, 397] on button "Save & Close" at bounding box center [585, 400] width 82 height 23
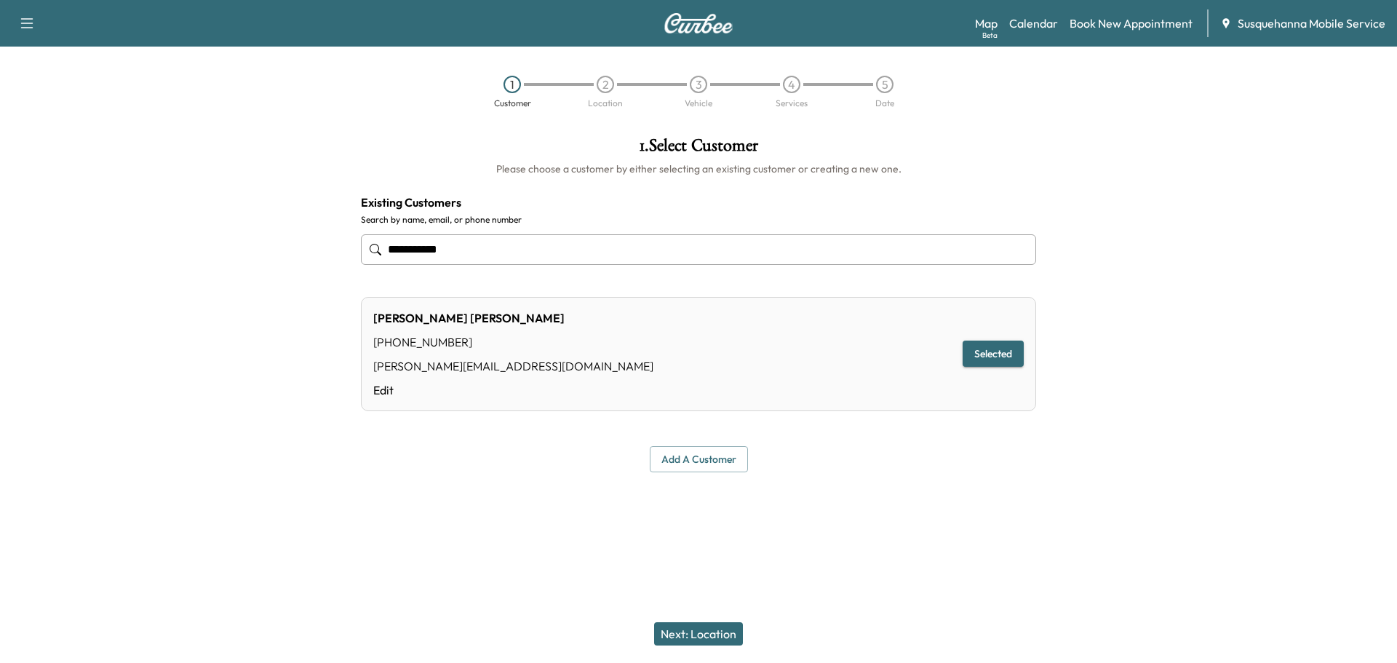
click at [707, 632] on button "Next: Location" at bounding box center [698, 633] width 89 height 23
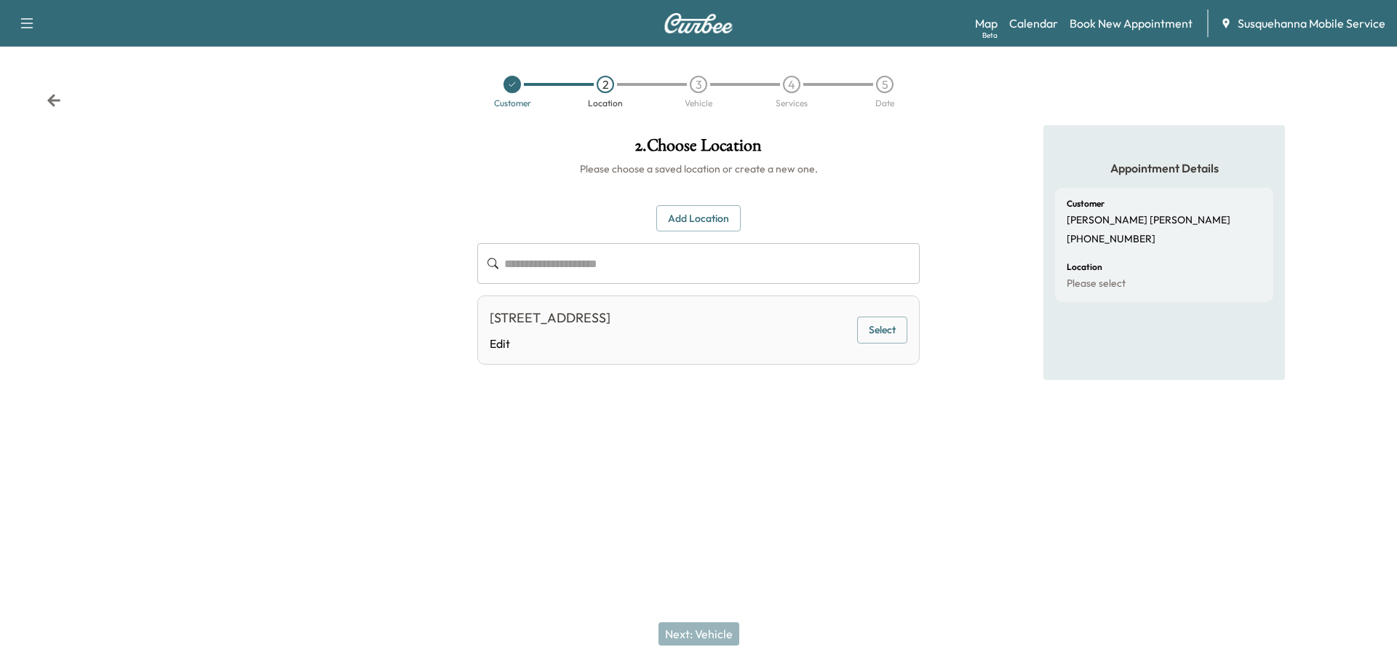
click at [731, 229] on button "Add Location" at bounding box center [698, 218] width 84 height 27
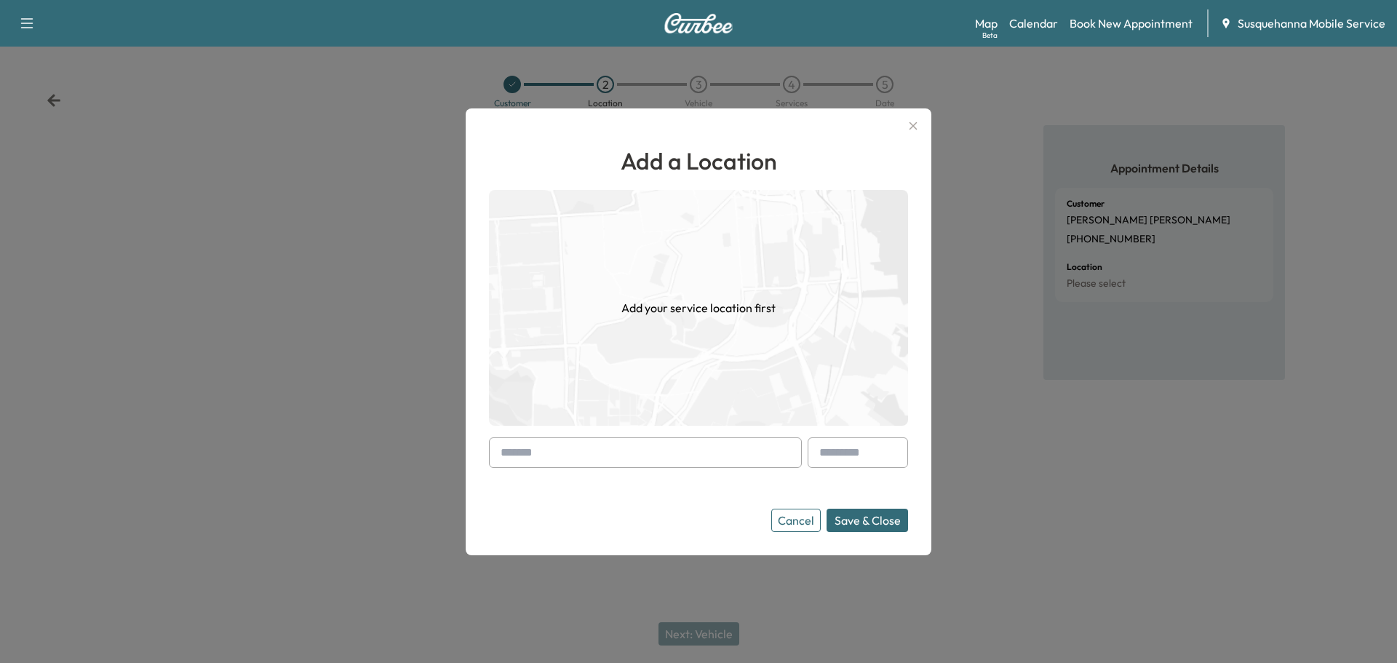
click at [875, 527] on button "Save & Close" at bounding box center [868, 520] width 82 height 23
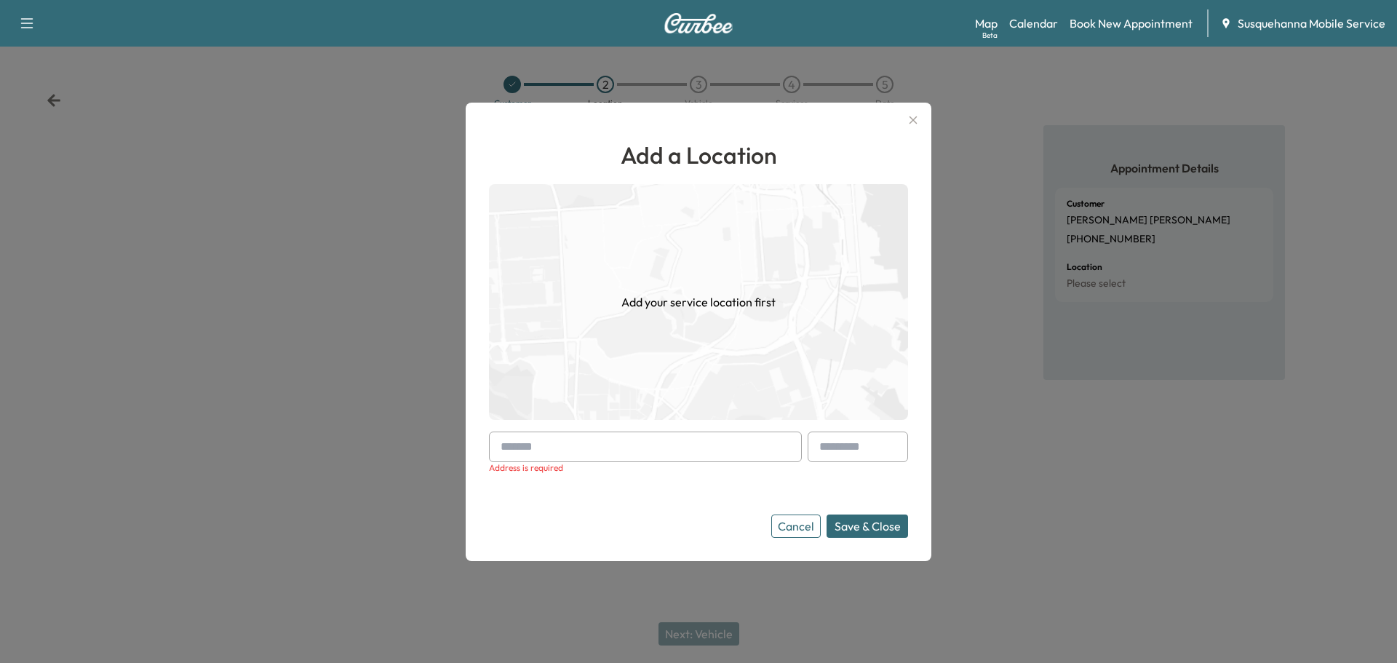
click at [809, 521] on button "Cancel" at bounding box center [795, 525] width 49 height 23
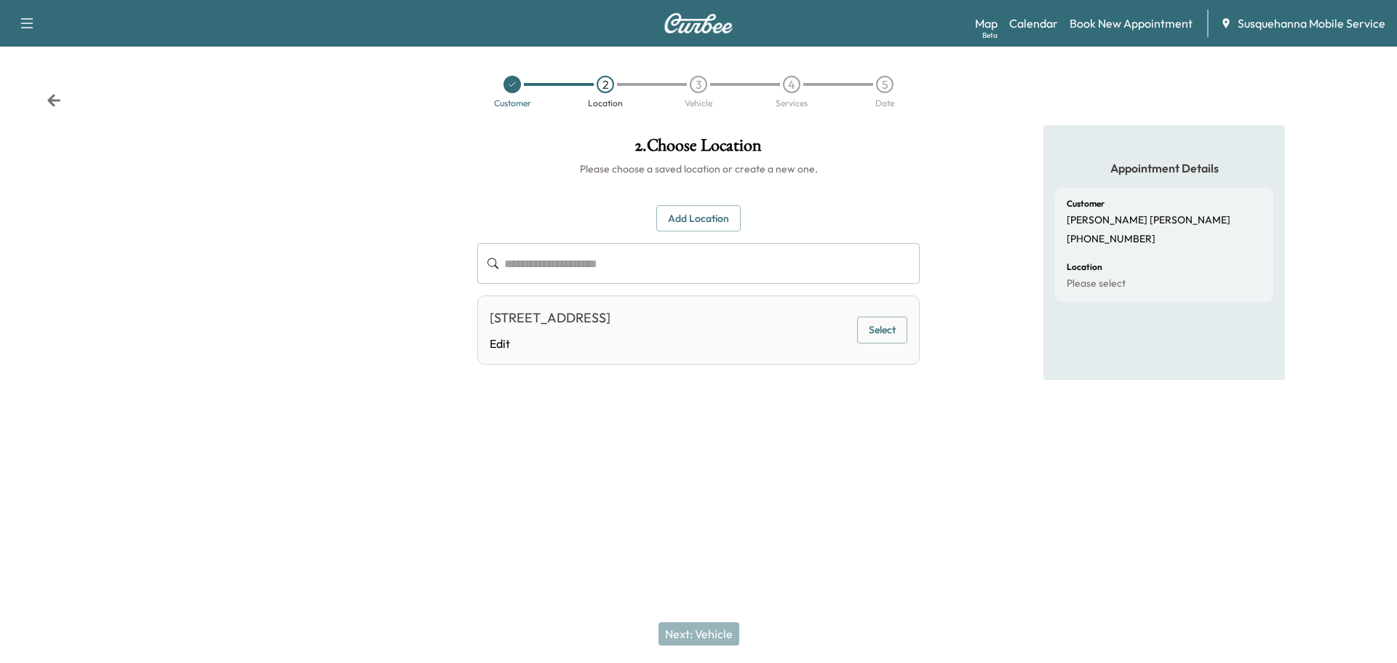
click at [693, 219] on button "Add Location" at bounding box center [698, 218] width 84 height 27
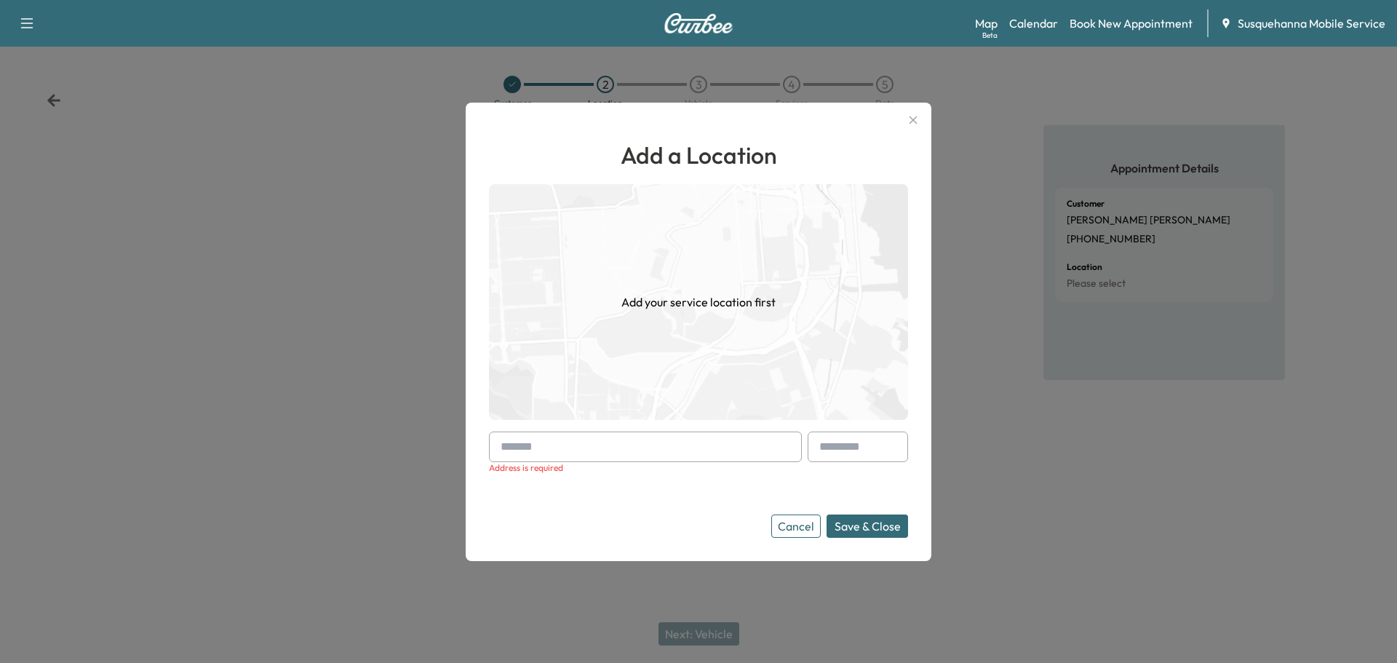
click at [639, 453] on input "text" at bounding box center [645, 447] width 313 height 31
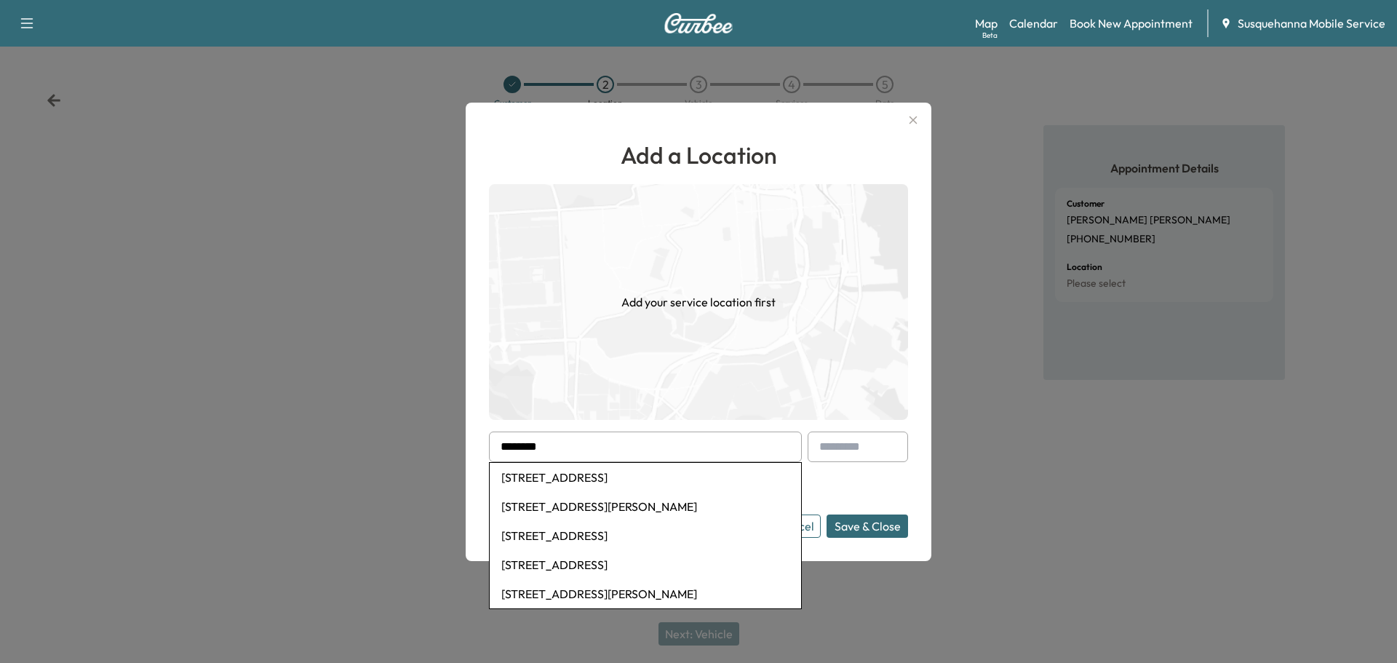
click at [618, 471] on li "[STREET_ADDRESS]" at bounding box center [645, 477] width 311 height 29
type input "**********"
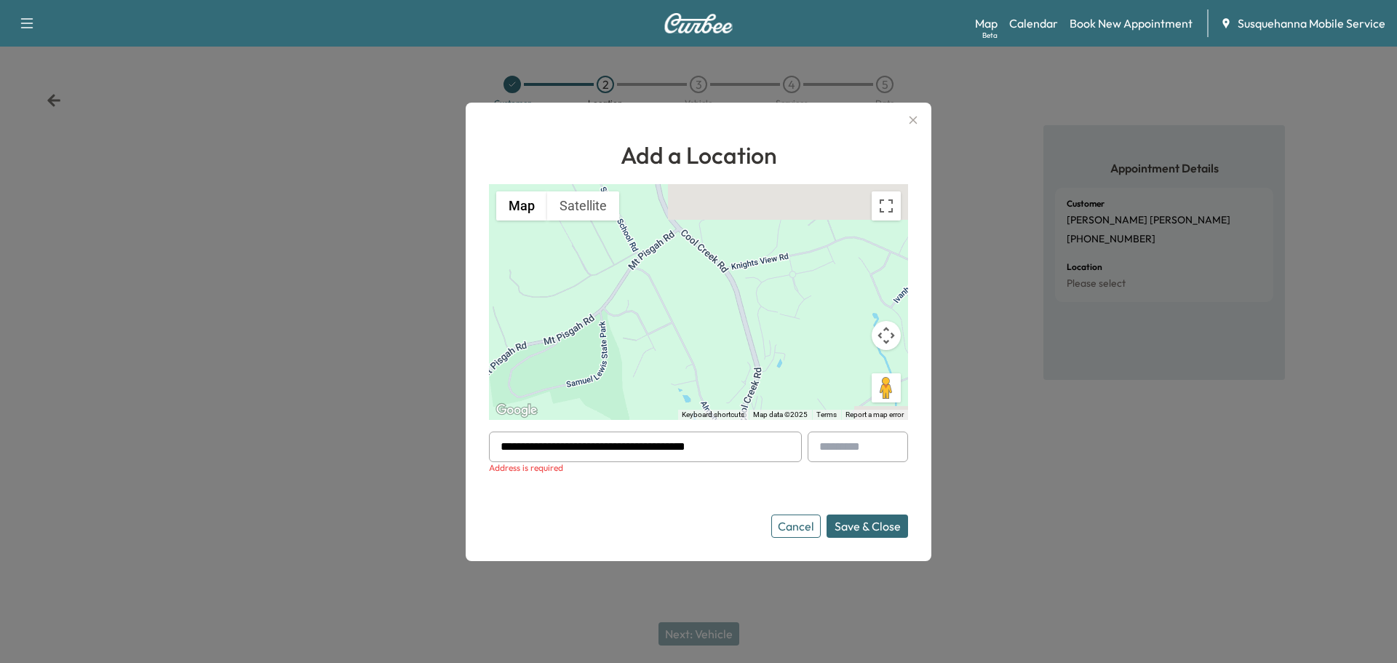
click at [878, 530] on button "Save & Close" at bounding box center [868, 525] width 82 height 23
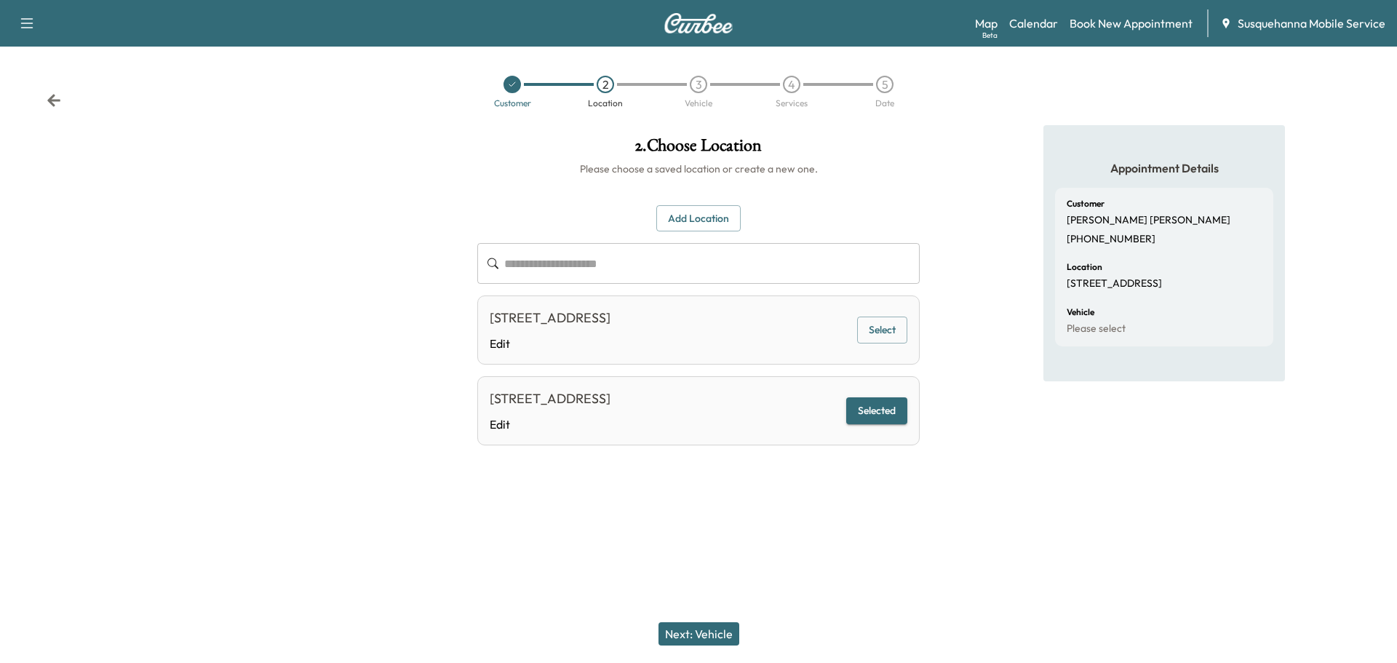
click at [720, 625] on button "Next: Vehicle" at bounding box center [699, 633] width 81 height 23
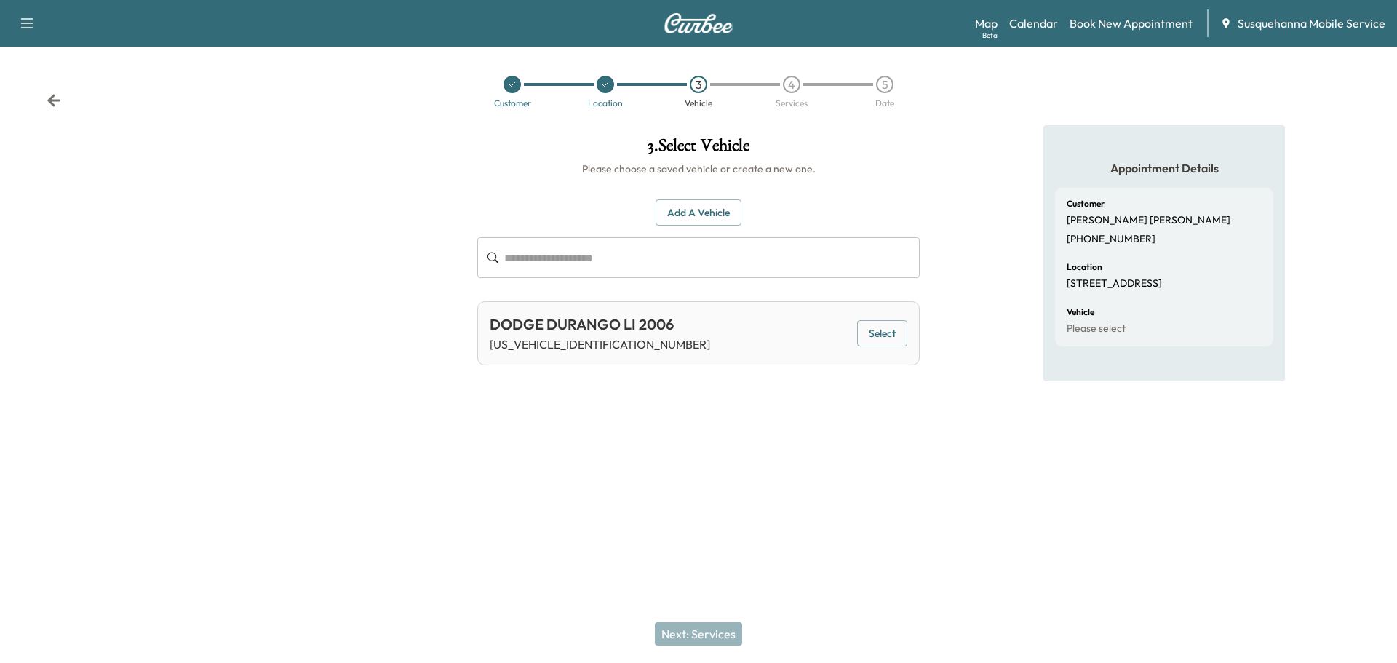
click at [704, 212] on button "Add a Vehicle" at bounding box center [699, 212] width 86 height 27
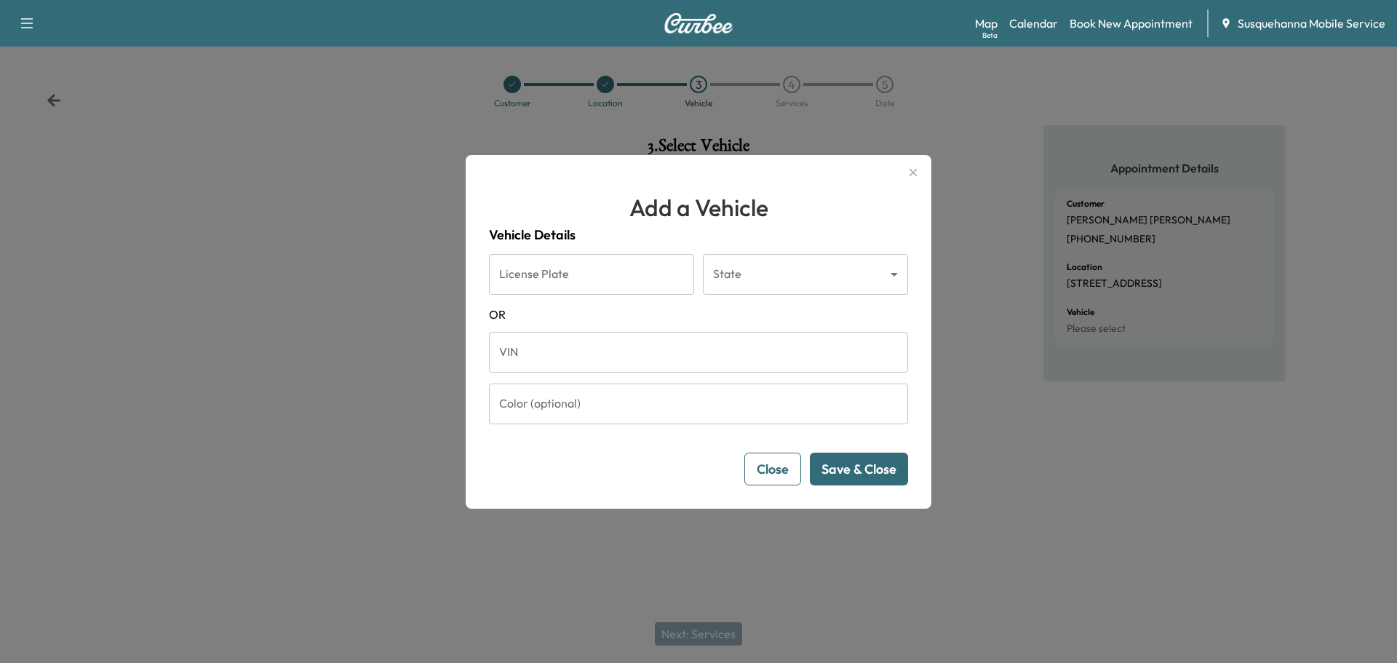
click at [613, 350] on input "VIN" at bounding box center [698, 352] width 419 height 41
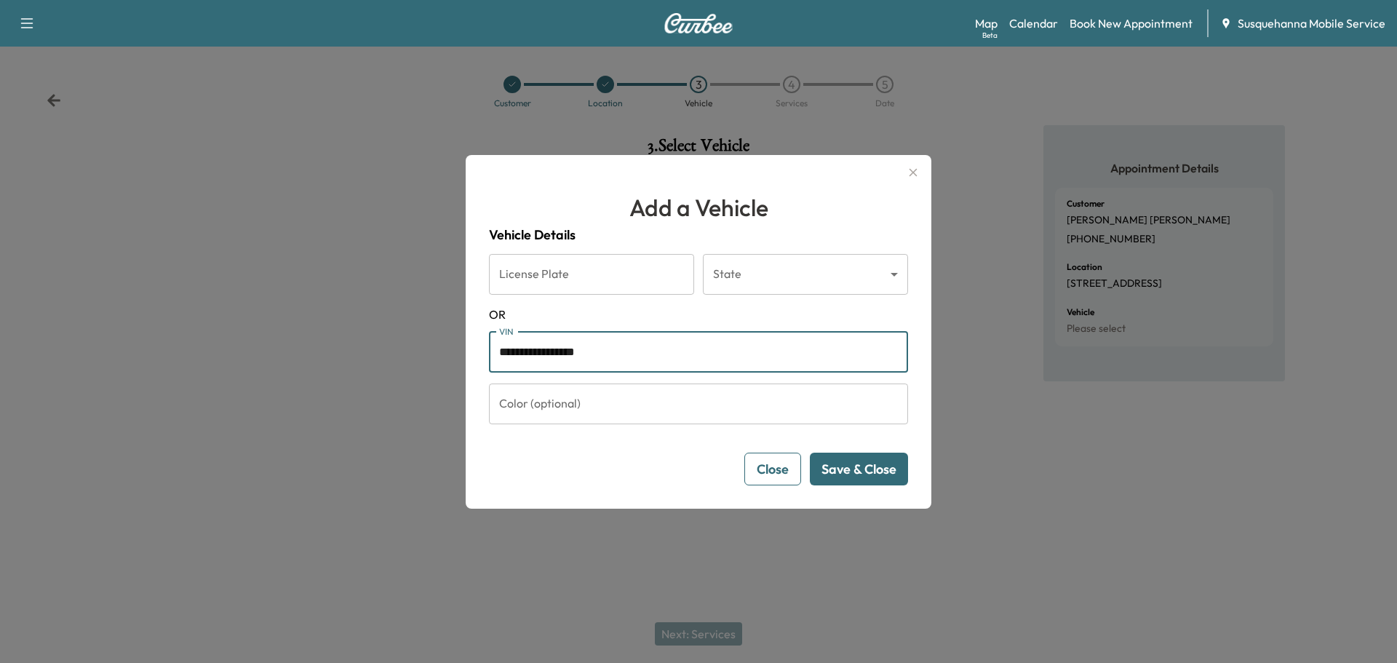
type input "**********"
click at [891, 486] on div "**********" at bounding box center [699, 332] width 466 height 354
click at [868, 468] on button "Save & Close" at bounding box center [859, 469] width 98 height 33
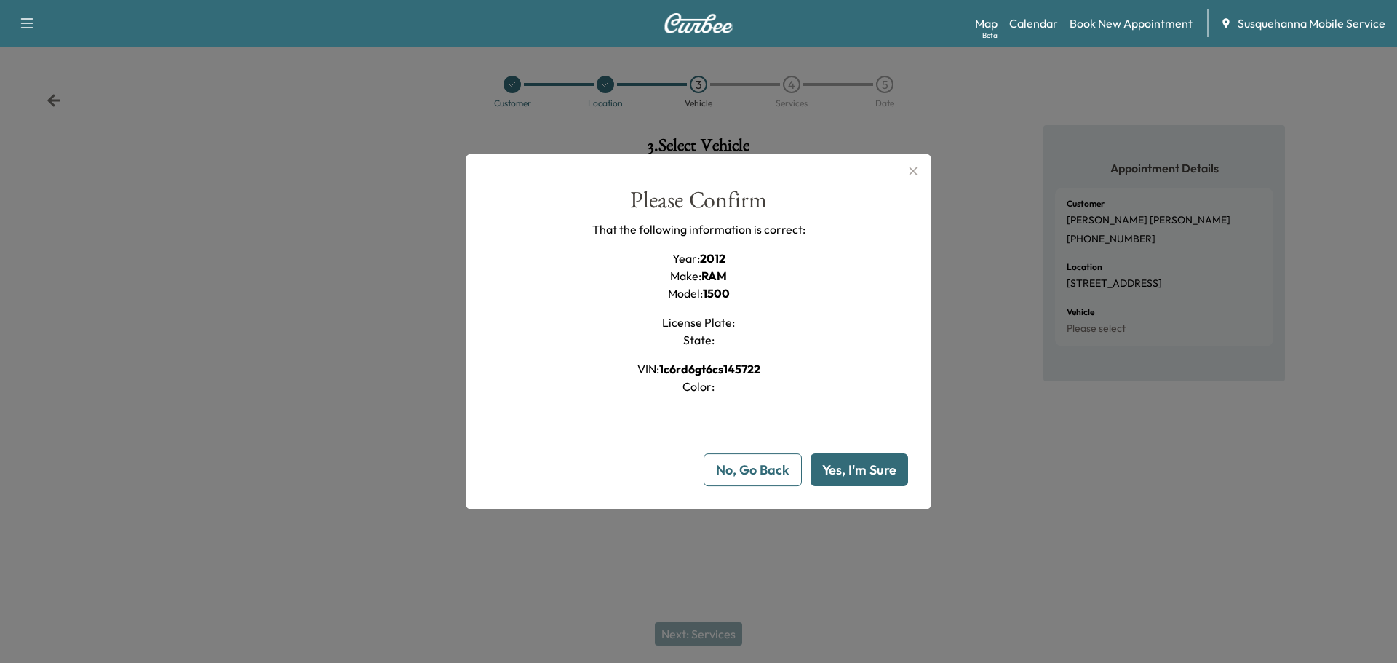
click at [864, 469] on button "Yes, I'm Sure" at bounding box center [860, 469] width 98 height 33
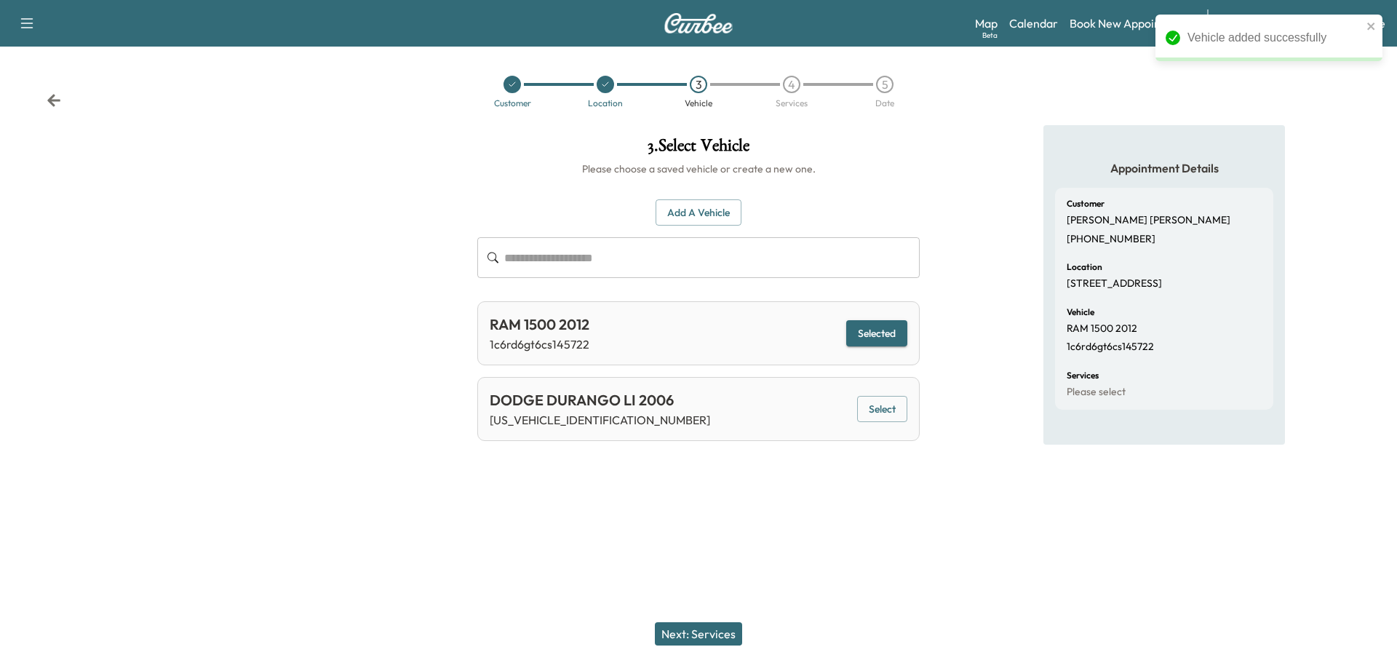
click at [705, 637] on button "Next: Services" at bounding box center [698, 633] width 87 height 23
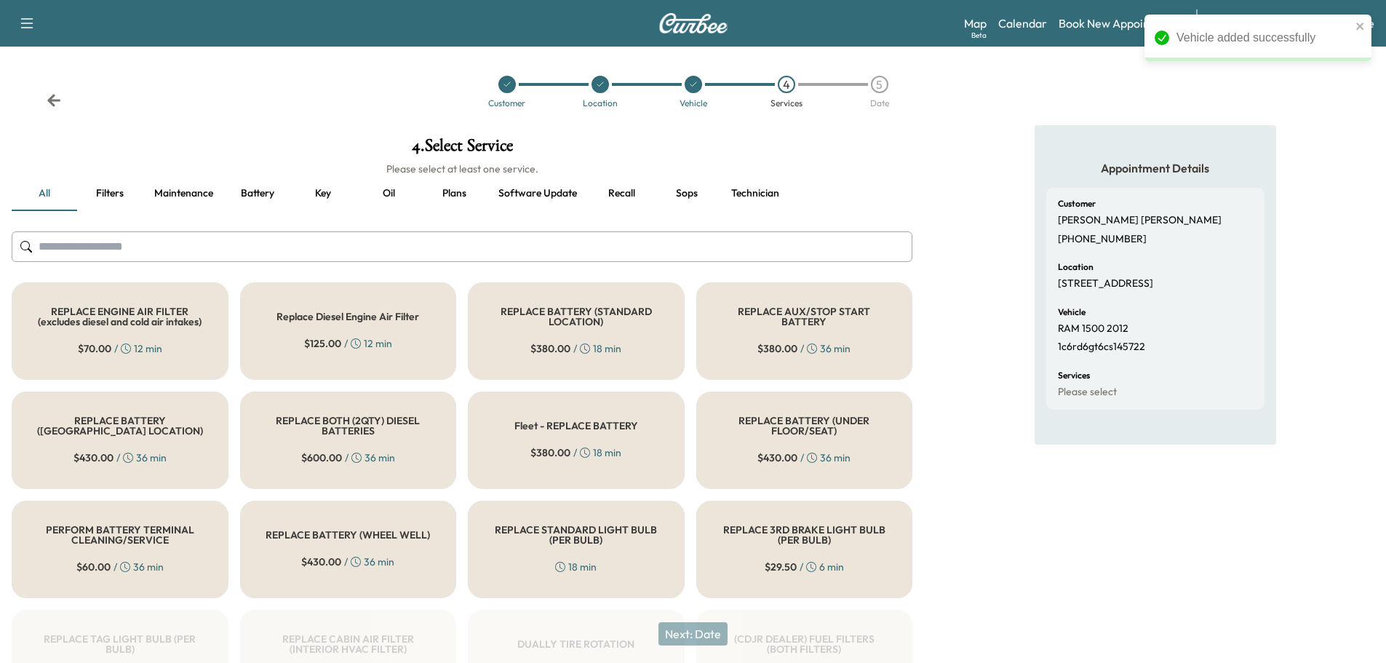
click at [579, 254] on input "text" at bounding box center [462, 246] width 901 height 31
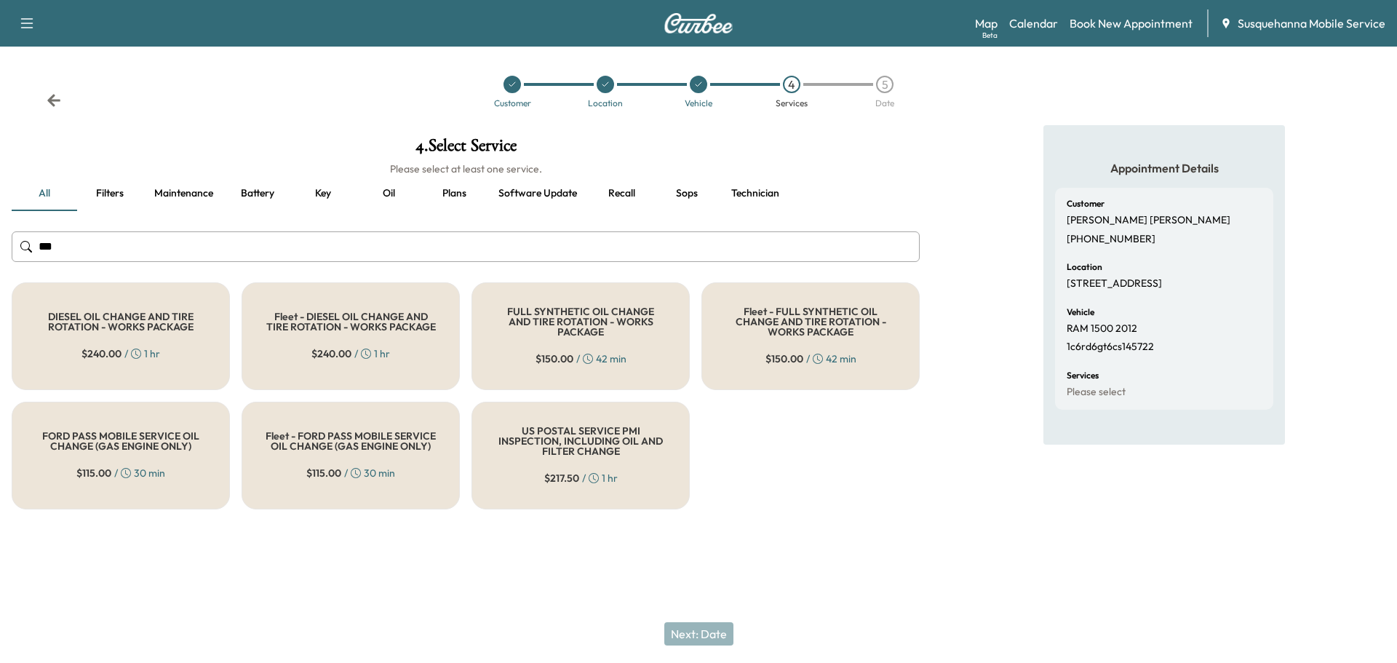
type input "***"
click at [511, 344] on div "FULL SYNTHETIC OIL CHANGE AND TIRE ROTATION - WORKS PACKAGE $ 150.00 / 42 min" at bounding box center [581, 336] width 218 height 108
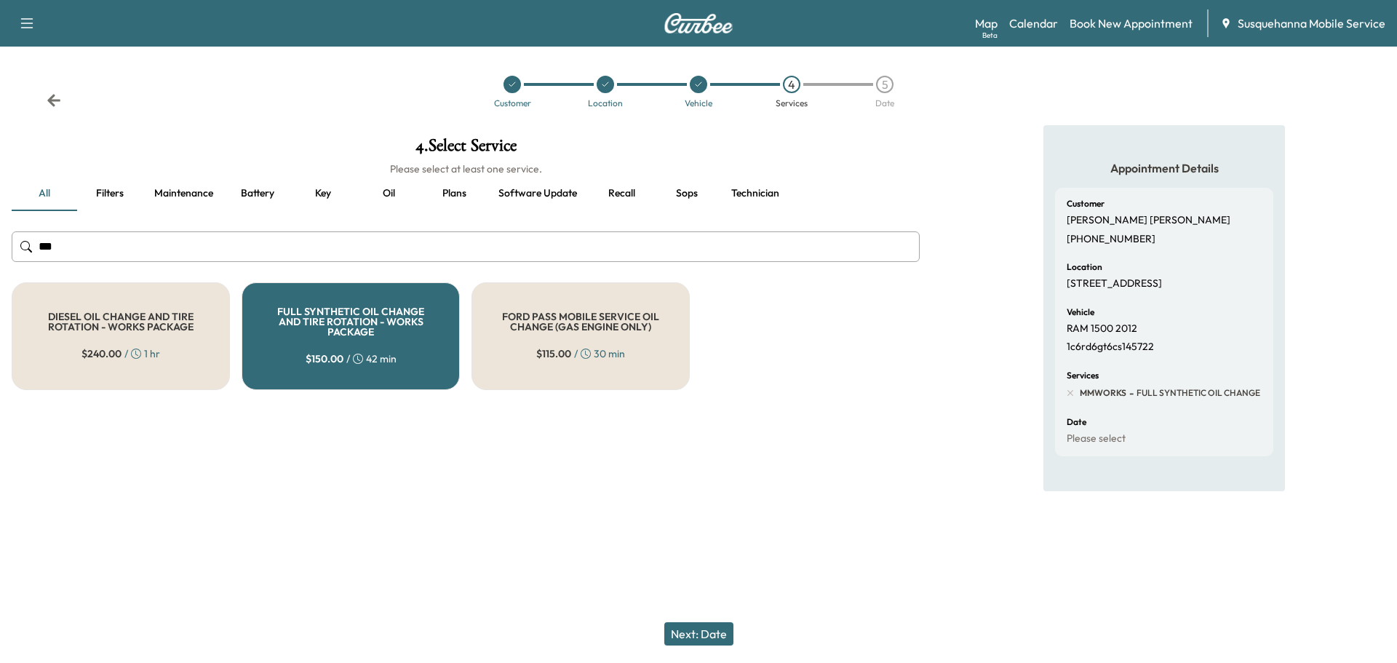
click at [726, 630] on button "Next: Date" at bounding box center [698, 633] width 69 height 23
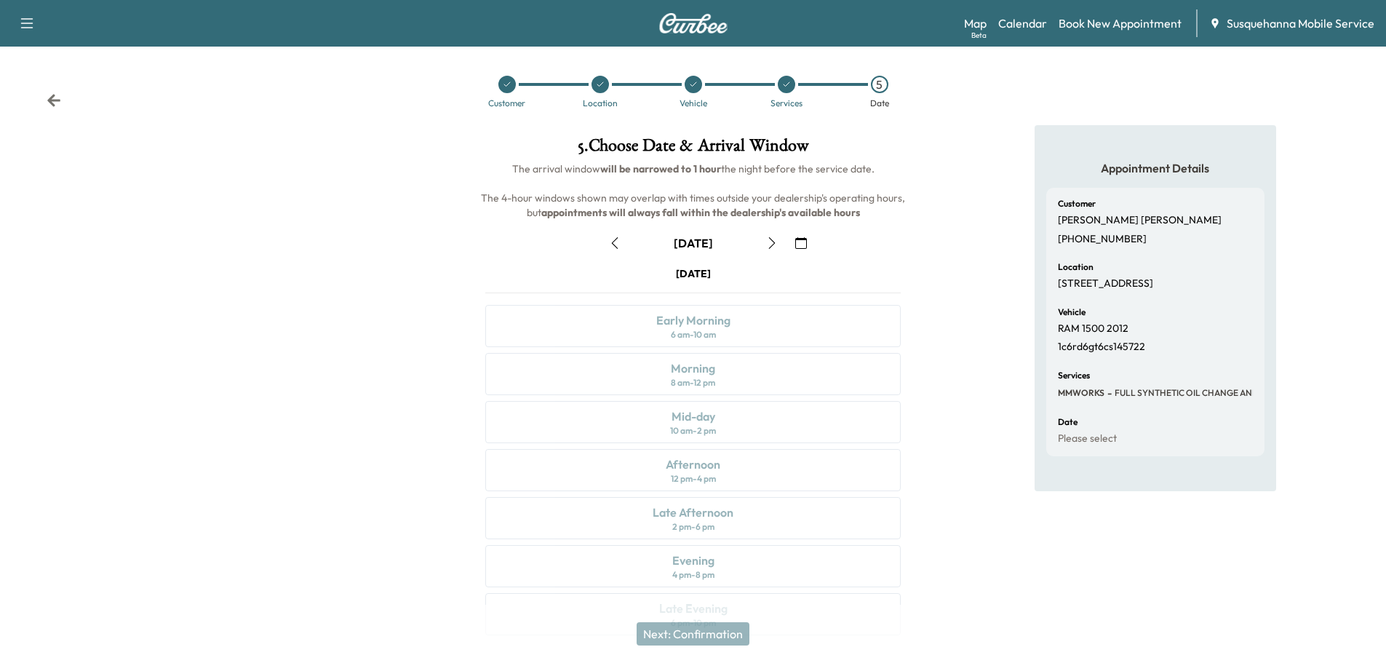
click at [800, 247] on icon "button" at bounding box center [801, 243] width 12 height 12
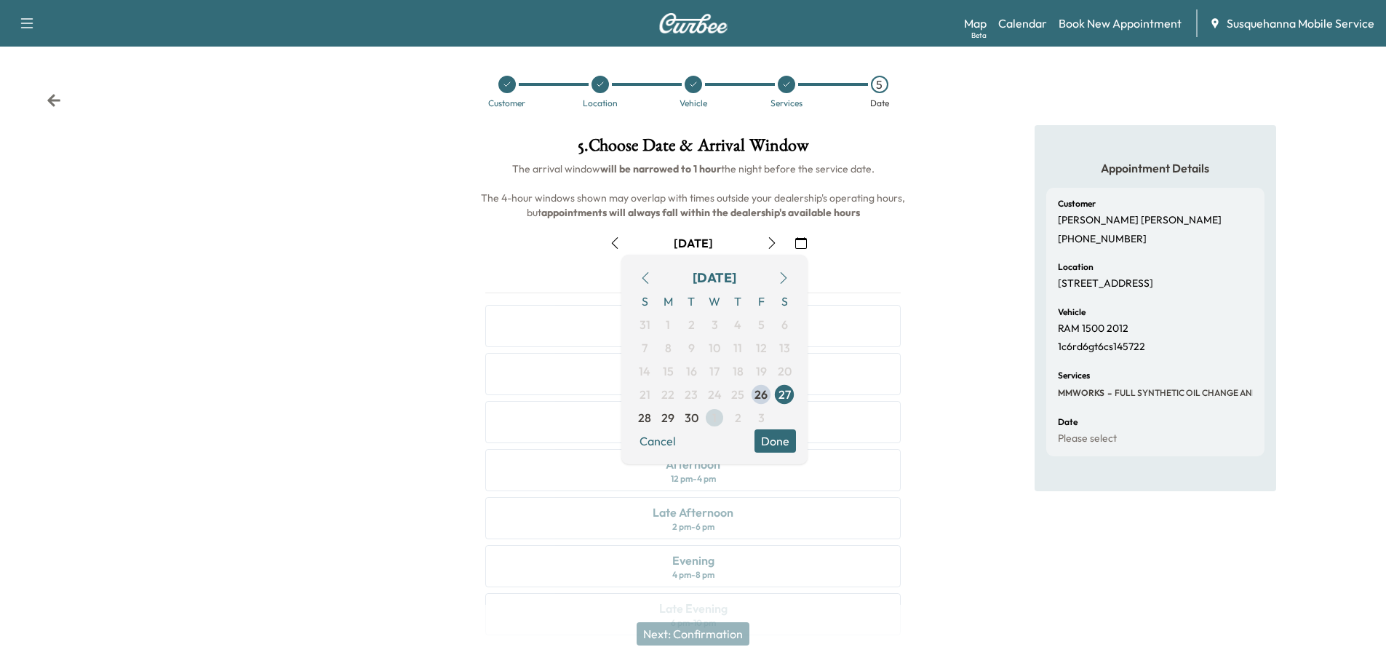
click at [712, 421] on span "1" at bounding box center [714, 417] width 23 height 23
click at [795, 448] on button "Done" at bounding box center [775, 440] width 41 height 23
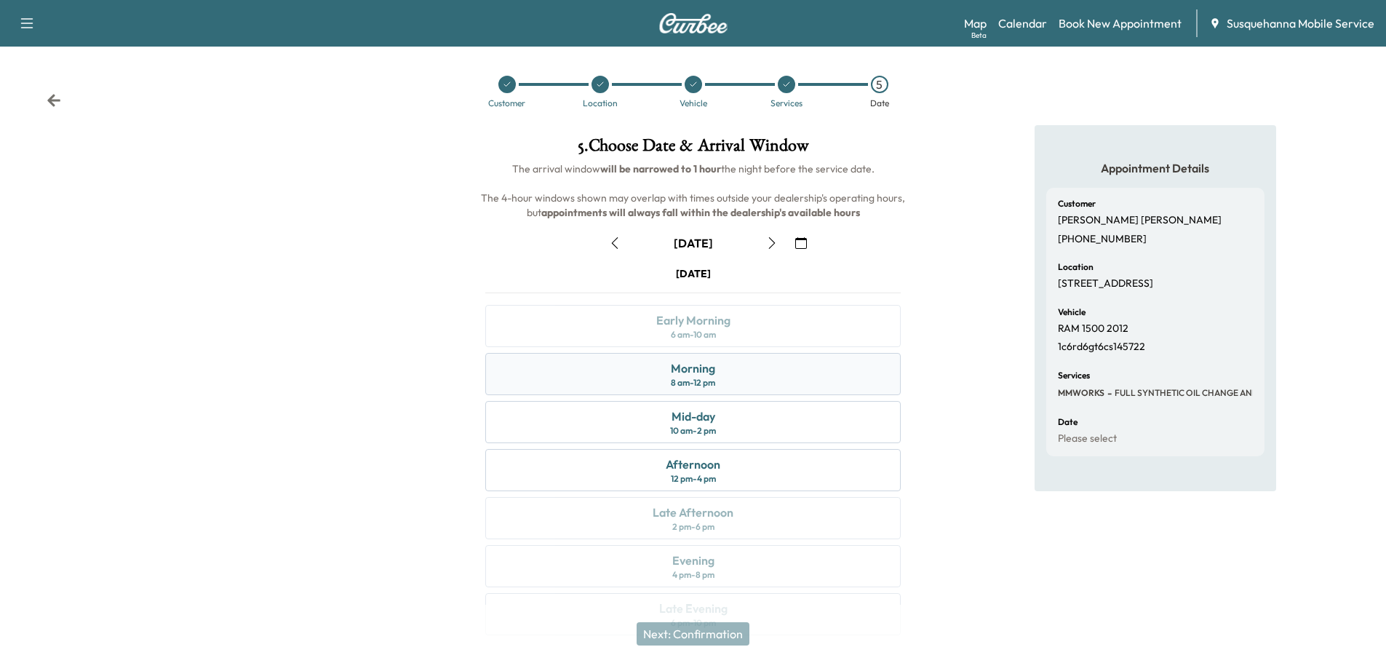
click at [796, 381] on div "Morning 8 am - 12 pm" at bounding box center [693, 374] width 416 height 42
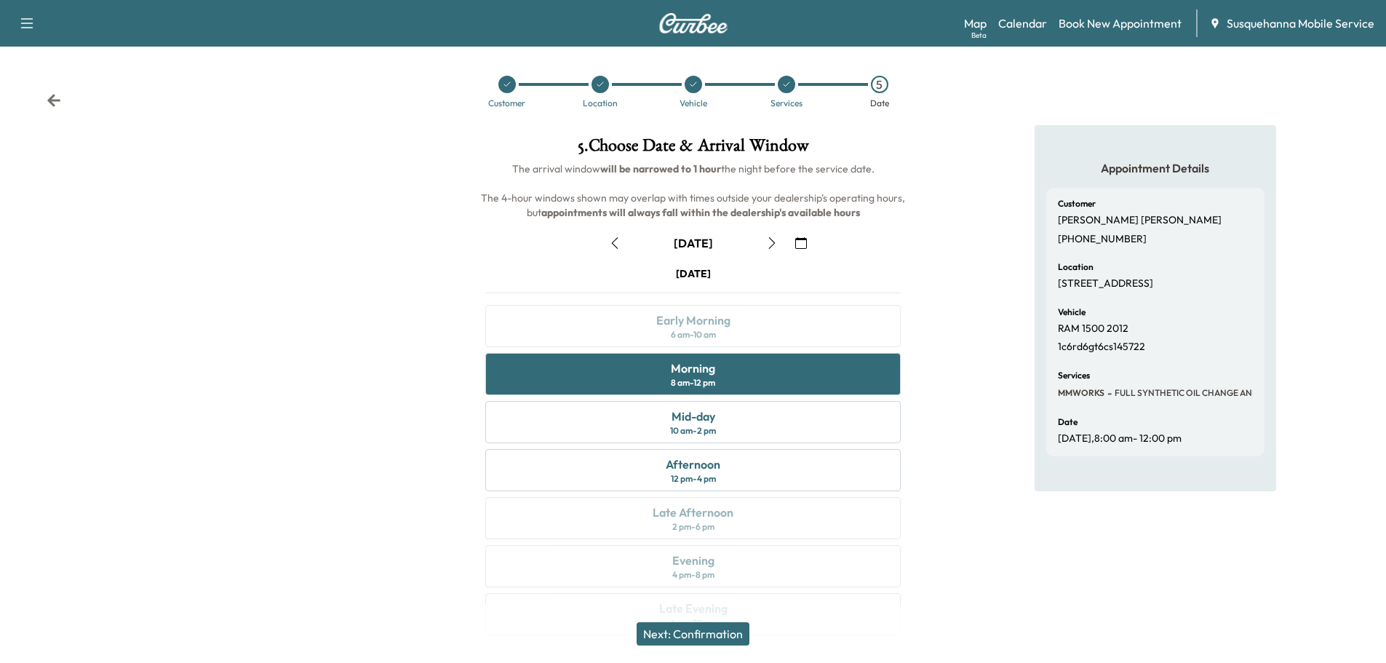
click at [715, 636] on button "Next: Confirmation" at bounding box center [693, 633] width 113 height 23
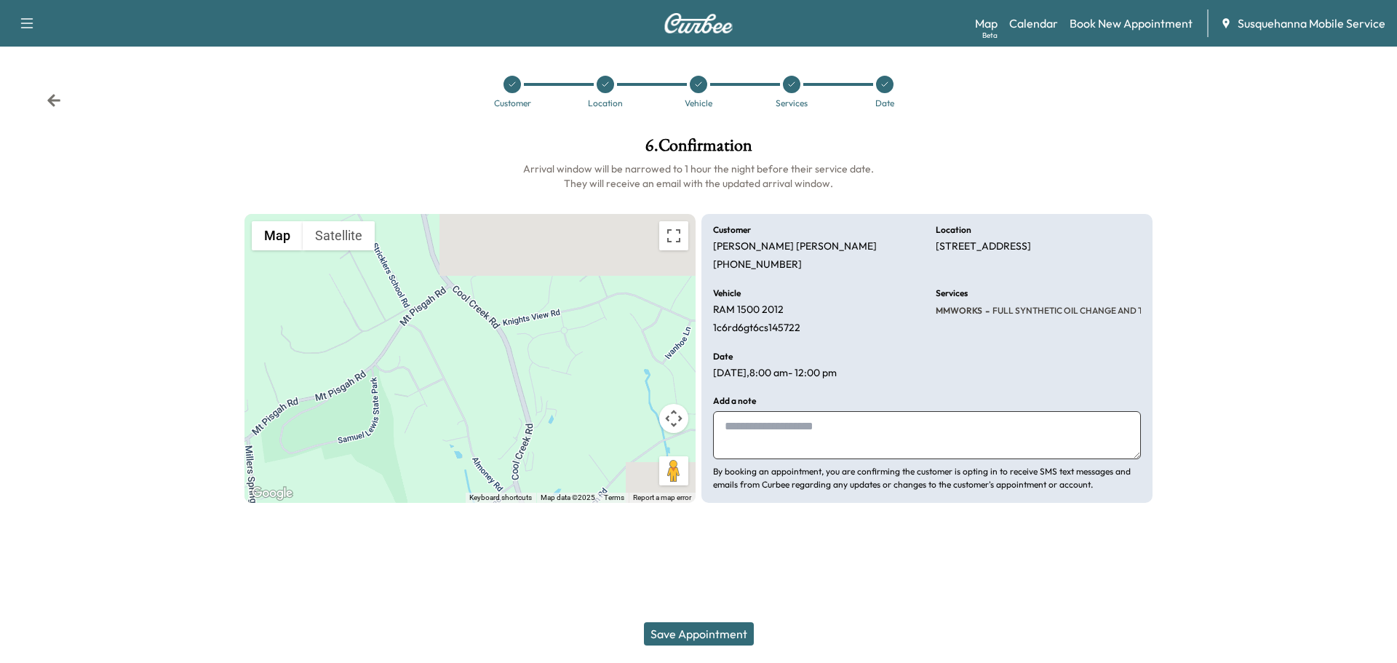
click at [802, 440] on textarea at bounding box center [927, 435] width 428 height 48
type textarea "**********"
click at [739, 632] on button "Save Appointment" at bounding box center [699, 633] width 110 height 23
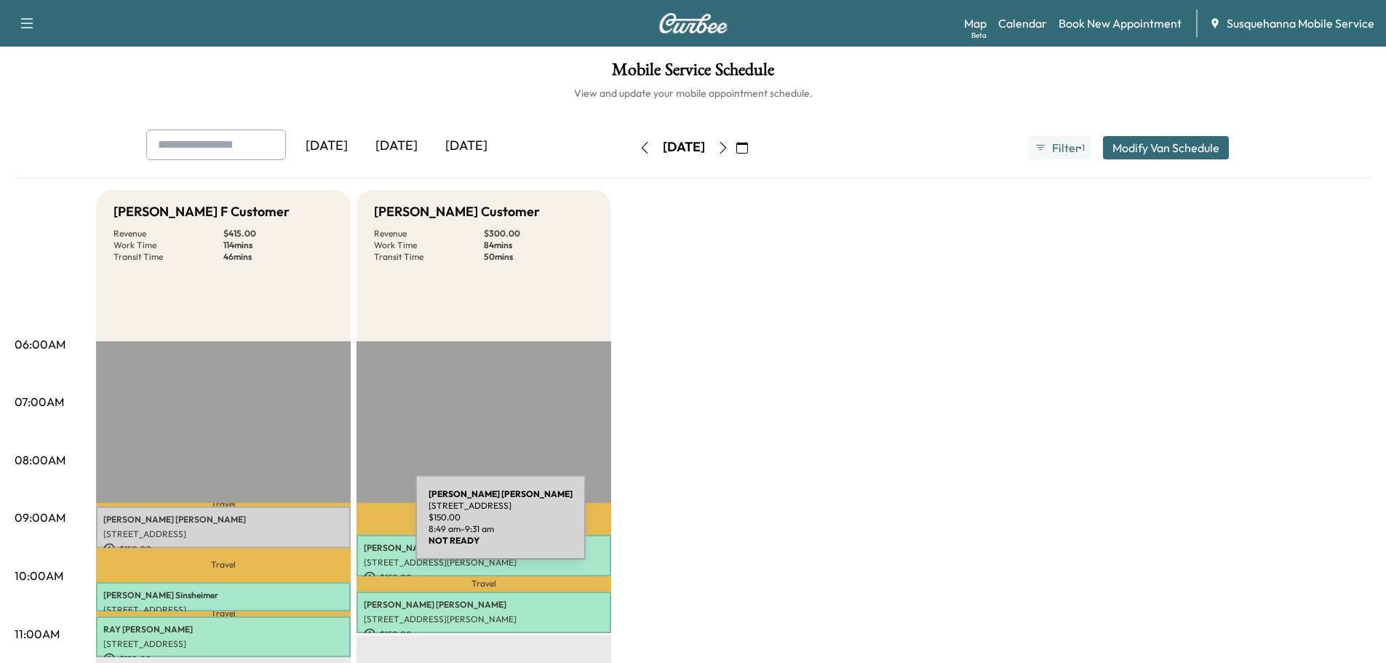
click at [306, 528] on p "[STREET_ADDRESS]" at bounding box center [223, 534] width 240 height 12
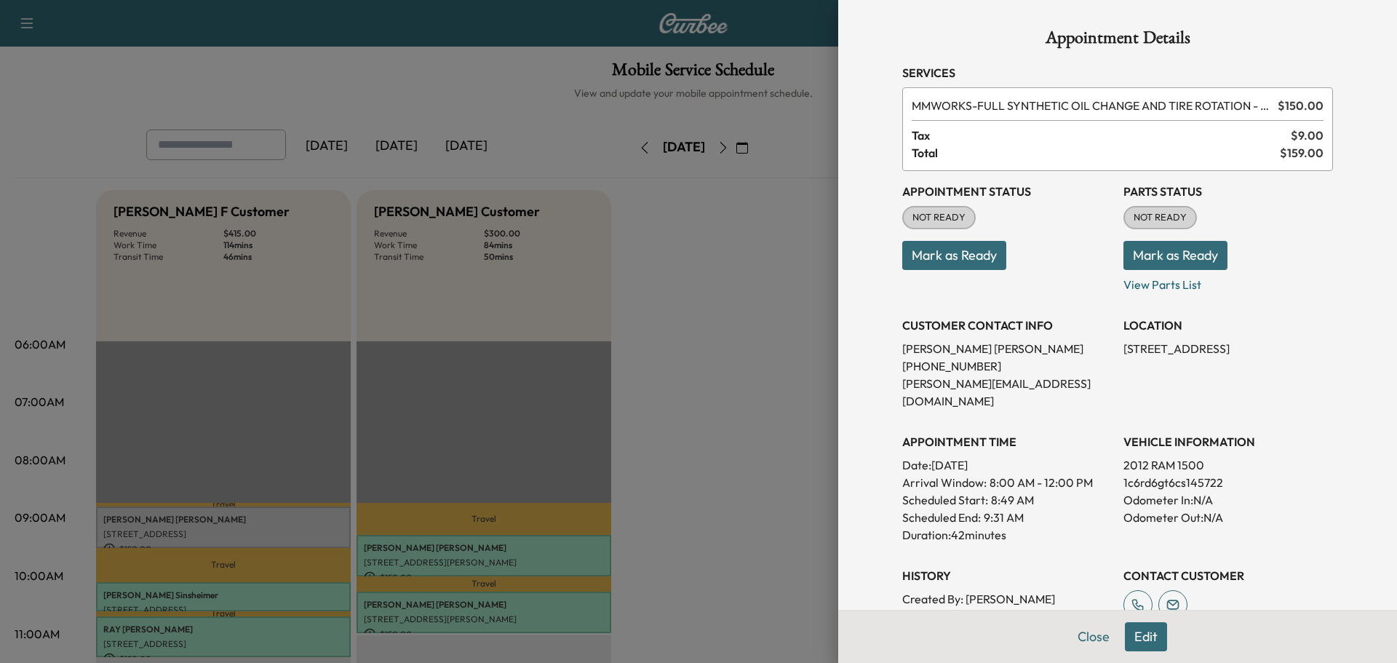
click at [1163, 247] on button "Mark as Ready" at bounding box center [1176, 255] width 104 height 29
click at [995, 263] on button "Mark as Ready" at bounding box center [954, 255] width 104 height 29
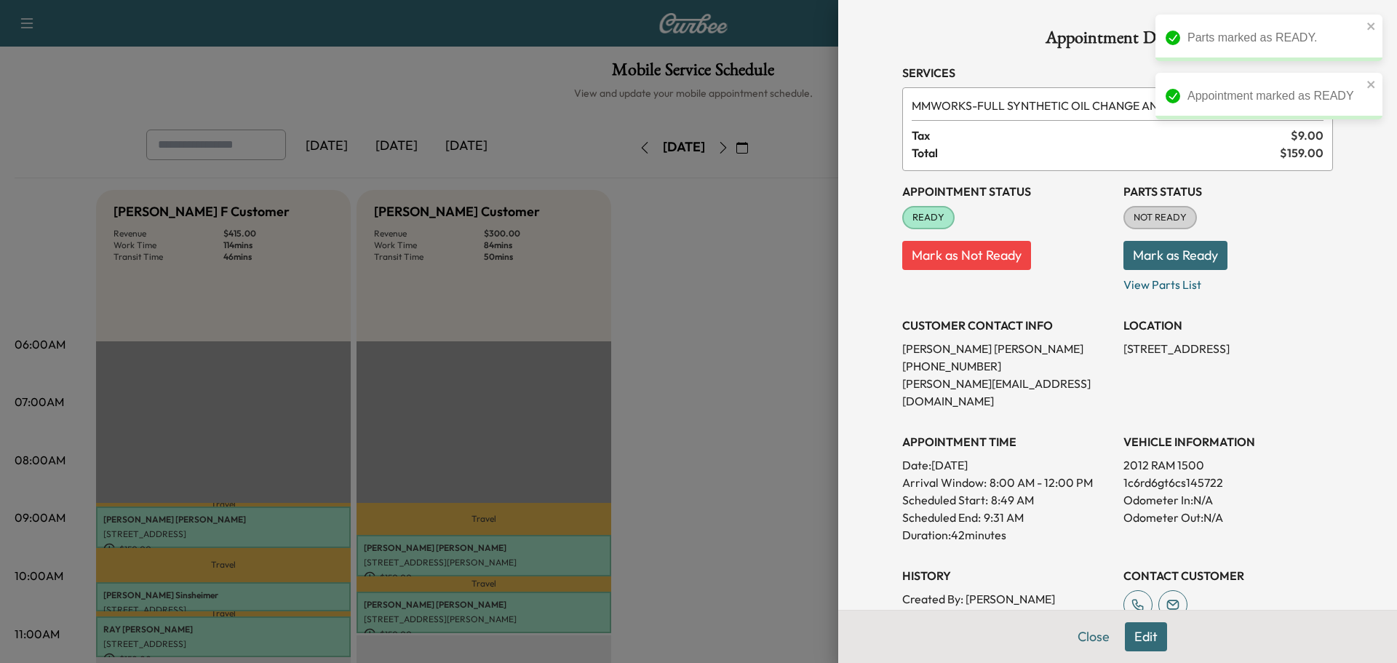
click at [1148, 256] on button "Mark as Ready" at bounding box center [1176, 255] width 104 height 29
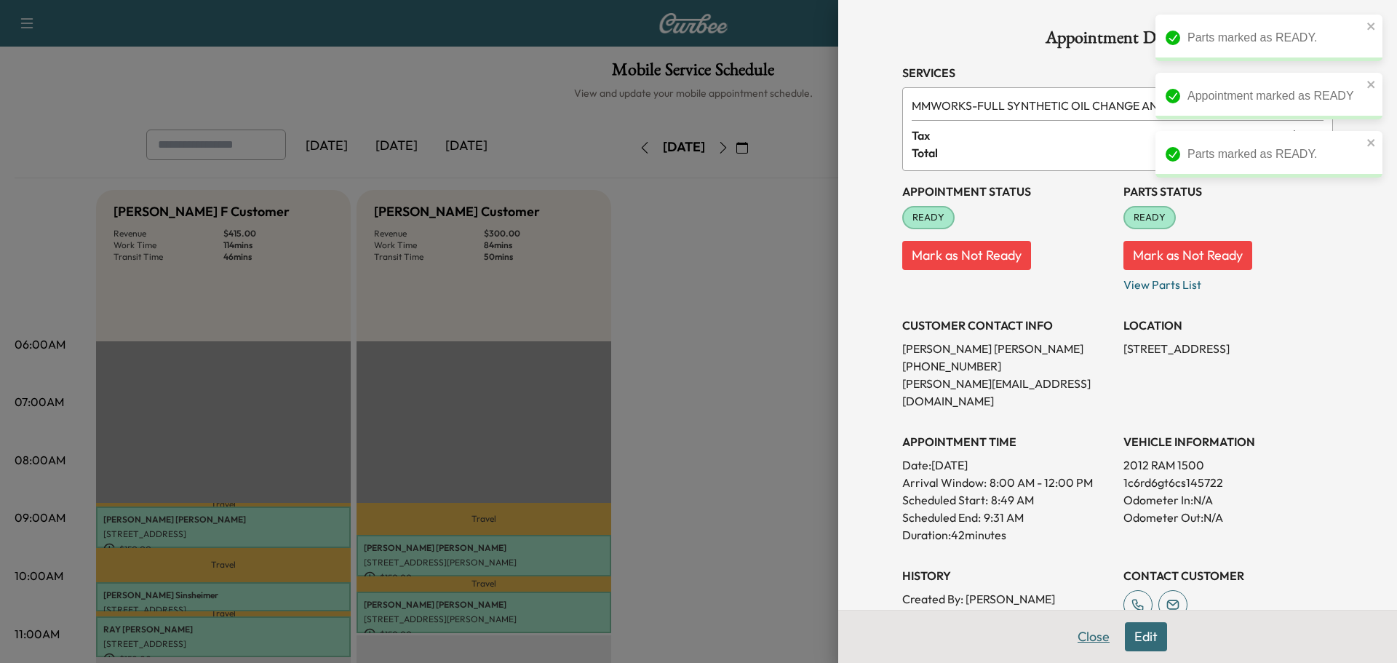
click at [1075, 635] on button "Close" at bounding box center [1093, 636] width 51 height 29
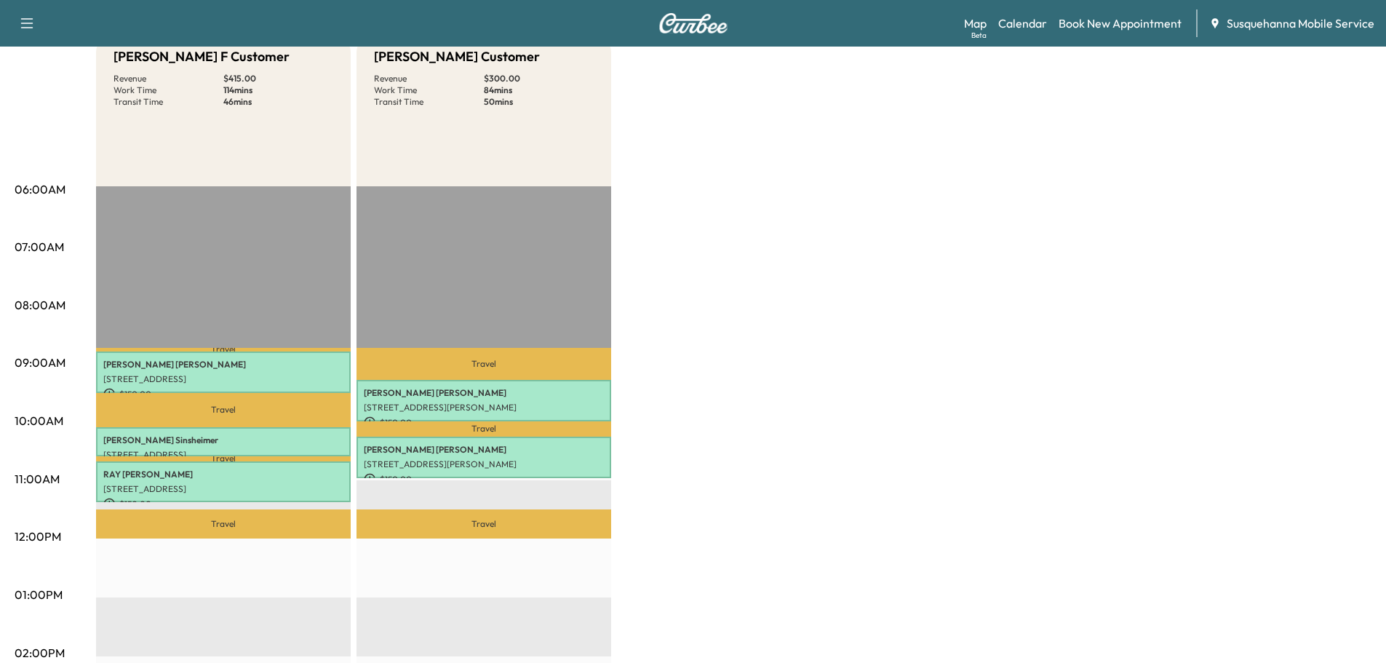
scroll to position [78, 0]
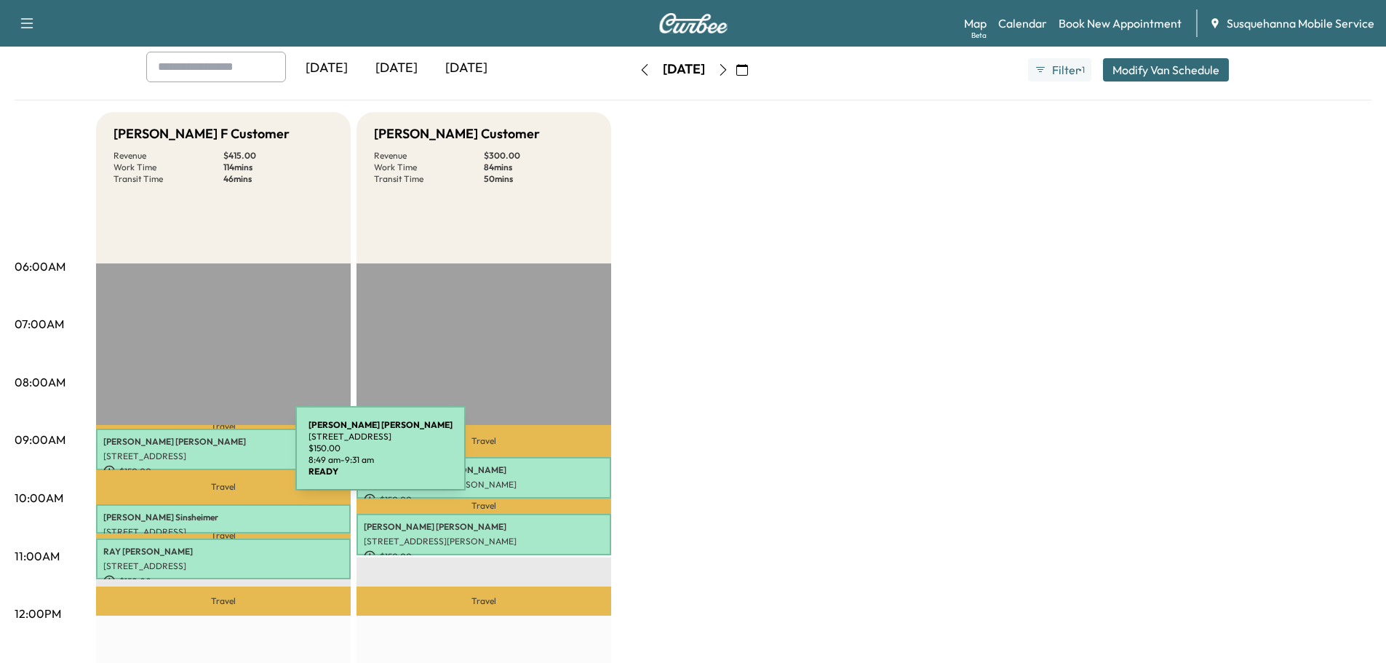
click at [186, 457] on p "[STREET_ADDRESS]" at bounding box center [223, 456] width 240 height 12
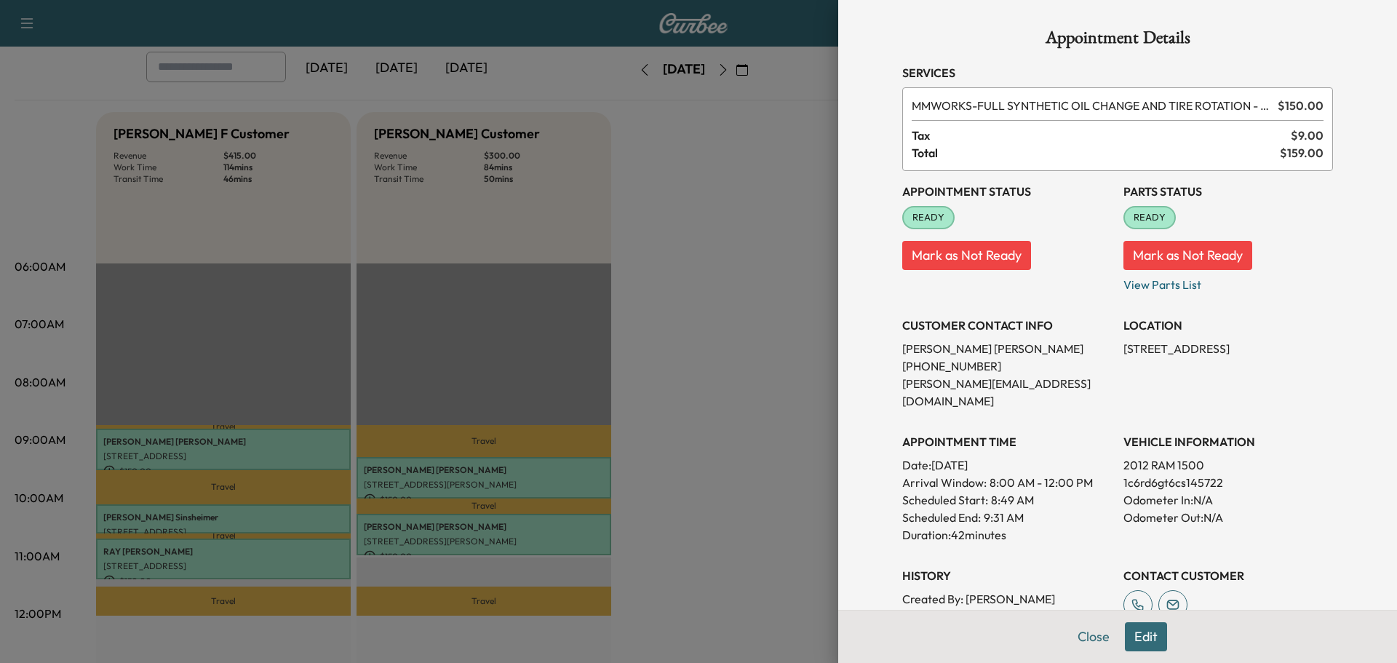
click at [1154, 474] on p "1c6rd6gt6cs145722" at bounding box center [1229, 482] width 210 height 17
click at [1155, 474] on p "1c6rd6gt6cs145722" at bounding box center [1229, 482] width 210 height 17
copy p "1c6rd6gt6cs145722"
drag, startPoint x: 1112, startPoint y: 351, endPoint x: 1273, endPoint y: 354, distance: 160.9
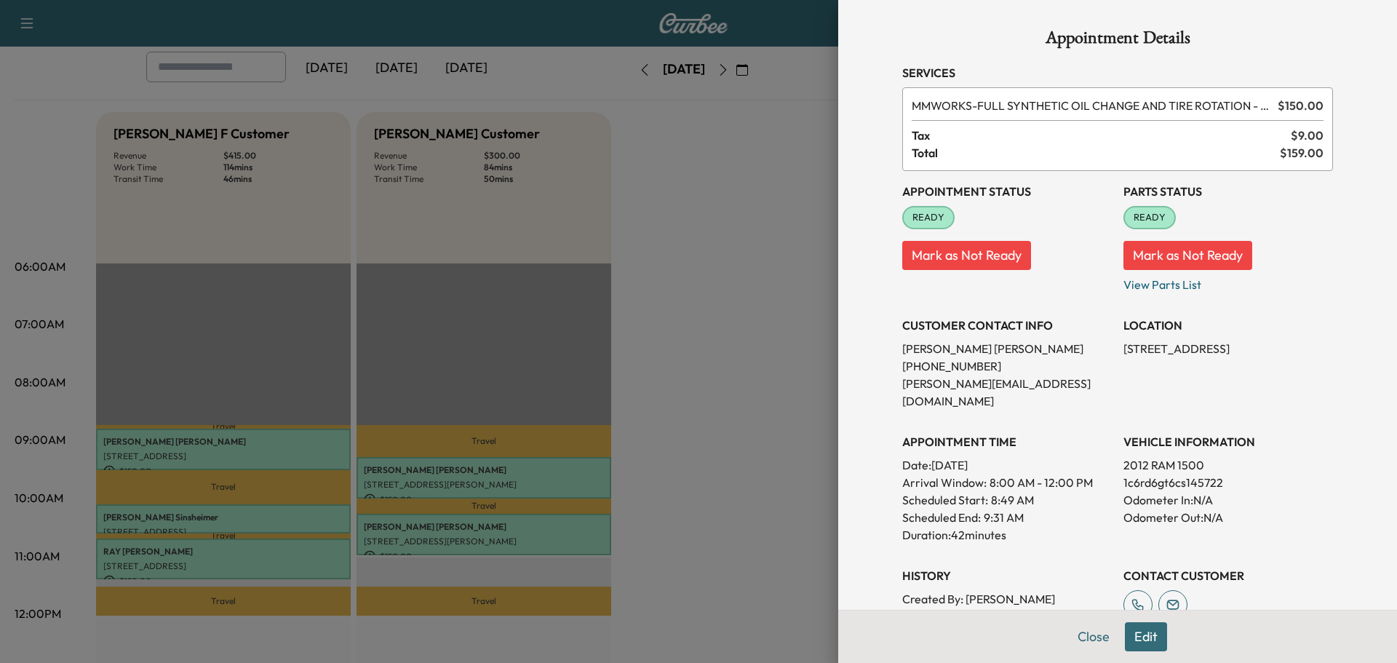
click at [1273, 354] on div "Appointment Status READY Mark as Not Ready Parts Status READY Mark as Not Ready…" at bounding box center [1117, 415] width 431 height 489
copy p "[STREET_ADDRESS]"
click at [1070, 642] on div "Appointment Details Services MMWORKS - FULL SYNTHETIC OIL CHANGE AND TIRE ROTAT…" at bounding box center [1118, 430] width 466 height 861
click at [1080, 643] on button "Close" at bounding box center [1093, 636] width 51 height 29
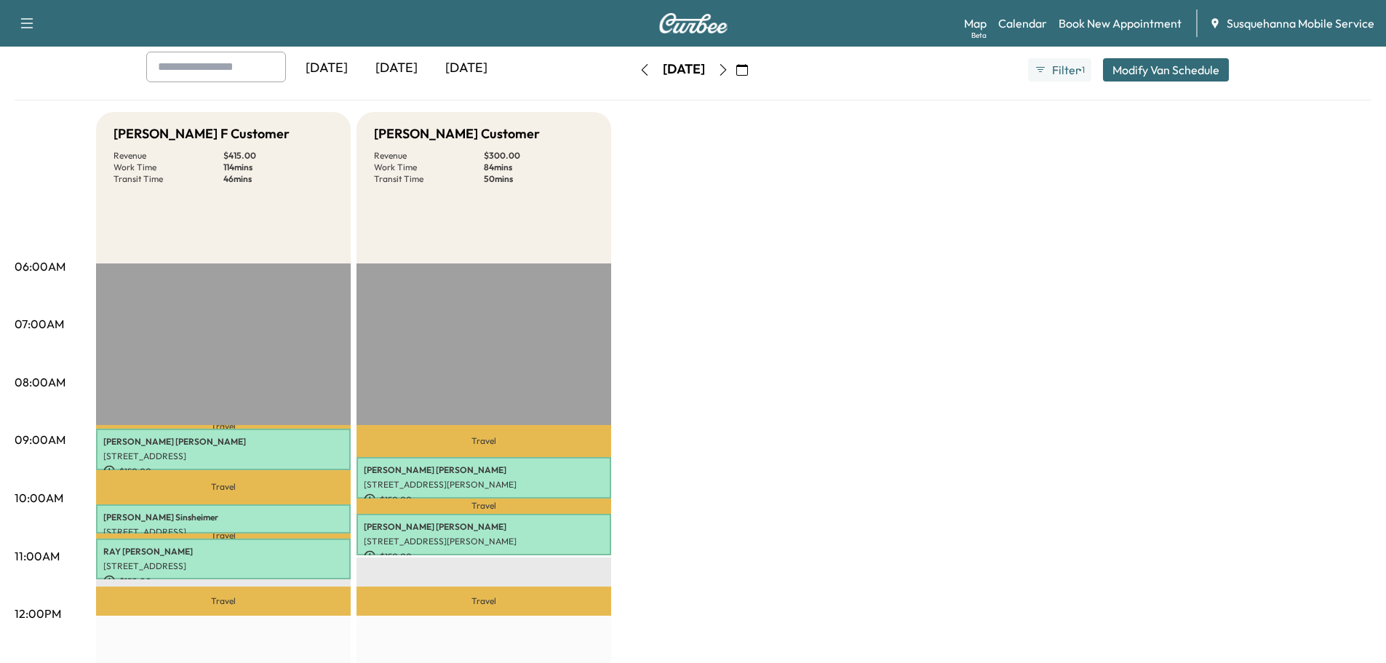
click at [748, 70] on icon "button" at bounding box center [742, 70] width 12 height 12
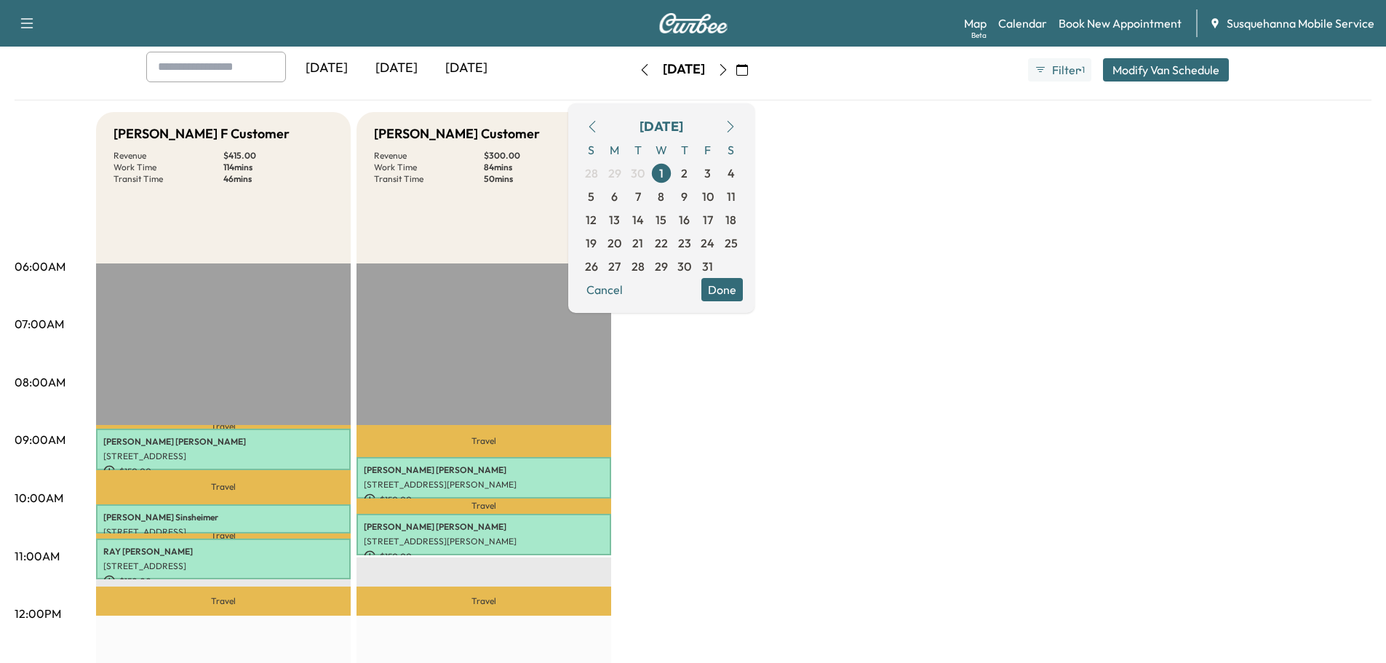
click at [605, 130] on button "button" at bounding box center [592, 126] width 25 height 23
click at [605, 116] on button "button" at bounding box center [592, 126] width 25 height 23
click at [598, 126] on icon "button" at bounding box center [593, 127] width 12 height 12
click at [715, 244] on span "26" at bounding box center [707, 242] width 13 height 17
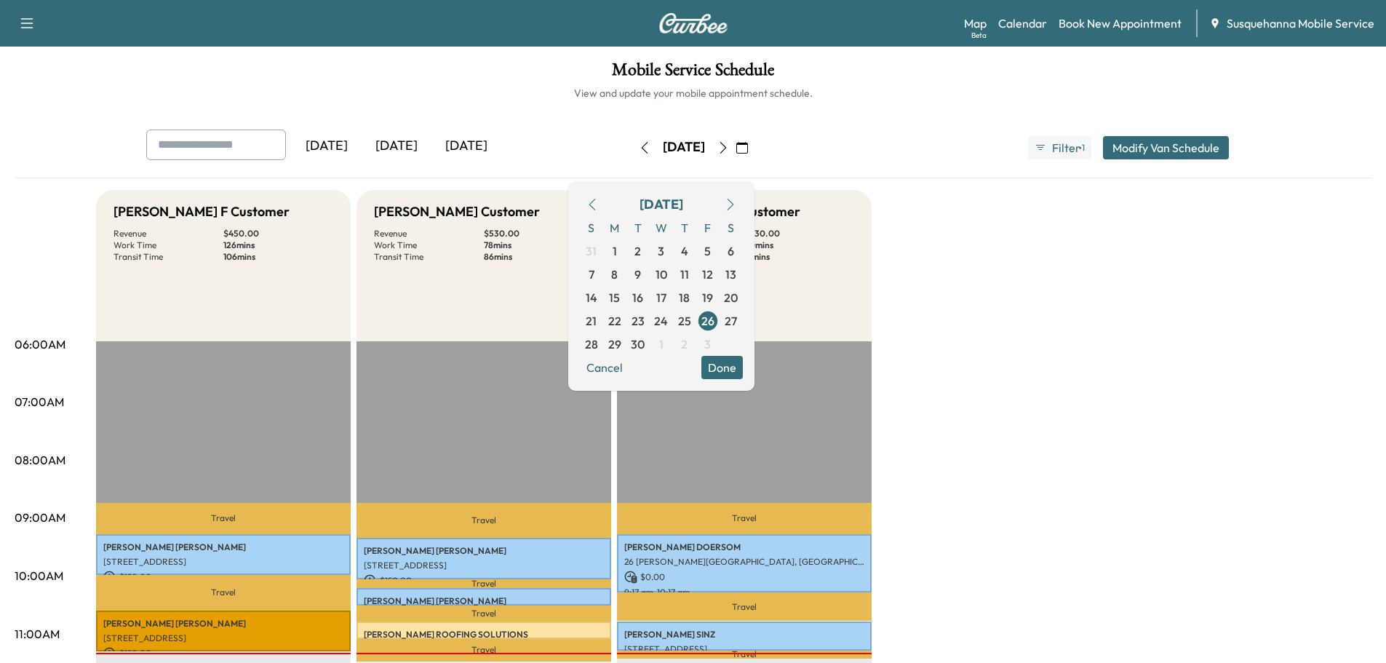
click at [743, 369] on button "Done" at bounding box center [721, 367] width 41 height 23
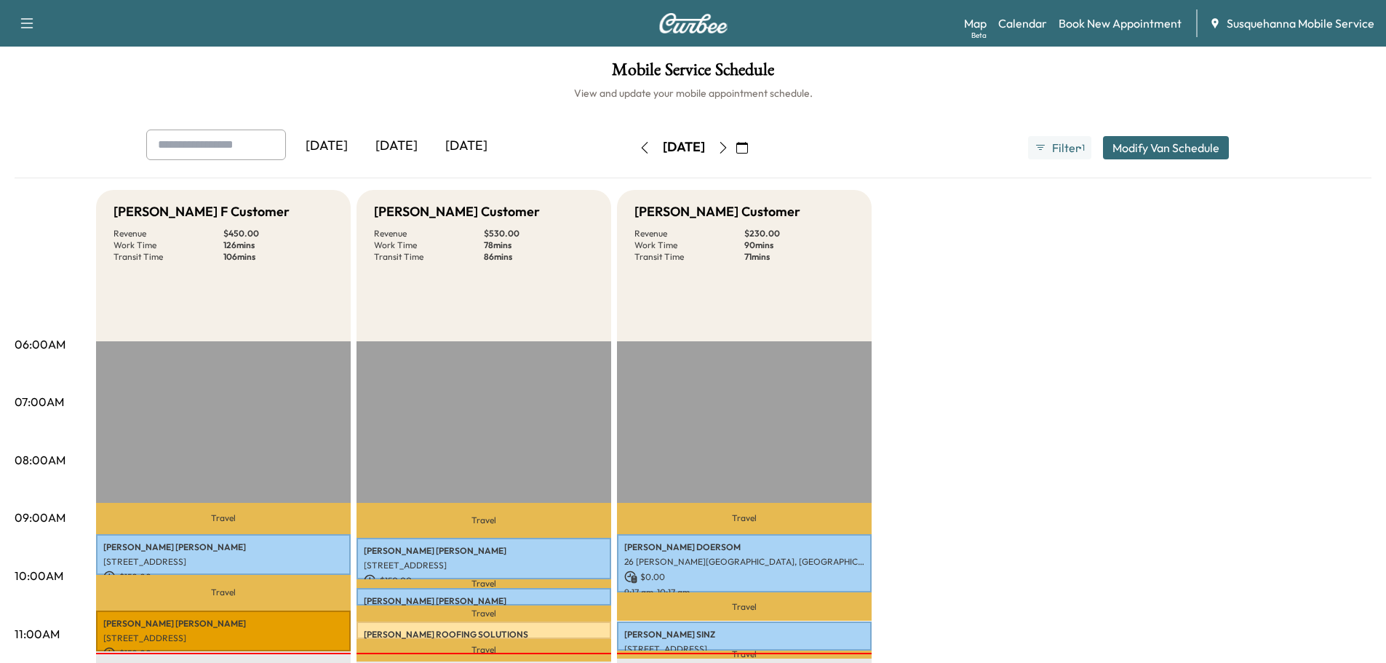
scroll to position [311, 0]
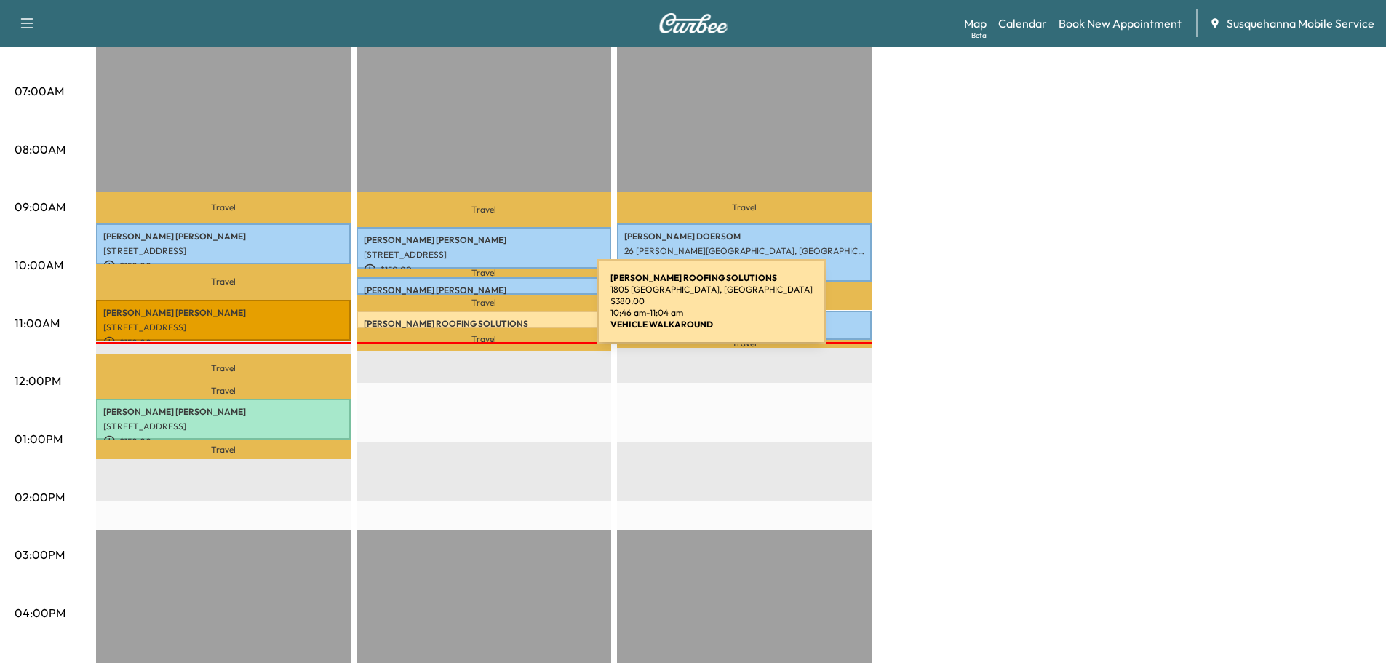
click at [489, 311] on div "[PERSON_NAME] ROOFING SOLUTIONS [STREET_ADDRESS] $ 380.00 10:46 am - 11:04 am" at bounding box center [484, 319] width 255 height 17
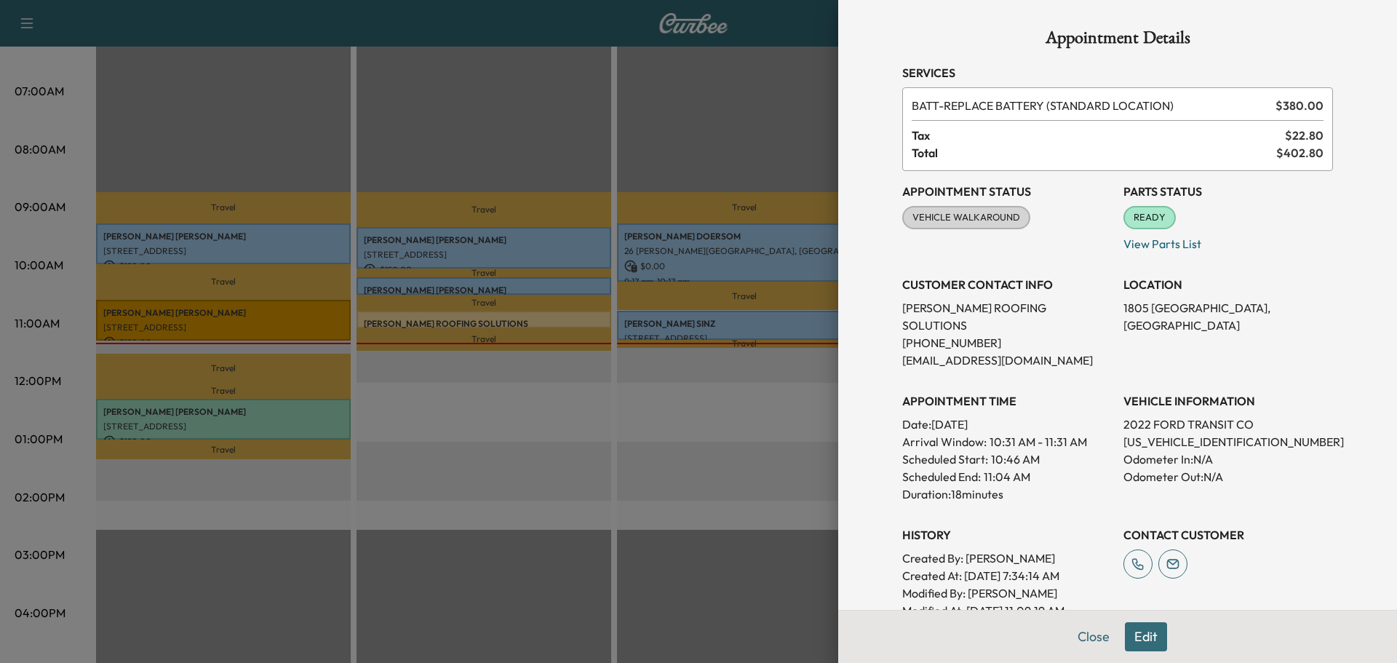
click at [190, 318] on div at bounding box center [698, 331] width 1397 height 663
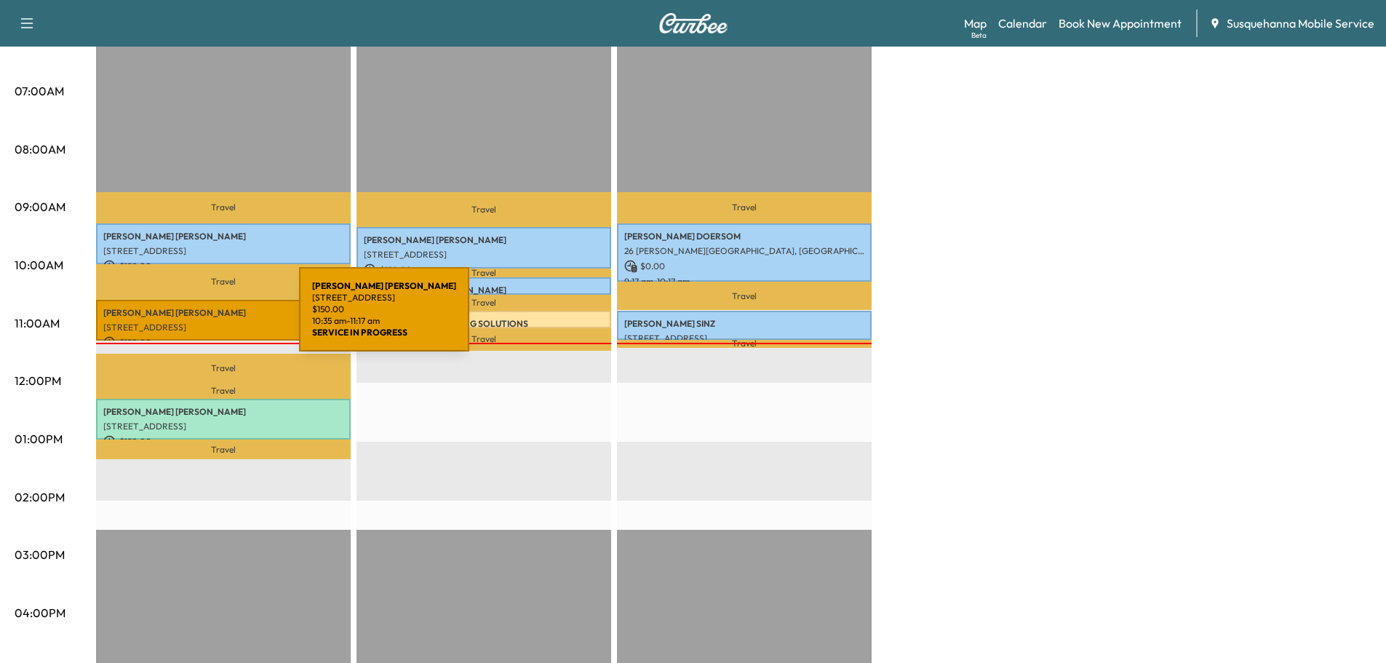
click at [190, 322] on p "[STREET_ADDRESS]" at bounding box center [223, 328] width 240 height 12
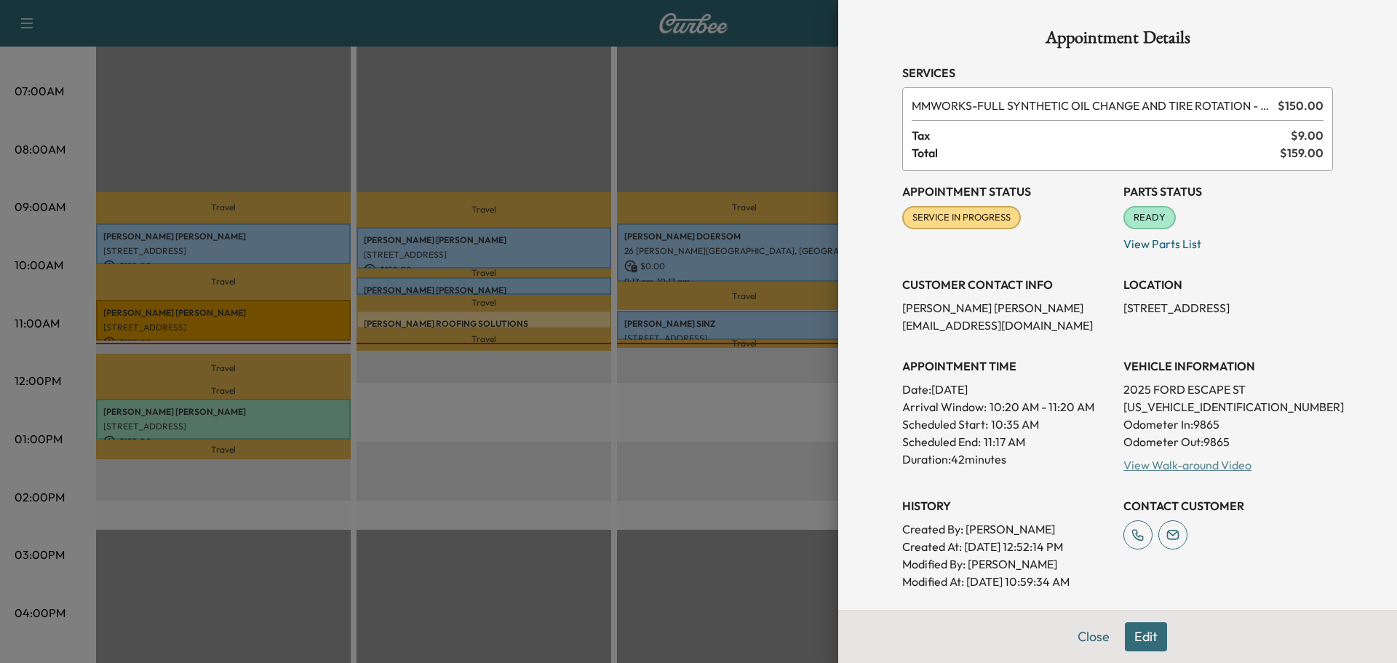
click at [1178, 458] on link "View Walk-around Video" at bounding box center [1188, 465] width 128 height 15
click at [1096, 630] on button "Close" at bounding box center [1093, 636] width 51 height 29
